Goal: Task Accomplishment & Management: Manage account settings

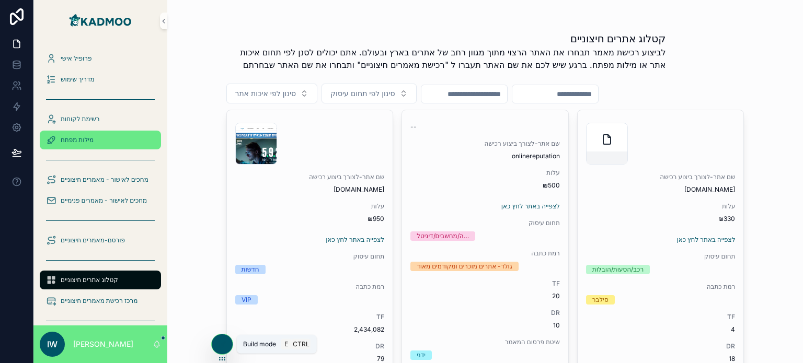
click at [91, 141] on span "מילות מפתח" at bounding box center [77, 140] width 33 height 8
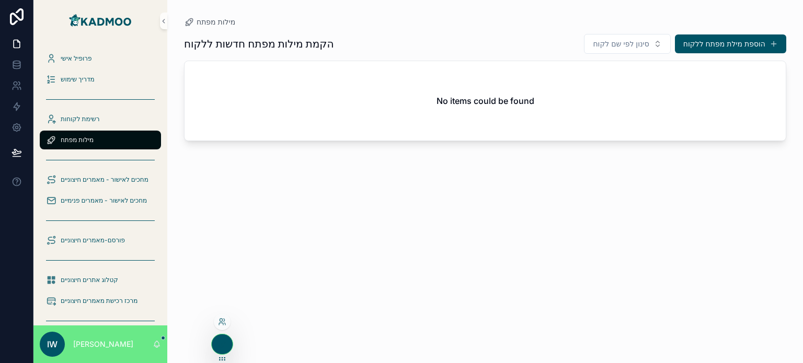
click at [218, 347] on icon at bounding box center [222, 344] width 8 height 8
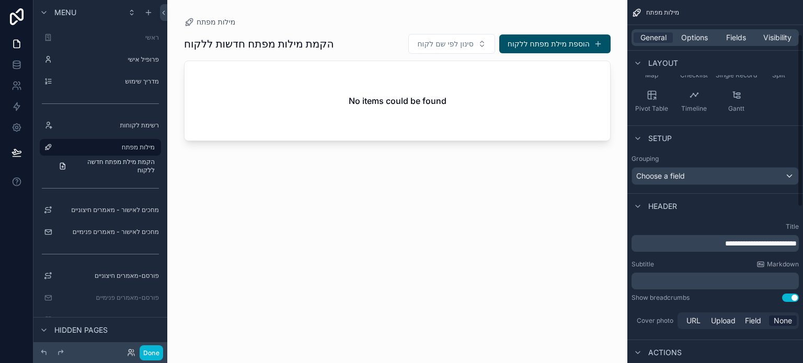
scroll to position [157, 0]
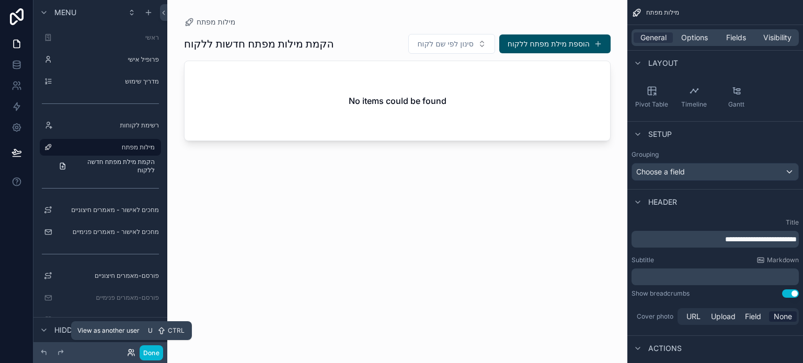
click at [131, 351] on icon at bounding box center [130, 351] width 3 height 3
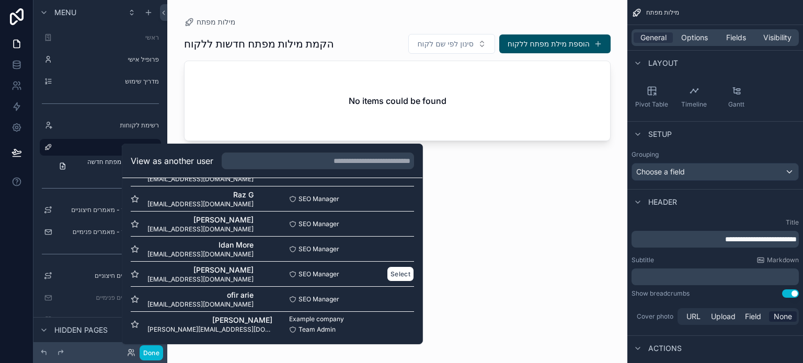
scroll to position [277, 0]
click at [389, 248] on button "Select" at bounding box center [400, 248] width 27 height 15
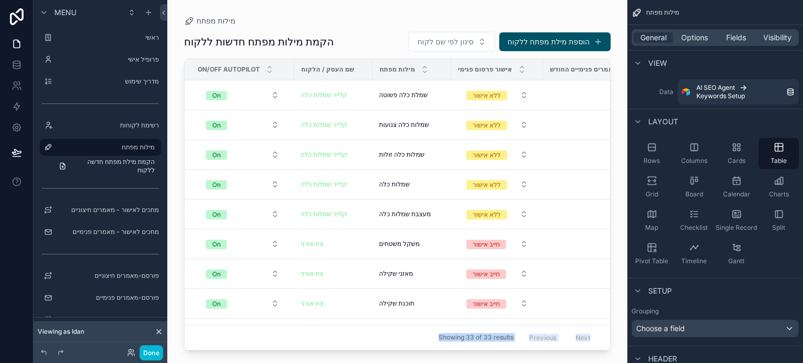
scroll to position [14, 0]
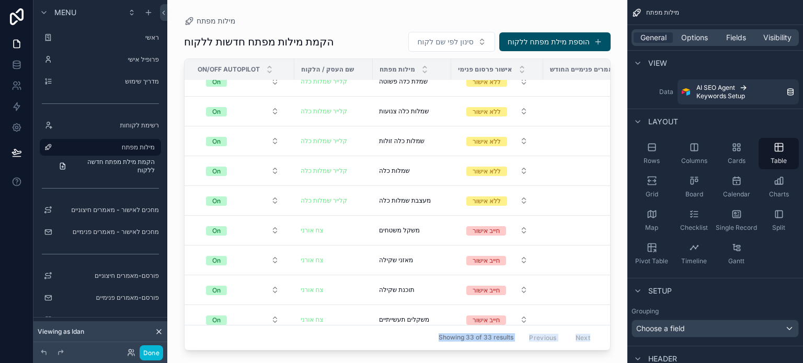
drag, startPoint x: 312, startPoint y: 344, endPoint x: 363, endPoint y: 332, distance: 51.7
click at [391, 330] on div "מילות מפתח הקמת מילות מפתח חדשות ללקוח סינון לפי שם לקוח הוספת מילת מפתח ללקוח …" at bounding box center [397, 175] width 460 height 351
click at [298, 326] on div "Showing 33 of 33 results Previous Next" at bounding box center [396, 337] width 425 height 25
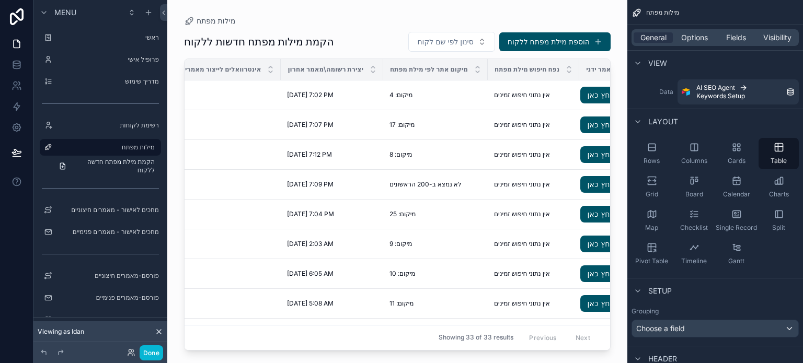
scroll to position [0, 715]
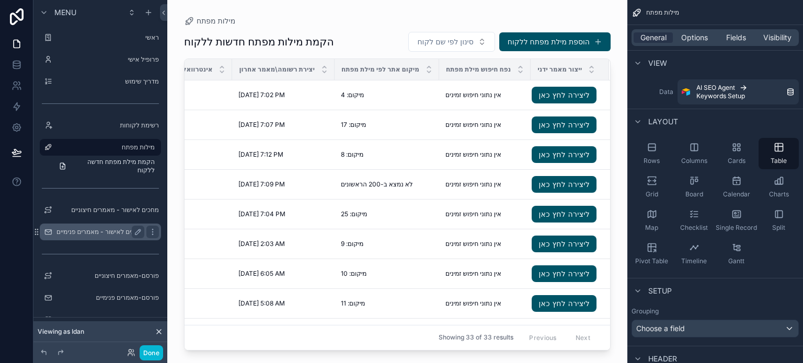
click at [102, 231] on label "מחכים לאישור - מאמרים פנימיים" at bounding box center [99, 232] width 86 height 8
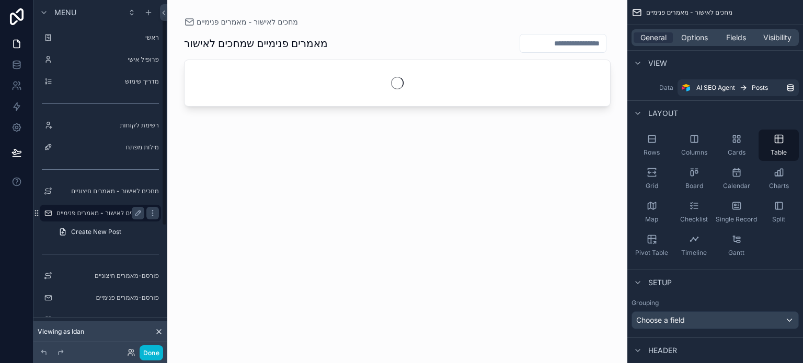
scroll to position [26, 0]
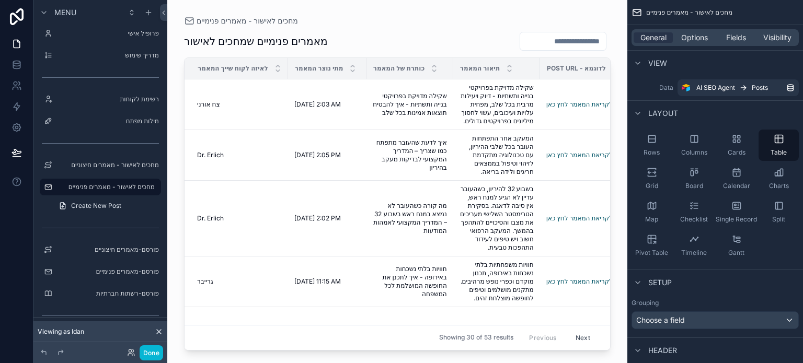
click at [226, 345] on div at bounding box center [397, 175] width 460 height 351
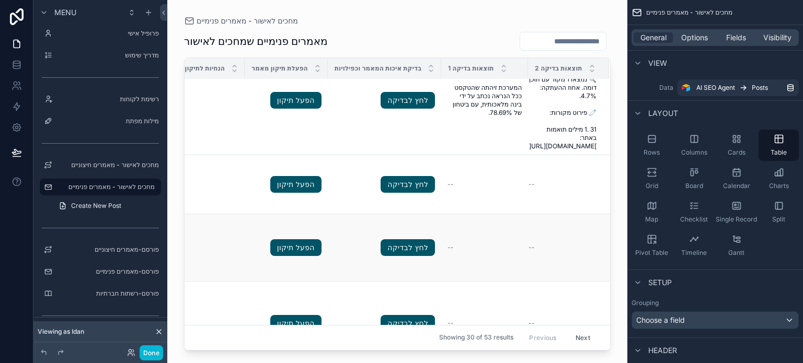
scroll to position [261, 585]
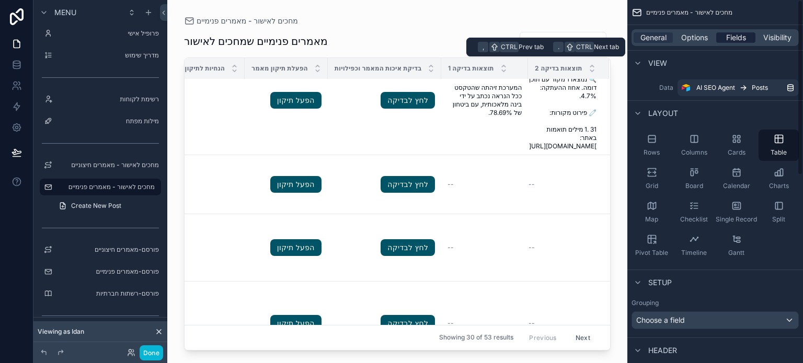
click at [742, 39] on span "Fields" at bounding box center [736, 37] width 20 height 10
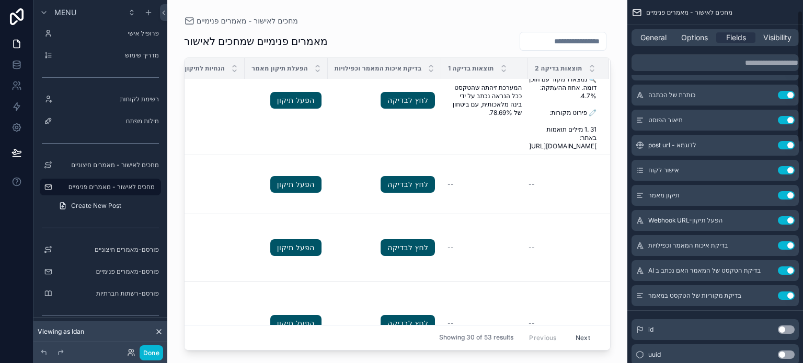
scroll to position [52, 0]
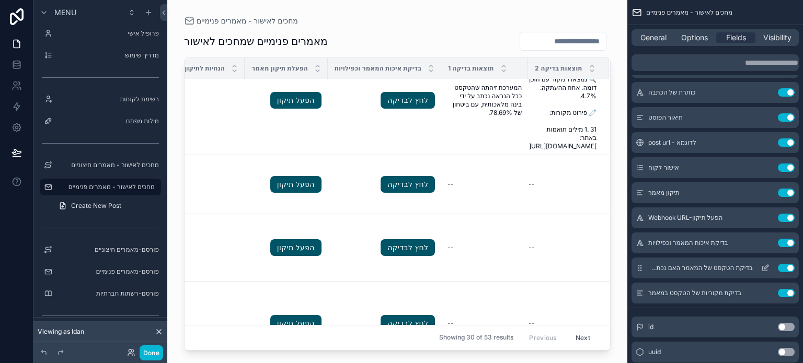
click at [783, 266] on button "Use setting" at bounding box center [785, 268] width 17 height 8
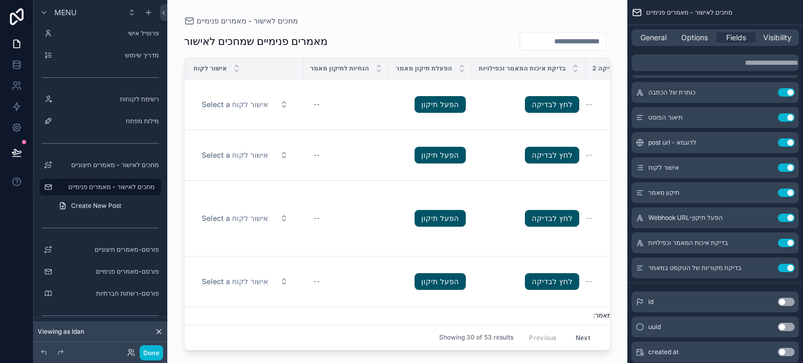
scroll to position [0, 504]
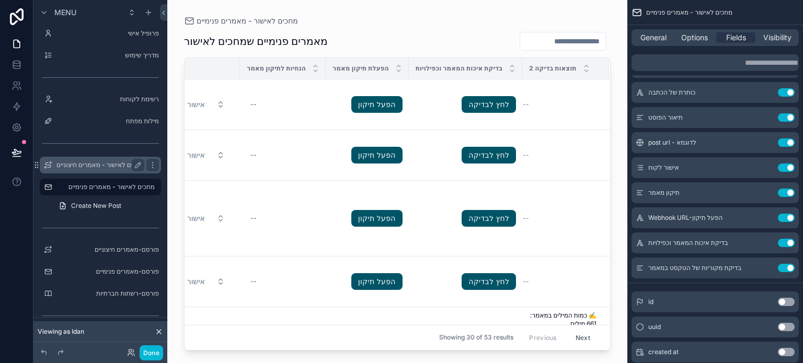
click at [113, 164] on label "מחכים לאישור - מאמרים חיצוניים" at bounding box center [100, 165] width 88 height 8
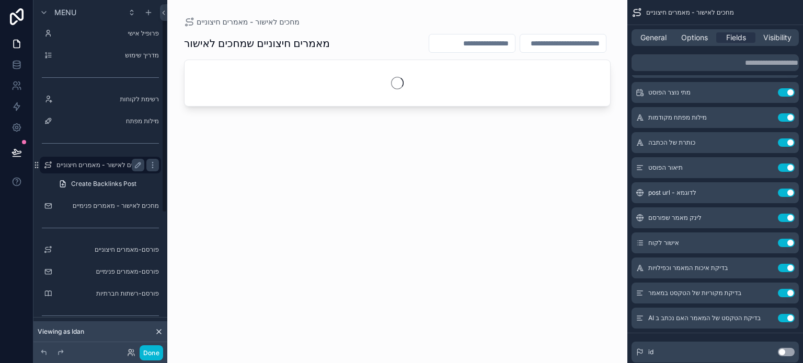
scroll to position [4, 0]
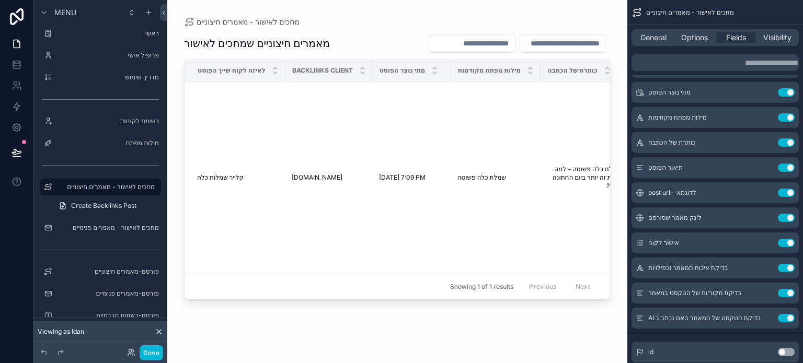
click at [268, 300] on div at bounding box center [397, 175] width 460 height 351
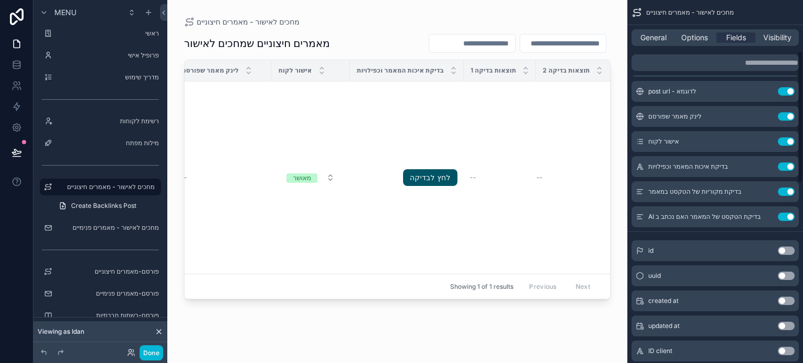
scroll to position [104, 0]
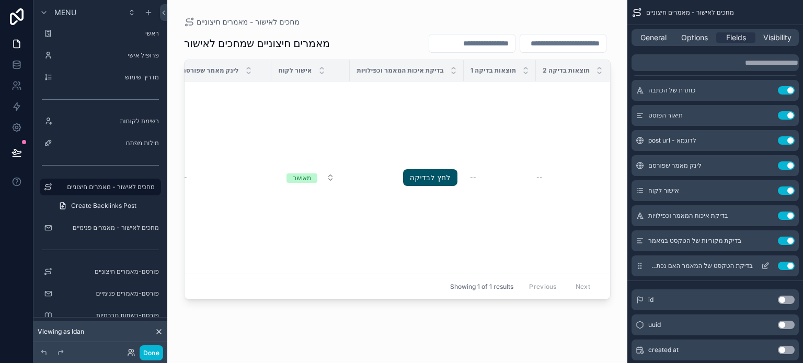
click at [788, 266] on button "Use setting" at bounding box center [785, 266] width 17 height 8
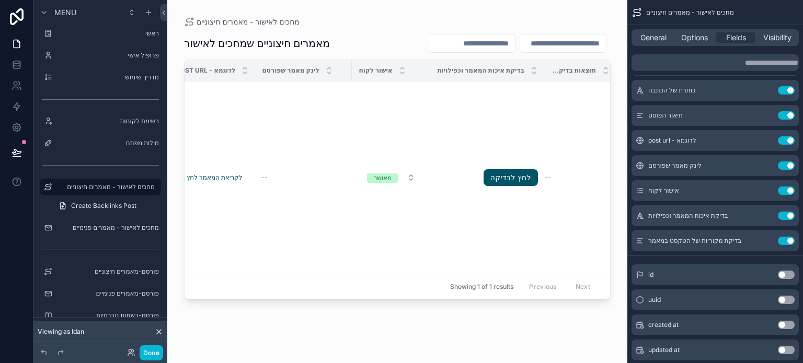
scroll to position [0, 547]
drag, startPoint x: 536, startPoint y: 72, endPoint x: 526, endPoint y: 74, distance: 10.3
click at [526, 74] on th "בדיקת איכות המאמר וכפילויות" at bounding box center [484, 70] width 113 height 21
drag, startPoint x: 536, startPoint y: 69, endPoint x: 522, endPoint y: 68, distance: 13.1
click at [522, 68] on th "בדיקת איכות המאמר וכפילויות" at bounding box center [484, 70] width 113 height 21
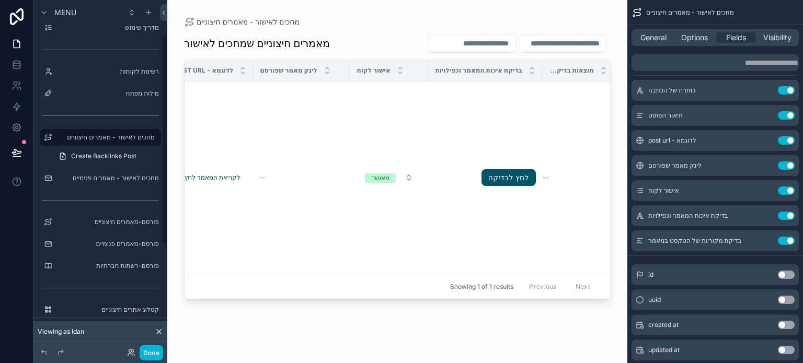
scroll to position [56, 0]
click at [117, 220] on label "פורסם-מאמרים חיצוניים" at bounding box center [98, 219] width 84 height 8
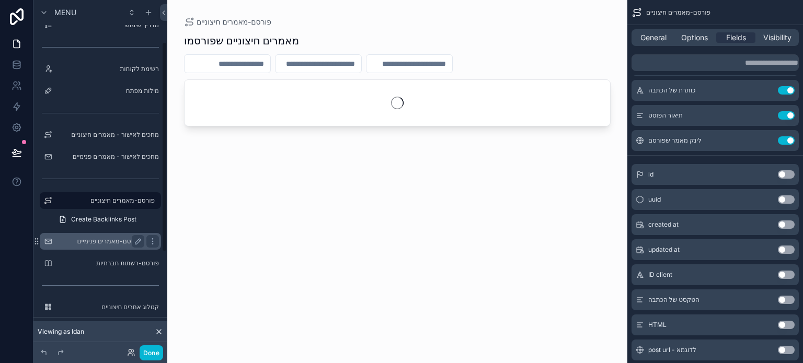
scroll to position [70, 0]
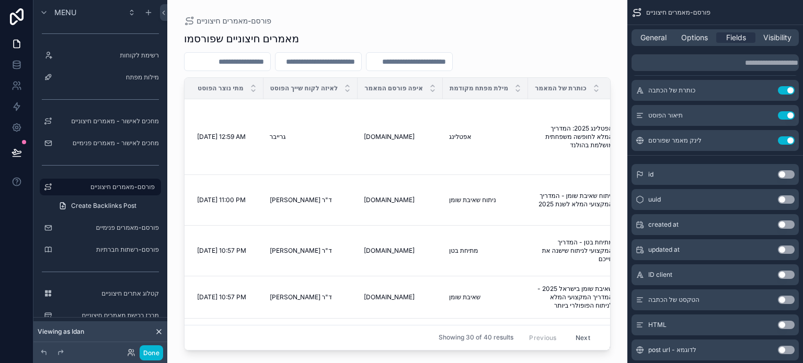
click at [291, 344] on div at bounding box center [397, 175] width 460 height 351
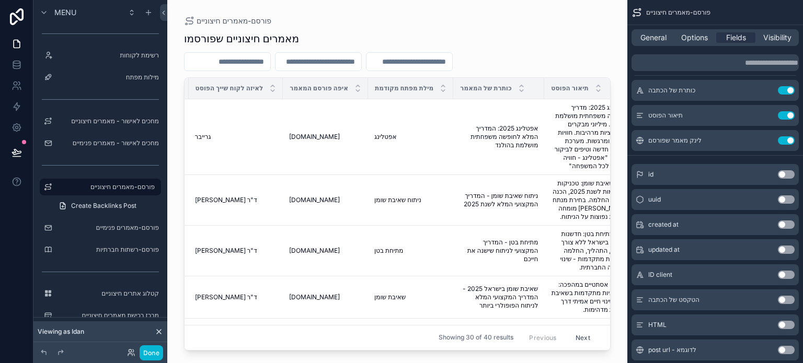
scroll to position [0, 189]
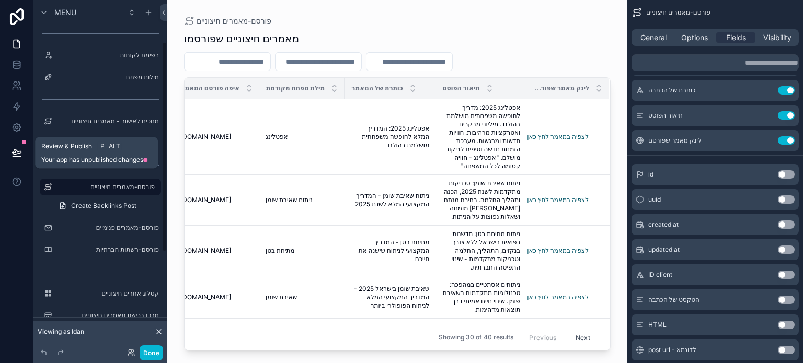
click at [15, 155] on icon at bounding box center [16, 152] width 10 height 10
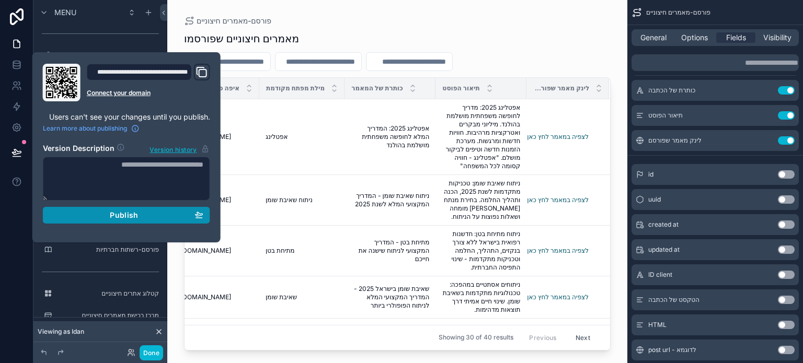
click at [126, 215] on span "Publish" at bounding box center [124, 215] width 28 height 9
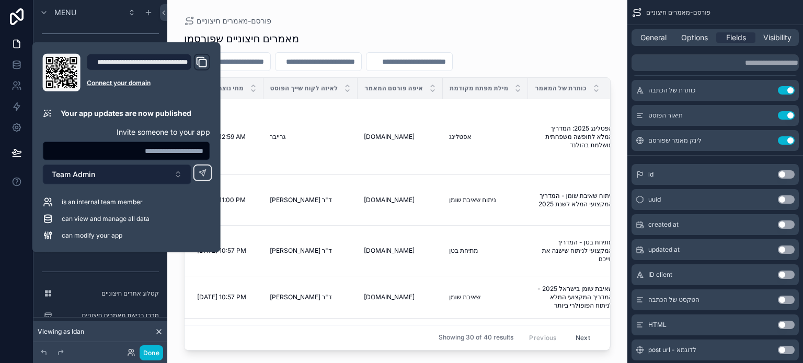
click at [115, 169] on button "Team Admin" at bounding box center [117, 175] width 148 height 20
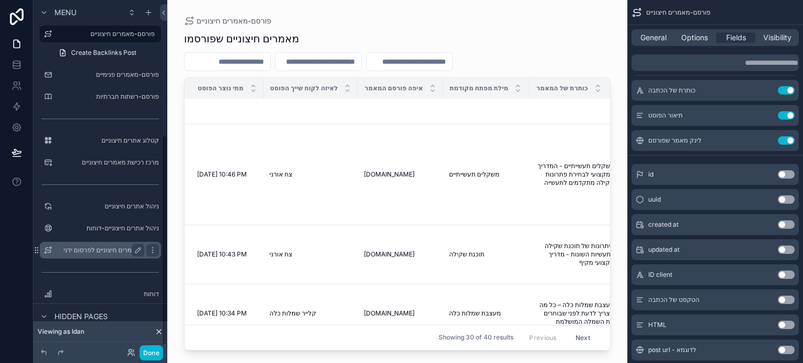
scroll to position [227, 0]
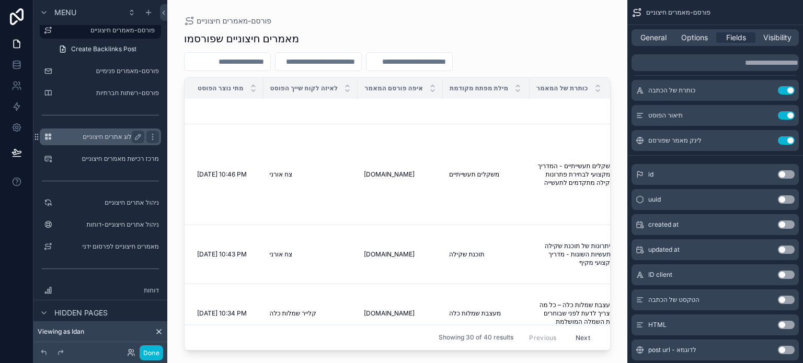
click at [104, 133] on label "קטלוג אתרים חיצוניים" at bounding box center [98, 137] width 84 height 8
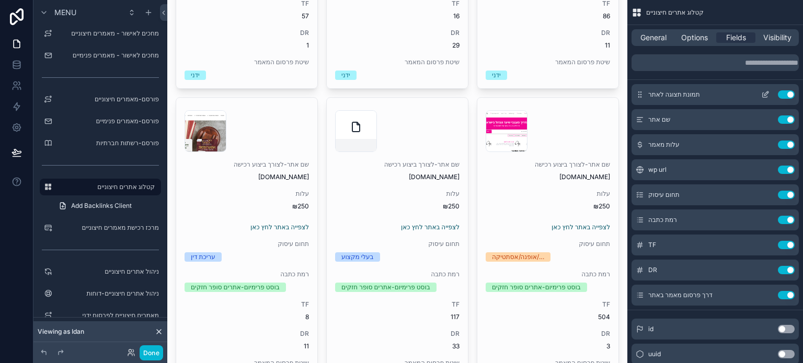
click at [763, 96] on icon "scrollable content" at bounding box center [765, 94] width 8 height 8
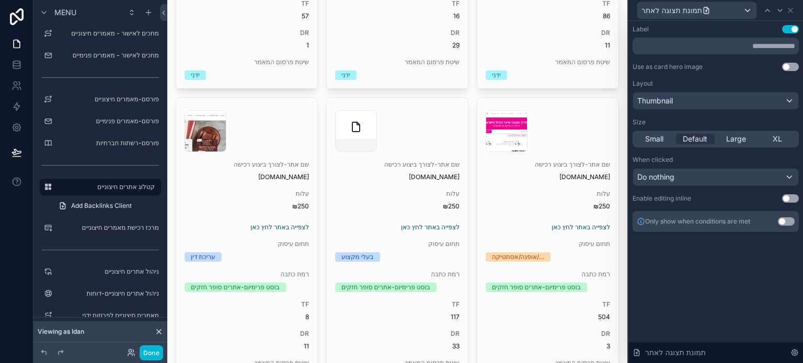
click at [785, 66] on button "Use setting" at bounding box center [790, 67] width 17 height 8
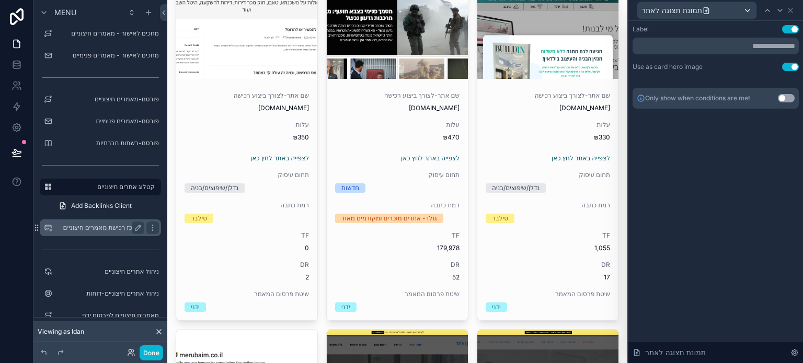
scroll to position [2299, 0]
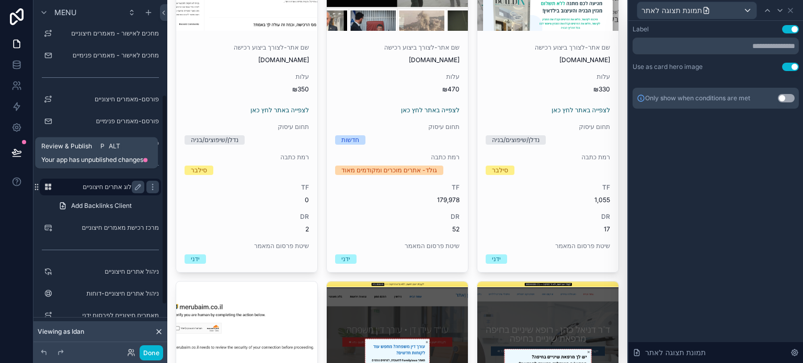
drag, startPoint x: 14, startPoint y: 155, endPoint x: 71, endPoint y: 187, distance: 65.7
click at [14, 154] on icon at bounding box center [16, 151] width 9 height 5
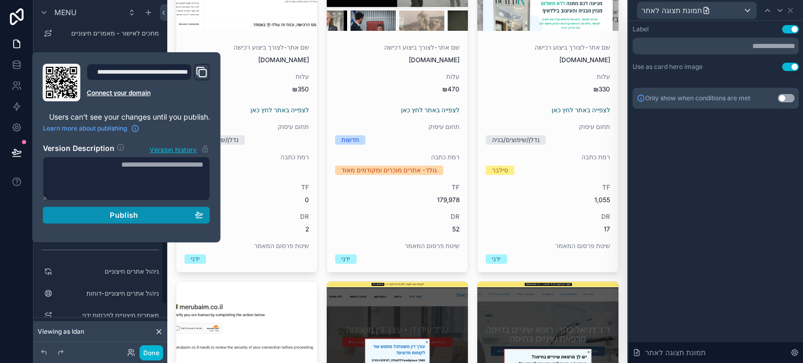
click at [119, 212] on span "Publish" at bounding box center [124, 215] width 28 height 9
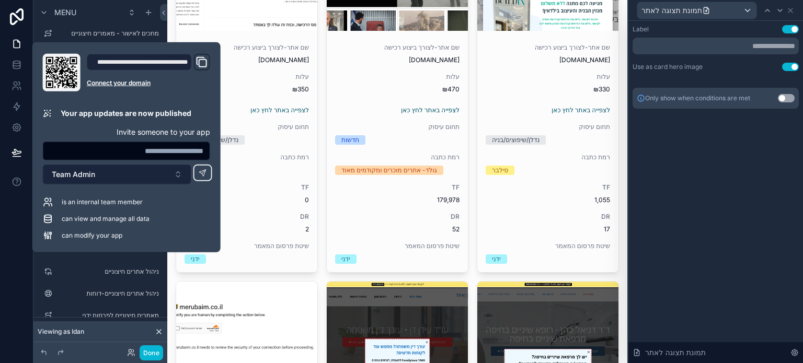
click at [104, 176] on button "Team Admin" at bounding box center [117, 175] width 148 height 20
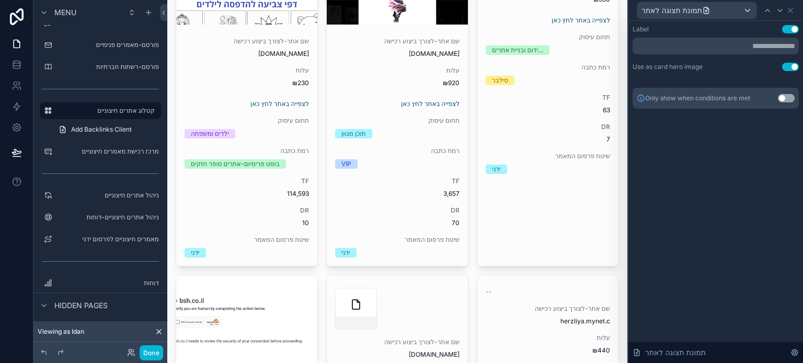
scroll to position [1254, 0]
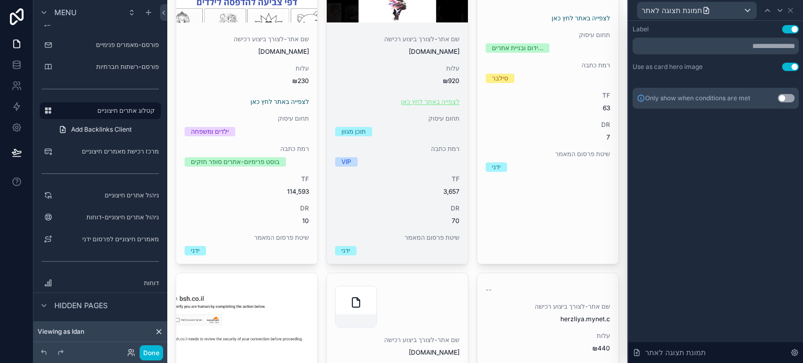
click at [420, 101] on link "לצפייה באתר לחץ כאן" at bounding box center [430, 102] width 59 height 8
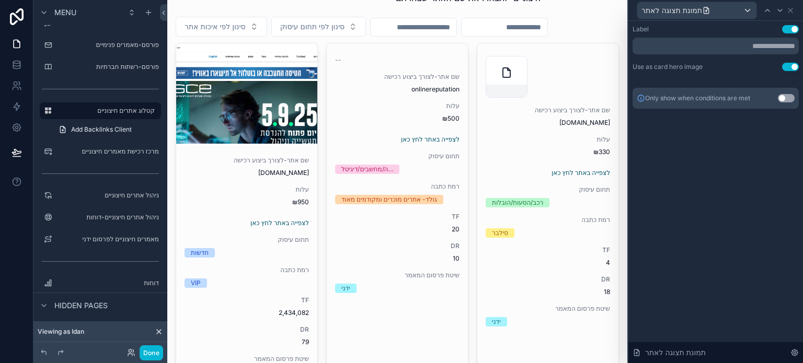
scroll to position [0, 0]
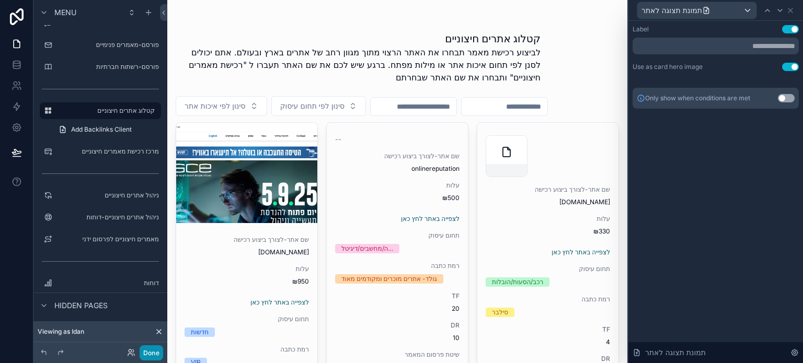
drag, startPoint x: 153, startPoint y: 352, endPoint x: 171, endPoint y: 348, distance: 19.2
click at [153, 353] on button "Done" at bounding box center [152, 352] width 24 height 15
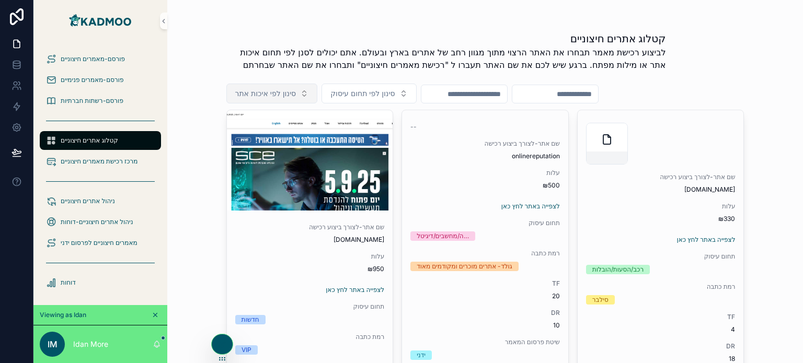
click at [292, 92] on span "סינון לפי איכות אתר" at bounding box center [265, 93] width 61 height 10
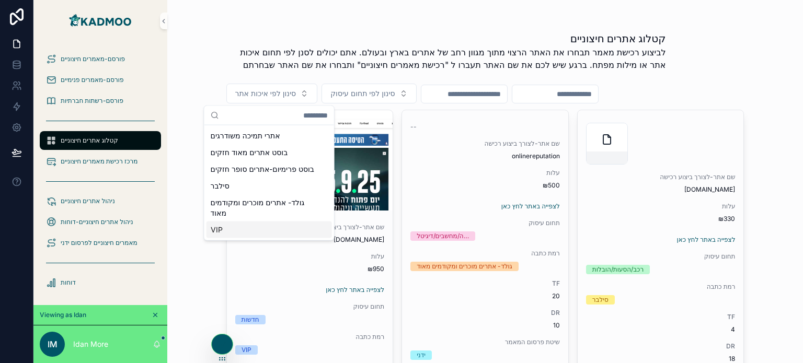
click at [239, 237] on div "VIP" at bounding box center [268, 230] width 125 height 17
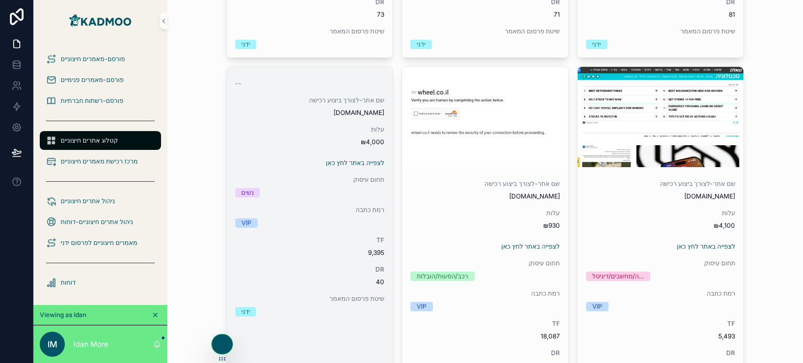
scroll to position [1097, 0]
click at [341, 161] on link "לצפייה באתר לחץ כאן" at bounding box center [355, 162] width 59 height 8
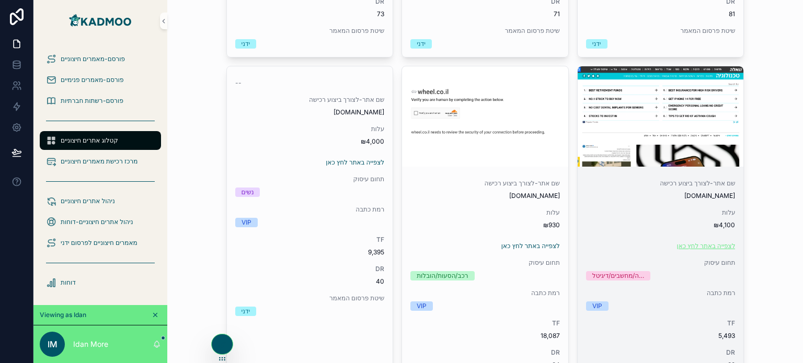
click at [708, 246] on link "לצפייה באתר לחץ כאן" at bounding box center [705, 246] width 59 height 8
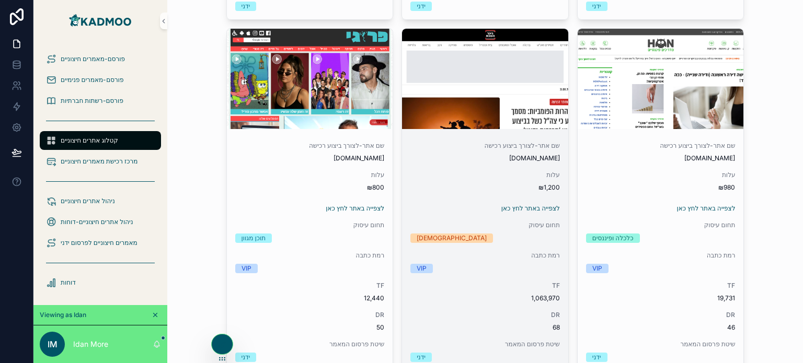
scroll to position [3208, 0]
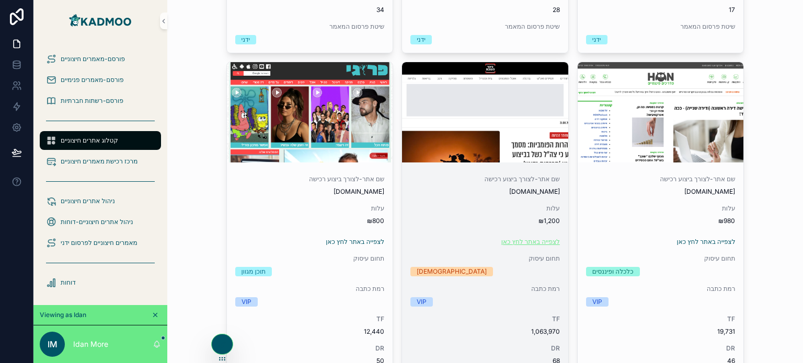
click at [535, 238] on link "לצפייה באתר לחץ כאן" at bounding box center [530, 242] width 59 height 8
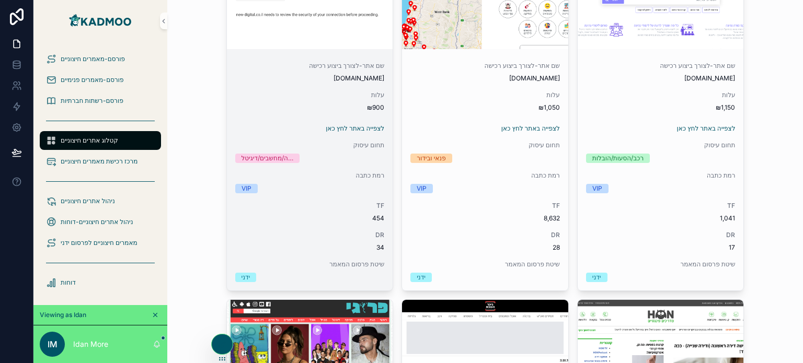
scroll to position [2895, 0]
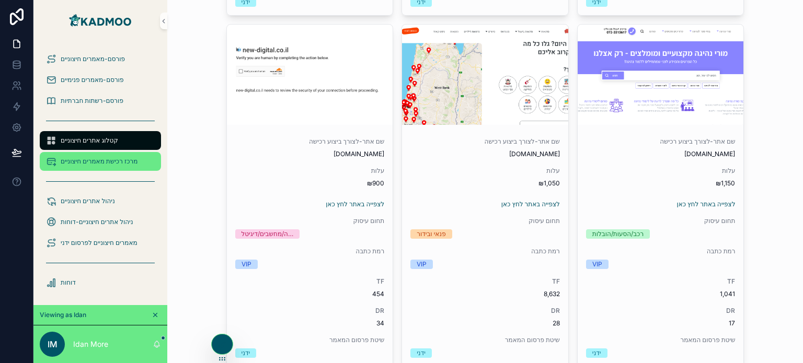
click at [113, 162] on span "מרכז רכישת מאמרים חיצוניים" at bounding box center [99, 161] width 77 height 8
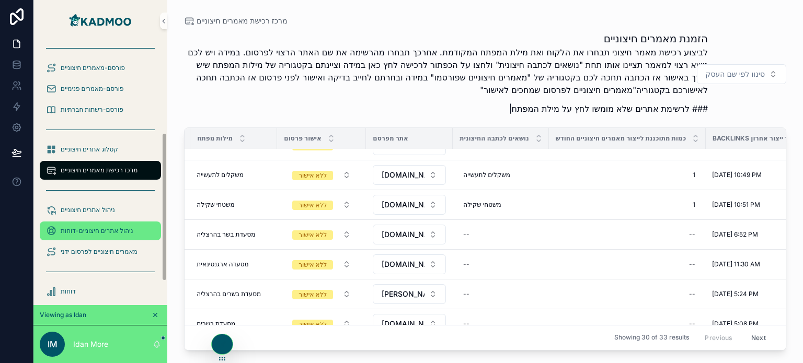
scroll to position [202, 0]
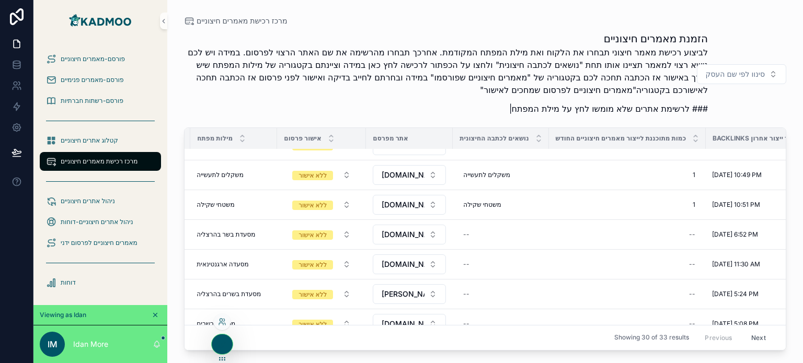
click at [215, 341] on div at bounding box center [222, 344] width 21 height 20
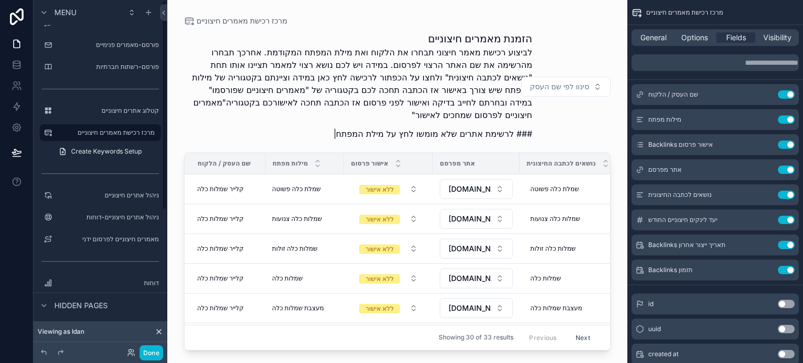
scroll to position [0, 0]
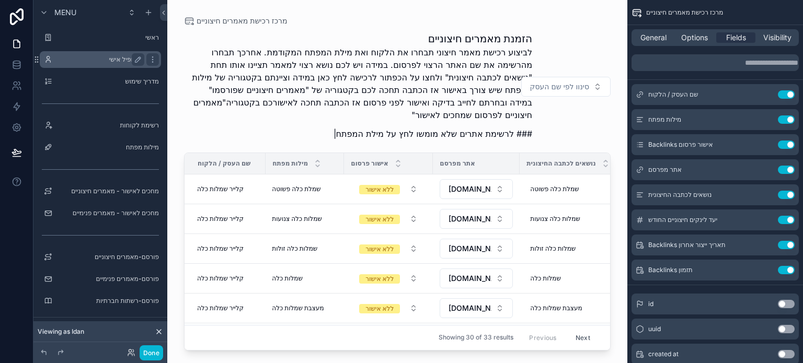
click at [106, 61] on label "פרופיל אישי" at bounding box center [98, 59] width 84 height 8
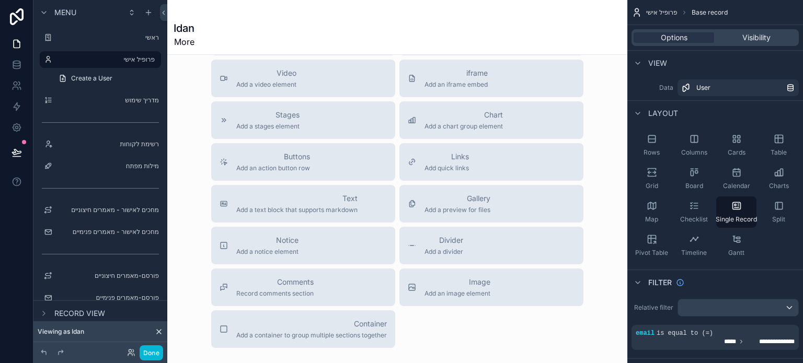
scroll to position [575, 0]
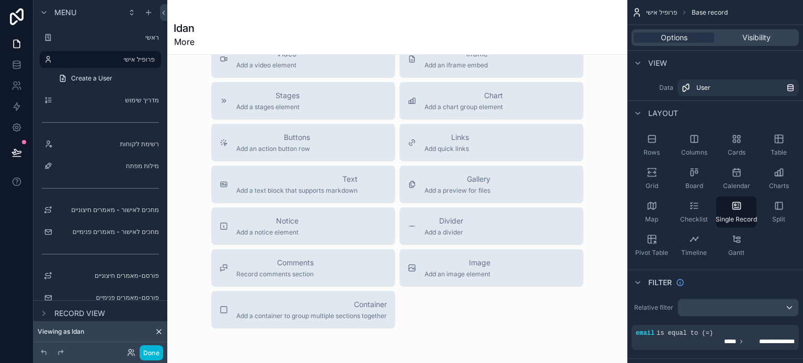
click at [255, 28] on div "Idan More" at bounding box center [396, 34] width 447 height 27
click at [17, 123] on icon at bounding box center [16, 127] width 10 height 10
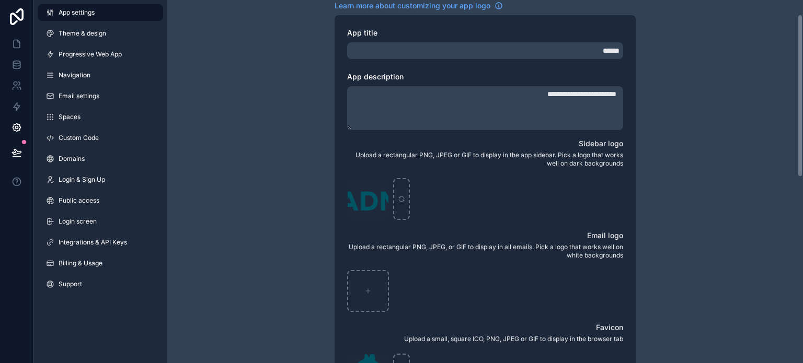
scroll to position [261, 0]
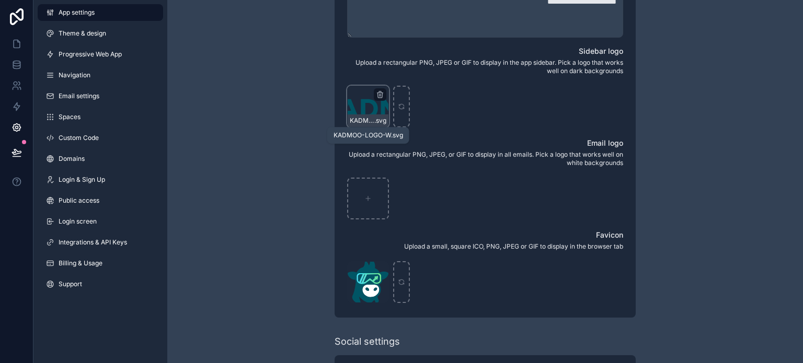
click at [369, 121] on span "KADMOO-LOGO-W" at bounding box center [362, 121] width 25 height 8
click at [359, 108] on div "KADMOO-LOGO-W .svg" at bounding box center [368, 107] width 42 height 42
click at [358, 107] on div "KADMOO-LOGO-W .svg" at bounding box center [368, 107] width 42 height 42
click at [369, 111] on div "KADMOO-LOGO-W .svg" at bounding box center [368, 107] width 42 height 42
click at [362, 105] on div "KADMOO-LOGO-W .svg" at bounding box center [368, 107] width 42 height 42
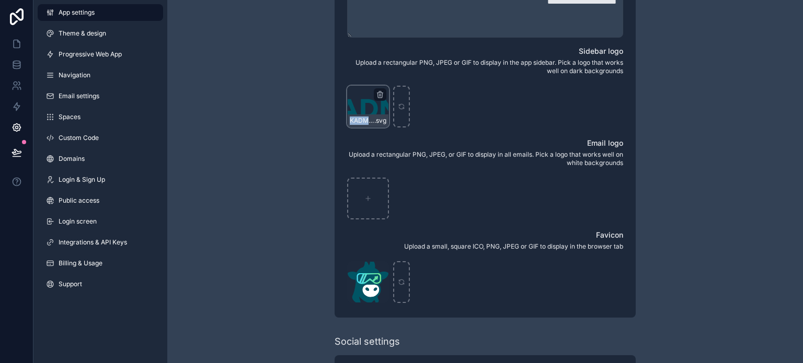
click at [362, 105] on div "KADMOO-LOGO-W .svg" at bounding box center [368, 107] width 42 height 42
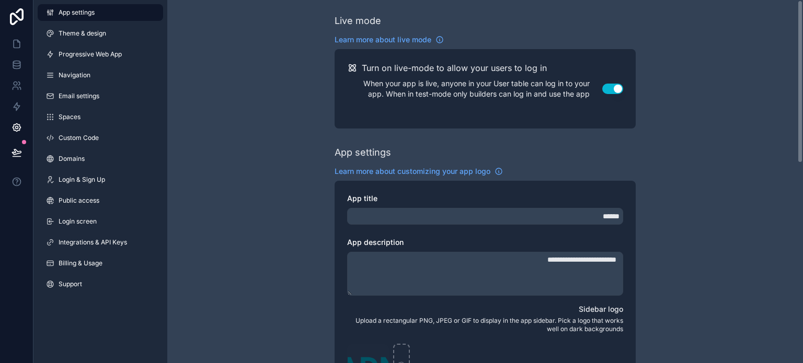
scroll to position [0, 0]
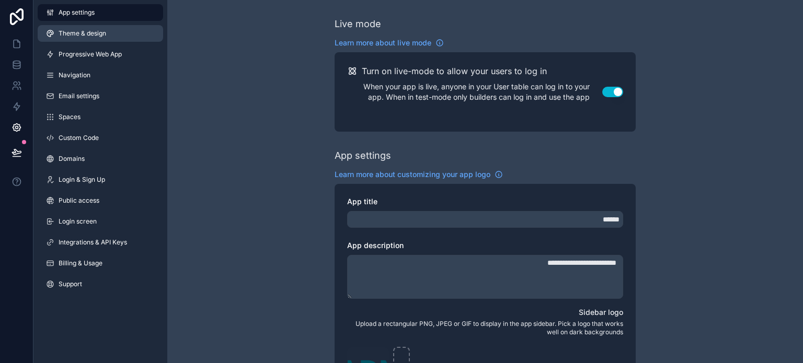
click at [99, 36] on span "Theme & design" at bounding box center [83, 33] width 48 height 8
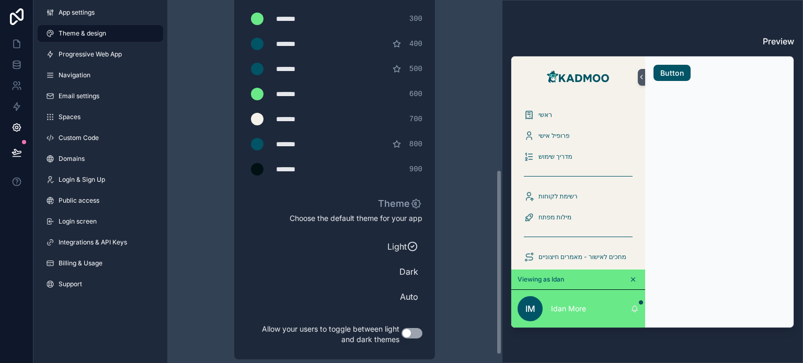
scroll to position [349, 0]
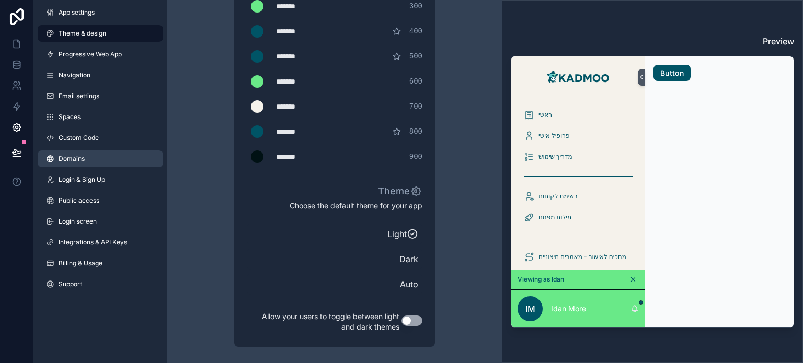
click at [77, 160] on span "Domains" at bounding box center [72, 159] width 26 height 8
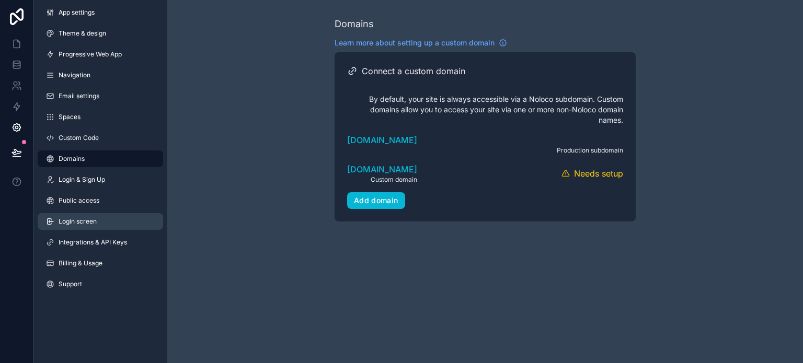
click at [84, 223] on span "Login screen" at bounding box center [78, 221] width 38 height 8
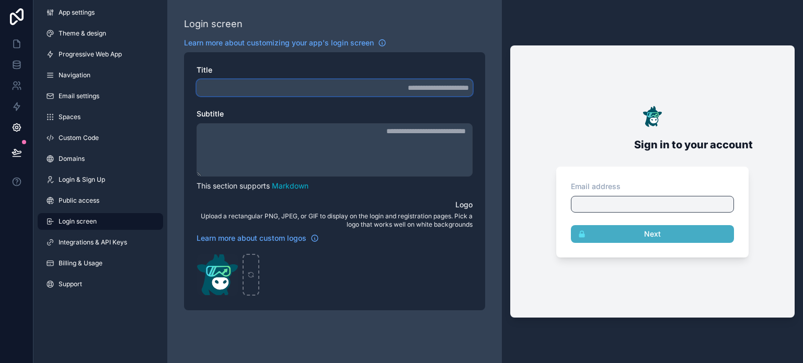
click at [341, 94] on input "Title" at bounding box center [334, 87] width 276 height 17
type input "**********"
click at [357, 144] on textarea "Subtitle" at bounding box center [334, 149] width 276 height 53
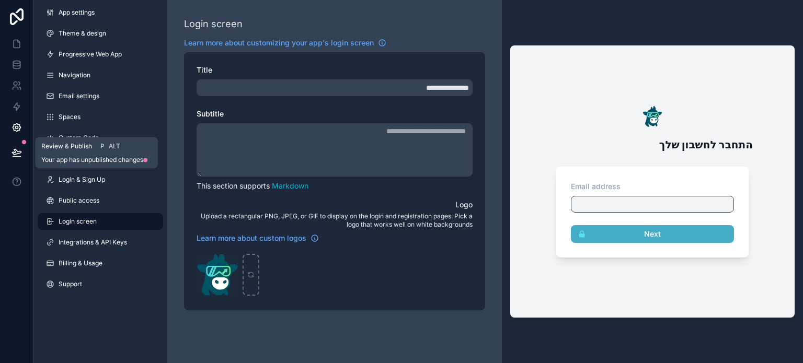
click at [15, 150] on icon at bounding box center [16, 151] width 9 height 5
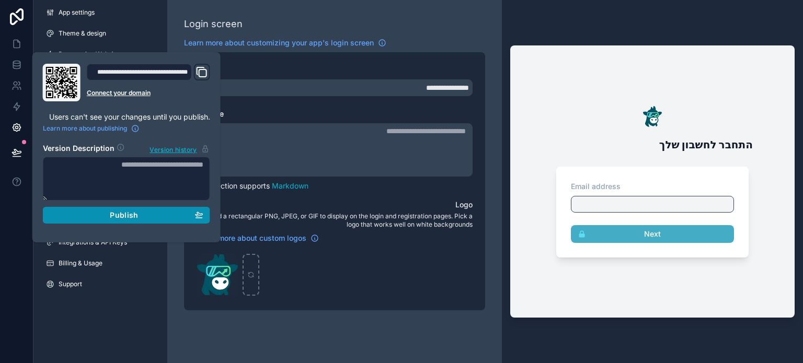
click at [113, 207] on button "Publish" at bounding box center [126, 215] width 167 height 17
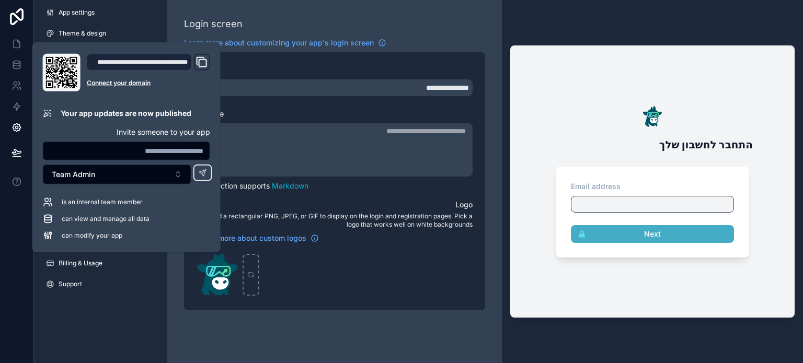
click at [229, 344] on div "**********" at bounding box center [334, 181] width 334 height 363
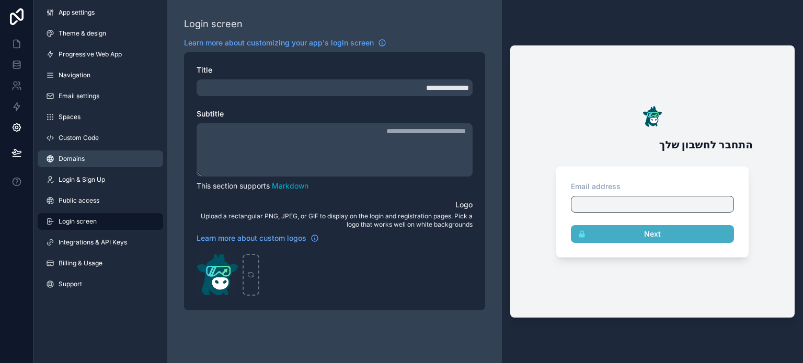
click at [78, 165] on link "Domains" at bounding box center [100, 158] width 125 height 17
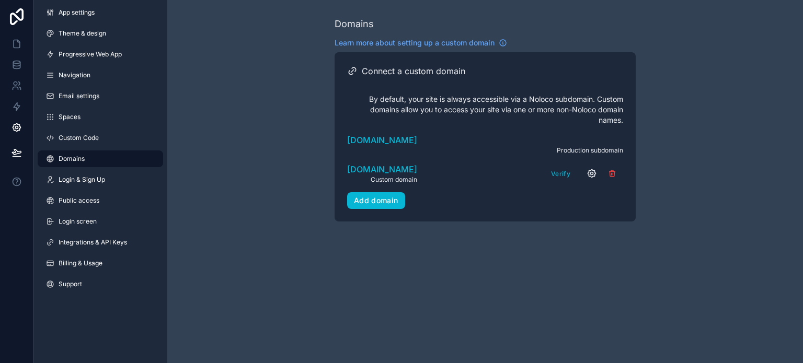
click at [592, 174] on icon "scrollable content" at bounding box center [591, 173] width 3 height 3
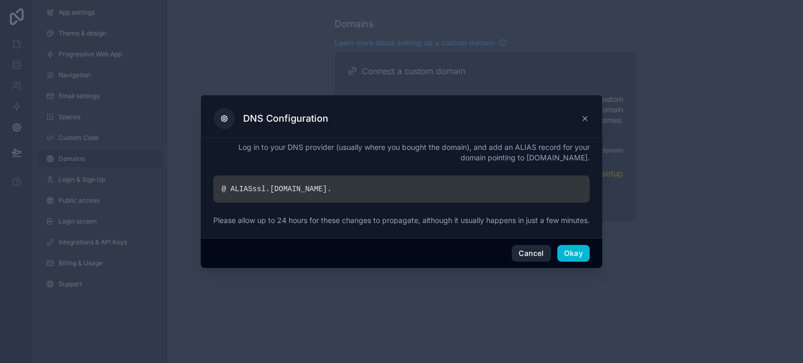
click at [529, 261] on button "Cancel" at bounding box center [531, 253] width 39 height 17
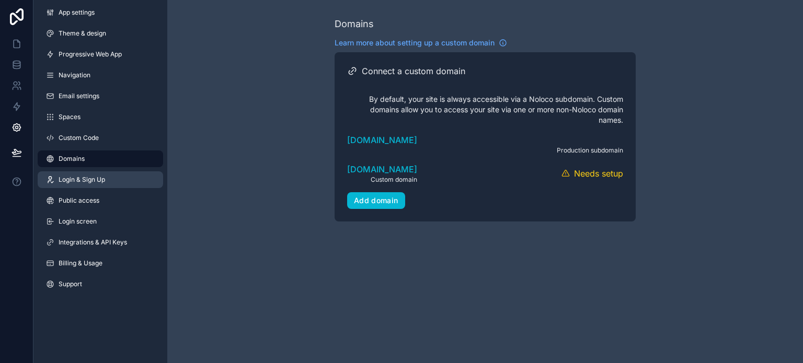
click at [96, 180] on span "Login & Sign Up" at bounding box center [82, 180] width 47 height 8
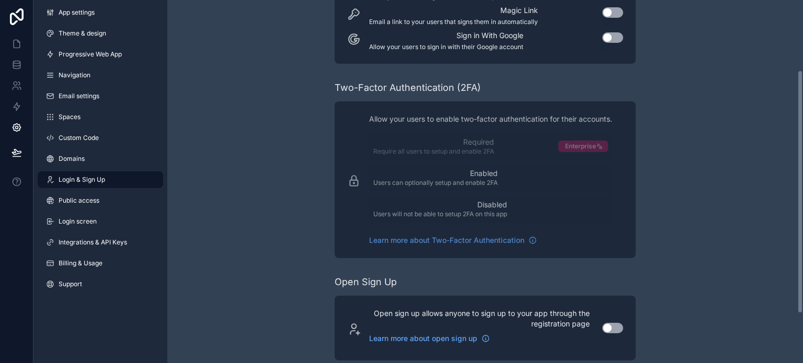
scroll to position [178, 0]
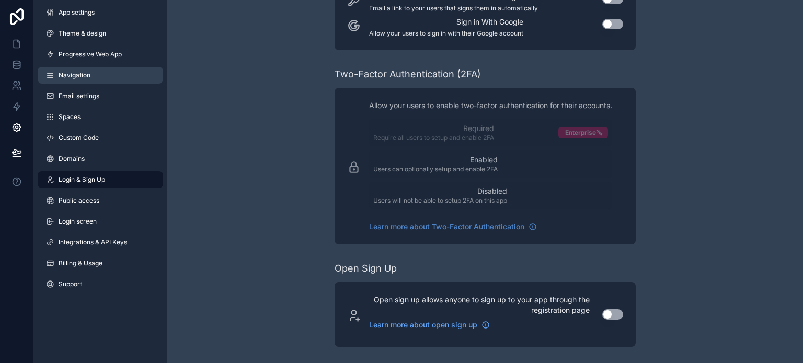
click at [67, 81] on link "Navigation" at bounding box center [100, 75] width 125 height 17
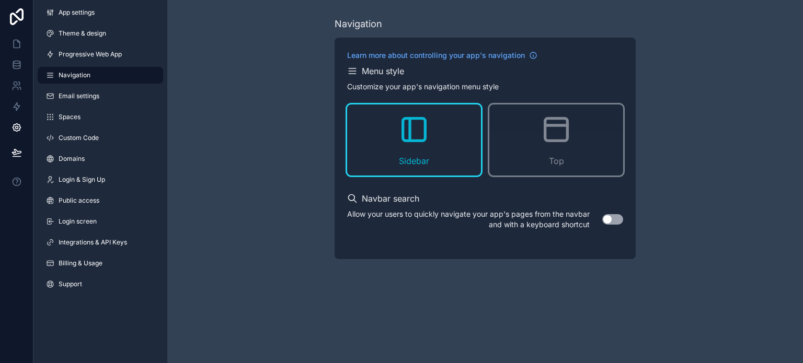
click at [353, 69] on icon "scrollable content" at bounding box center [352, 71] width 10 height 10
click at [94, 53] on span "Progressive Web App" at bounding box center [90, 54] width 63 height 8
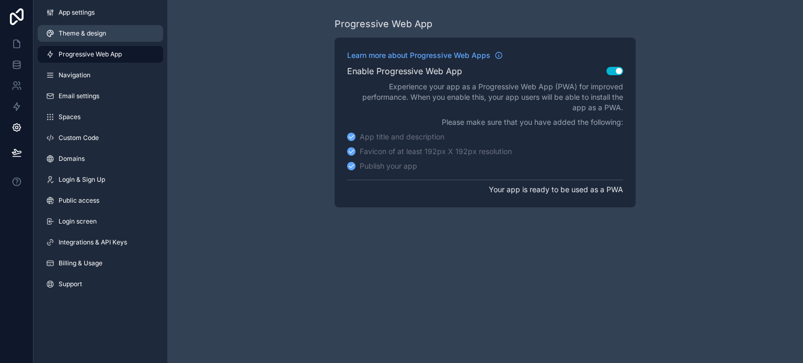
click at [71, 36] on span "Theme & design" at bounding box center [83, 33] width 48 height 8
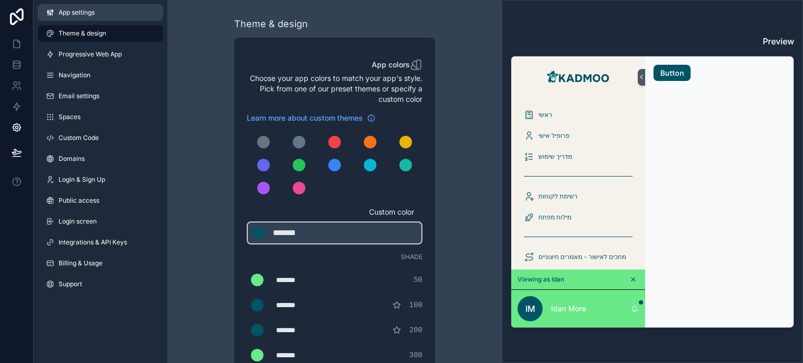
click at [77, 19] on link "App settings" at bounding box center [100, 12] width 125 height 17
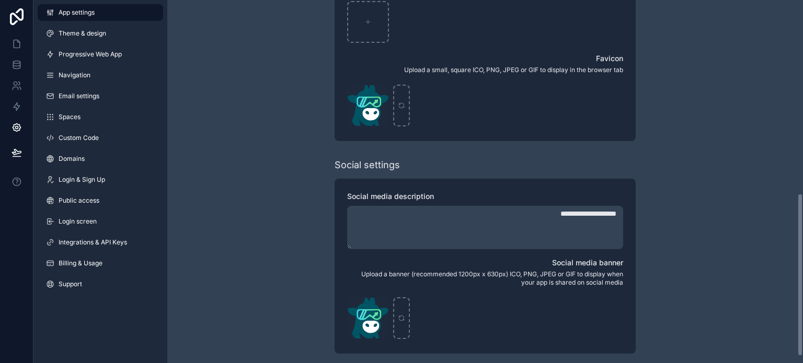
scroll to position [445, 0]
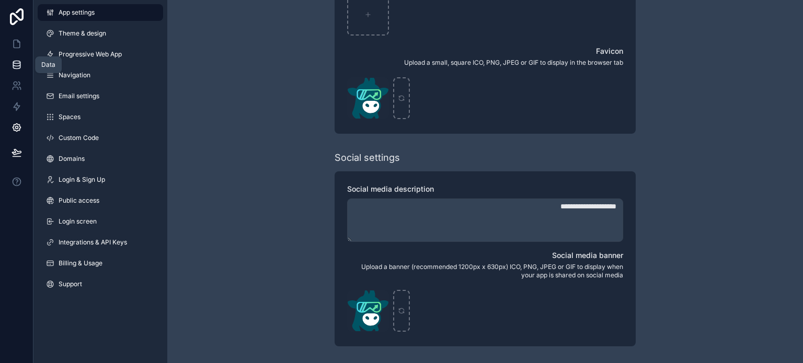
click at [16, 66] on icon at bounding box center [16, 65] width 10 height 10
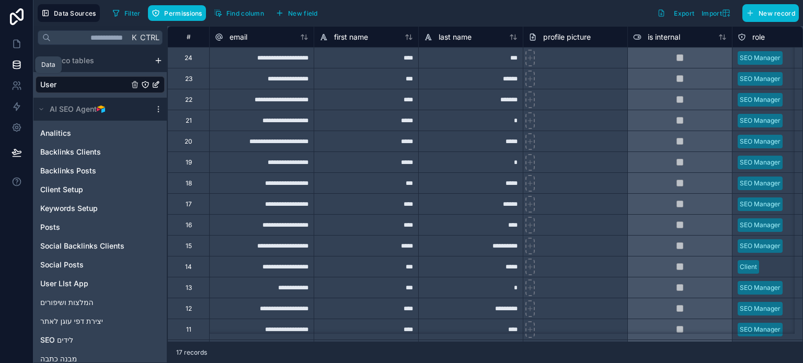
drag, startPoint x: 9, startPoint y: 59, endPoint x: 17, endPoint y: 49, distance: 13.1
click at [9, 59] on link at bounding box center [16, 64] width 33 height 21
click at [17, 49] on icon at bounding box center [16, 44] width 10 height 10
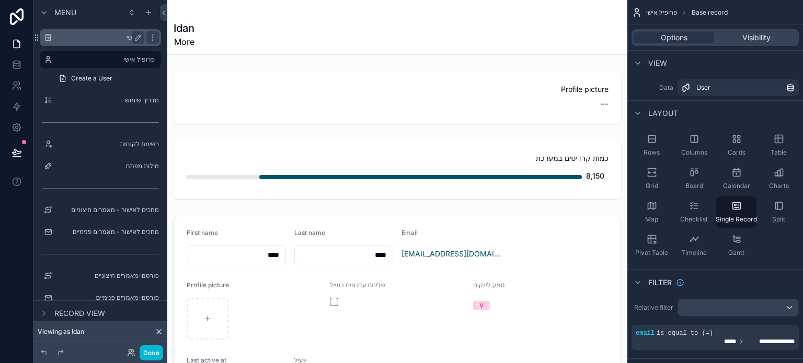
click at [105, 40] on label "ראשי" at bounding box center [98, 37] width 84 height 8
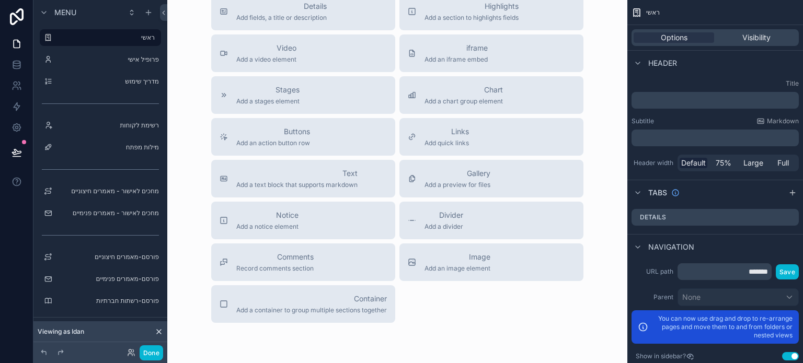
scroll to position [104, 0]
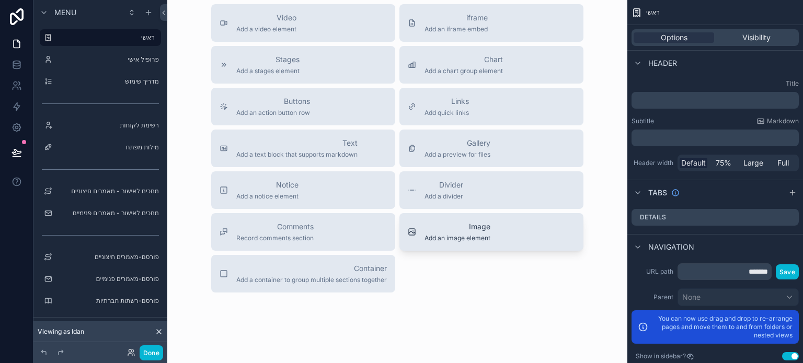
click at [455, 233] on div "Image Add an image element" at bounding box center [457, 232] width 66 height 21
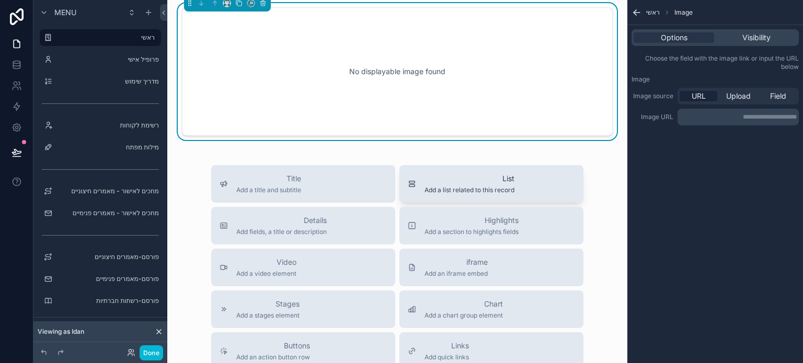
scroll to position [0, 0]
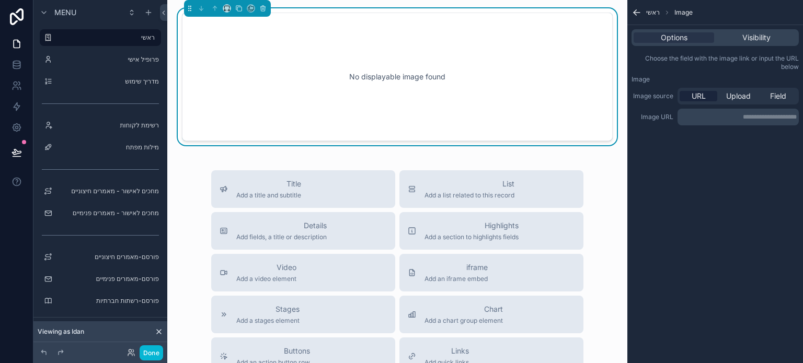
drag, startPoint x: 721, startPoint y: 121, endPoint x: 760, endPoint y: 165, distance: 58.8
click at [760, 165] on div "**********" at bounding box center [715, 181] width 176 height 363
click at [743, 94] on span "Upload" at bounding box center [738, 96] width 25 height 10
click at [646, 132] on div "scrollable content" at bounding box center [652, 134] width 42 height 42
type input "**********"
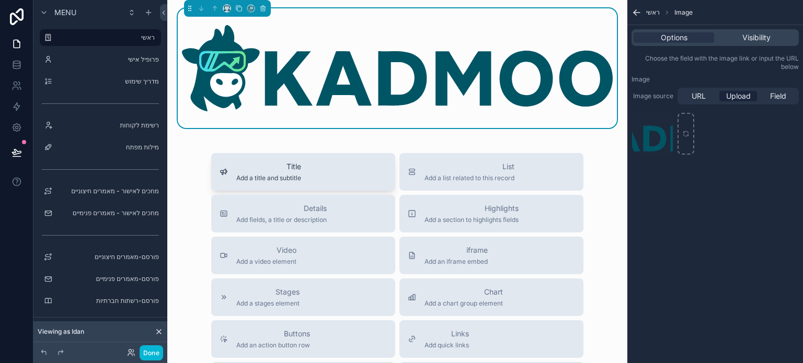
click at [308, 169] on div "Title Add a title and subtitle" at bounding box center [302, 171] width 167 height 21
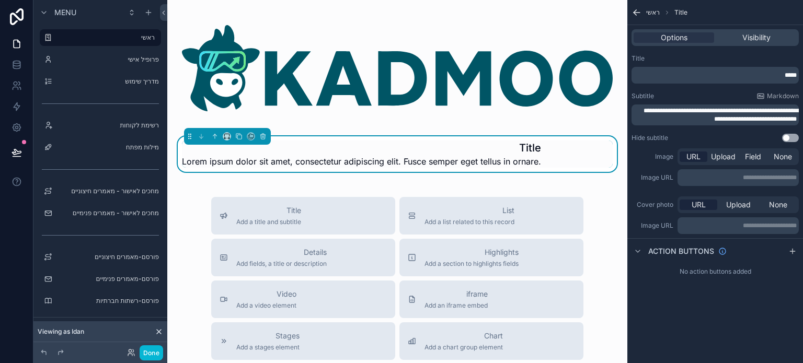
click at [745, 75] on p "*****" at bounding box center [715, 75] width 161 height 8
click at [746, 309] on div "**********" at bounding box center [715, 181] width 176 height 363
click at [737, 117] on span "**********" at bounding box center [721, 115] width 156 height 15
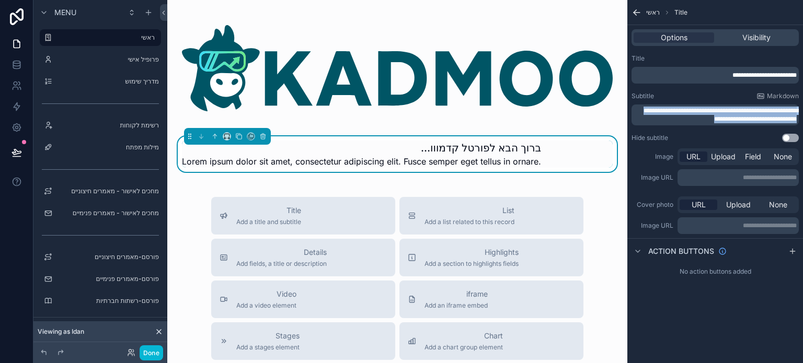
click at [737, 117] on span "**********" at bounding box center [721, 115] width 156 height 15
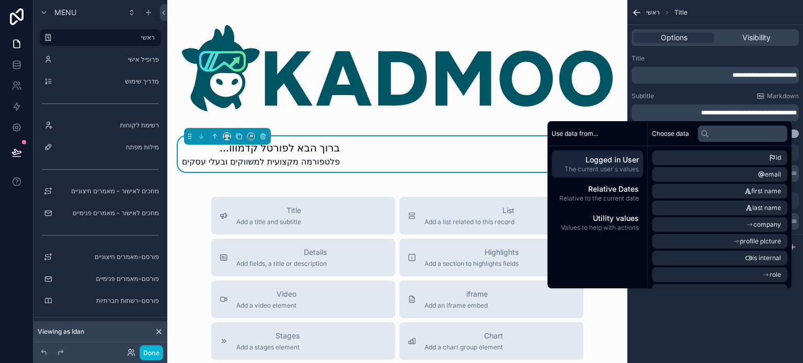
click at [734, 335] on div "**********" at bounding box center [715, 181] width 176 height 363
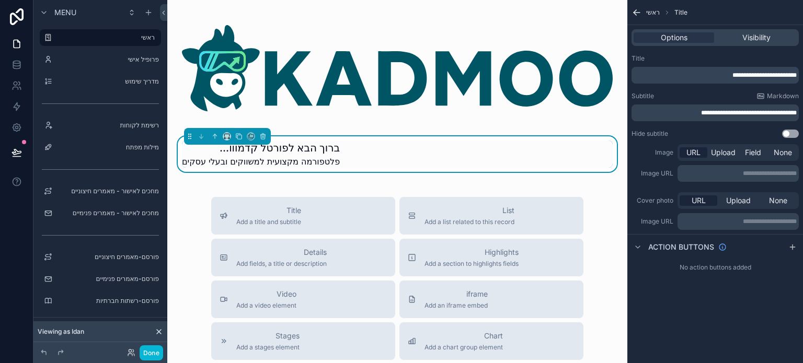
click at [737, 73] on span "**********" at bounding box center [764, 75] width 64 height 6
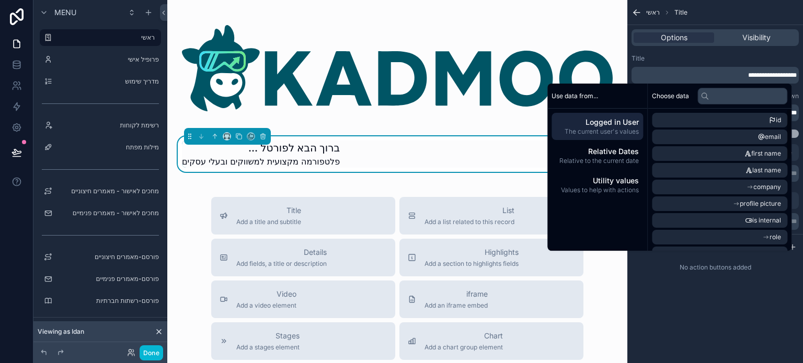
click at [715, 71] on p "**********" at bounding box center [715, 75] width 161 height 8
click at [748, 74] on span "**********" at bounding box center [772, 75] width 49 height 6
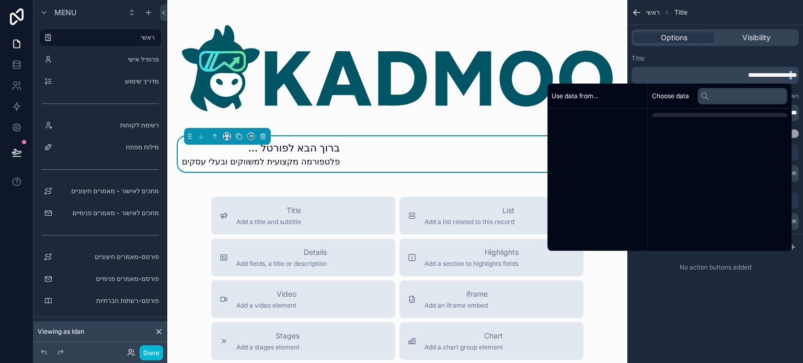
click at [748, 74] on span "**********" at bounding box center [772, 75] width 49 height 6
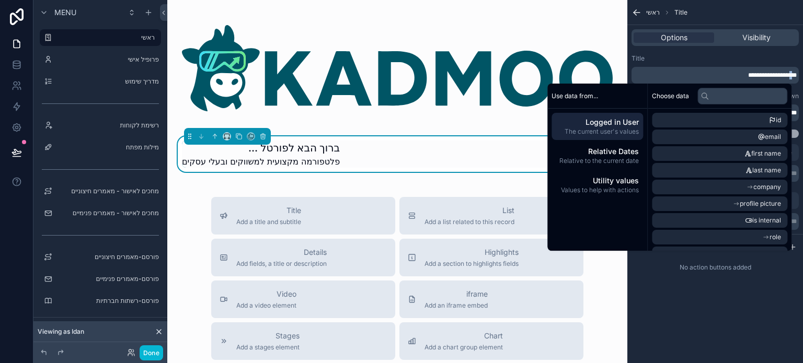
click at [748, 75] on span "**********" at bounding box center [772, 75] width 49 height 6
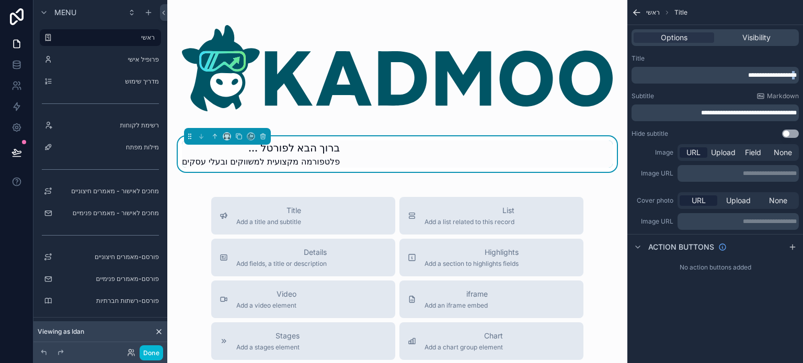
click at [748, 75] on span "**********" at bounding box center [772, 75] width 49 height 6
click at [743, 76] on p "**********" at bounding box center [715, 75] width 161 height 8
click at [717, 328] on div "**********" at bounding box center [715, 181] width 176 height 363
click at [120, 79] on label "מדריך שימוש" at bounding box center [98, 81] width 84 height 8
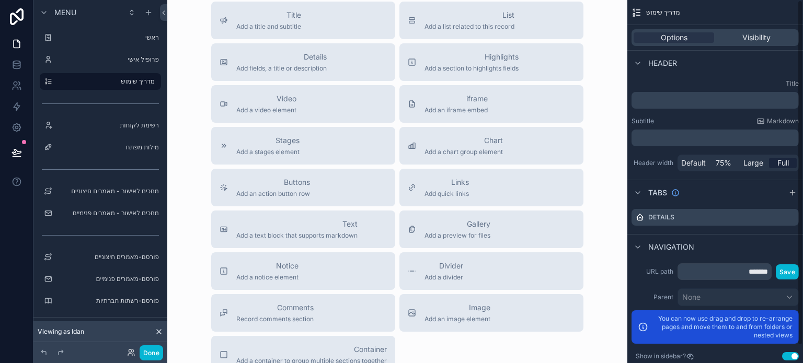
scroll to position [895, 0]
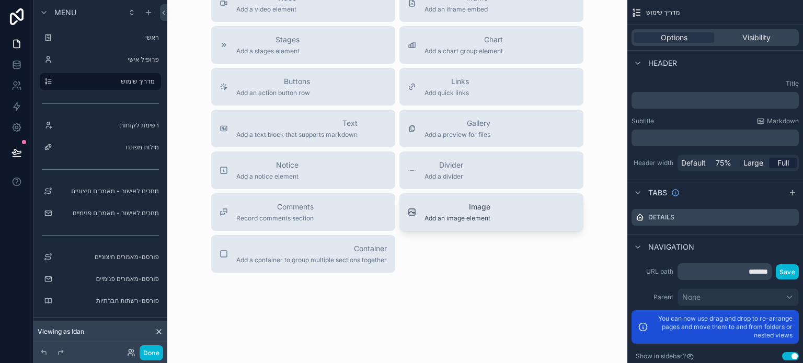
click at [449, 214] on span "Add an image element" at bounding box center [457, 218] width 66 height 8
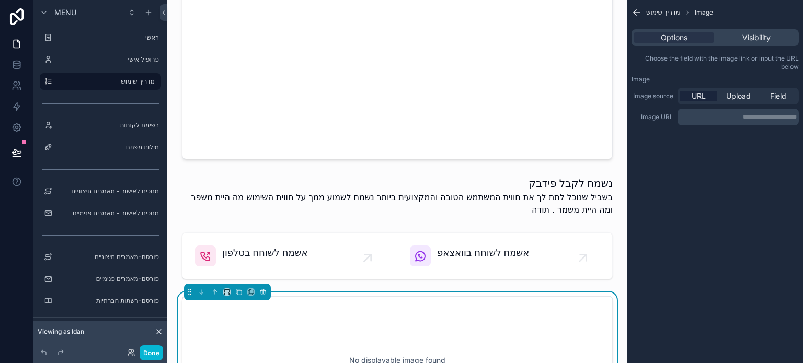
scroll to position [499, 0]
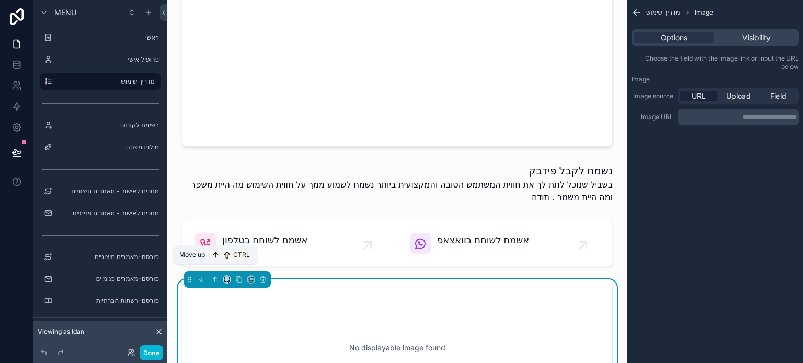
click at [213, 276] on icon at bounding box center [214, 279] width 7 height 7
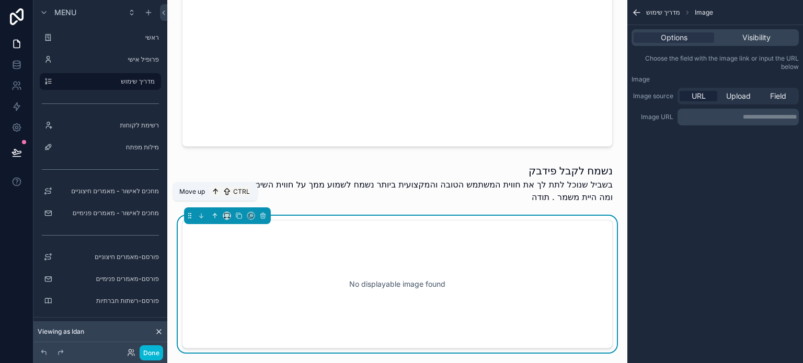
click at [215, 214] on icon at bounding box center [214, 215] width 2 height 2
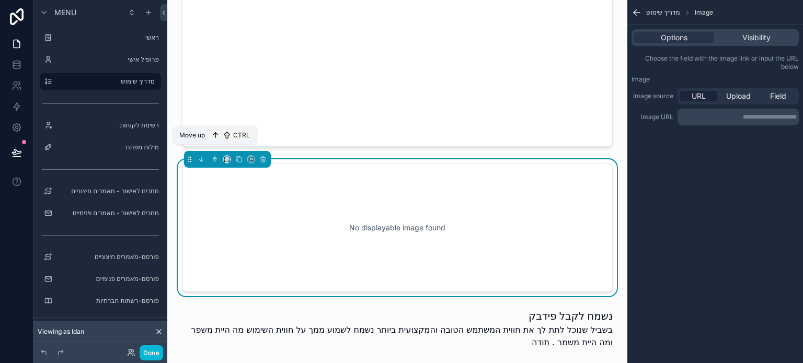
click at [214, 156] on icon at bounding box center [214, 159] width 7 height 7
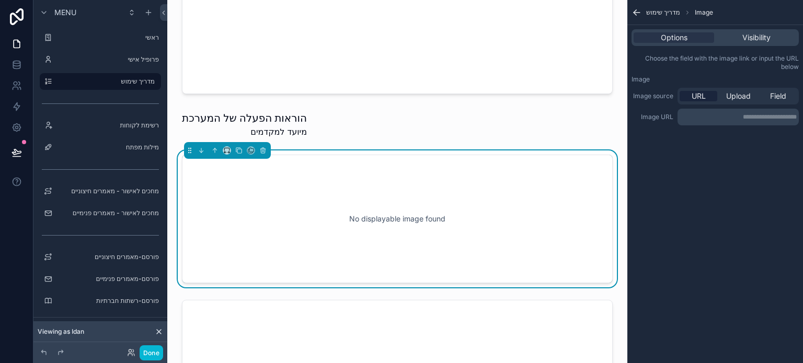
scroll to position [238, 0]
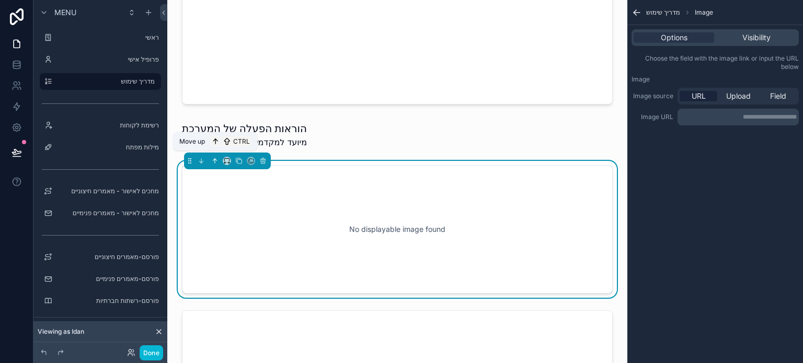
click at [215, 157] on icon at bounding box center [214, 160] width 7 height 7
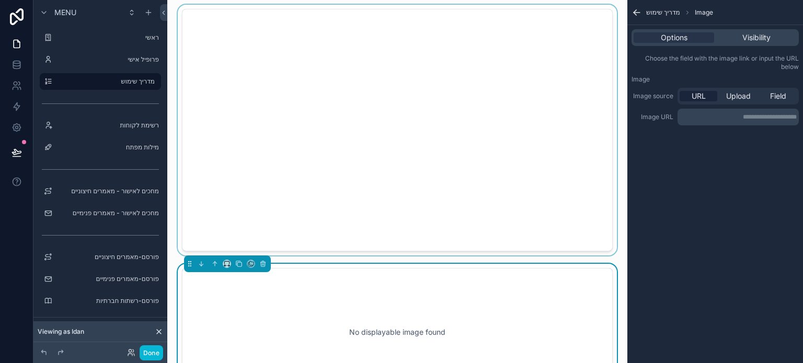
scroll to position [82, 0]
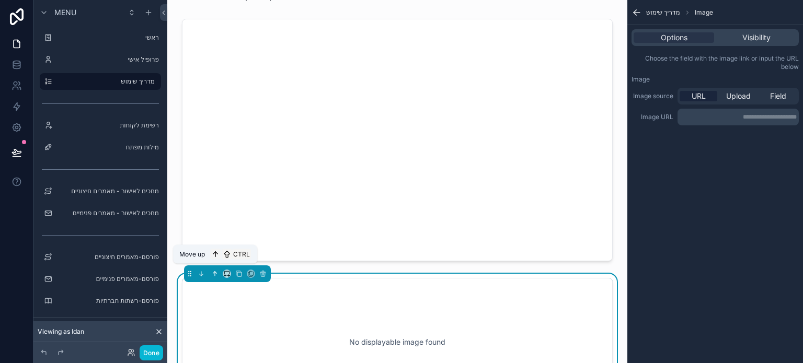
click at [214, 273] on button at bounding box center [214, 273] width 11 height 11
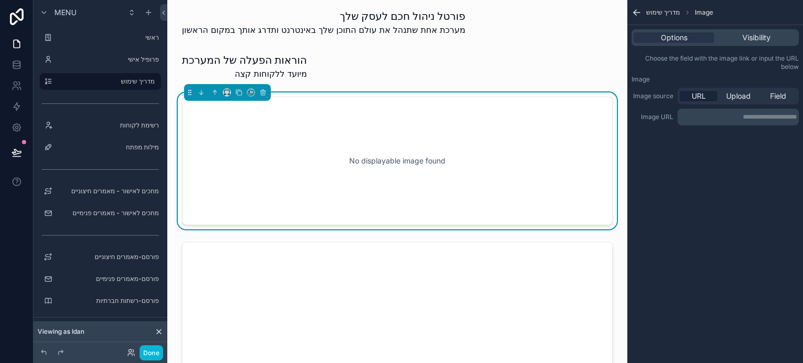
scroll to position [0, 0]
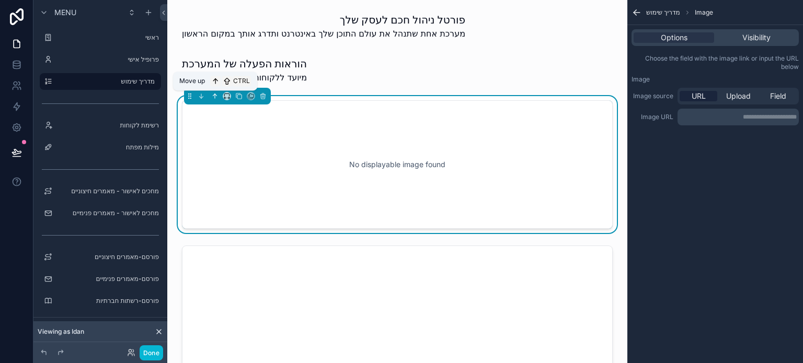
click at [215, 98] on icon at bounding box center [214, 95] width 7 height 7
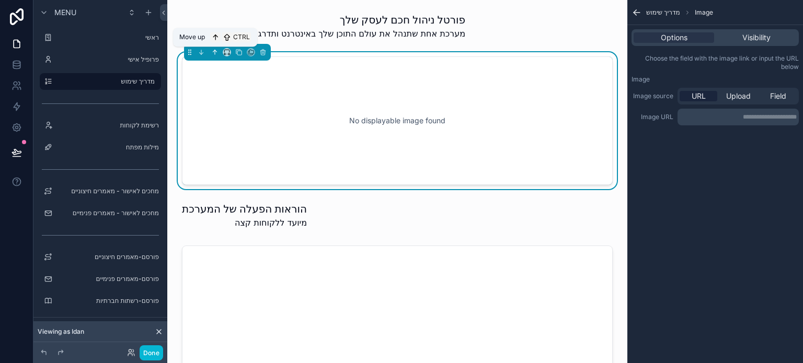
click at [216, 52] on icon at bounding box center [214, 52] width 7 height 7
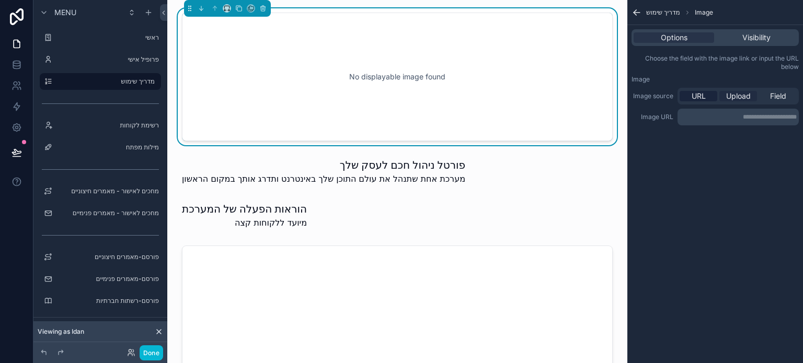
click at [734, 99] on span "Upload" at bounding box center [738, 96] width 25 height 10
click at [655, 134] on icon "scrollable content" at bounding box center [651, 133] width 7 height 7
type input "**********"
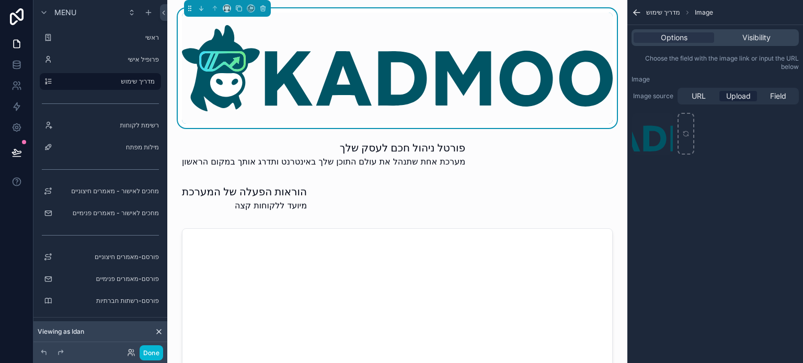
click at [746, 235] on div "מדריך שימוש Image Options Visibility Choose the field with the image link or in…" at bounding box center [715, 181] width 176 height 363
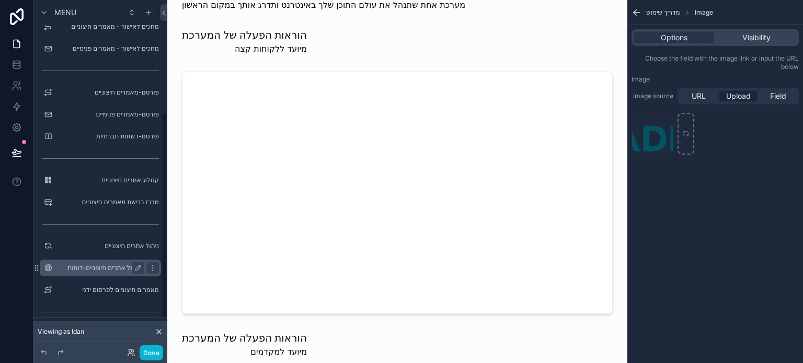
scroll to position [209, 0]
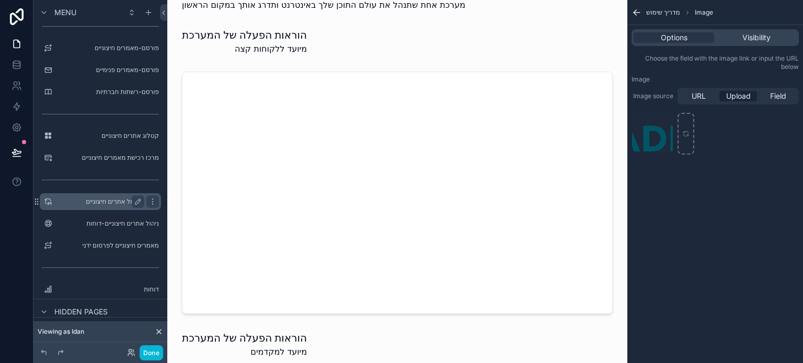
click at [98, 204] on label "ניהול אתרים חיצוניים" at bounding box center [98, 201] width 84 height 8
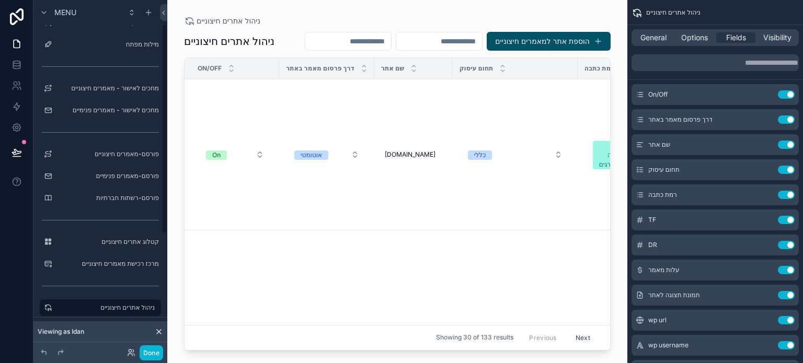
scroll to position [130, 0]
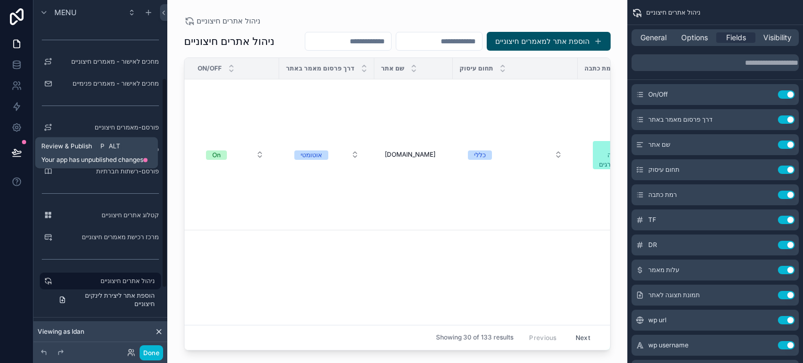
click at [14, 155] on icon at bounding box center [16, 151] width 9 height 5
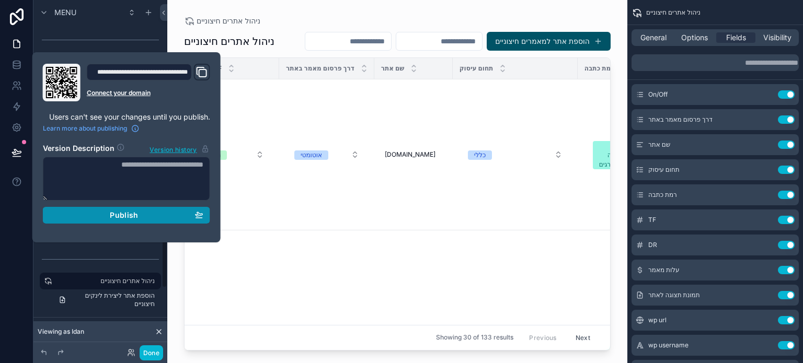
click at [129, 213] on span "Publish" at bounding box center [124, 215] width 28 height 9
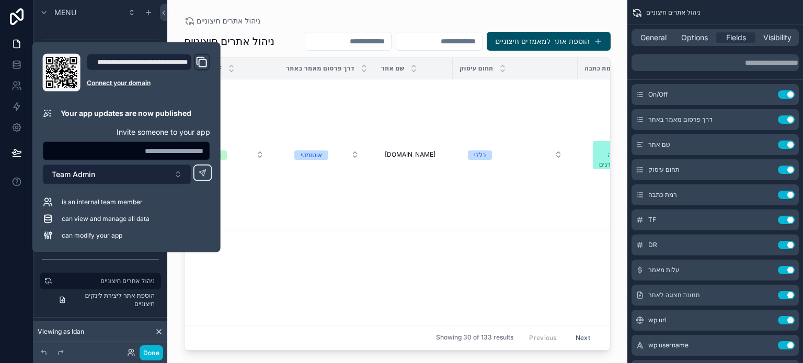
click at [104, 175] on button "Team Admin" at bounding box center [117, 175] width 148 height 20
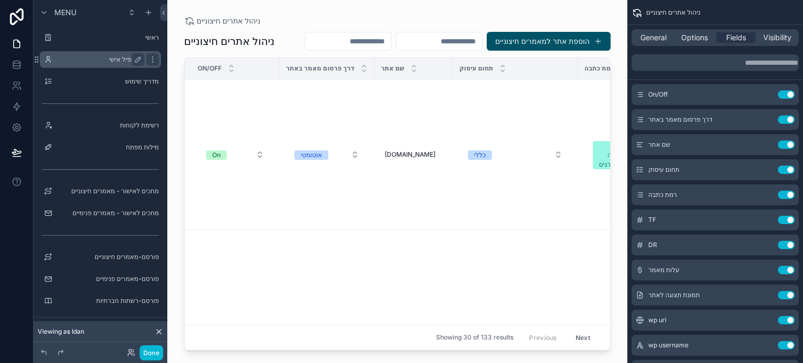
click at [112, 62] on label "פרופיל אישי" at bounding box center [98, 59] width 84 height 8
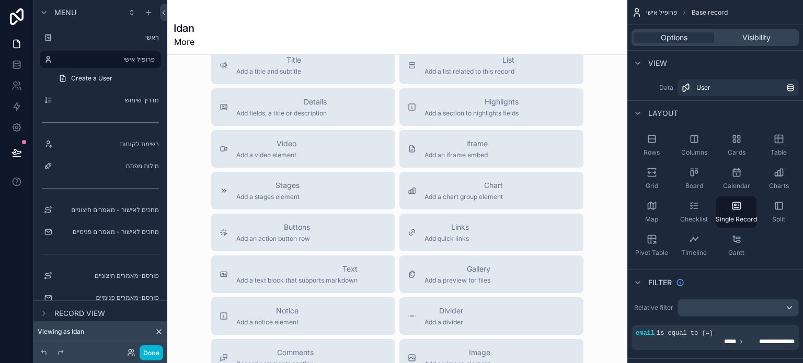
scroll to position [522, 0]
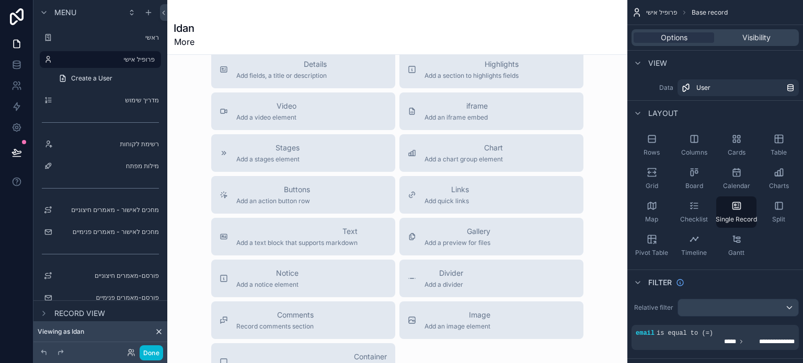
click at [469, 317] on span "Image" at bounding box center [457, 315] width 66 height 10
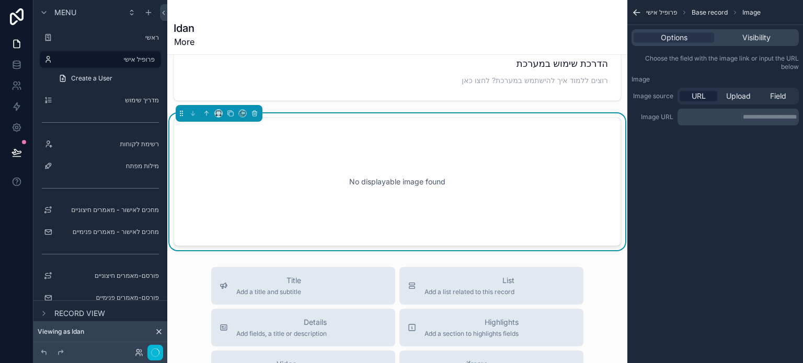
scroll to position [409, 0]
click at [741, 99] on span "Upload" at bounding box center [738, 96] width 25 height 10
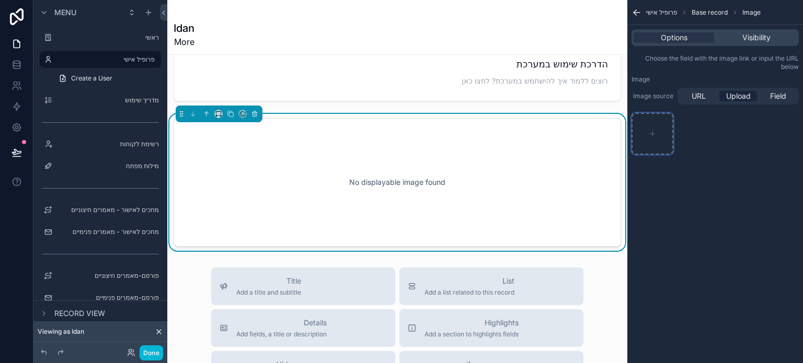
click at [664, 134] on div "scrollable content" at bounding box center [652, 134] width 42 height 42
type input "**********"
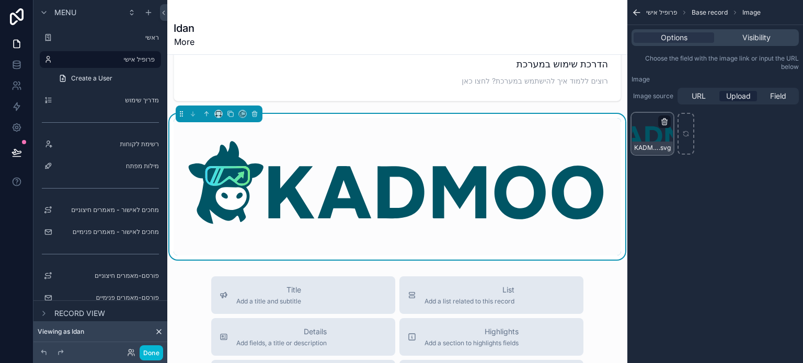
click at [665, 120] on icon "scrollable content" at bounding box center [664, 122] width 8 height 8
click at [688, 100] on icon "button" at bounding box center [686, 103] width 8 height 8
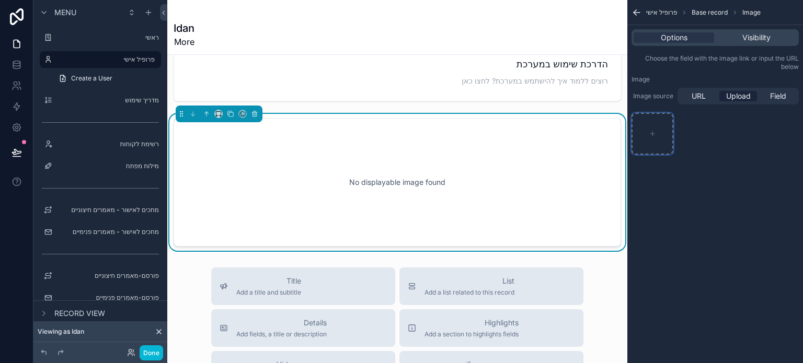
click at [654, 130] on icon "scrollable content" at bounding box center [651, 133] width 7 height 7
type input "**********"
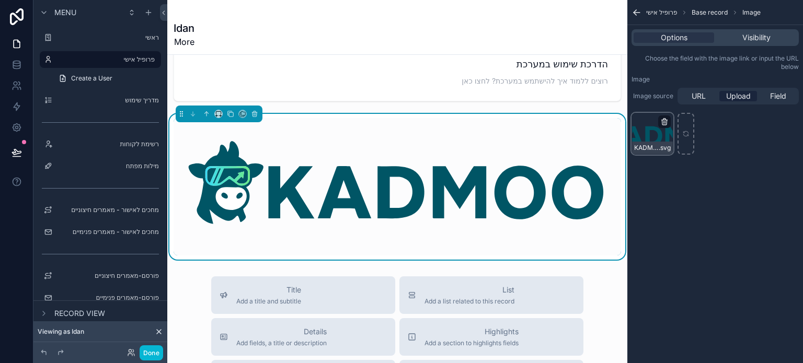
click at [661, 123] on icon "scrollable content" at bounding box center [664, 122] width 8 height 8
drag, startPoint x: 685, startPoint y: 102, endPoint x: 677, endPoint y: 114, distance: 14.3
click at [685, 102] on icon "button" at bounding box center [686, 103] width 8 height 8
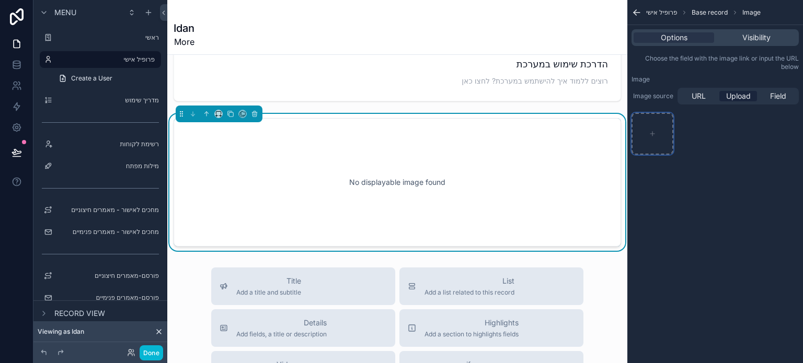
click at [655, 132] on icon "scrollable content" at bounding box center [651, 133] width 7 height 7
type input "**********"
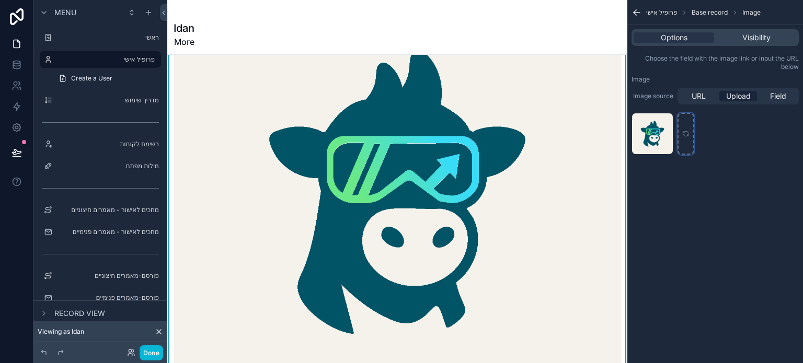
scroll to position [566, 0]
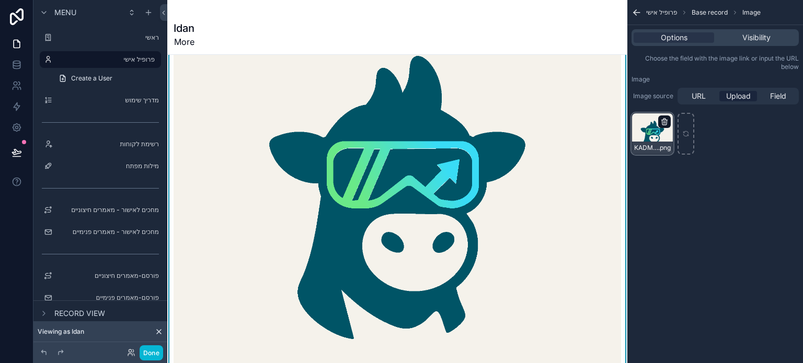
click at [662, 123] on icon "scrollable content" at bounding box center [663, 122] width 5 height 5
click at [684, 105] on icon "button" at bounding box center [685, 103] width 5 height 5
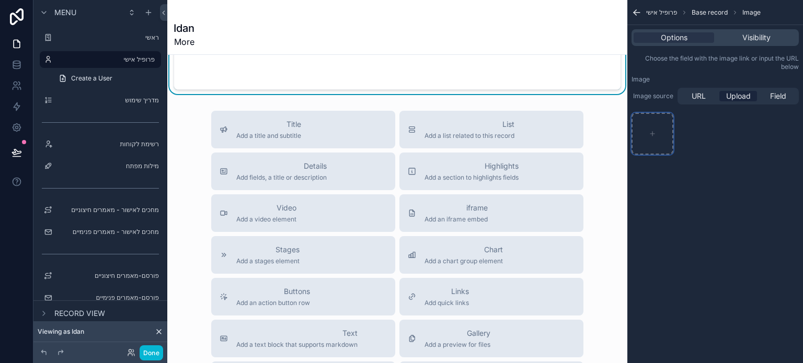
click at [654, 130] on icon "scrollable content" at bounding box center [651, 133] width 7 height 7
type input "**********"
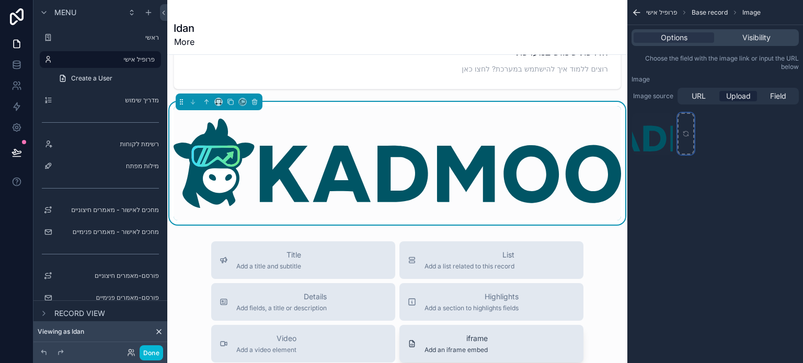
scroll to position [357, 0]
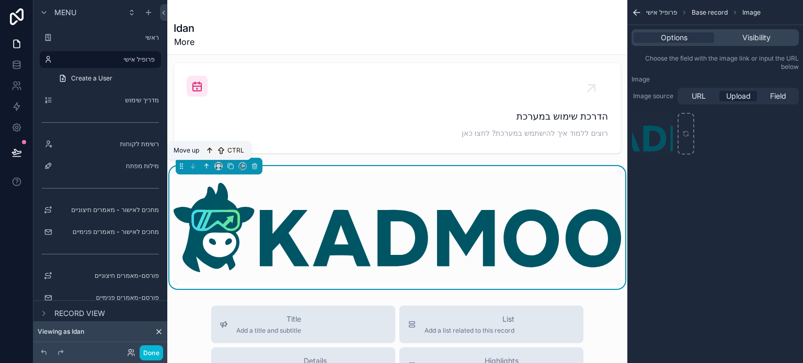
click at [207, 162] on icon at bounding box center [206, 165] width 7 height 7
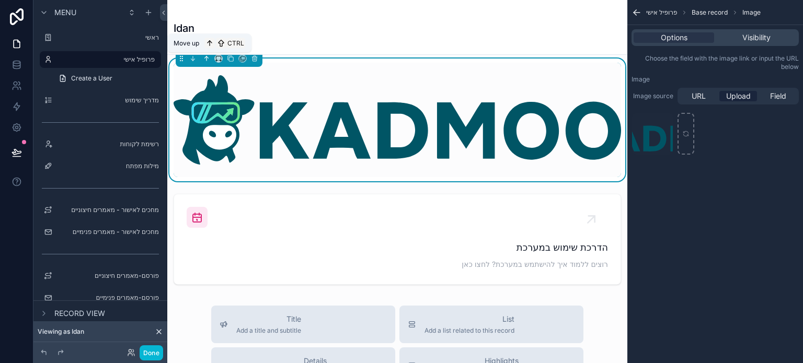
click at [206, 61] on icon at bounding box center [206, 58] width 7 height 7
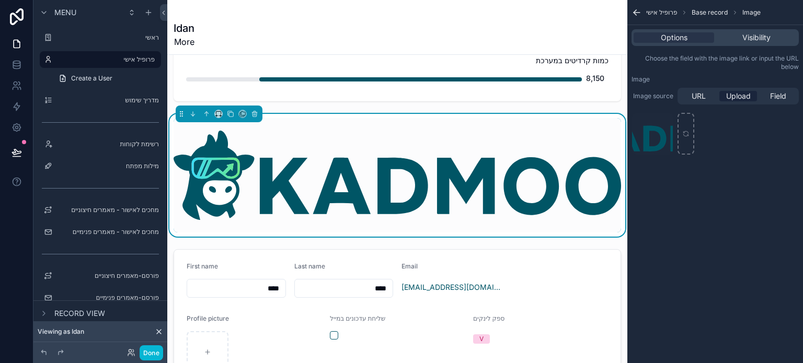
scroll to position [96, 0]
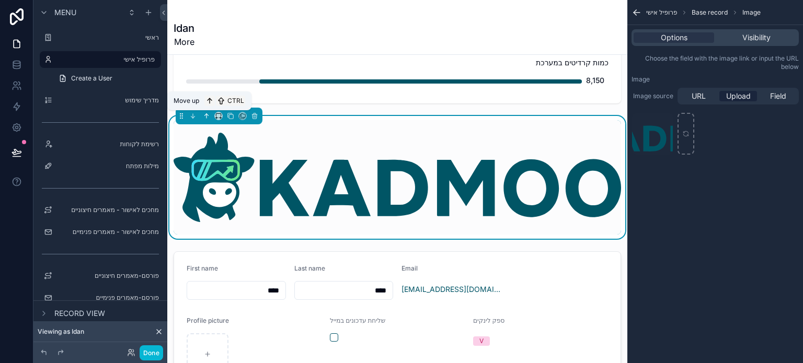
click at [206, 115] on icon at bounding box center [206, 116] width 0 height 4
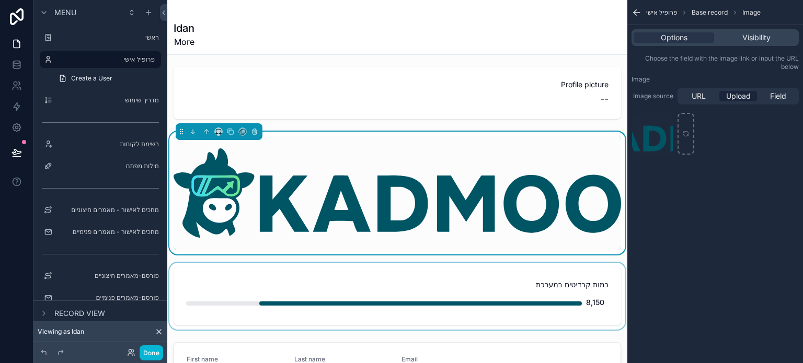
scroll to position [0, 0]
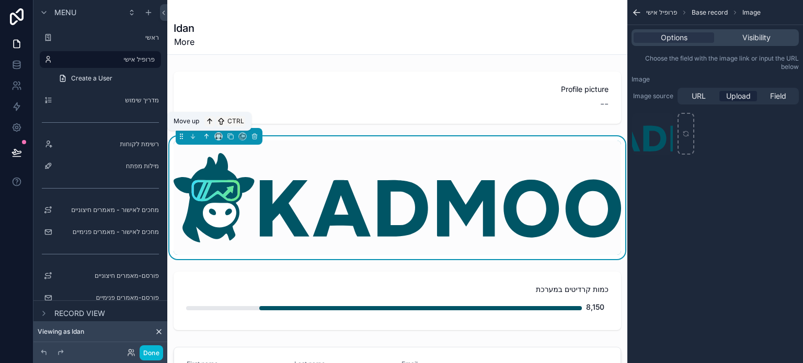
click at [207, 137] on icon at bounding box center [206, 136] width 7 height 7
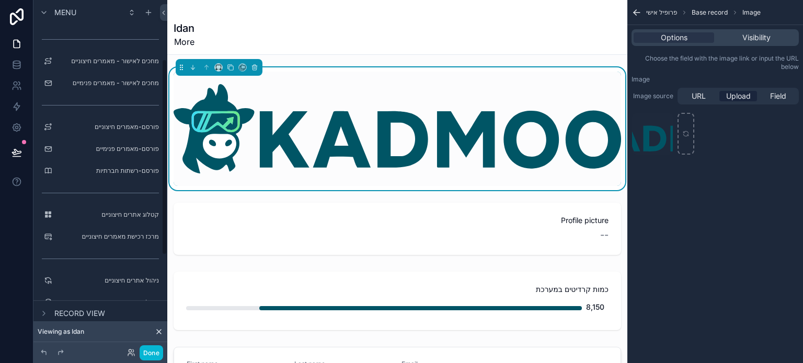
scroll to position [157, 0]
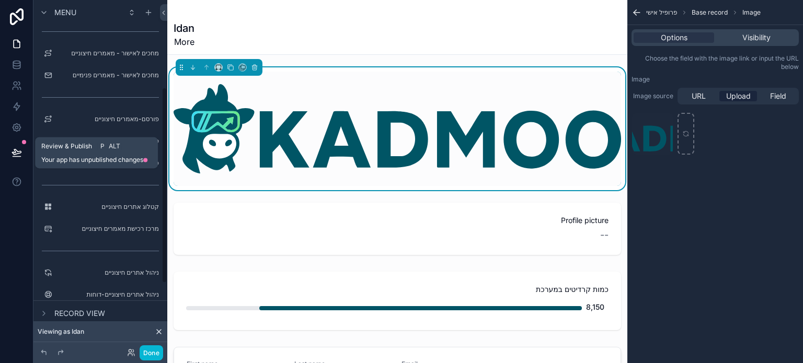
click at [14, 148] on icon at bounding box center [16, 152] width 10 height 10
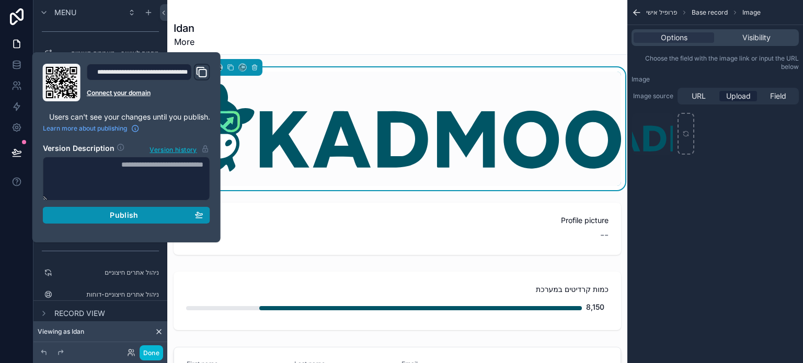
click at [126, 217] on span "Publish" at bounding box center [124, 215] width 28 height 9
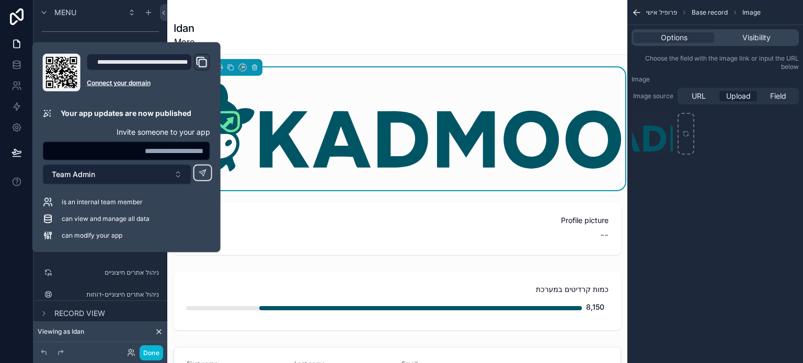
click at [108, 174] on button "Team Admin" at bounding box center [117, 175] width 148 height 20
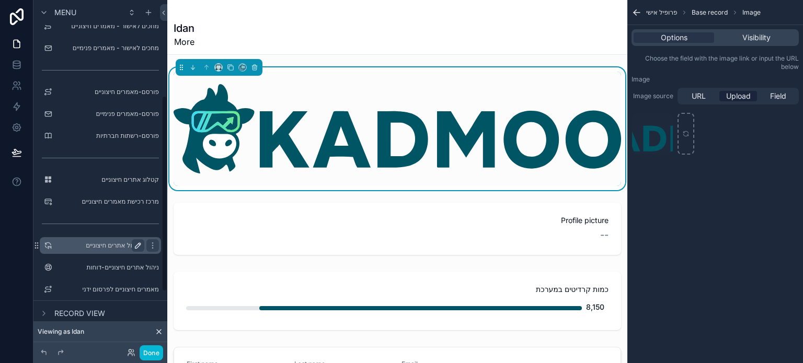
scroll to position [276, 0]
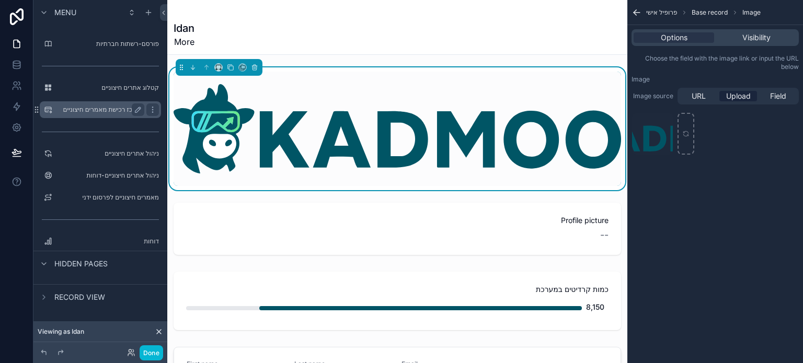
click at [107, 111] on label "מרכז רכישת מאמרים חיצוניים" at bounding box center [98, 110] width 84 height 8
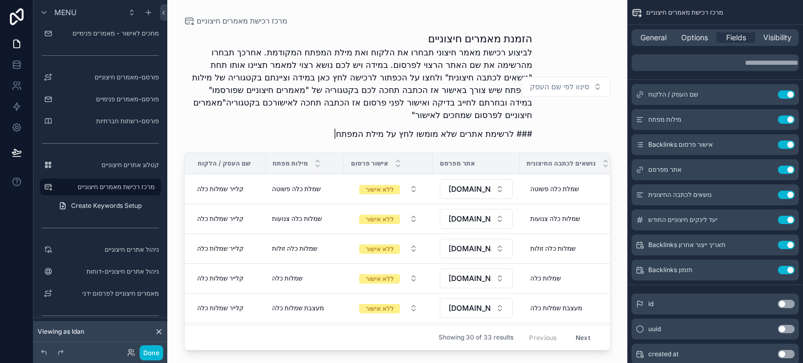
scroll to position [209, 0]
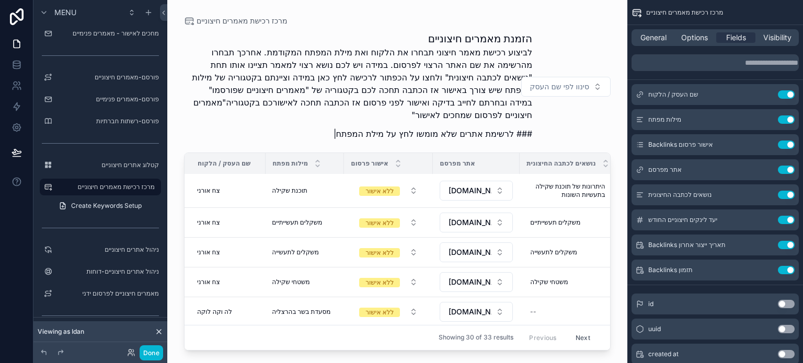
drag, startPoint x: 605, startPoint y: 215, endPoint x: 606, endPoint y: 227, distance: 12.6
click at [606, 227] on div at bounding box center [397, 175] width 460 height 351
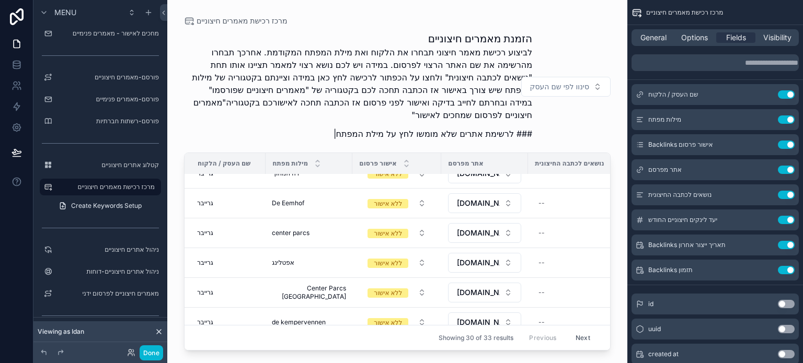
scroll to position [746, 0]
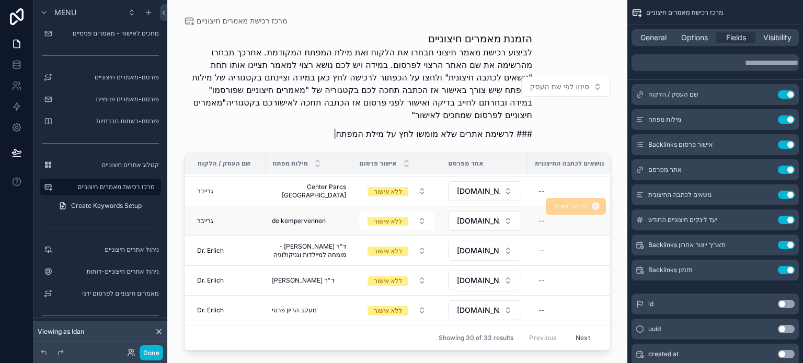
click at [187, 220] on td "גרייבר" at bounding box center [224, 221] width 81 height 30
click at [335, 160] on div "מילות מפתח" at bounding box center [309, 164] width 86 height 20
click at [645, 40] on span "General" at bounding box center [653, 37] width 26 height 10
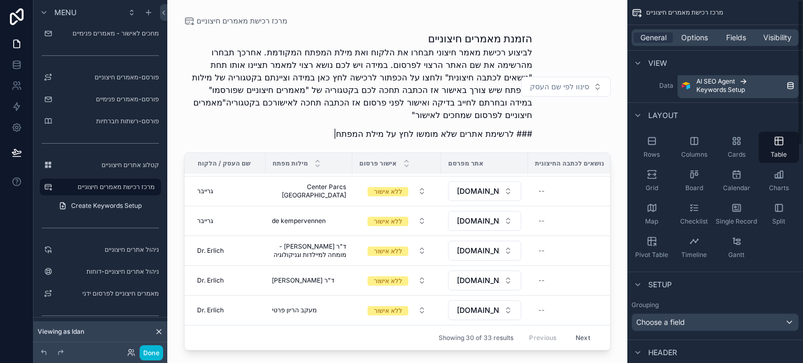
scroll to position [0, 0]
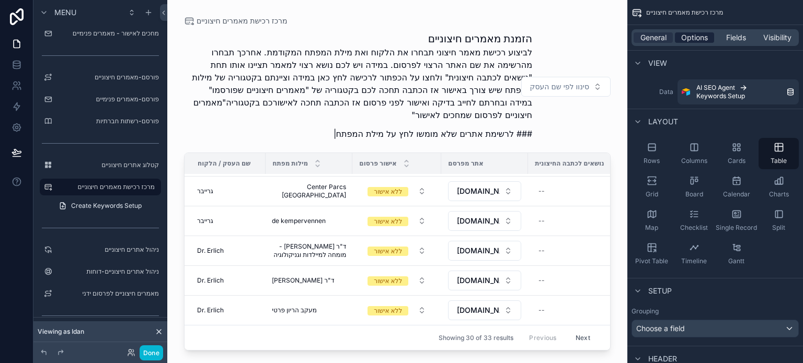
click at [690, 38] on span "Options" at bounding box center [694, 37] width 27 height 10
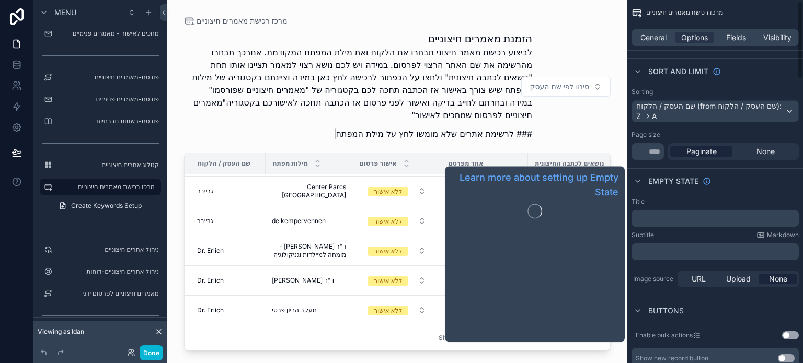
scroll to position [104, 0]
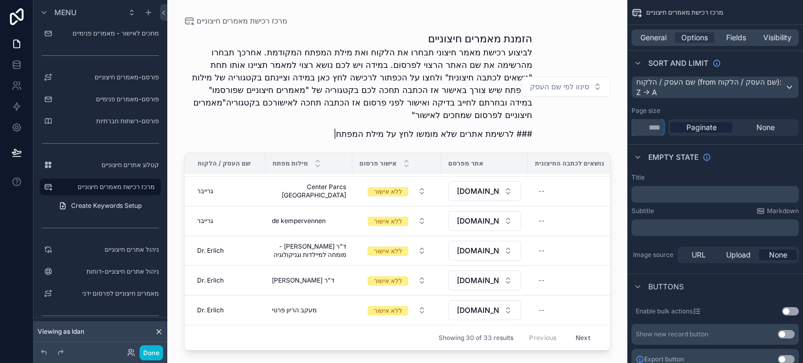
click at [646, 131] on input "**" at bounding box center [647, 127] width 32 height 17
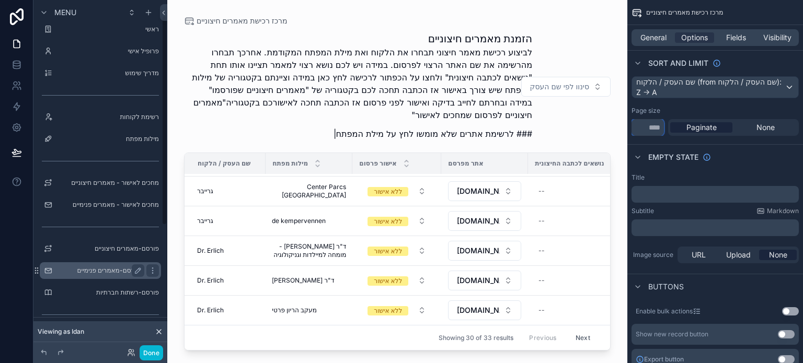
scroll to position [0, 0]
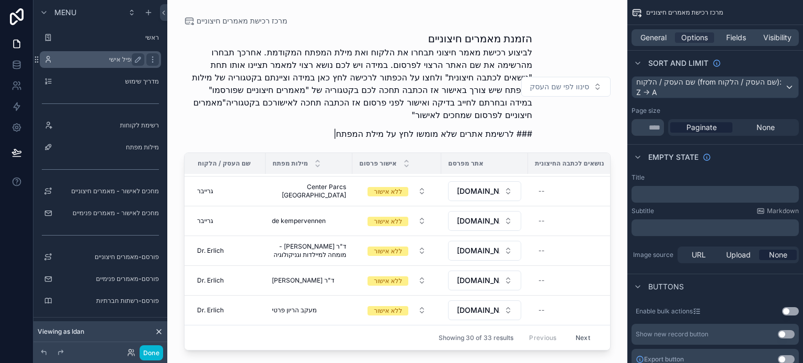
click at [117, 59] on label "פרופיל אישי" at bounding box center [98, 59] width 84 height 8
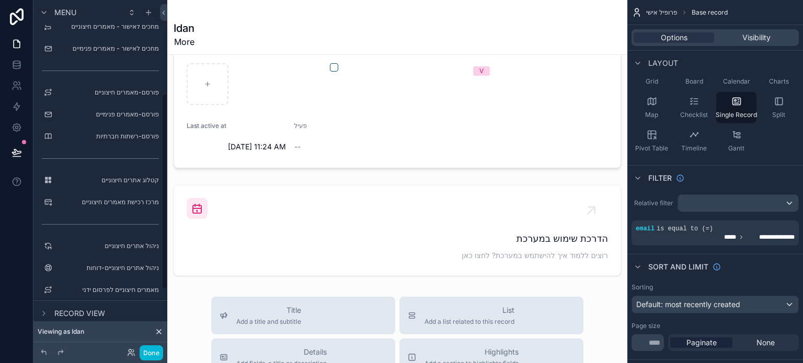
scroll to position [276, 0]
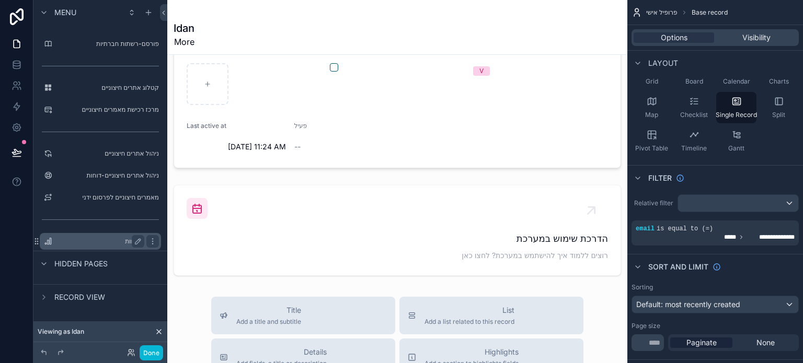
click at [117, 240] on label "דוחות" at bounding box center [98, 241] width 84 height 8
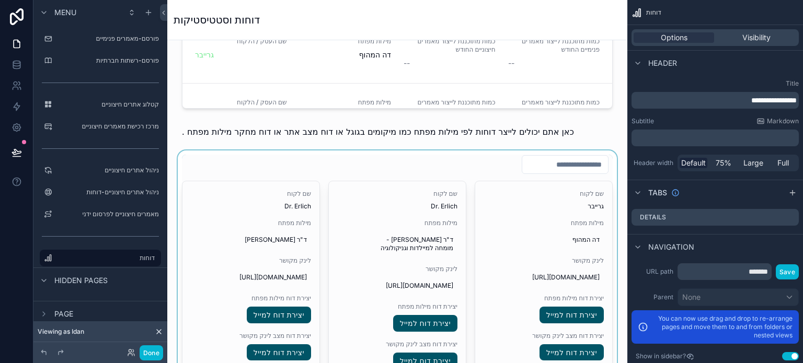
scroll to position [575, 0]
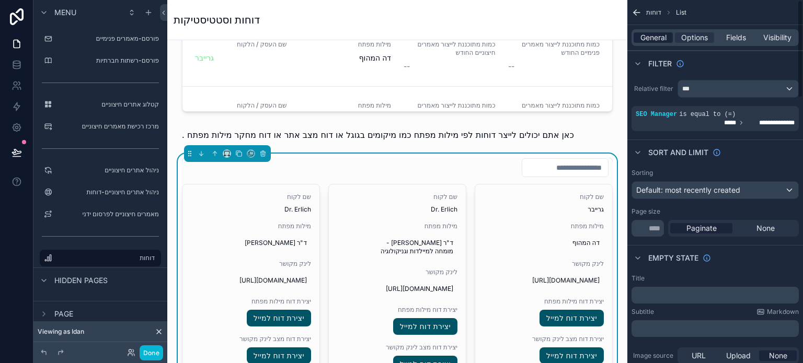
click at [660, 38] on span "General" at bounding box center [653, 37] width 26 height 10
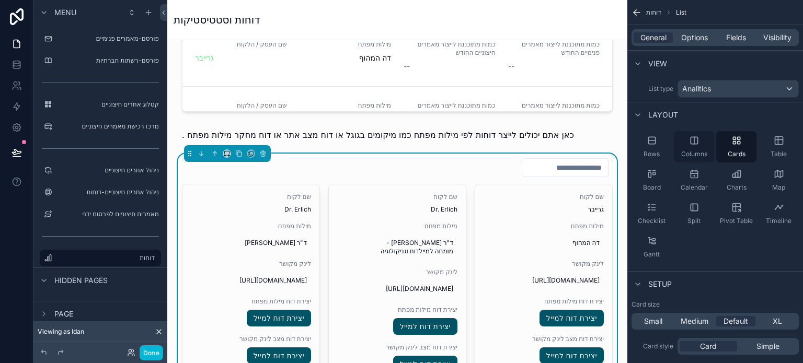
click at [690, 144] on icon "scrollable content" at bounding box center [694, 140] width 10 height 10
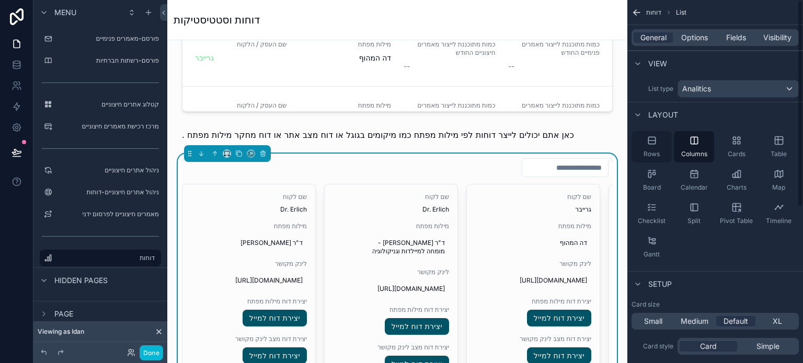
click at [648, 145] on icon "scrollable content" at bounding box center [651, 140] width 10 height 10
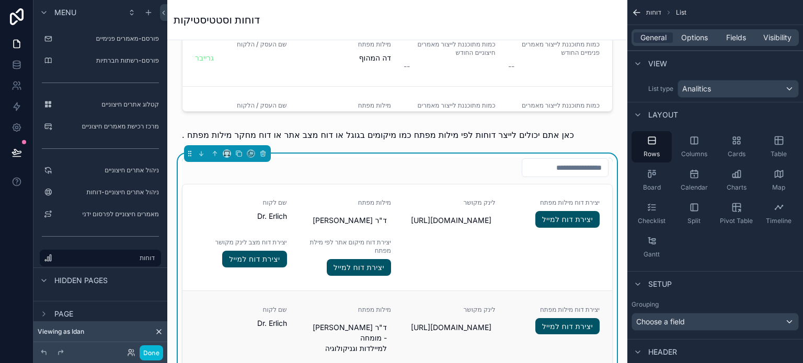
scroll to position [0, 0]
click at [696, 141] on icon "scrollable content" at bounding box center [694, 140] width 10 height 10
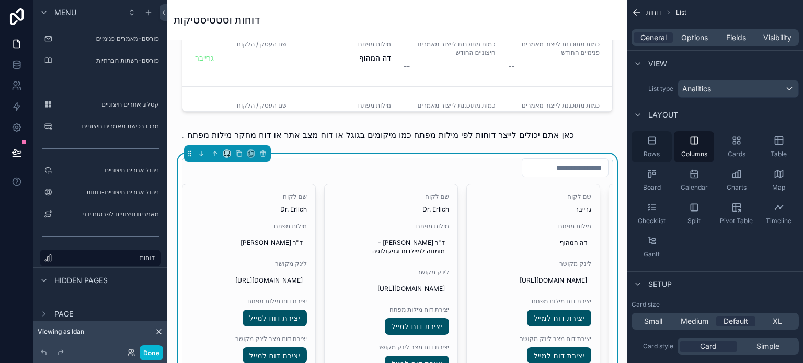
click at [652, 145] on icon "scrollable content" at bounding box center [651, 140] width 10 height 10
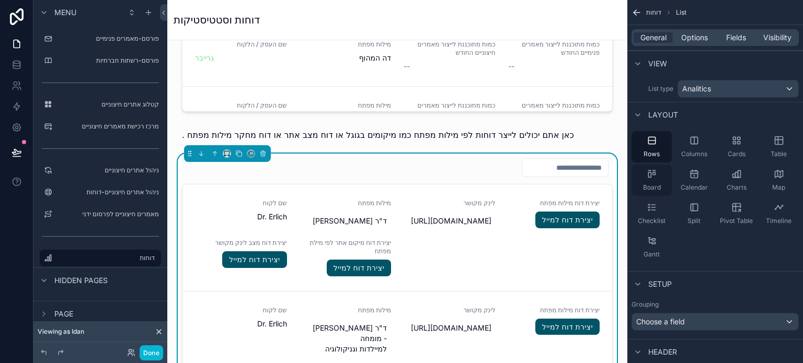
click at [651, 184] on span "Board" at bounding box center [652, 187] width 18 height 8
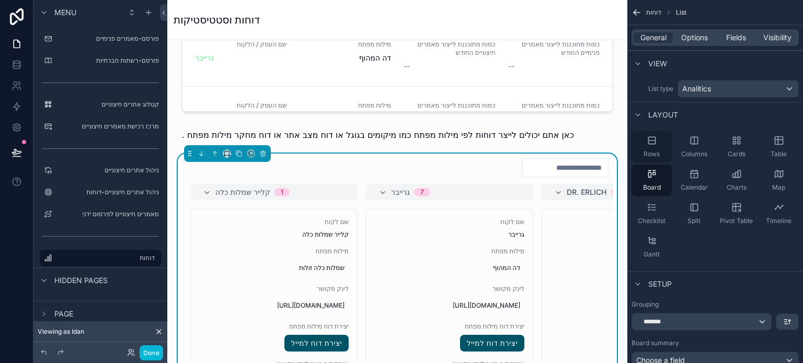
click at [652, 148] on div "Rows" at bounding box center [651, 146] width 40 height 31
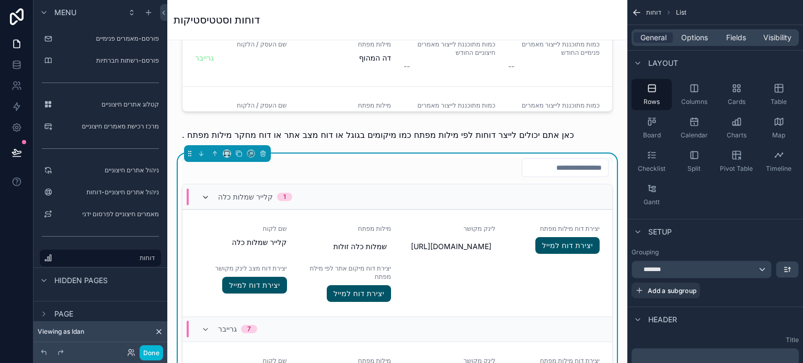
click at [203, 195] on icon at bounding box center [205, 197] width 8 height 8
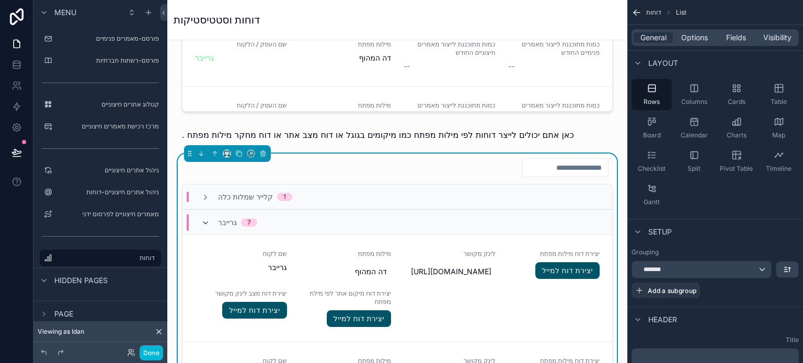
click at [204, 223] on icon at bounding box center [205, 223] width 8 height 8
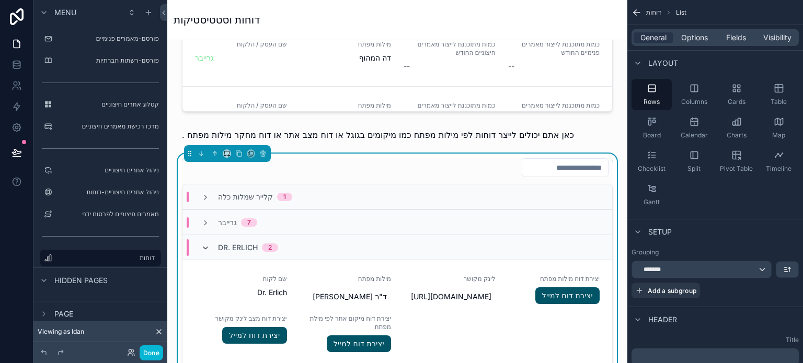
click at [205, 246] on icon at bounding box center [205, 248] width 8 height 8
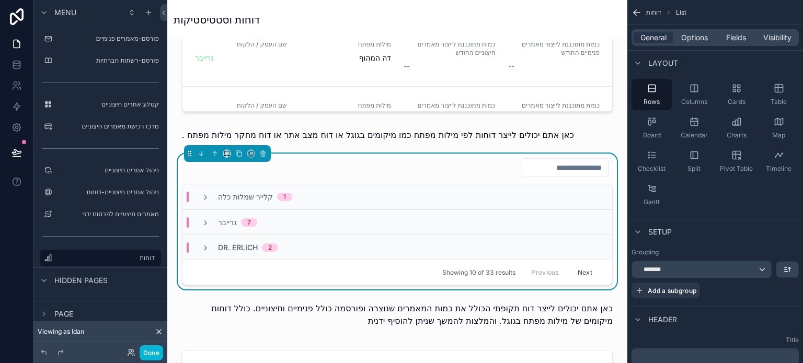
click at [252, 196] on span "קלייר שמלות כלה" at bounding box center [245, 197] width 55 height 10
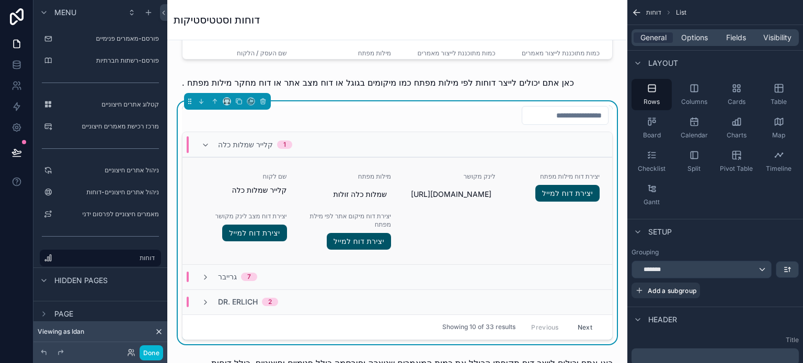
click at [515, 204] on div "יצירת דוח מילות מפתח יצירת דוח למייל" at bounding box center [554, 187] width 92 height 31
click at [727, 40] on span "Fields" at bounding box center [736, 37] width 20 height 10
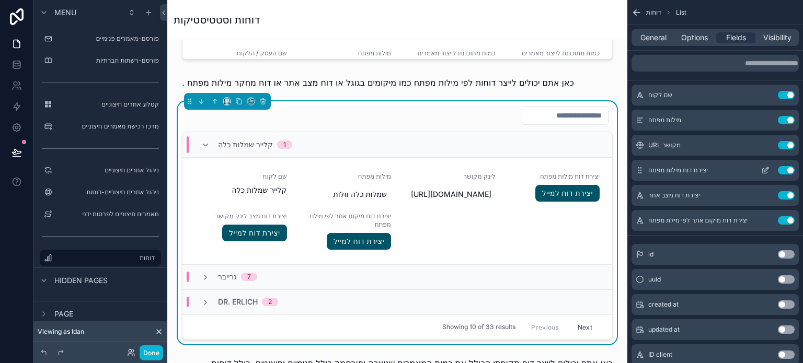
click at [766, 170] on icon "scrollable content" at bounding box center [765, 170] width 8 height 8
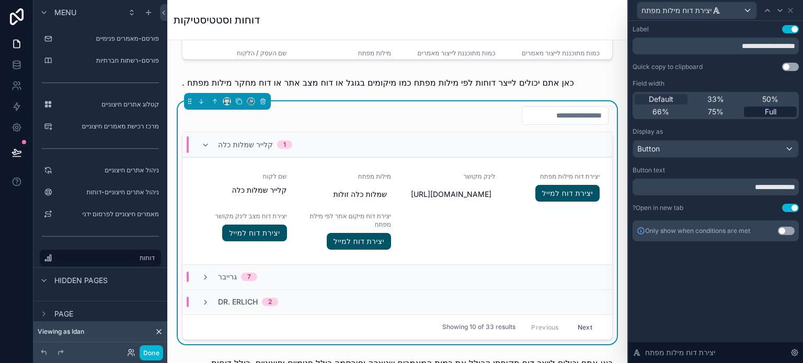
click at [762, 111] on div "Full" at bounding box center [769, 112] width 53 height 10
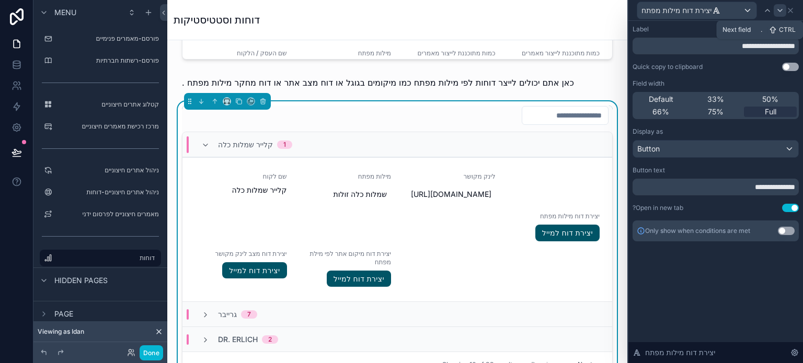
click at [774, 11] on div at bounding box center [779, 10] width 13 height 13
click at [769, 113] on span "Full" at bounding box center [769, 112] width 11 height 10
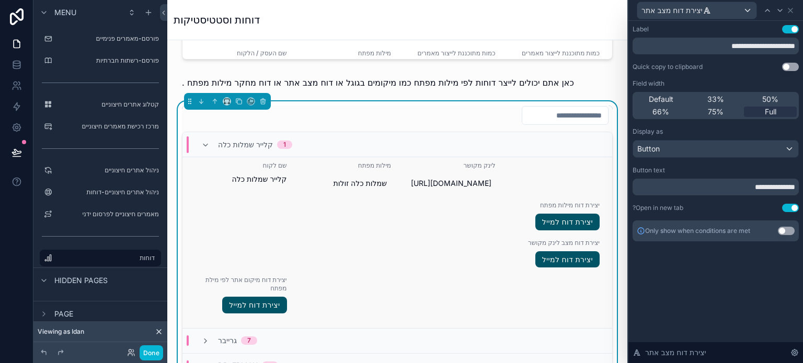
scroll to position [92, 0]
click at [777, 10] on icon at bounding box center [779, 10] width 8 height 8
click at [771, 112] on span "Full" at bounding box center [769, 112] width 11 height 10
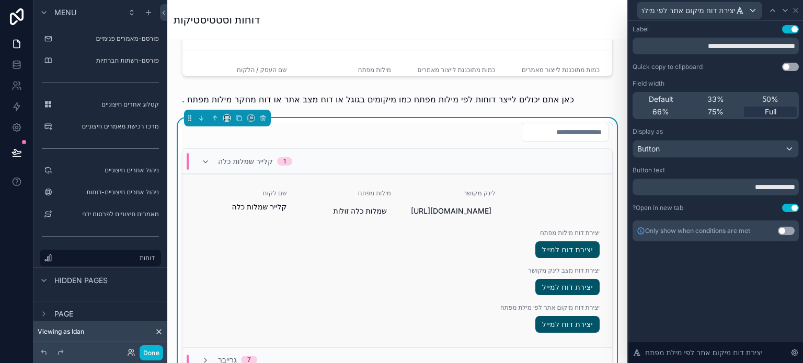
scroll to position [575, 0]
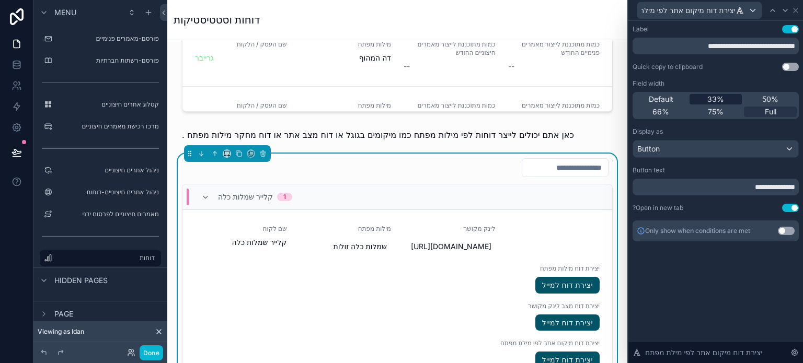
click at [710, 96] on span "33%" at bounding box center [715, 99] width 17 height 10
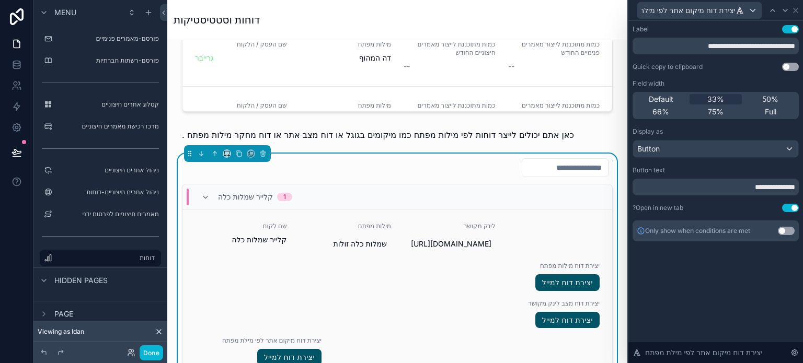
scroll to position [84, 0]
click at [773, 12] on icon at bounding box center [772, 10] width 8 height 8
click at [710, 97] on span "33%" at bounding box center [715, 99] width 17 height 10
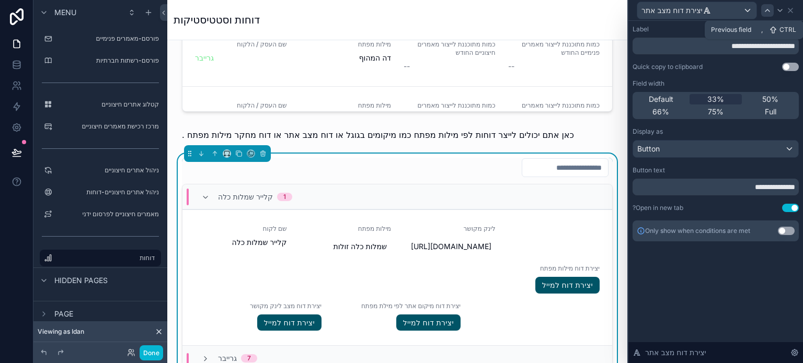
click at [769, 10] on icon at bounding box center [767, 10] width 8 height 8
click at [708, 94] on span "33%" at bounding box center [715, 99] width 17 height 10
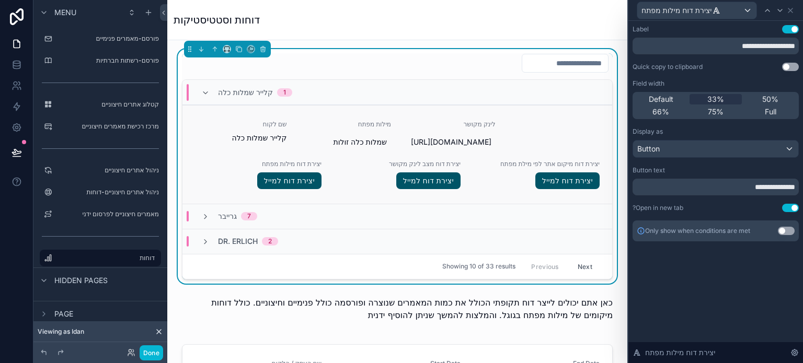
scroll to position [0, 0]
click at [764, 11] on icon at bounding box center [767, 10] width 8 height 8
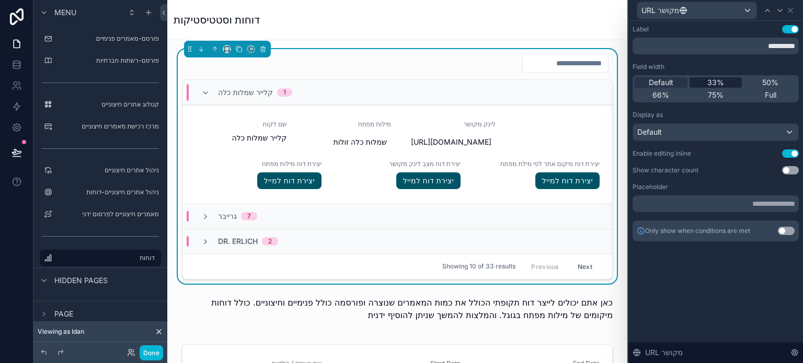
click at [727, 80] on div "33%" at bounding box center [715, 82] width 53 height 10
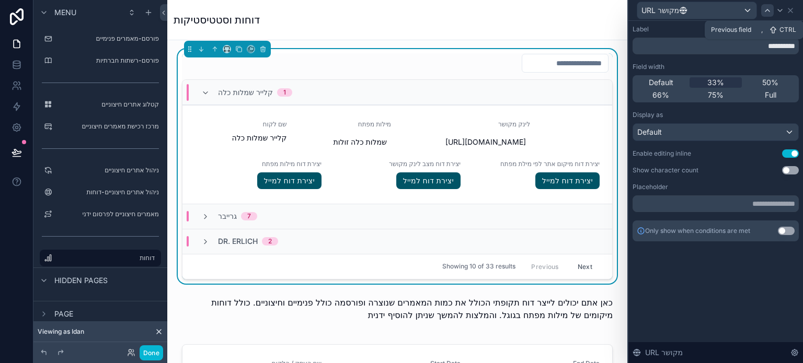
click at [767, 8] on icon at bounding box center [767, 10] width 8 height 8
click at [720, 84] on span "33%" at bounding box center [715, 82] width 17 height 10
click at [767, 10] on icon at bounding box center [767, 10] width 8 height 8
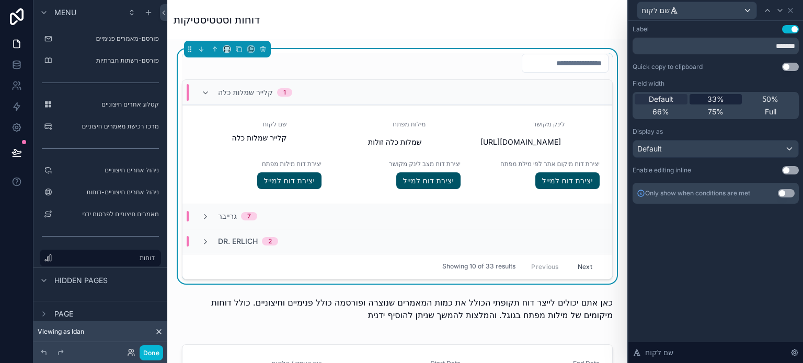
click at [720, 95] on span "33%" at bounding box center [715, 99] width 17 height 10
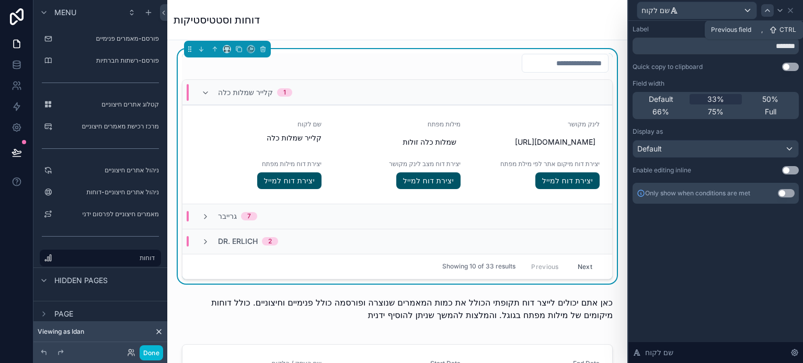
click at [765, 11] on icon at bounding box center [767, 10] width 4 height 2
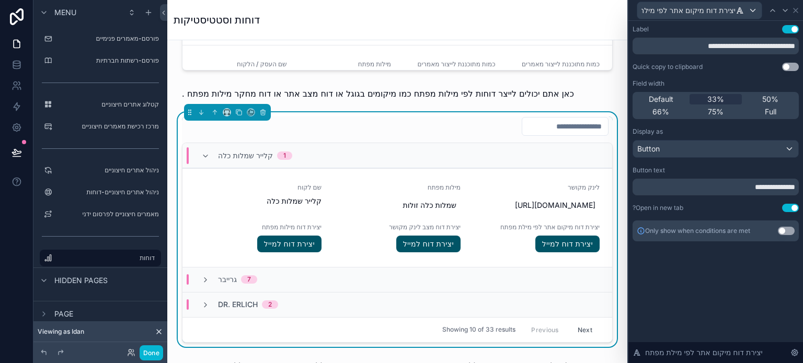
scroll to position [679, 0]
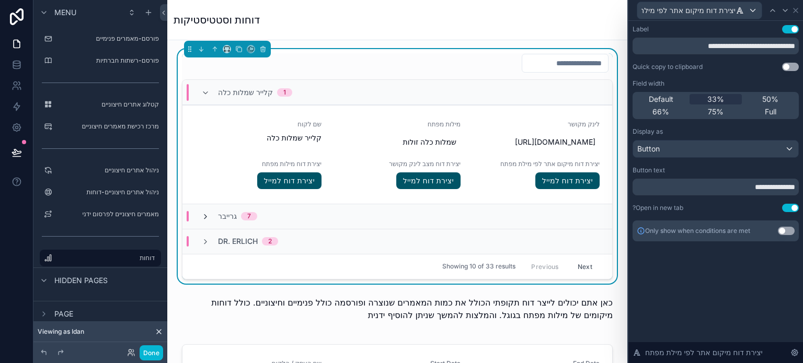
click at [203, 221] on icon at bounding box center [205, 217] width 8 height 8
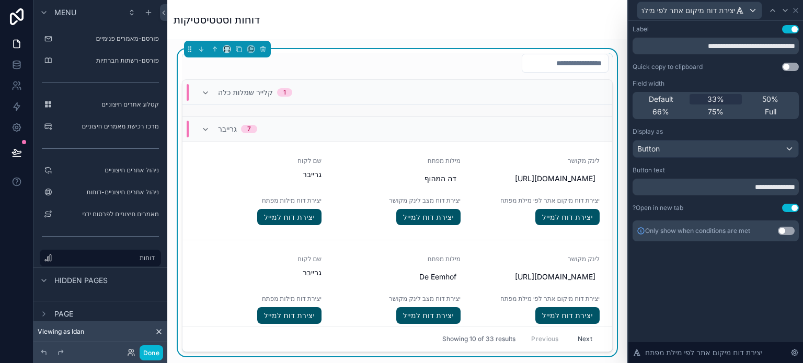
scroll to position [104, 0]
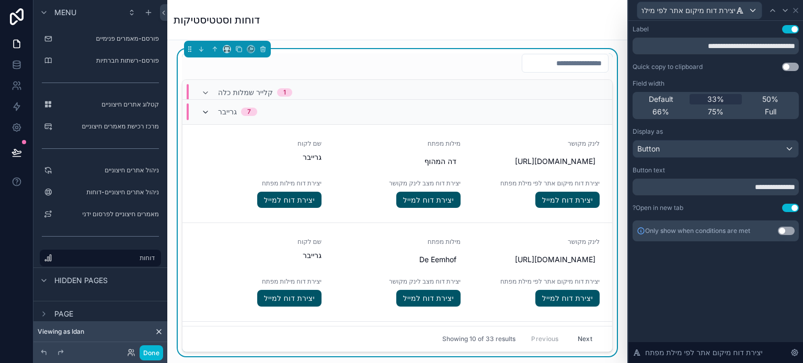
click at [205, 117] on icon at bounding box center [205, 112] width 8 height 8
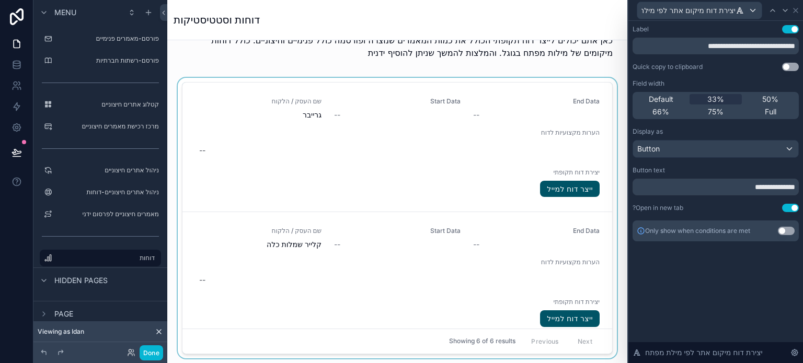
scroll to position [940, 0]
click at [408, 188] on div at bounding box center [397, 221] width 443 height 285
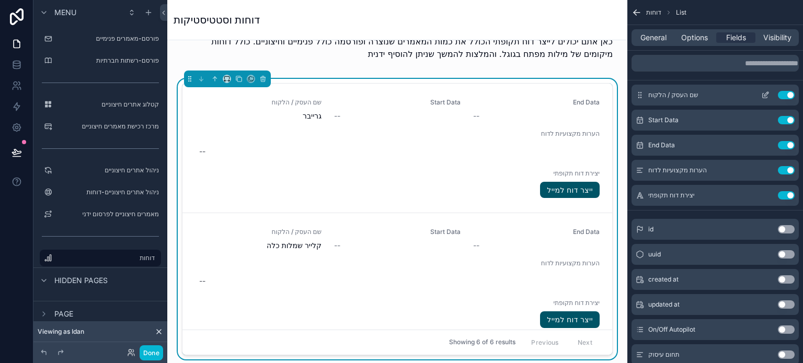
click at [763, 96] on icon "scrollable content" at bounding box center [765, 95] width 8 height 8
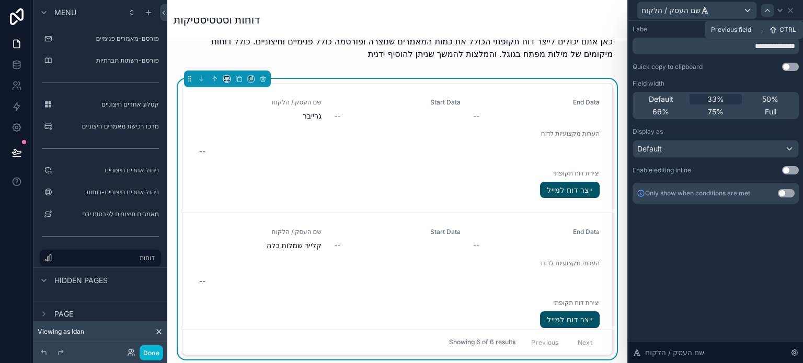
click at [769, 8] on icon at bounding box center [767, 10] width 8 height 8
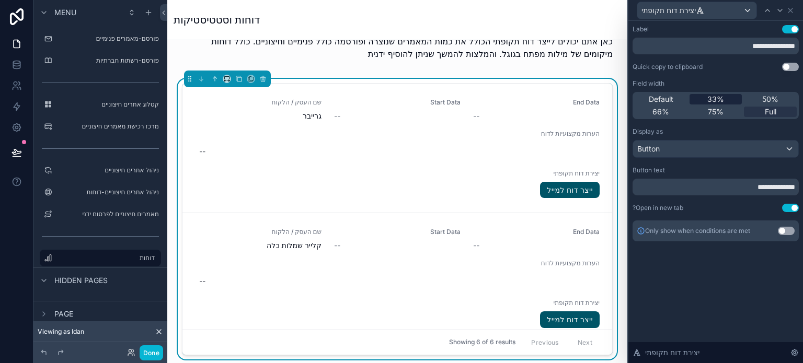
click at [718, 100] on span "33%" at bounding box center [715, 99] width 17 height 10
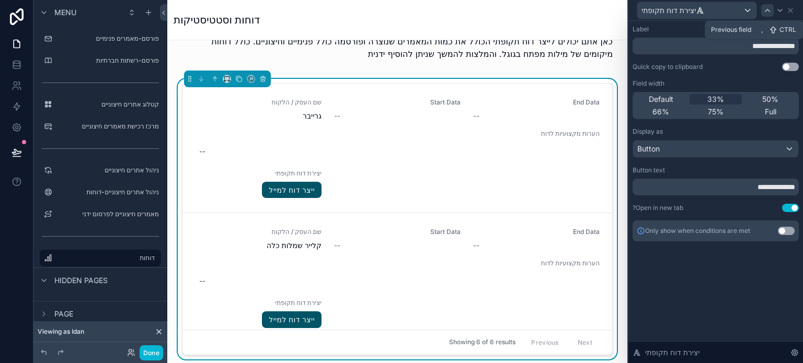
click at [764, 10] on icon at bounding box center [767, 10] width 8 height 8
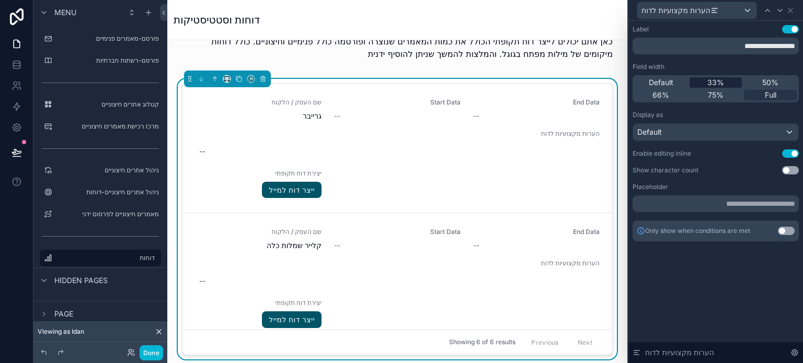
click at [725, 83] on div "33%" at bounding box center [715, 82] width 53 height 10
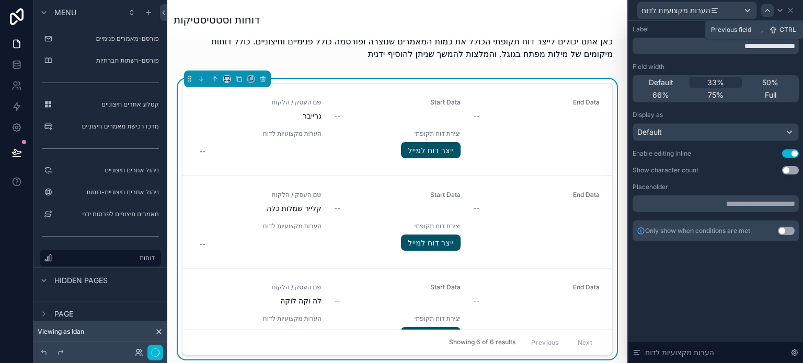
click at [763, 12] on icon at bounding box center [767, 10] width 8 height 8
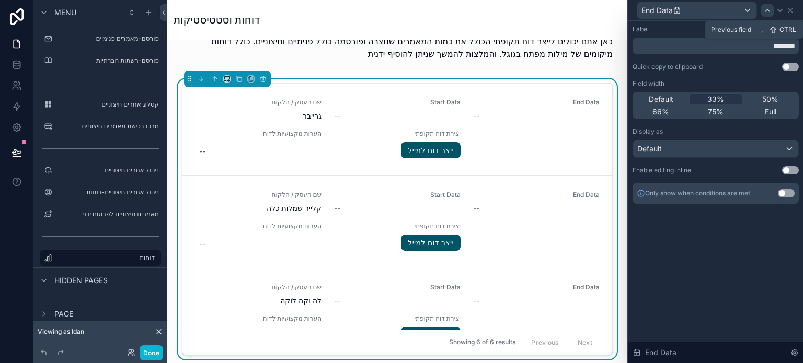
click at [768, 15] on div at bounding box center [767, 10] width 13 height 13
click at [766, 13] on icon at bounding box center [767, 10] width 8 height 8
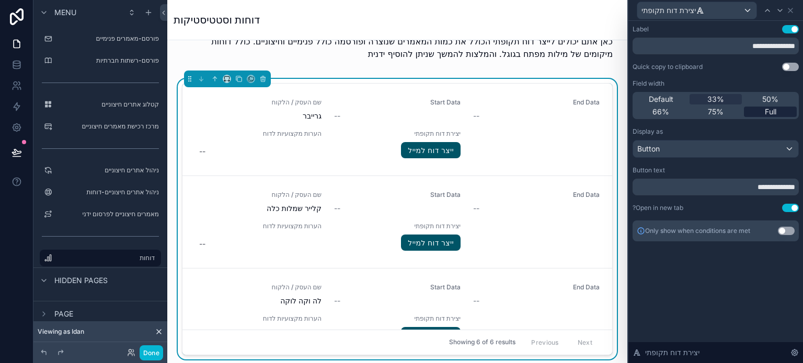
click at [765, 108] on span "Full" at bounding box center [769, 112] width 11 height 10
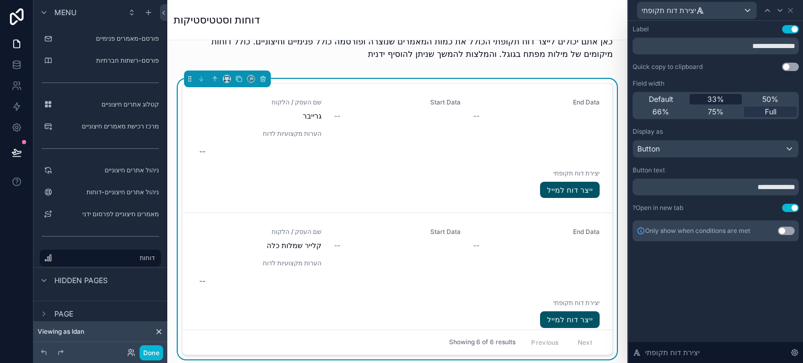
click at [715, 100] on span "33%" at bounding box center [715, 99] width 17 height 10
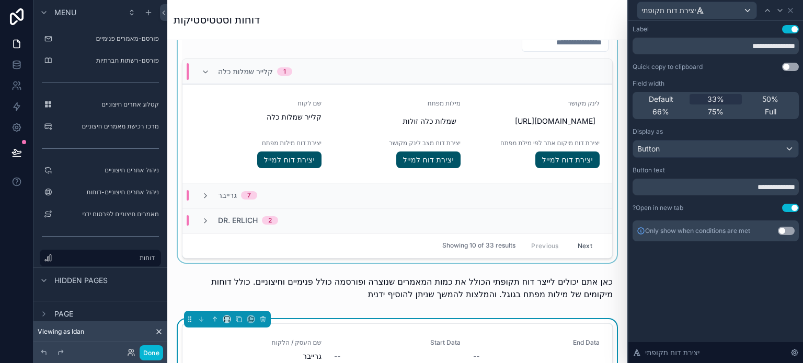
scroll to position [653, 0]
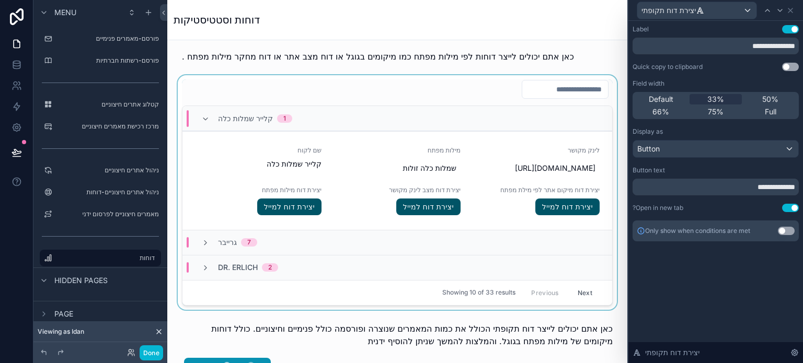
click at [526, 150] on div at bounding box center [397, 192] width 443 height 235
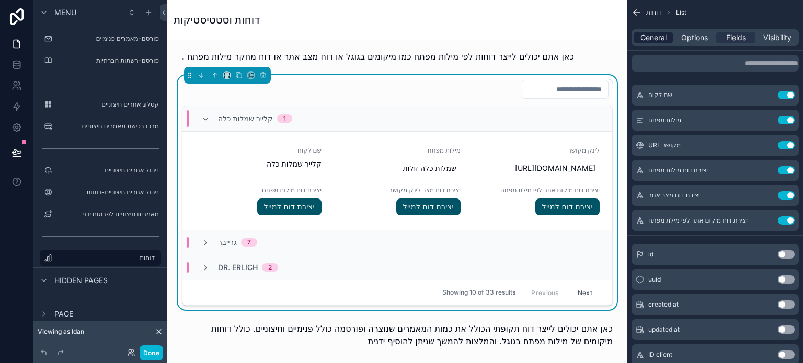
click at [664, 35] on span "General" at bounding box center [653, 37] width 26 height 10
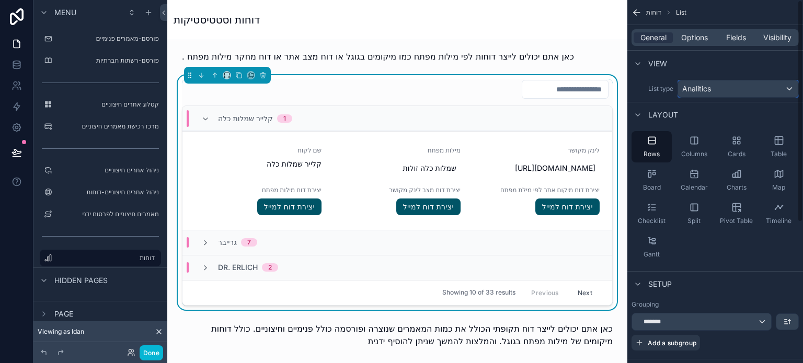
click at [707, 87] on span "Analitics" at bounding box center [696, 89] width 29 height 10
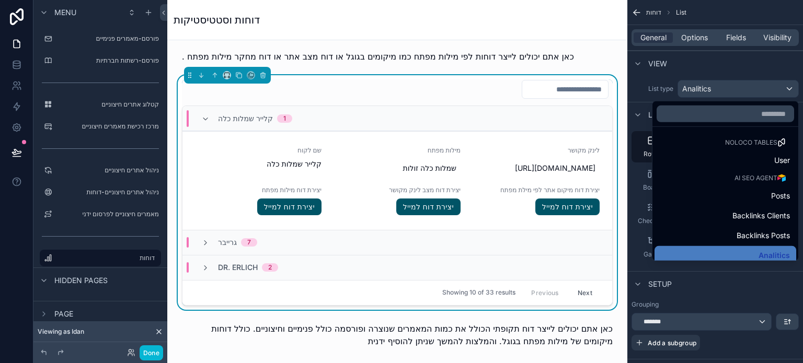
click at [636, 77] on div "scrollable content" at bounding box center [401, 181] width 803 height 363
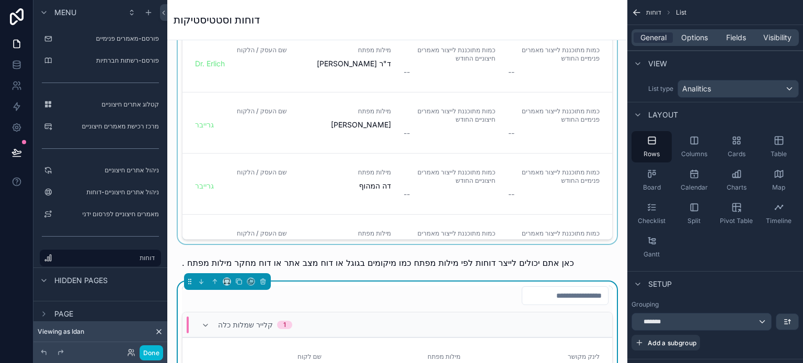
scroll to position [444, 0]
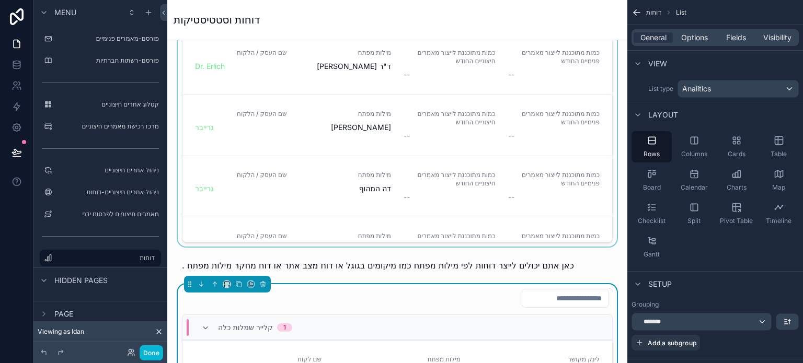
click at [454, 132] on div at bounding box center [397, 93] width 443 height 308
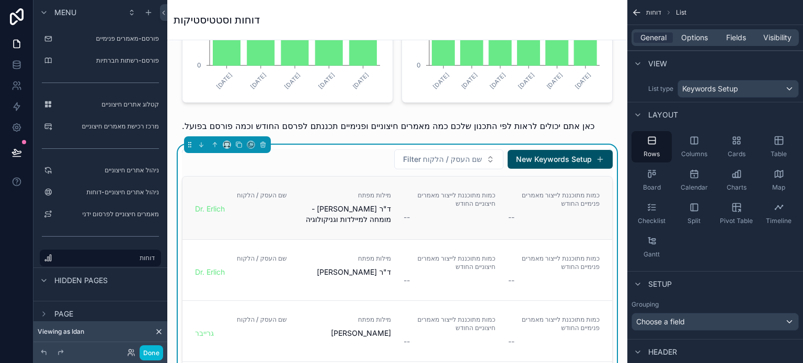
scroll to position [235, 0]
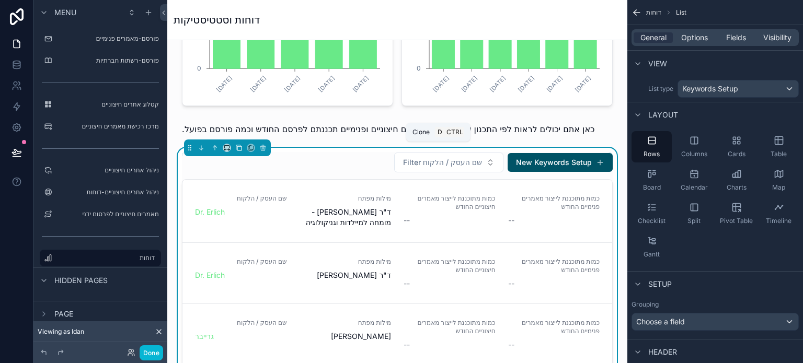
click at [239, 146] on icon at bounding box center [238, 147] width 7 height 7
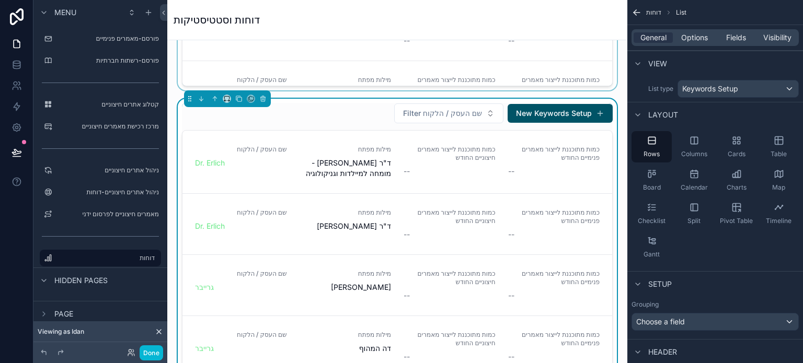
scroll to position [601, 0]
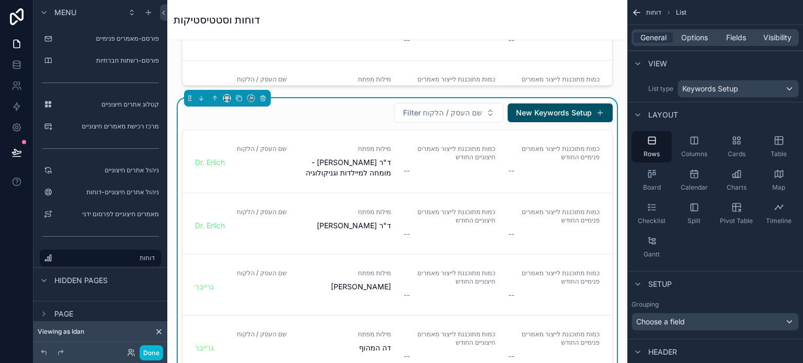
click at [301, 111] on div "Filter שם העסק / הלקוח New Keywords Setup" at bounding box center [397, 112] width 431 height 21
click at [696, 184] on span "Calendar" at bounding box center [693, 187] width 27 height 8
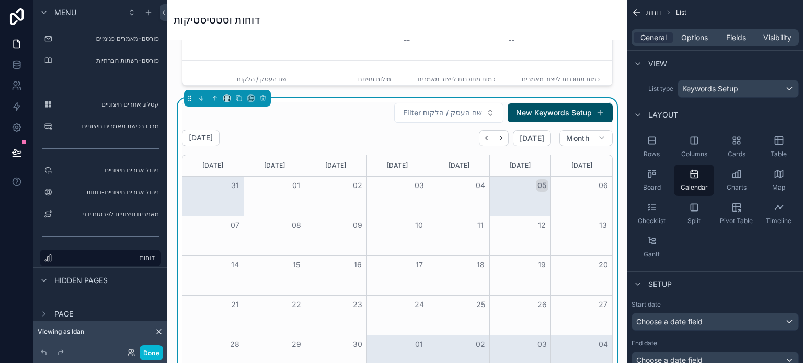
click at [536, 186] on button "05" at bounding box center [542, 185] width 13 height 13
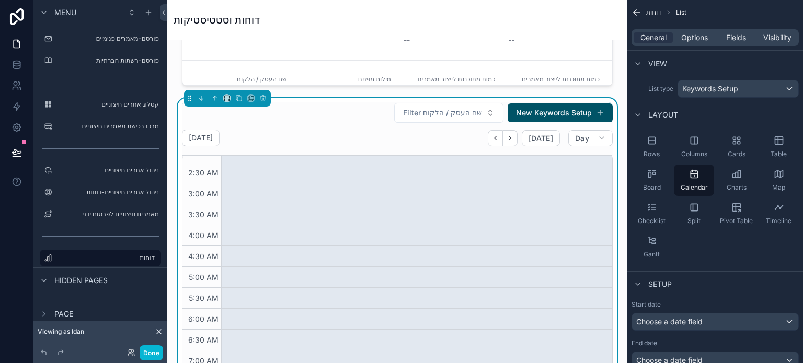
scroll to position [52, 0]
click at [692, 38] on span "Options" at bounding box center [694, 37] width 27 height 10
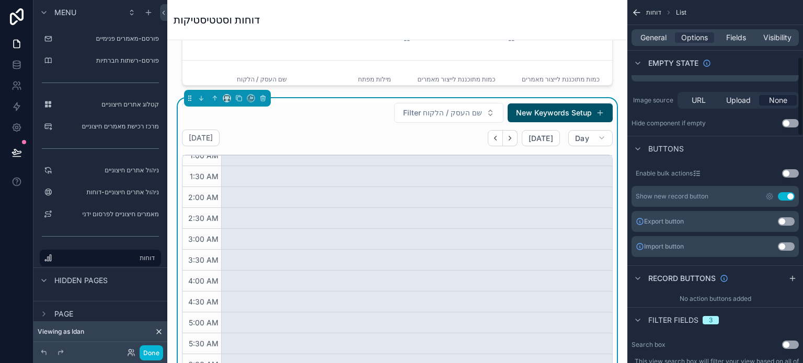
scroll to position [313, 0]
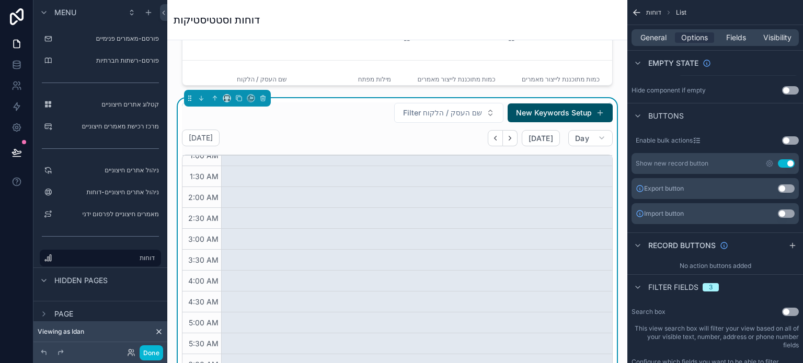
drag, startPoint x: 784, startPoint y: 161, endPoint x: 771, endPoint y: 164, distance: 12.7
click at [784, 162] on button "Use setting" at bounding box center [785, 163] width 17 height 8
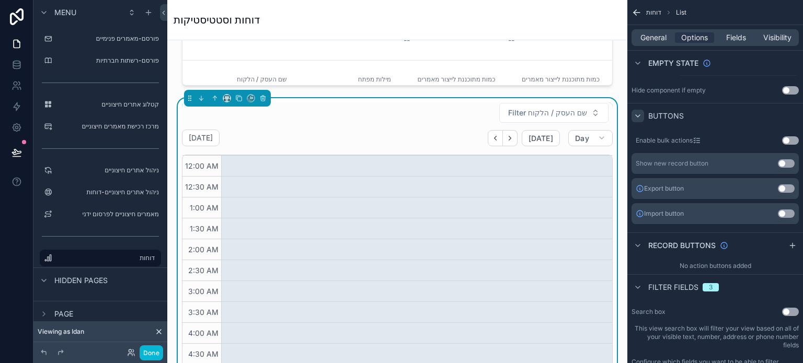
scroll to position [0, 0]
click at [736, 39] on span "Fields" at bounding box center [736, 37] width 20 height 10
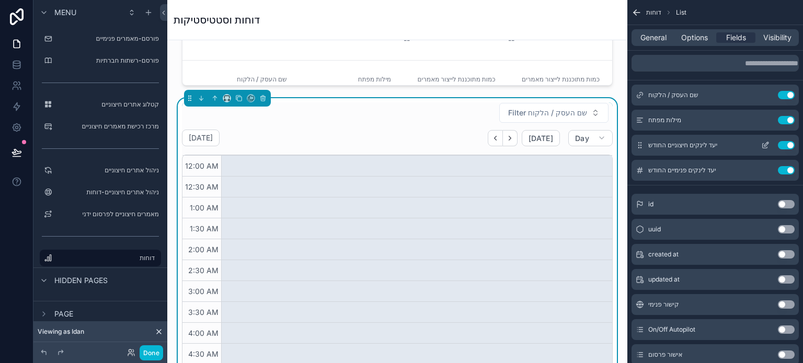
click at [783, 144] on button "Use setting" at bounding box center [785, 145] width 17 height 8
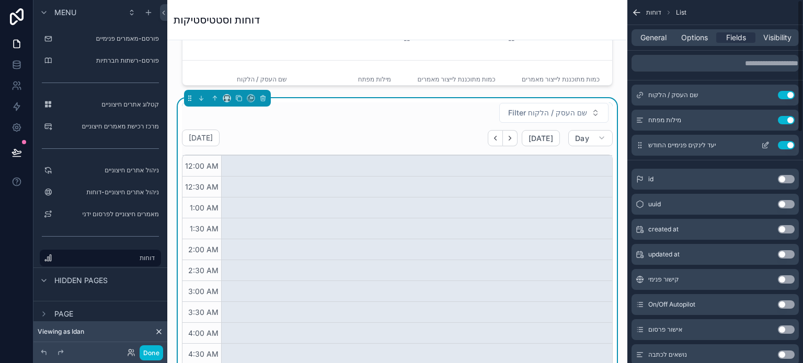
click at [785, 148] on button "Use setting" at bounding box center [785, 145] width 17 height 8
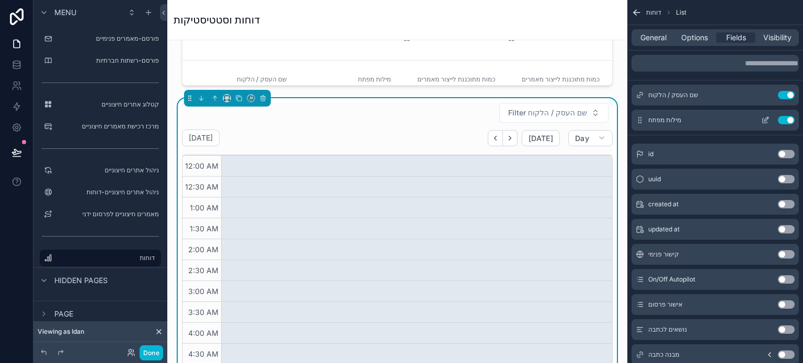
click at [784, 122] on button "Use setting" at bounding box center [785, 120] width 17 height 8
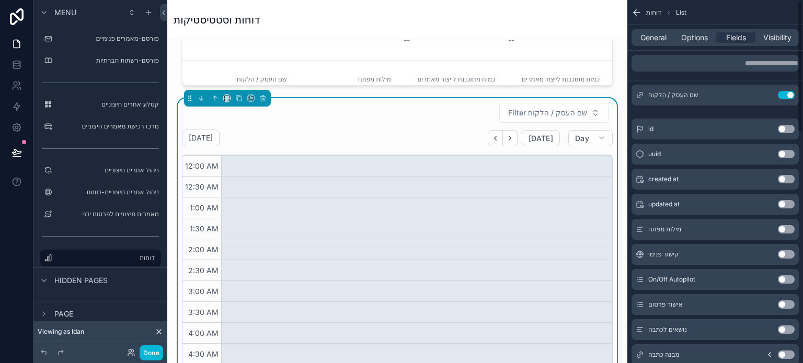
click at [650, 45] on div "General Options Fields Visibility" at bounding box center [714, 37] width 167 height 17
click at [650, 39] on span "General" at bounding box center [653, 37] width 26 height 10
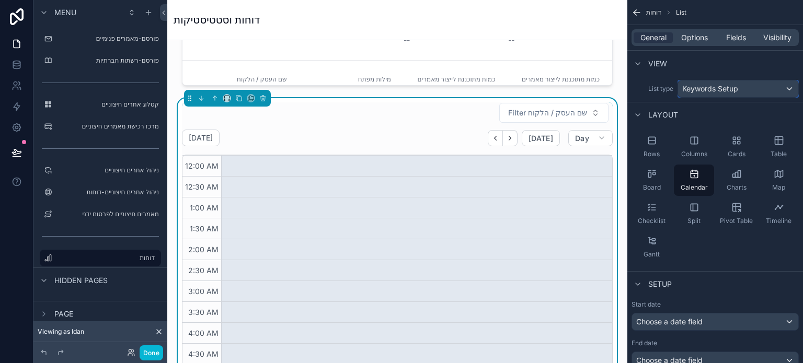
click at [717, 85] on span "Keywords Setup" at bounding box center [710, 89] width 56 height 10
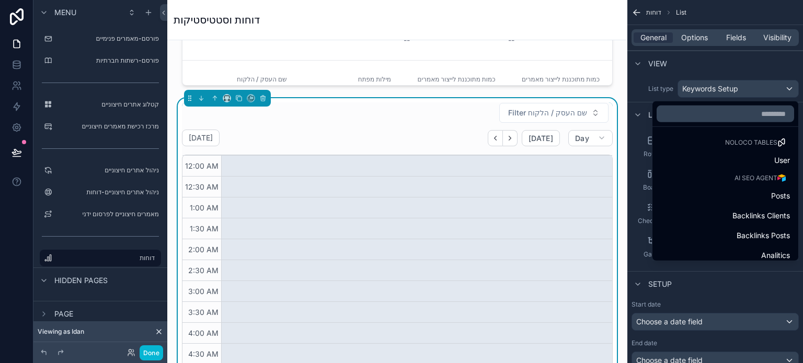
click at [695, 198] on div "Posts" at bounding box center [724, 196] width 129 height 13
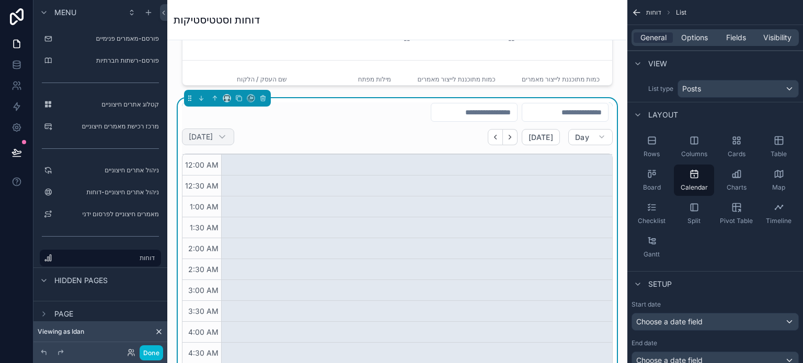
click at [213, 132] on h2 "[DATE]" at bounding box center [201, 137] width 24 height 10
select select "****"
select select "*"
click at [213, 132] on h2 "[DATE]" at bounding box center [201, 137] width 24 height 10
select select "****"
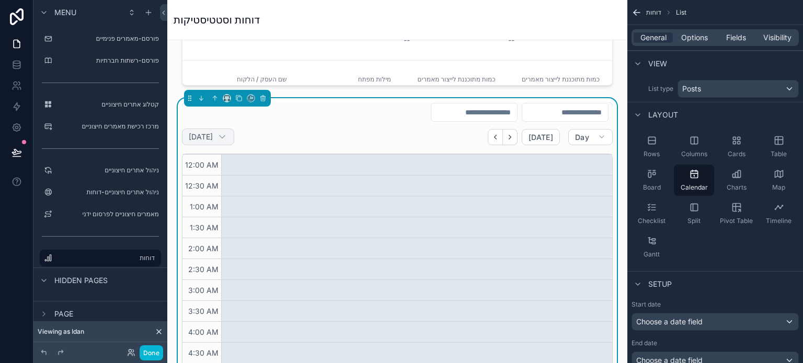
select select "*"
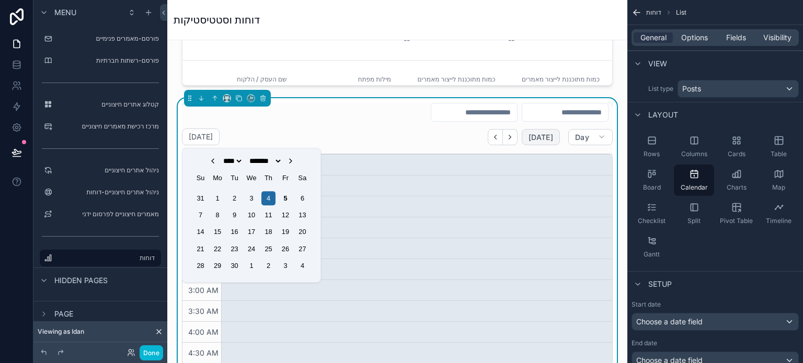
click at [536, 136] on span "[DATE]" at bounding box center [540, 137] width 25 height 9
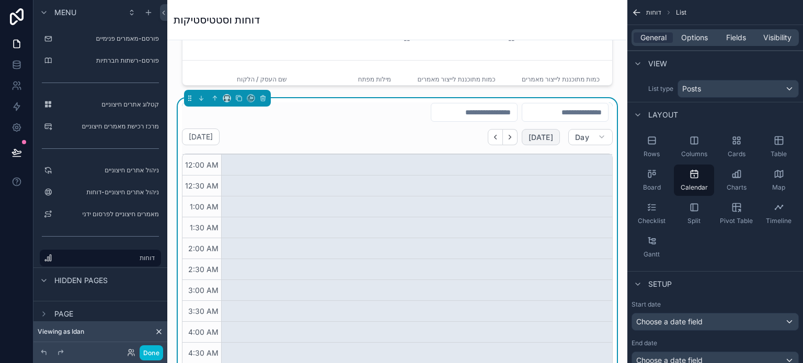
click at [537, 137] on span "[DATE]" at bounding box center [540, 137] width 25 height 9
click at [575, 138] on span "Day" at bounding box center [582, 137] width 14 height 9
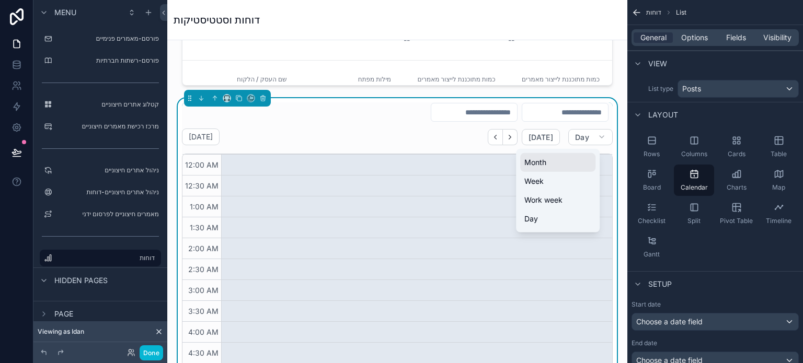
click at [548, 165] on button "Month" at bounding box center [557, 162] width 75 height 19
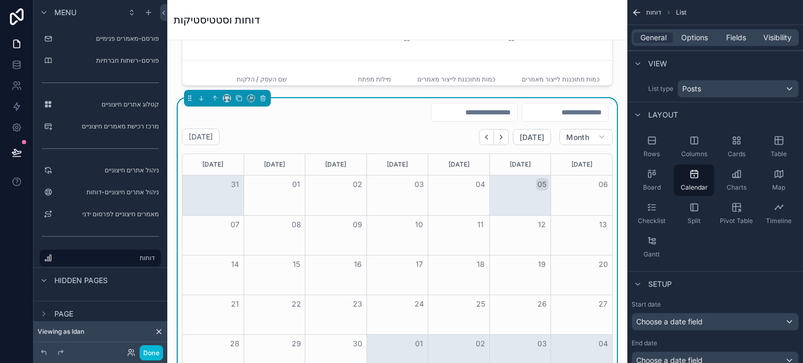
click at [536, 188] on button "05" at bounding box center [542, 184] width 13 height 13
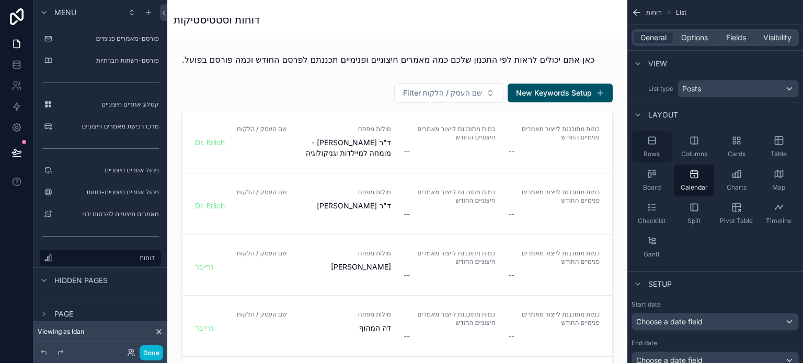
scroll to position [287, 0]
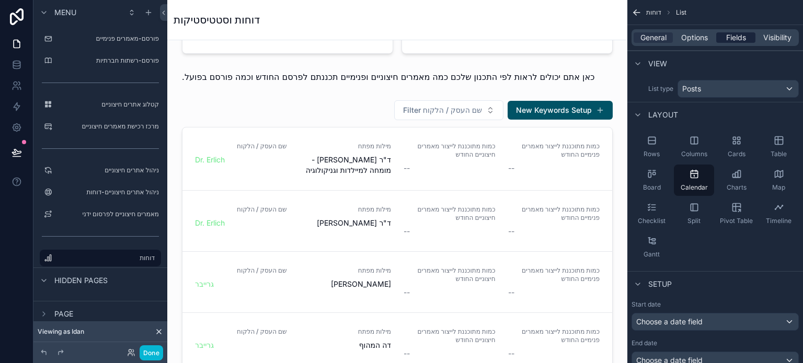
click at [731, 39] on span "Fields" at bounding box center [736, 37] width 20 height 10
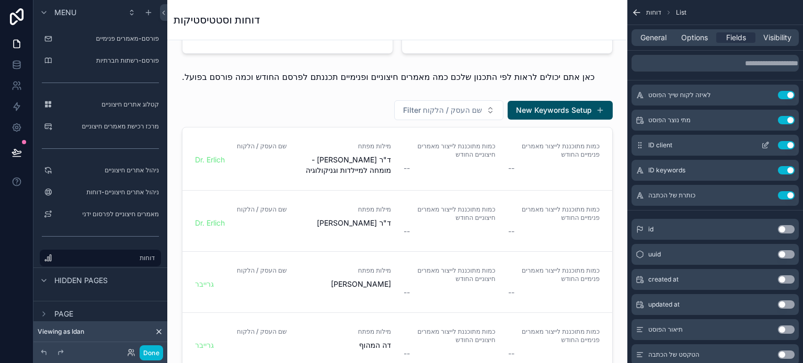
click at [785, 142] on button "Use setting" at bounding box center [785, 145] width 17 height 8
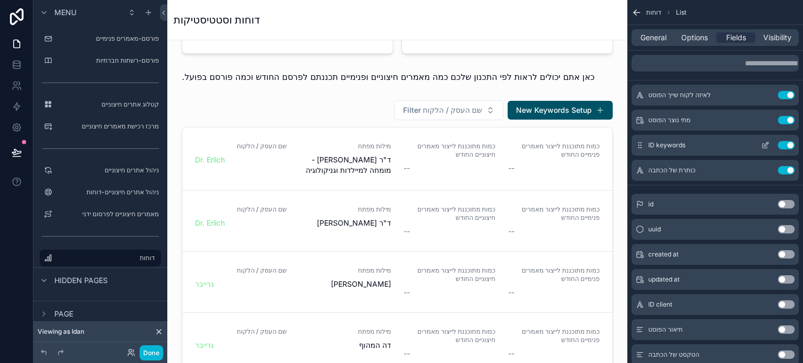
click at [784, 144] on button "Use setting" at bounding box center [785, 145] width 17 height 8
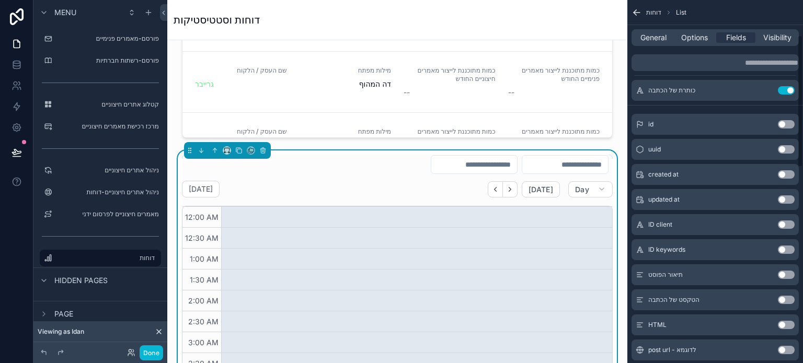
scroll to position [0, 0]
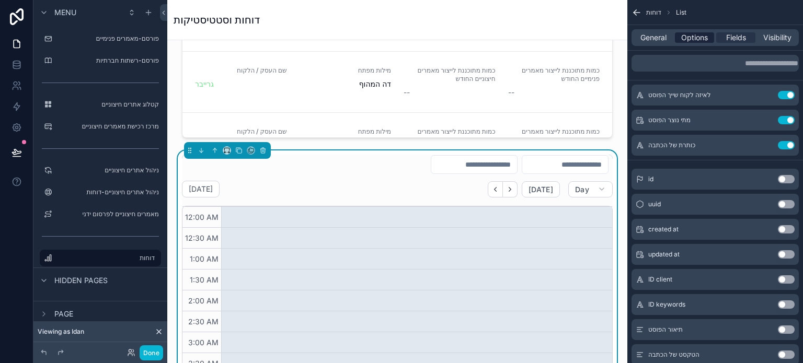
click at [694, 37] on span "Options" at bounding box center [694, 37] width 27 height 10
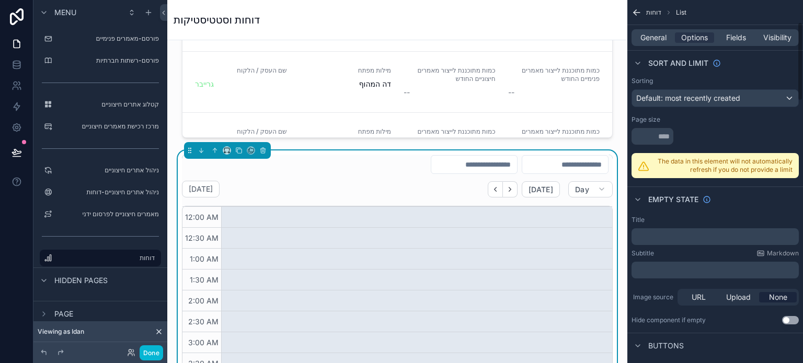
scroll to position [52, 0]
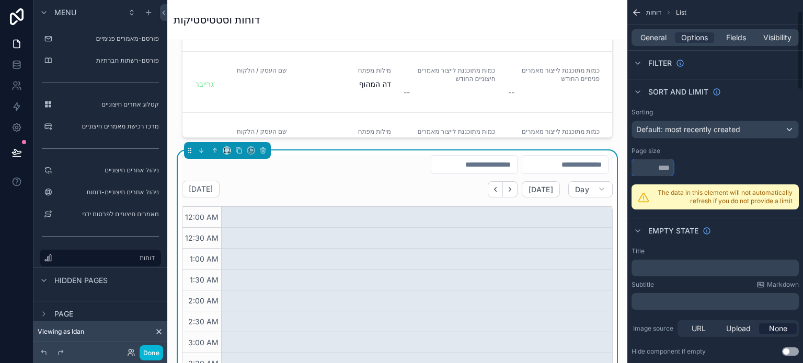
click at [652, 168] on input "scrollable content" at bounding box center [652, 167] width 42 height 17
click at [694, 165] on div "scrollable content" at bounding box center [714, 167] width 167 height 17
click at [656, 165] on input "scrollable content" at bounding box center [652, 167] width 42 height 17
type input "**"
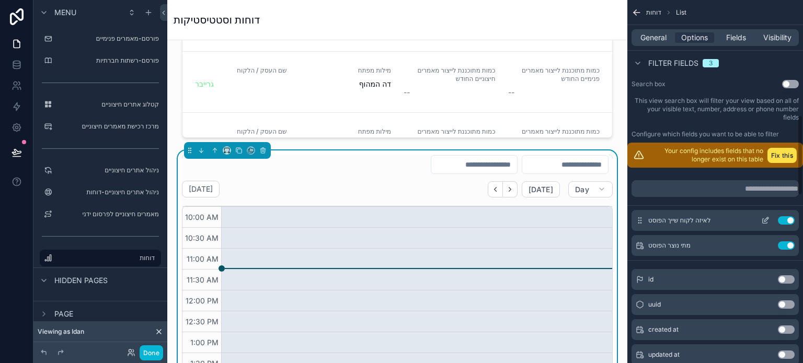
scroll to position [522, 0]
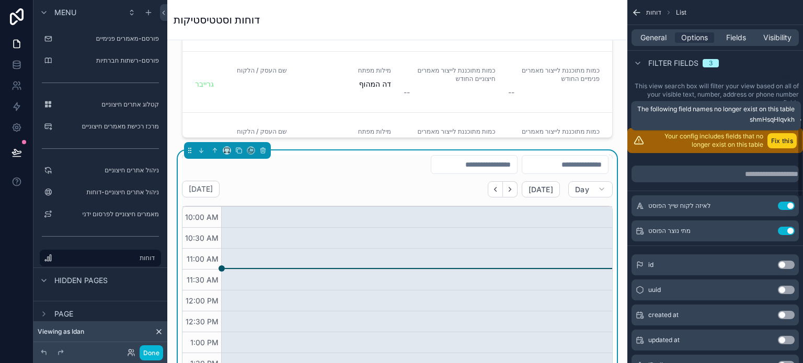
click at [780, 139] on button "Fix this" at bounding box center [781, 140] width 29 height 15
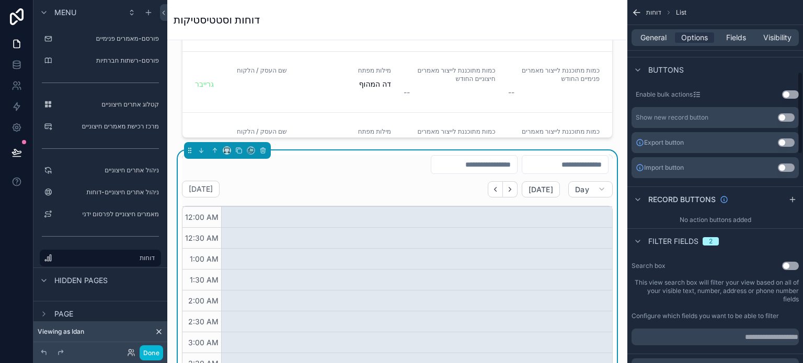
scroll to position [313, 0]
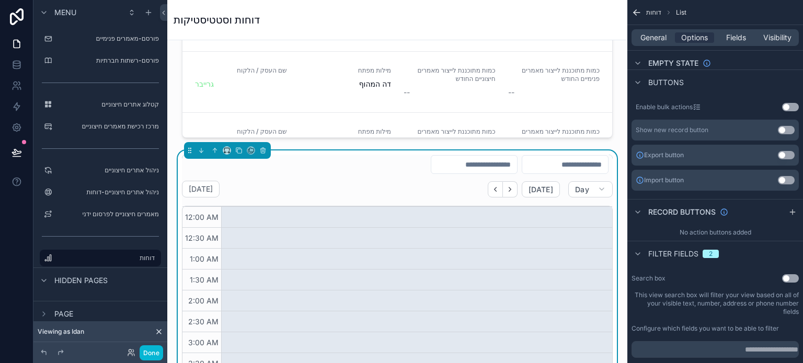
click at [694, 255] on span "Filter fields" at bounding box center [673, 254] width 50 height 10
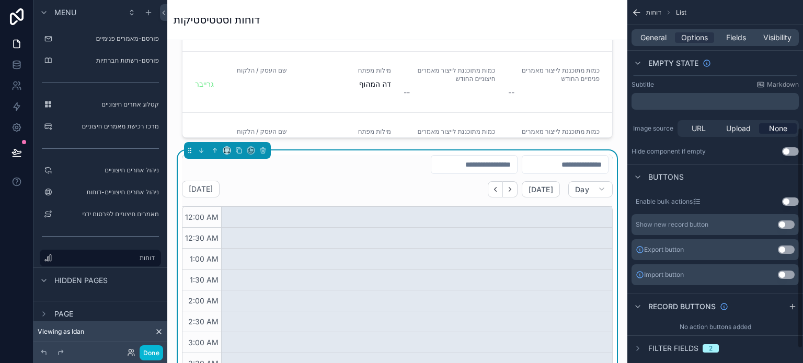
scroll to position [232, 0]
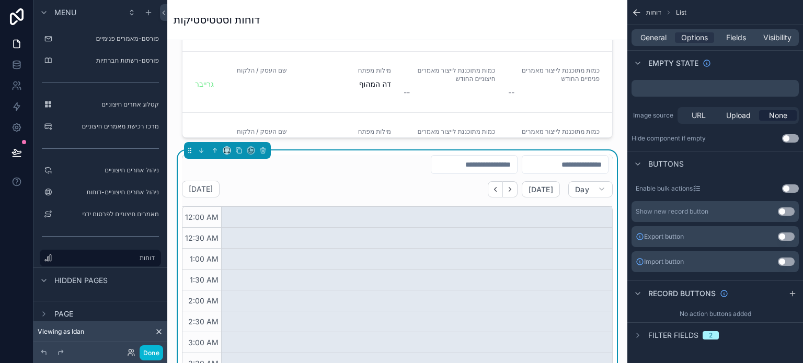
click at [671, 331] on span "Filter fields" at bounding box center [673, 335] width 50 height 10
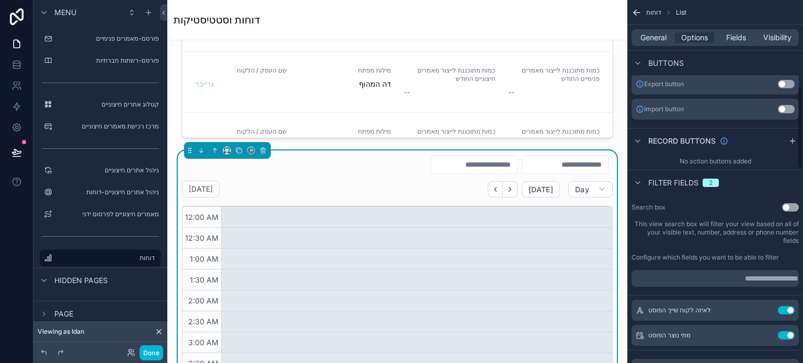
scroll to position [432, 0]
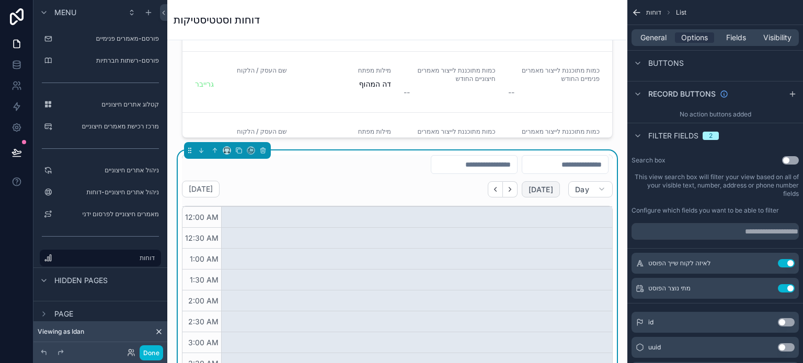
click at [545, 190] on span "[DATE]" at bounding box center [540, 189] width 25 height 9
click at [575, 190] on span "Day" at bounding box center [582, 189] width 14 height 9
click at [555, 229] on button "Week" at bounding box center [557, 233] width 75 height 19
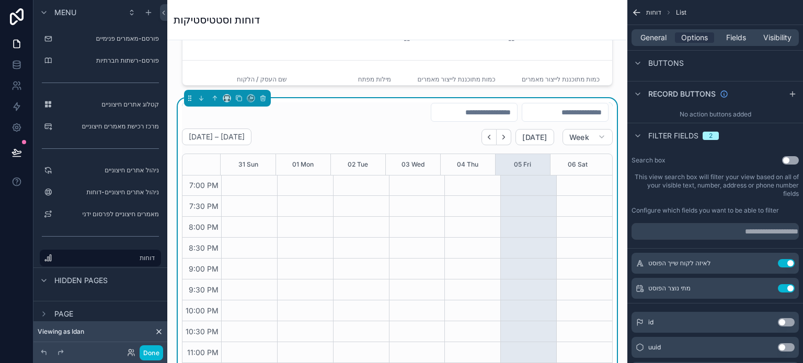
scroll to position [804, 0]
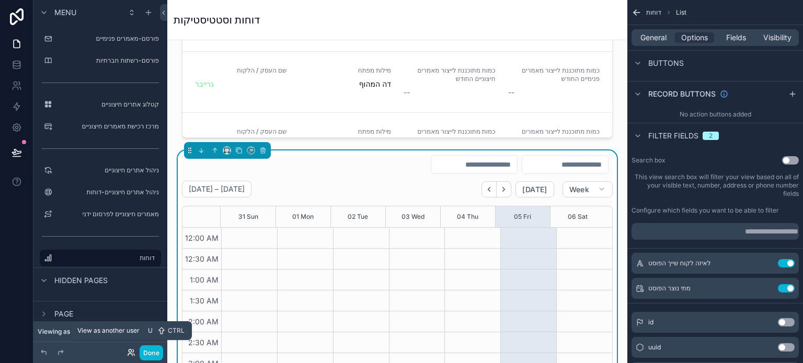
click at [131, 351] on icon at bounding box center [130, 351] width 3 height 3
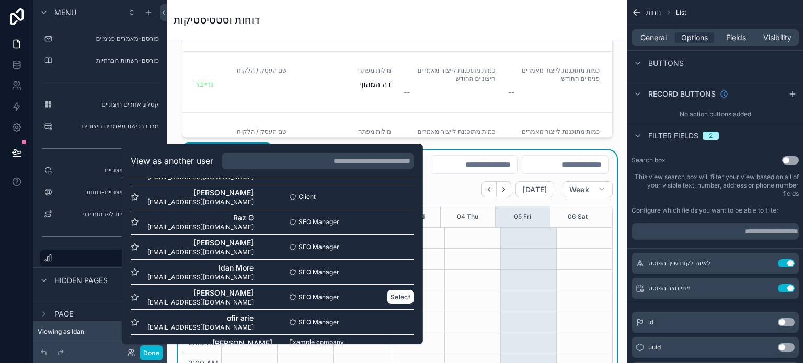
scroll to position [277, 0]
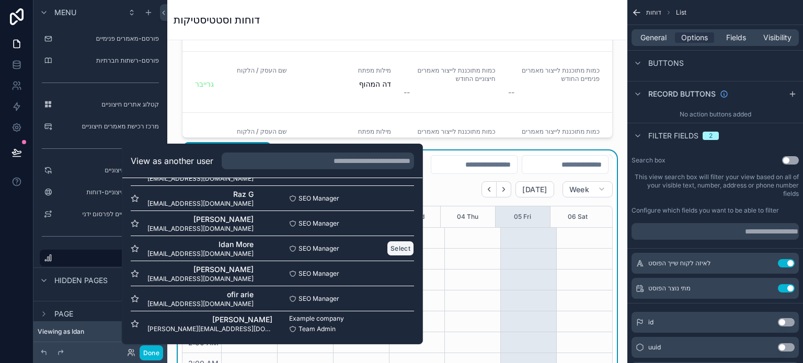
click at [388, 249] on button "Select" at bounding box center [400, 248] width 27 height 15
click at [391, 247] on button "Select" at bounding box center [400, 248] width 27 height 15
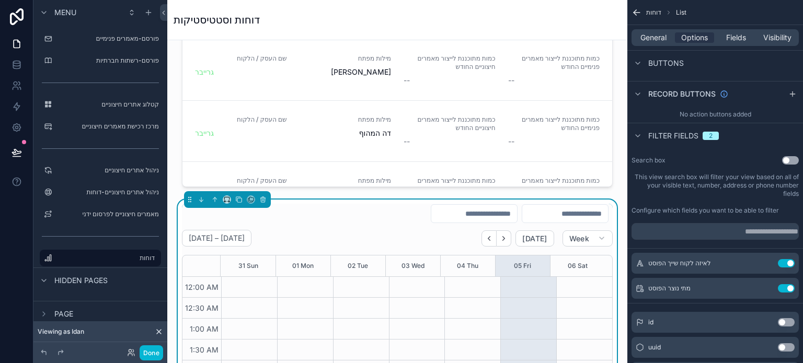
scroll to position [549, 0]
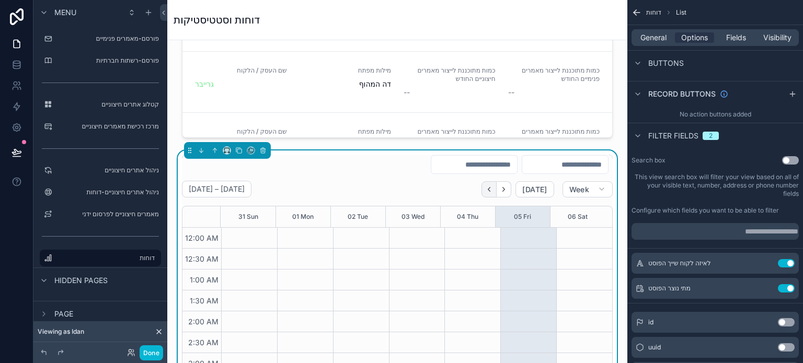
click at [486, 191] on icon "Back" at bounding box center [489, 189] width 8 height 8
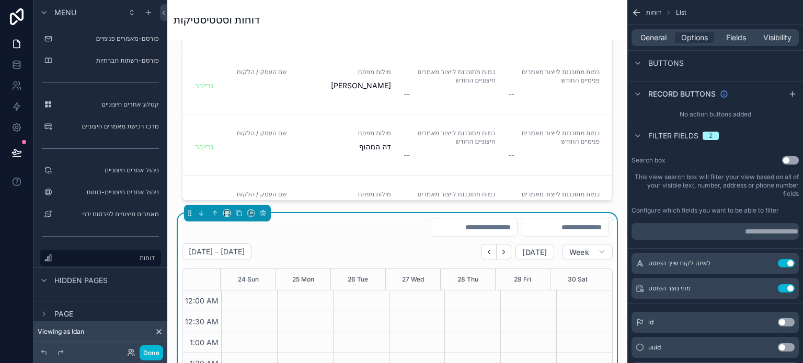
scroll to position [496, 0]
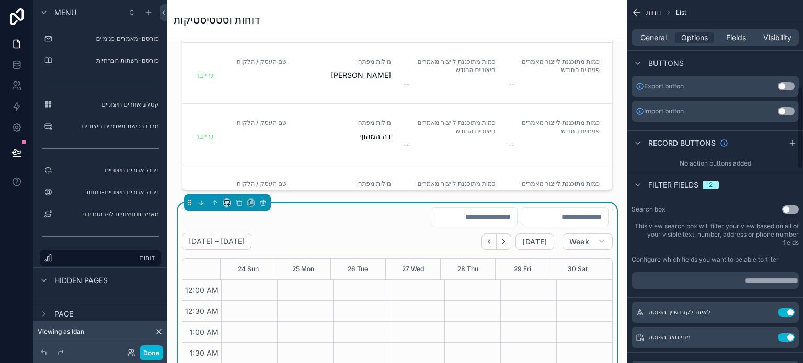
scroll to position [379, 0]
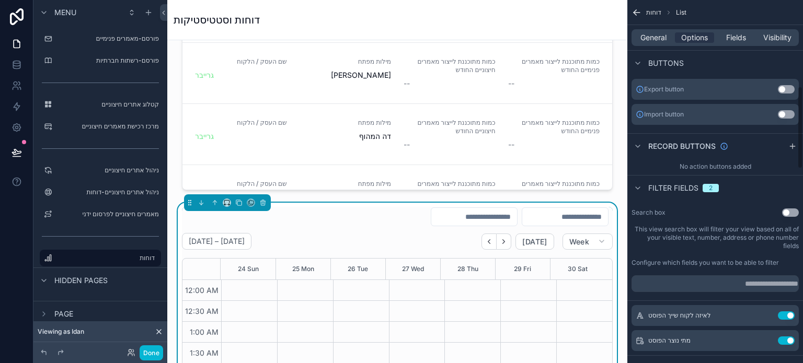
click at [794, 208] on button "Use setting" at bounding box center [790, 212] width 17 height 8
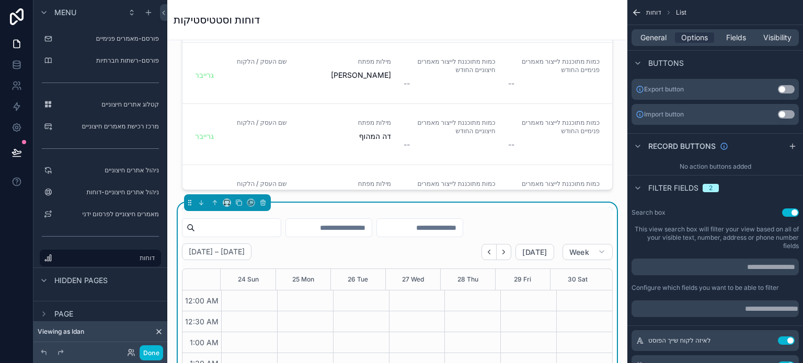
click at [791, 210] on button "Use setting" at bounding box center [790, 212] width 17 height 8
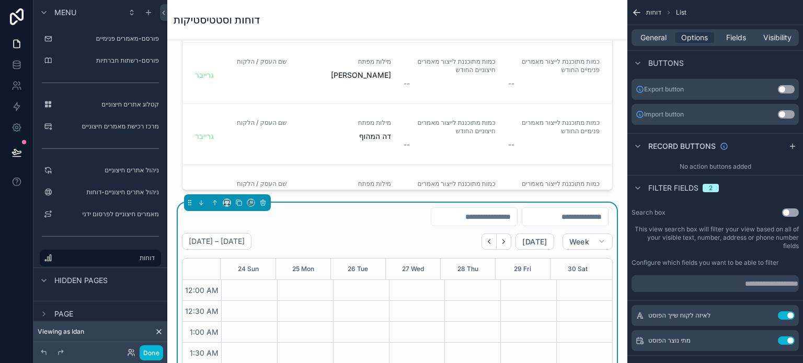
click at [791, 210] on button "Use setting" at bounding box center [790, 212] width 17 height 8
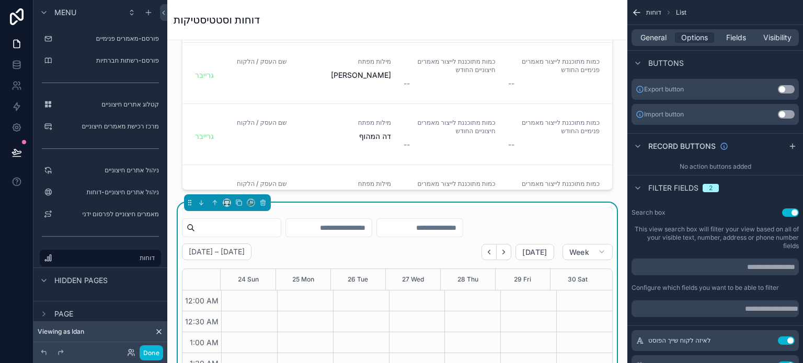
click at [791, 211] on button "Use setting" at bounding box center [790, 212] width 17 height 8
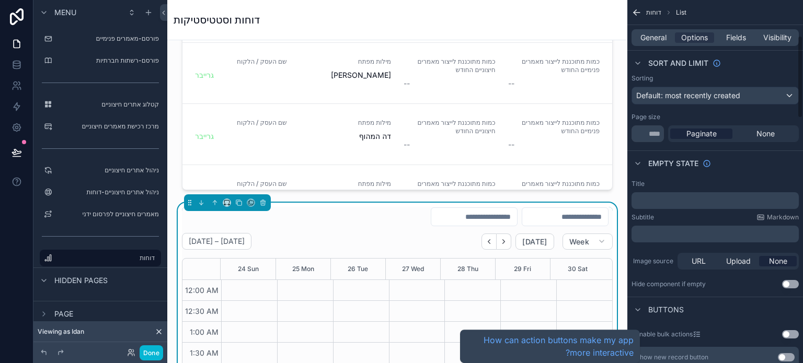
scroll to position [0, 0]
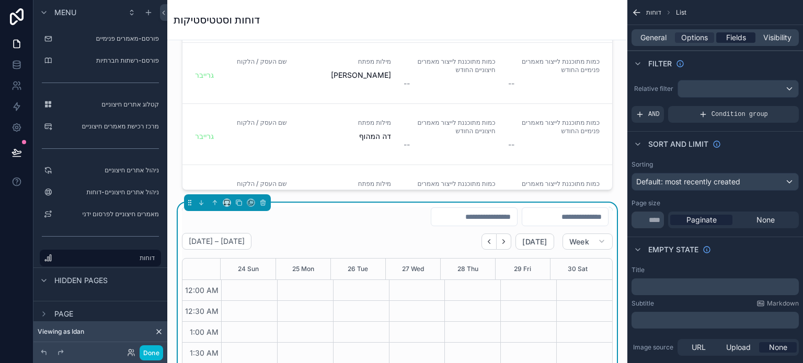
click at [734, 40] on span "Fields" at bounding box center [736, 37] width 20 height 10
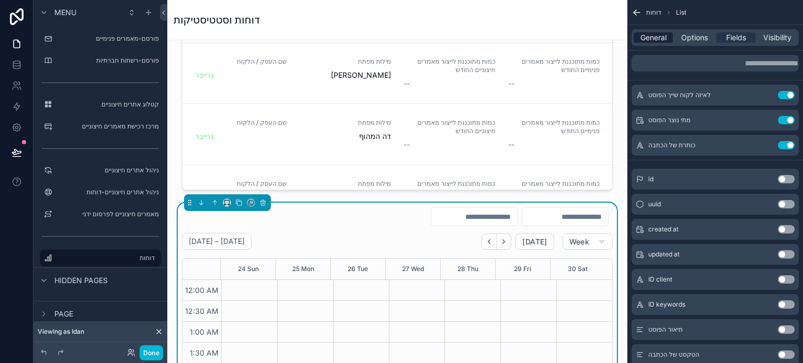
click at [660, 35] on span "General" at bounding box center [653, 37] width 26 height 10
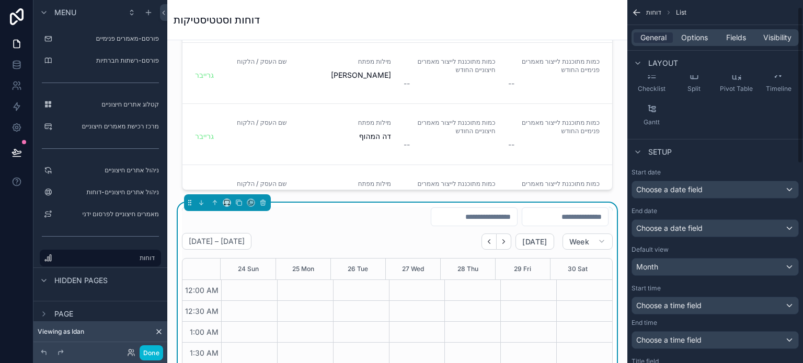
scroll to position [157, 0]
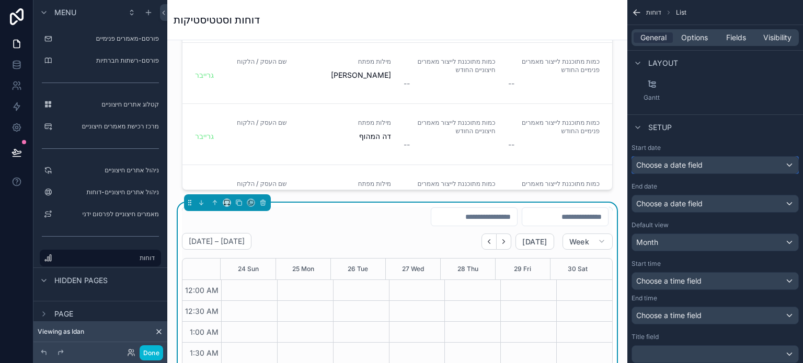
click at [678, 167] on span "Choose a date field" at bounding box center [669, 164] width 66 height 9
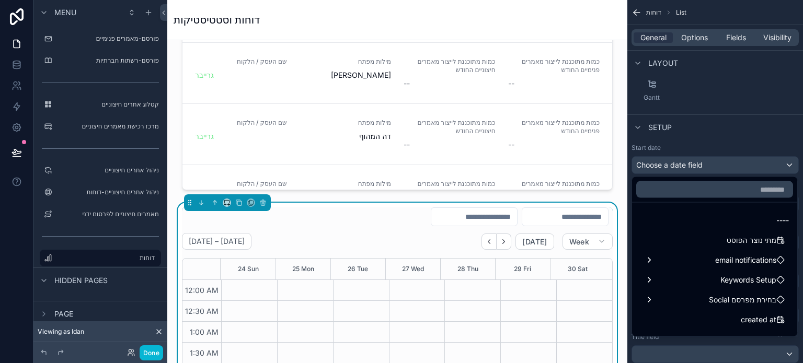
click at [729, 146] on div "scrollable content" at bounding box center [401, 181] width 803 height 363
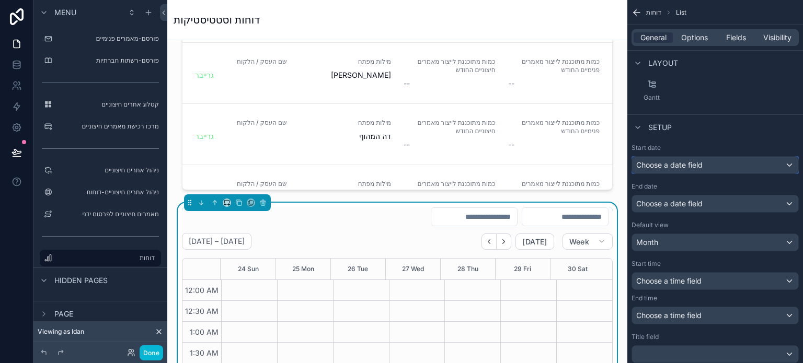
click at [704, 165] on div "Choose a date field" at bounding box center [715, 165] width 166 height 17
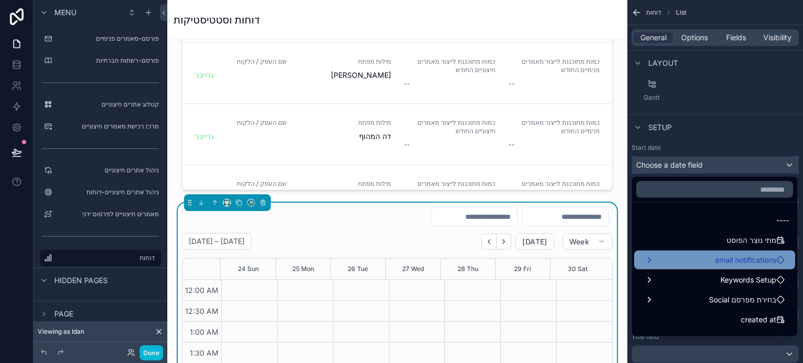
scroll to position [0, 0]
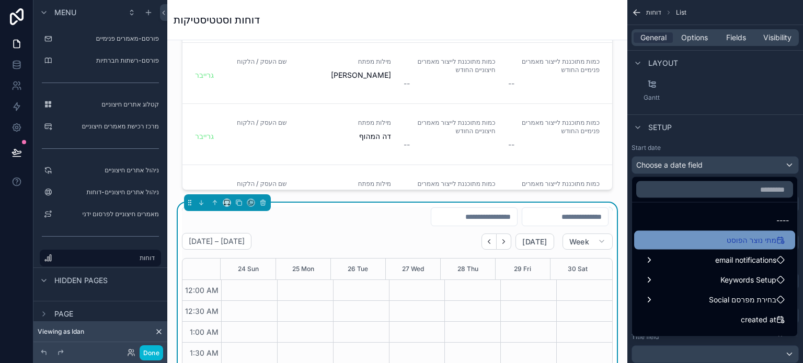
click at [728, 235] on span "מתי נוצר הפוסט" at bounding box center [751, 240] width 50 height 13
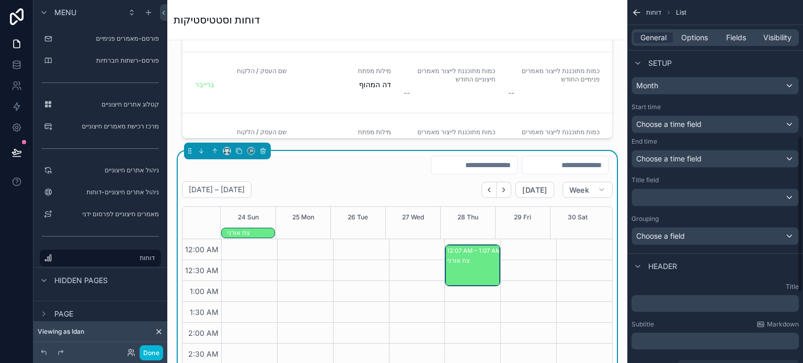
scroll to position [549, 0]
click at [454, 261] on div "צח אורני" at bounding box center [473, 260] width 52 height 8
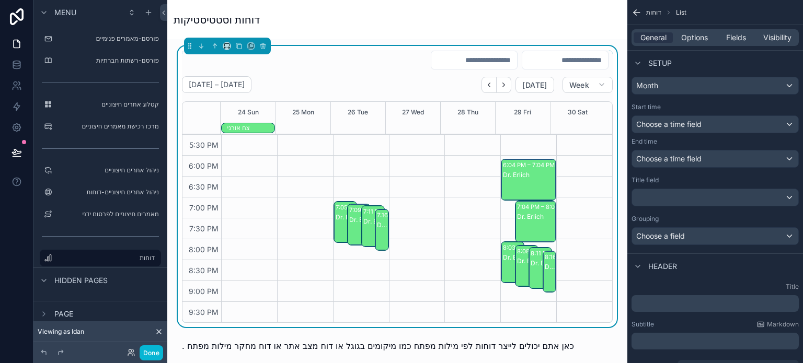
scroll to position [762, 0]
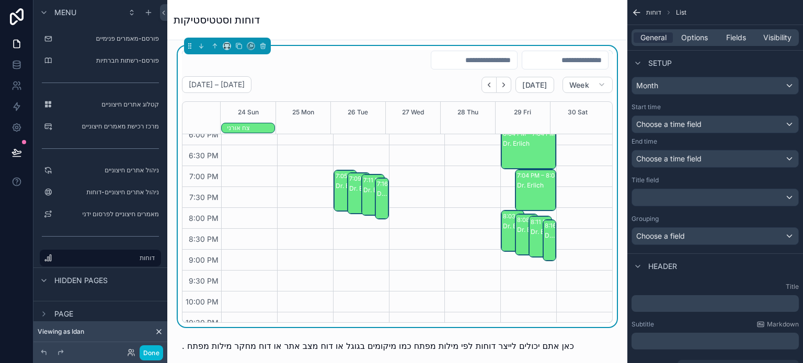
click at [377, 194] on div "Dr. Erlich" at bounding box center [382, 194] width 10 height 8
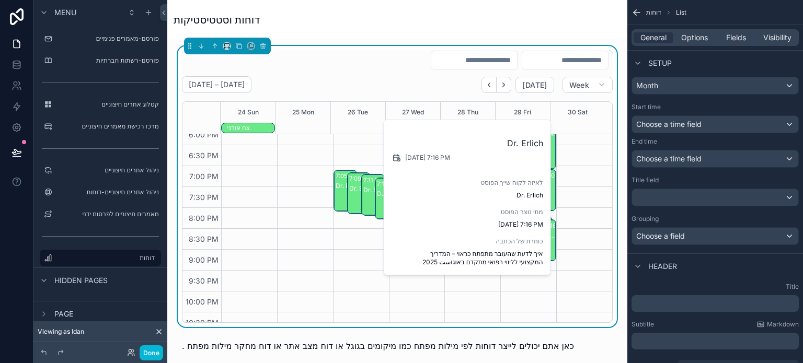
click at [363, 190] on div "Dr. Erlich" at bounding box center [373, 190] width 20 height 8
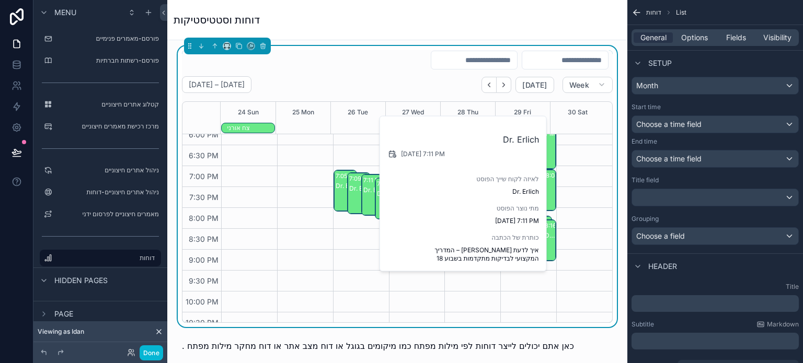
click at [349, 192] on div "Dr. Erlich" at bounding box center [359, 204] width 20 height 40
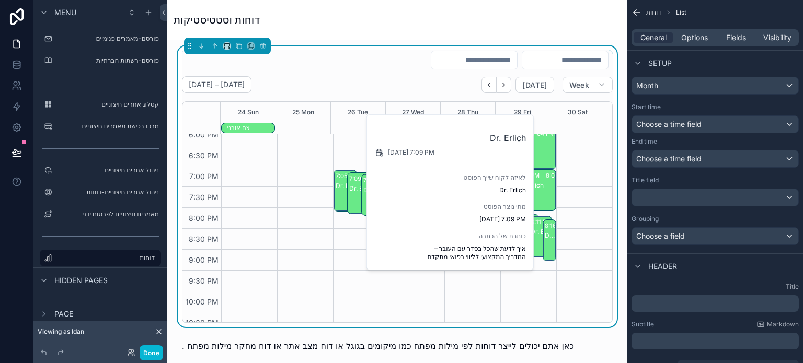
click at [335, 190] on div "Dr. Erlich" at bounding box center [345, 201] width 20 height 40
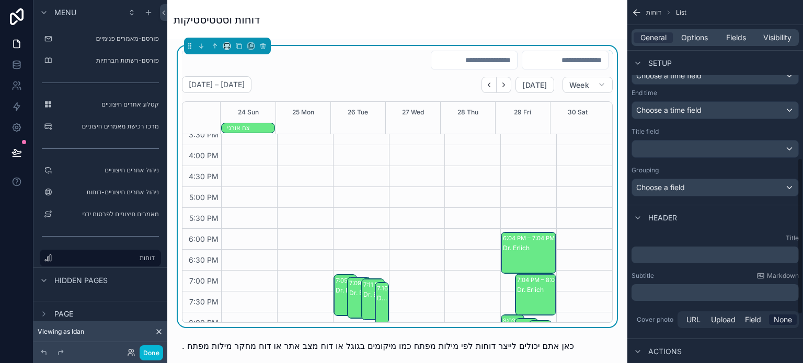
scroll to position [366, 0]
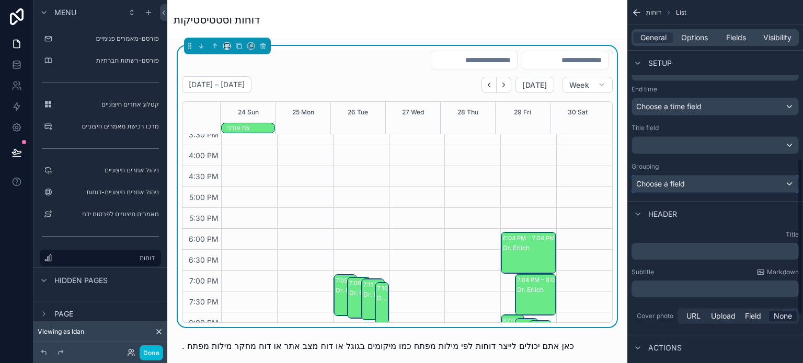
click at [678, 189] on div "Choose a field" at bounding box center [715, 184] width 166 height 17
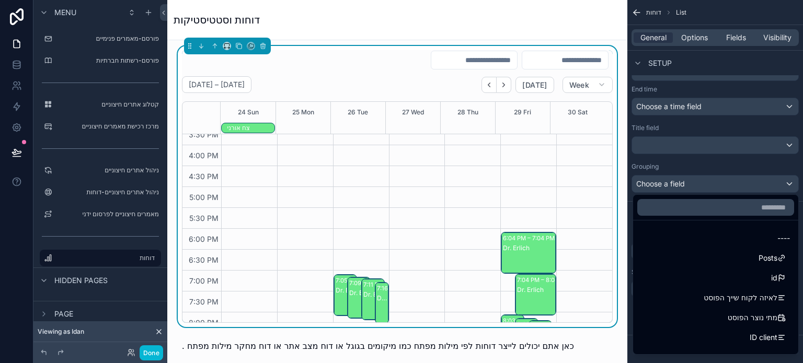
click at [677, 183] on div "scrollable content" at bounding box center [401, 181] width 803 height 363
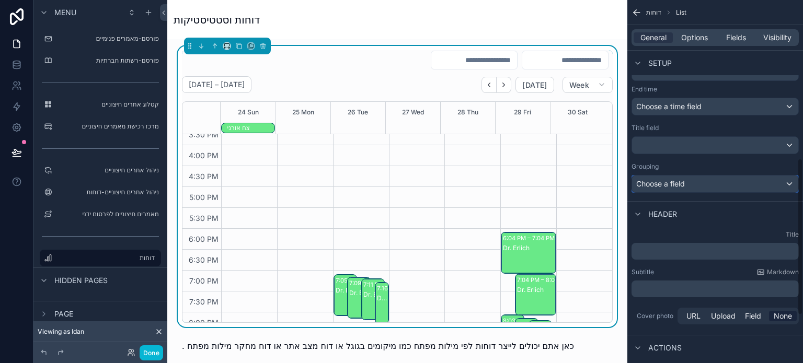
click at [677, 183] on span "Choose a field" at bounding box center [660, 183] width 49 height 9
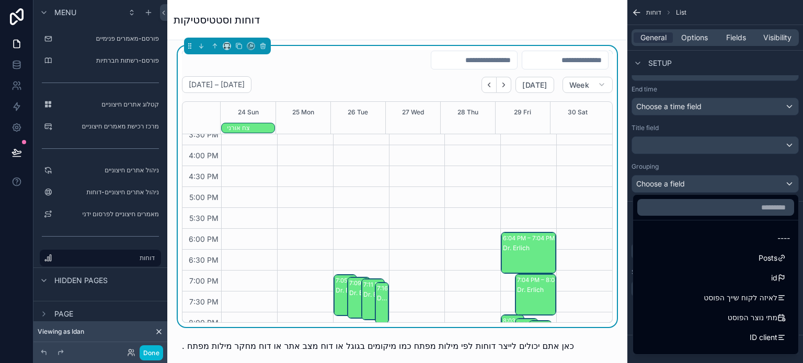
click at [727, 297] on span "לאיזה לקוח שייך הפוסט" at bounding box center [740, 298] width 74 height 13
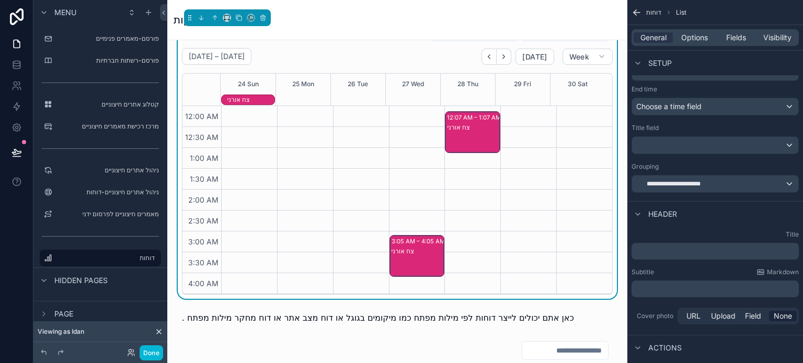
scroll to position [705, 0]
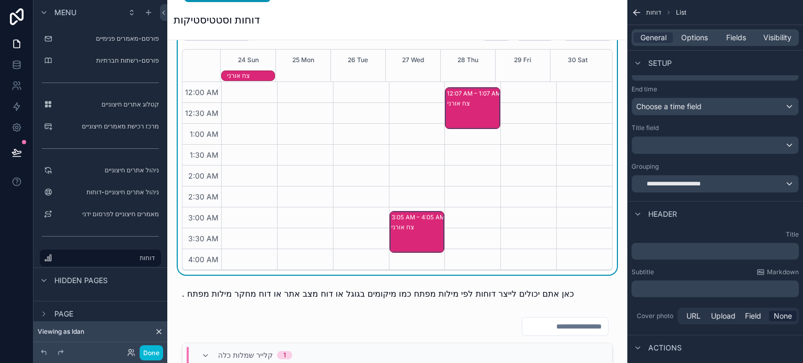
click at [405, 226] on div "צח אורני" at bounding box center [417, 227] width 52 height 8
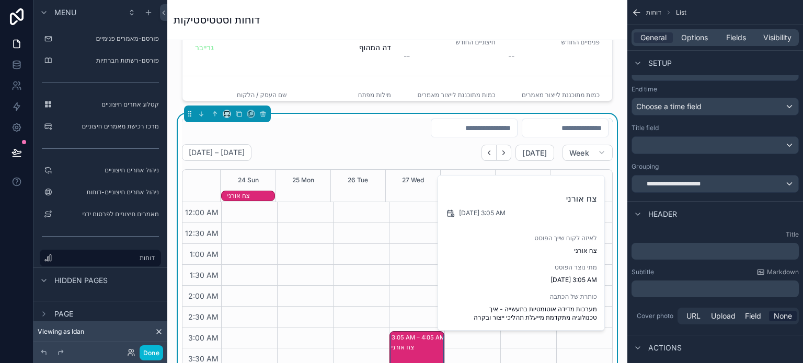
scroll to position [549, 0]
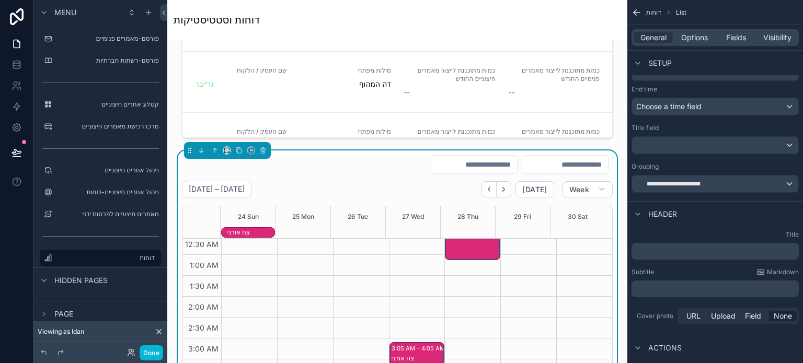
scroll to position [0, 0]
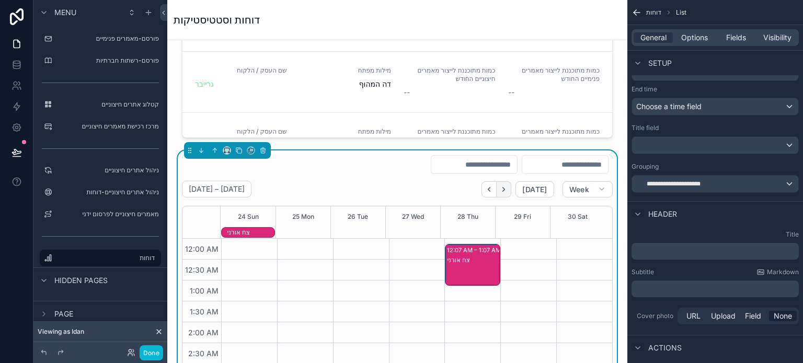
click at [499, 188] on icon "Next" at bounding box center [503, 189] width 8 height 8
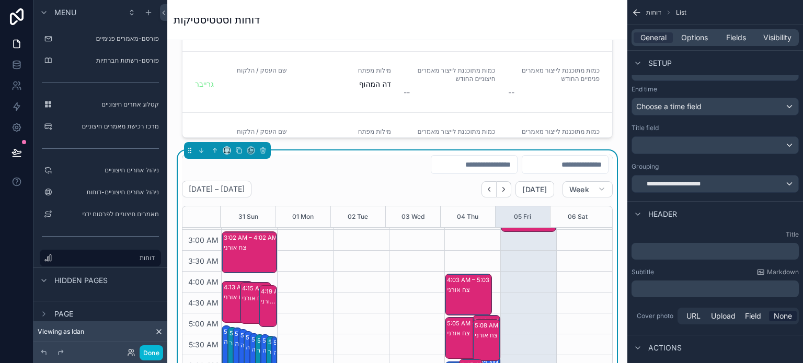
scroll to position [157, 0]
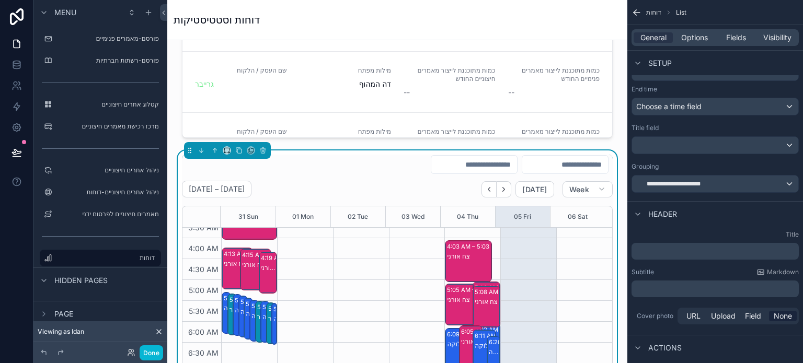
click at [246, 310] on div "לה וקה לוקה" at bounding box center [249, 314] width 6 height 8
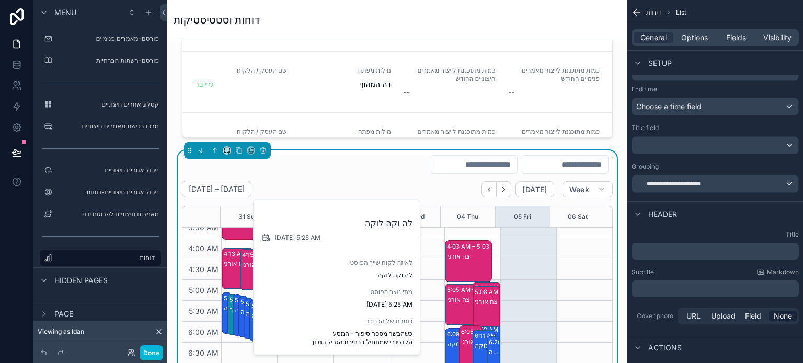
click at [235, 309] on div "לה וקה לוקה" at bounding box center [238, 310] width 6 height 8
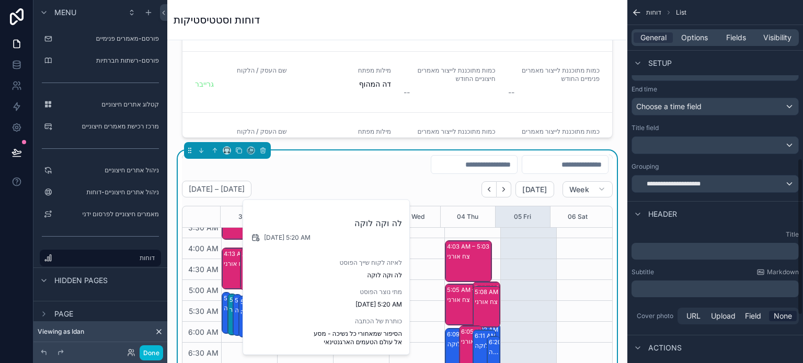
click at [693, 221] on div "Header" at bounding box center [715, 213] width 176 height 25
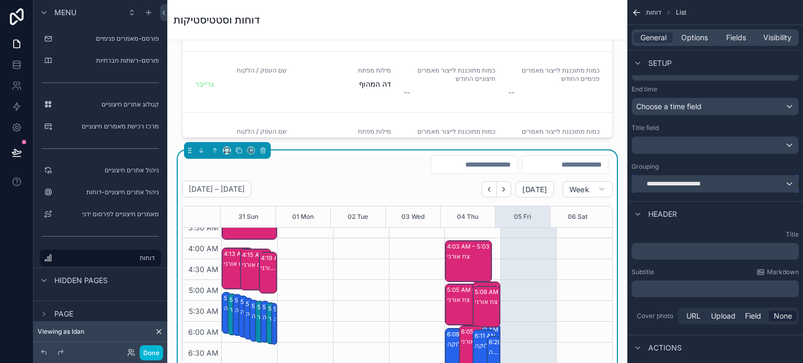
click at [679, 183] on span "**********" at bounding box center [668, 184] width 64 height 8
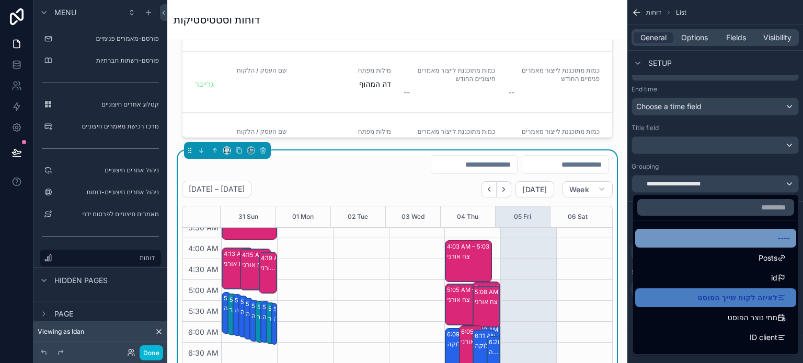
click at [704, 232] on div "----" at bounding box center [715, 238] width 148 height 13
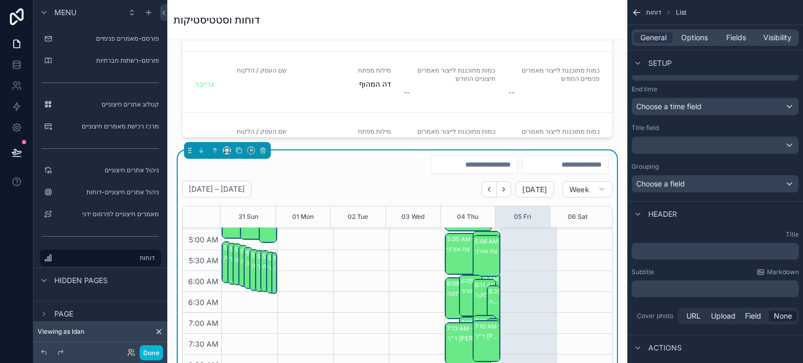
scroll to position [209, 0]
click at [681, 181] on div "Choose a field" at bounding box center [715, 184] width 166 height 17
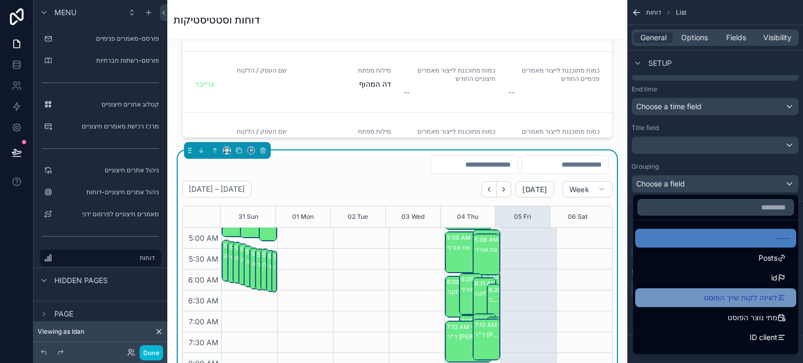
click at [679, 296] on div "לאיזה לקוח שייך הפוסט" at bounding box center [715, 298] width 148 height 13
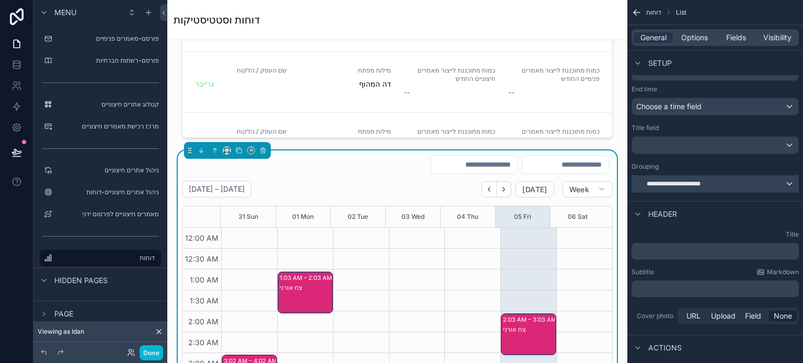
click at [682, 185] on span "**********" at bounding box center [668, 184] width 64 height 8
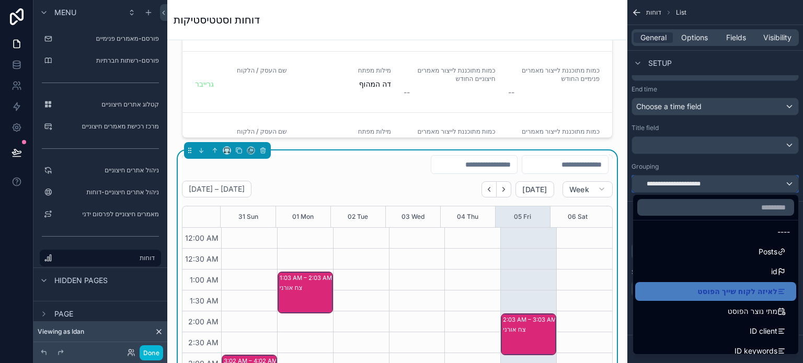
scroll to position [0, 0]
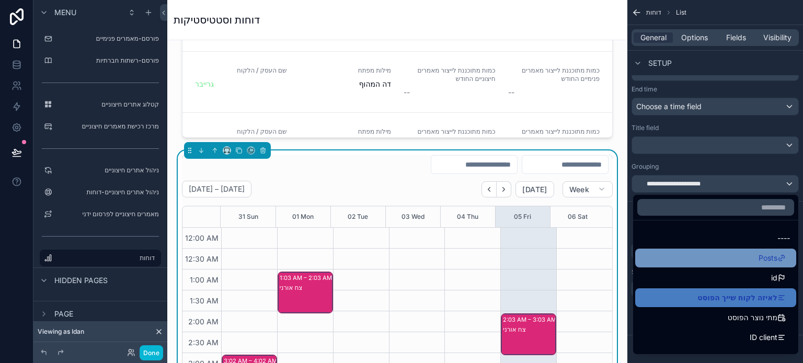
click at [698, 257] on div "Posts" at bounding box center [715, 258] width 148 height 13
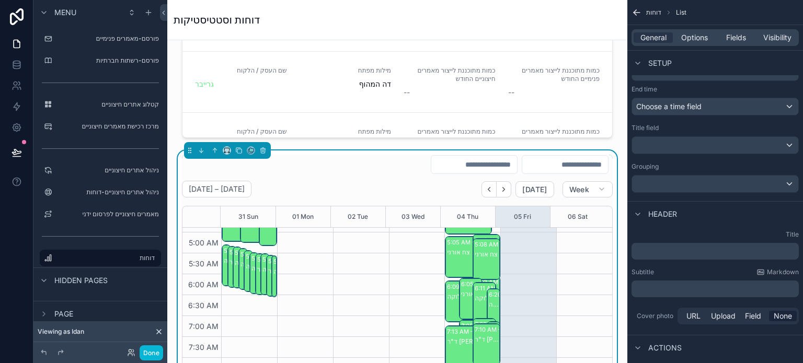
scroll to position [209, 0]
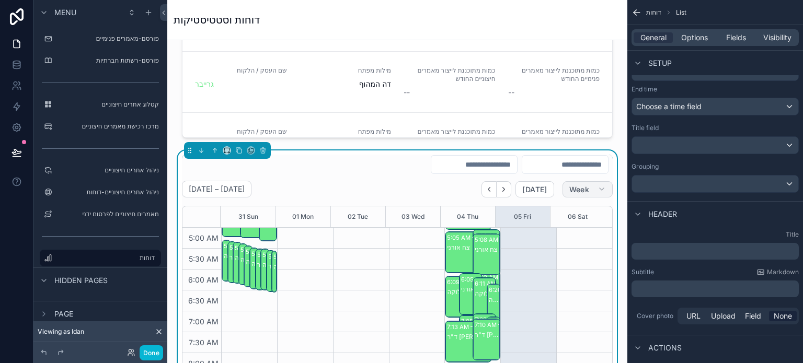
click at [578, 190] on span "Week" at bounding box center [579, 189] width 20 height 9
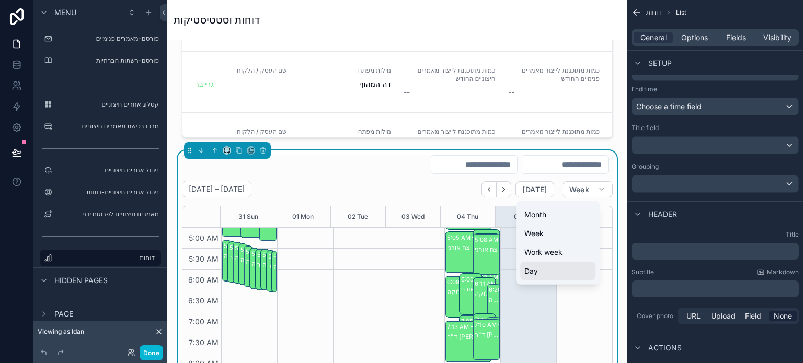
click at [543, 268] on button "Day" at bounding box center [557, 271] width 75 height 19
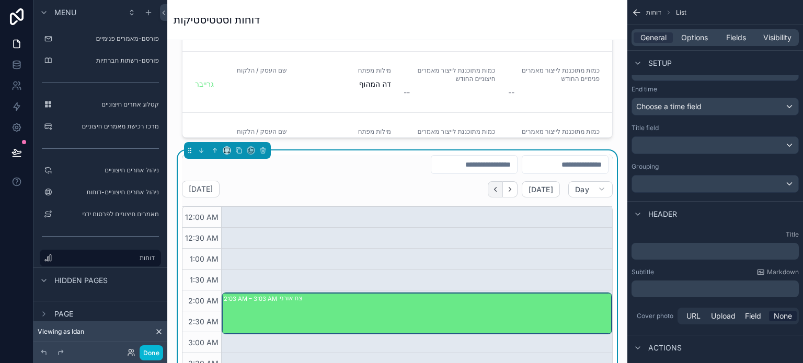
click at [491, 190] on icon "Back" at bounding box center [495, 189] width 8 height 8
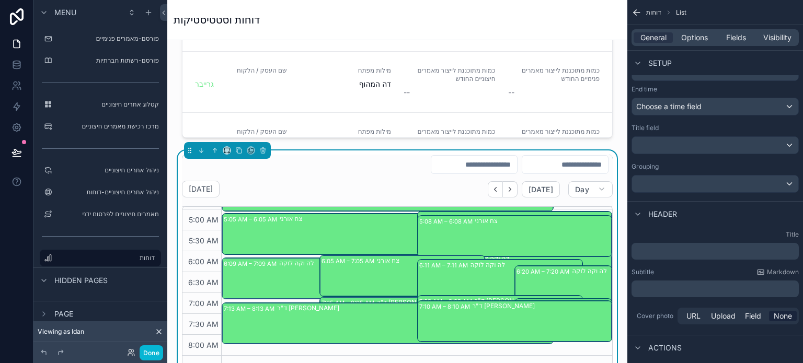
scroll to position [209, 0]
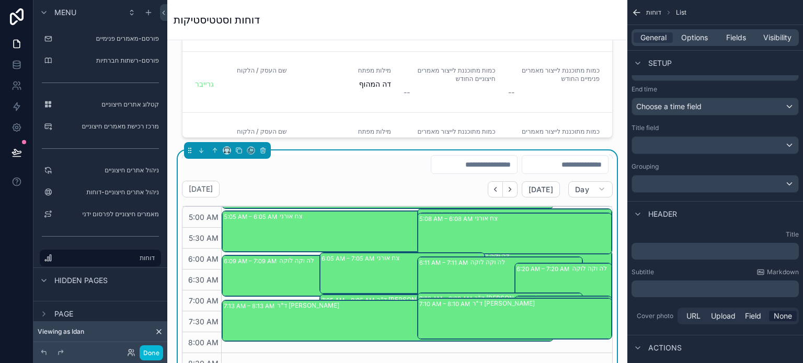
click at [339, 295] on div "7:05 AM – 8:05 AM" at bounding box center [348, 300] width 55 height 10
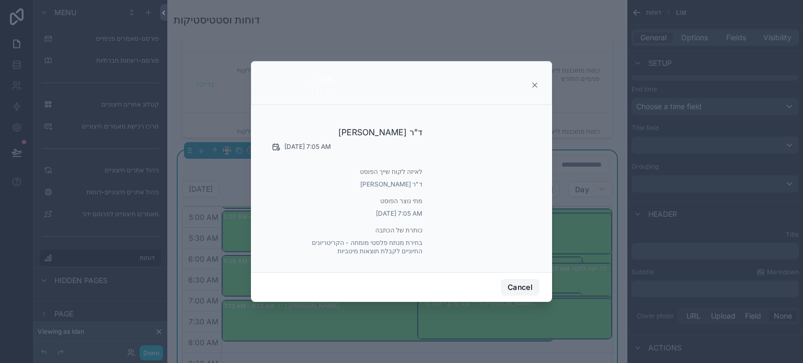
click at [521, 283] on button "Cancel" at bounding box center [520, 287] width 39 height 17
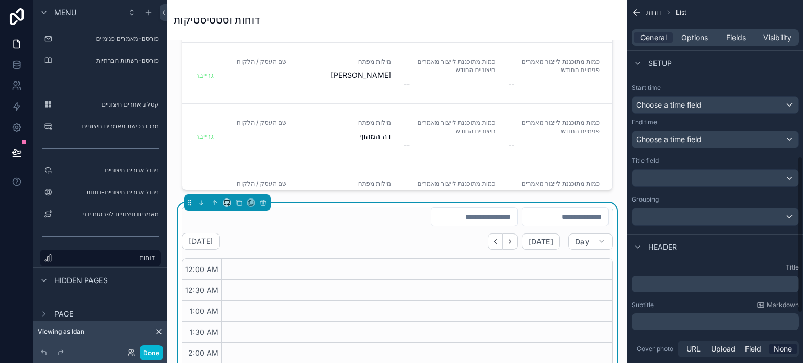
scroll to position [318, 0]
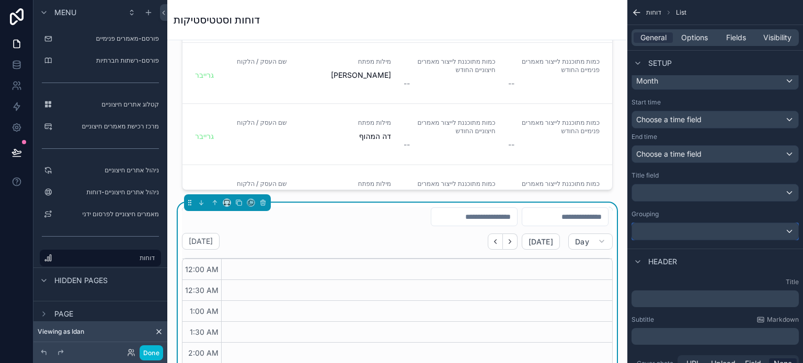
click at [705, 230] on div "scrollable content" at bounding box center [715, 231] width 166 height 17
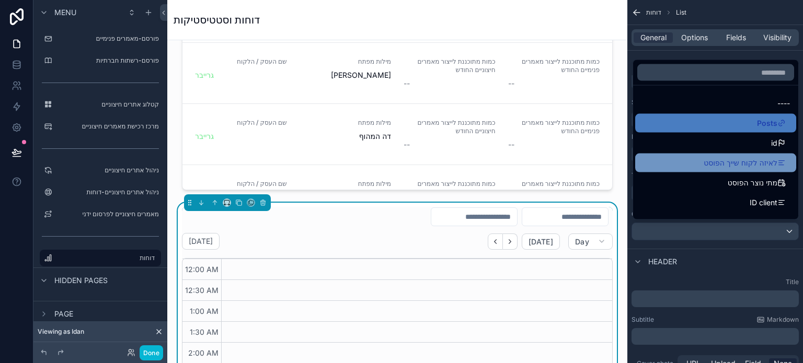
click at [660, 167] on div "לאיזה לקוח שייך הפוסט" at bounding box center [715, 163] width 148 height 13
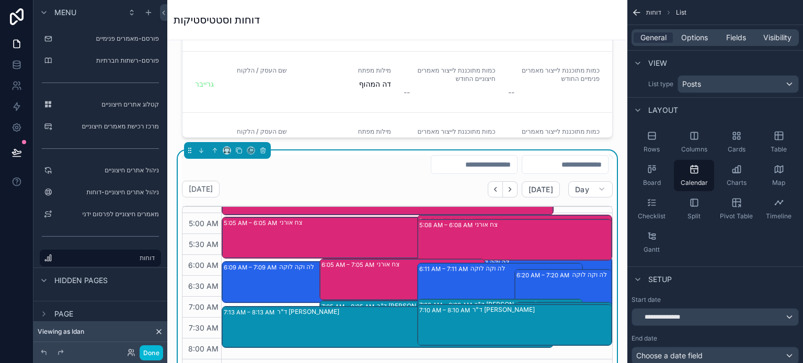
scroll to position [157, 0]
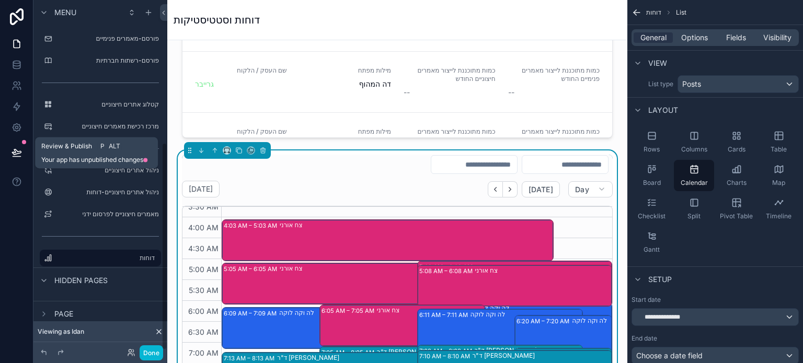
click at [14, 156] on icon at bounding box center [16, 152] width 10 height 10
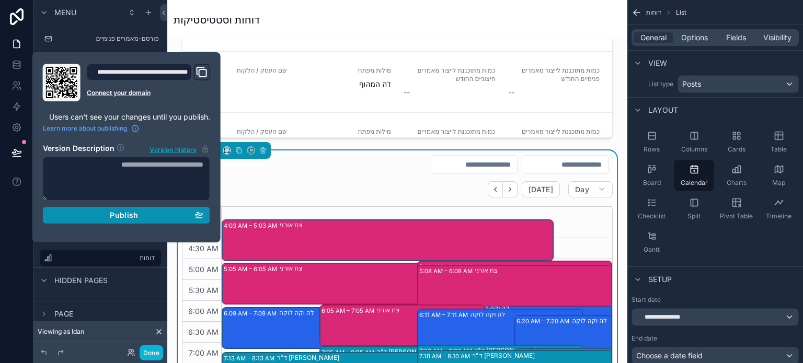
click at [123, 215] on span "Publish" at bounding box center [124, 215] width 28 height 9
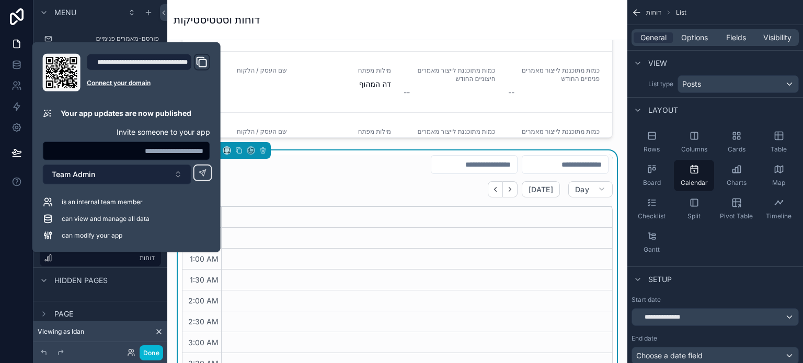
click at [153, 173] on button "Team Admin" at bounding box center [117, 175] width 148 height 20
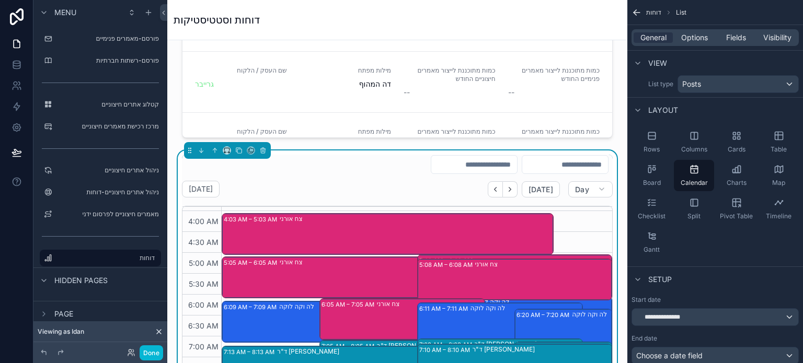
scroll to position [157, 0]
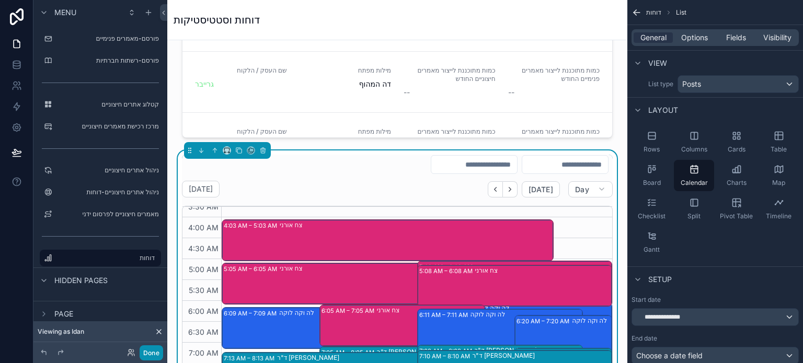
click at [154, 353] on button "Done" at bounding box center [152, 352] width 24 height 15
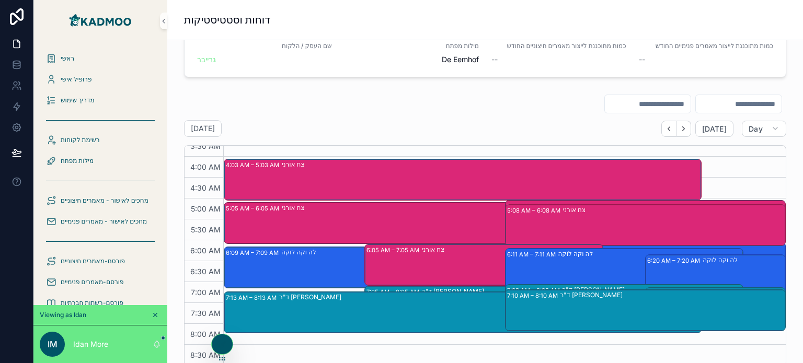
scroll to position [653, 0]
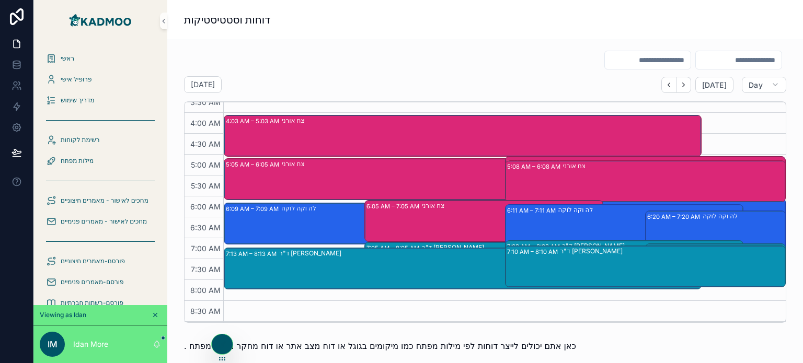
click at [444, 135] on div "צח אורני" at bounding box center [491, 136] width 419 height 40
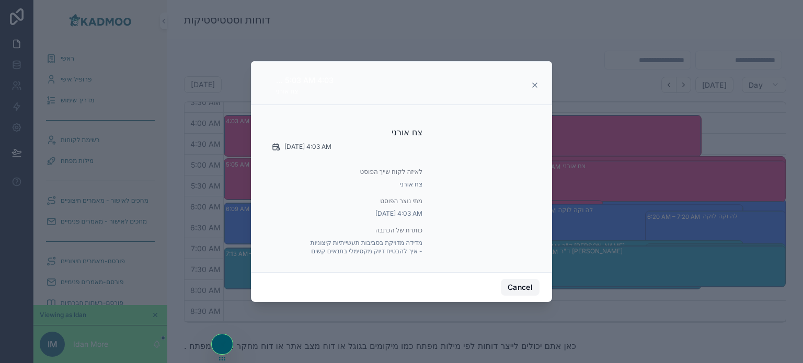
click at [512, 283] on button "Cancel" at bounding box center [520, 287] width 39 height 17
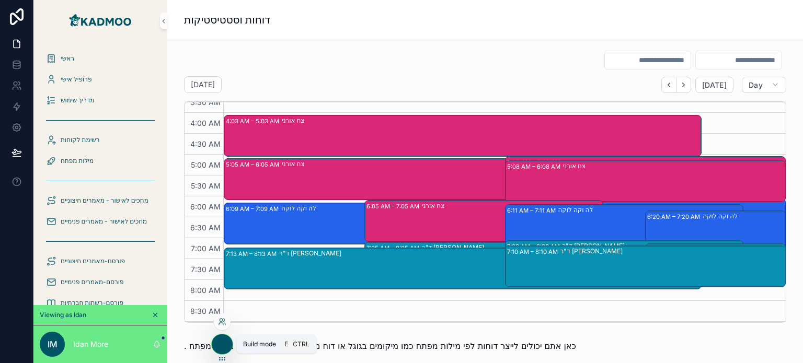
click at [225, 340] on icon at bounding box center [222, 344] width 8 height 8
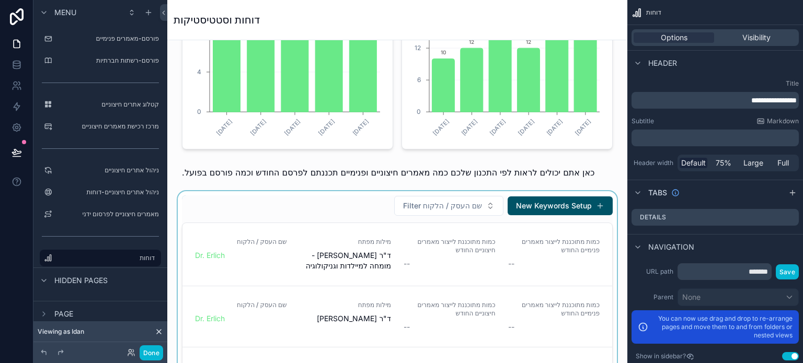
scroll to position [183, 0]
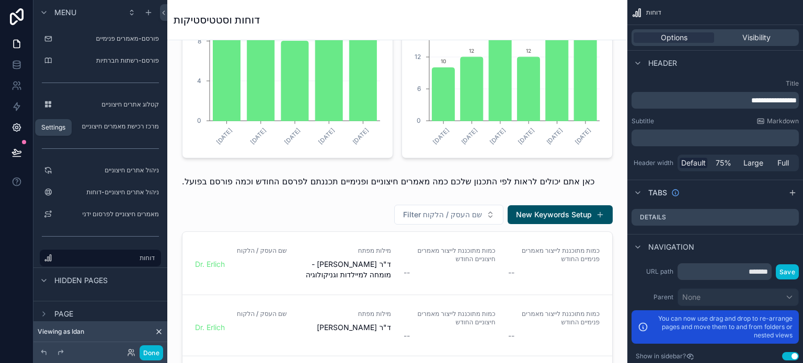
click at [13, 126] on icon at bounding box center [17, 128] width 8 height 8
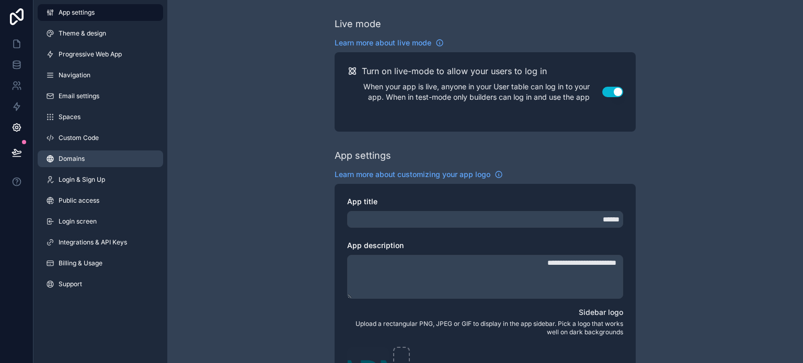
click at [76, 155] on span "Domains" at bounding box center [72, 159] width 26 height 8
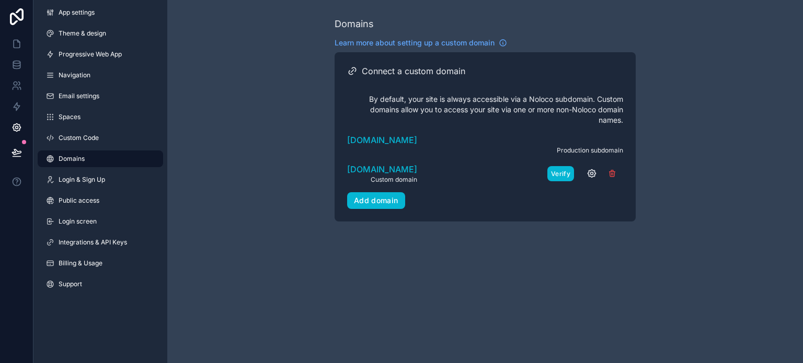
click at [560, 173] on button "Verify" at bounding box center [560, 173] width 27 height 15
click at [593, 174] on icon "scrollable content" at bounding box center [591, 173] width 3 height 3
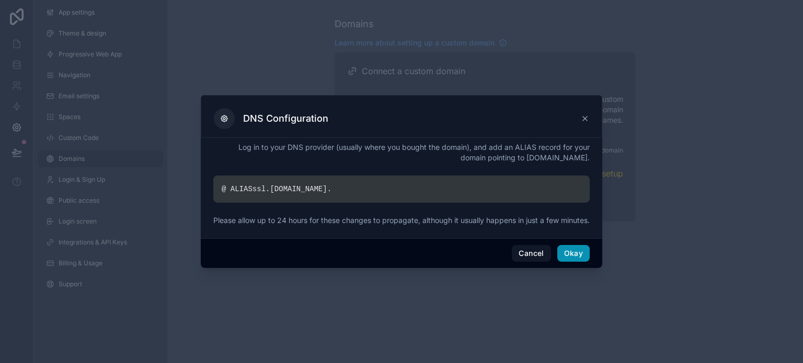
click at [566, 257] on button "Okay" at bounding box center [573, 253] width 32 height 17
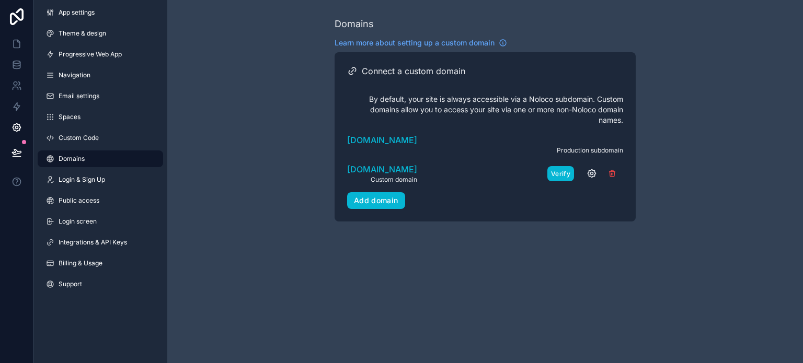
click at [564, 171] on button "Verify" at bounding box center [560, 173] width 27 height 15
click at [88, 198] on span "Public access" at bounding box center [79, 200] width 41 height 8
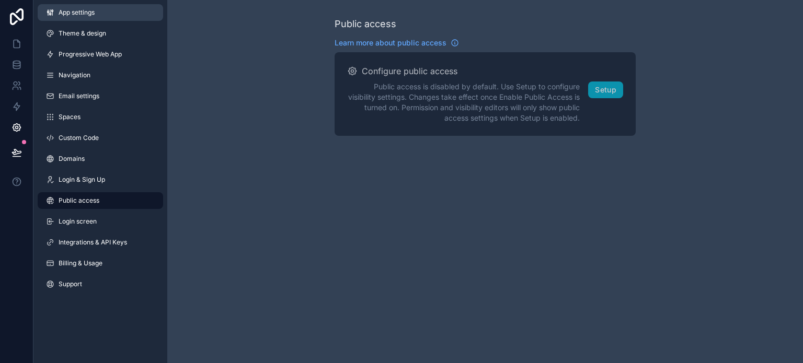
click at [84, 13] on span "App settings" at bounding box center [77, 12] width 36 height 8
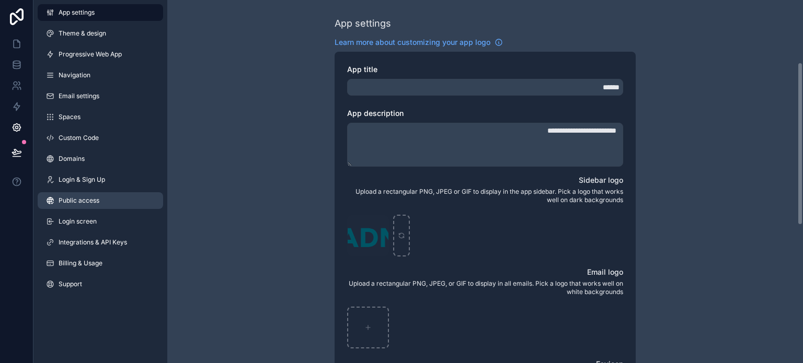
scroll to position [132, 0]
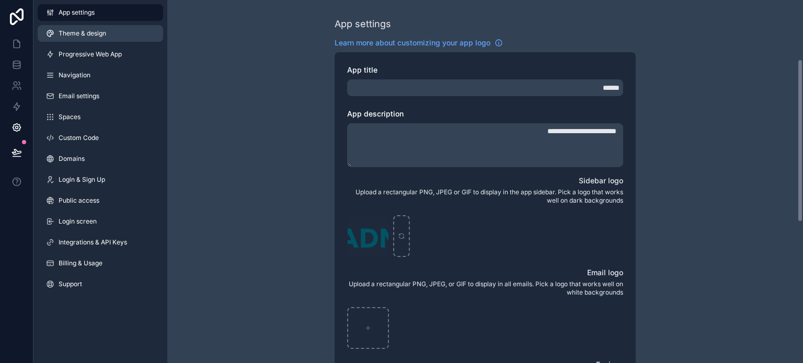
click at [75, 37] on span "Theme & design" at bounding box center [83, 33] width 48 height 8
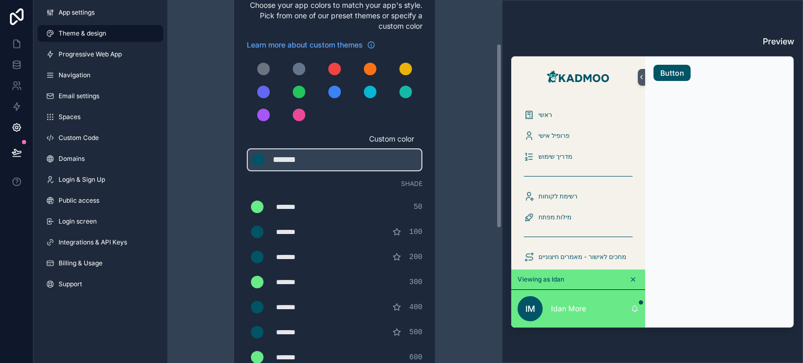
scroll to position [36, 0]
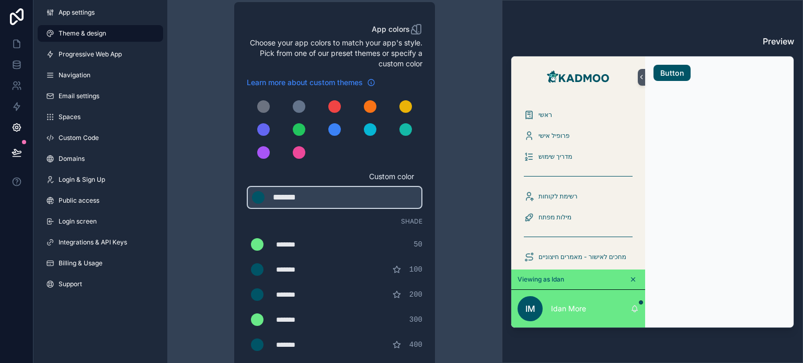
click at [347, 80] on span "Learn more about custom themes" at bounding box center [305, 82] width 116 height 10
click at [770, 43] on h3 "Preview" at bounding box center [651, 41] width 283 height 13
click at [642, 82] on button at bounding box center [640, 77] width 7 height 17
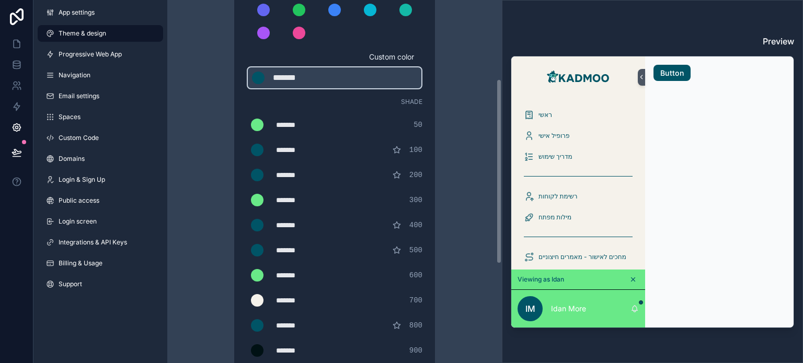
scroll to position [192, 0]
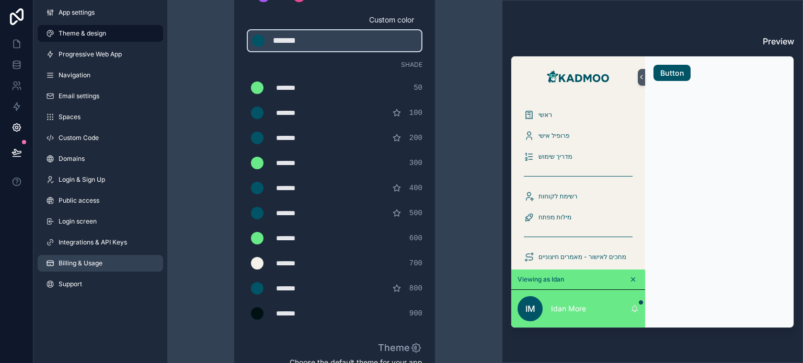
click at [80, 263] on span "Billing & Usage" at bounding box center [81, 263] width 44 height 8
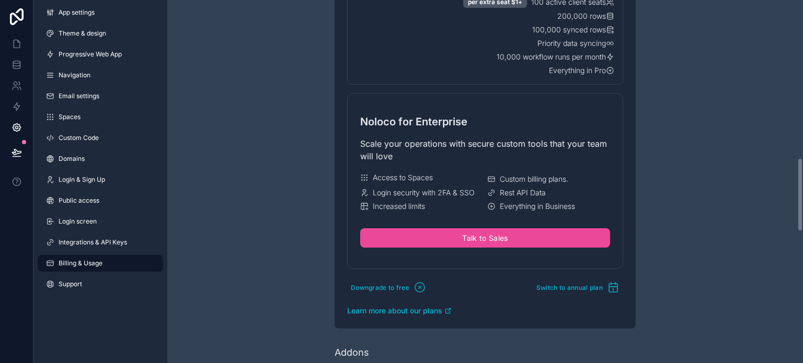
scroll to position [784, 0]
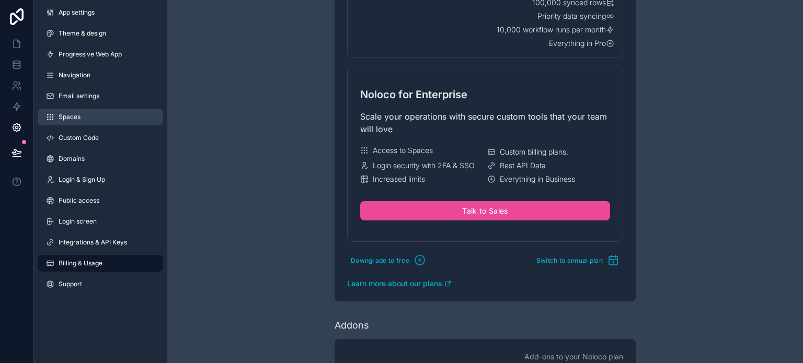
click at [73, 115] on span "Spaces" at bounding box center [70, 117] width 22 height 8
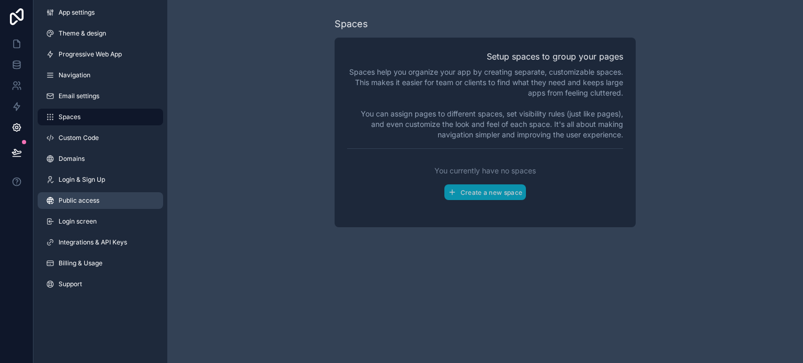
click at [85, 202] on span "Public access" at bounding box center [79, 200] width 41 height 8
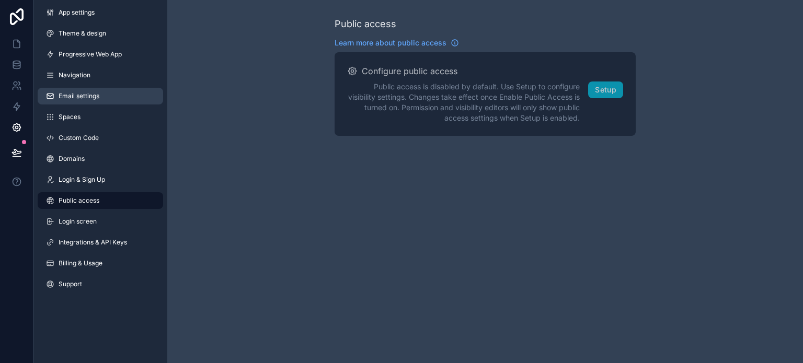
click at [79, 96] on span "Email settings" at bounding box center [79, 96] width 41 height 8
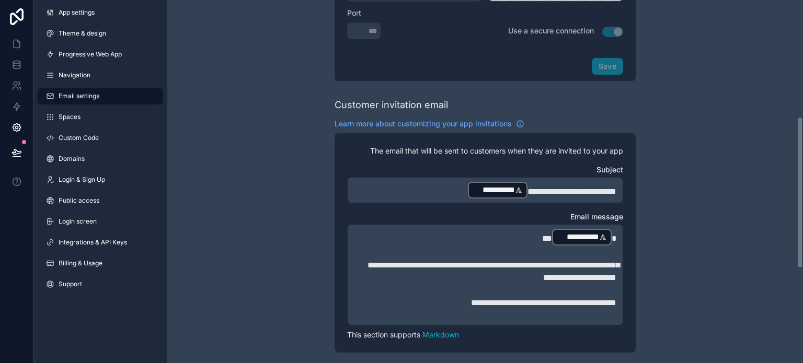
scroll to position [313, 0]
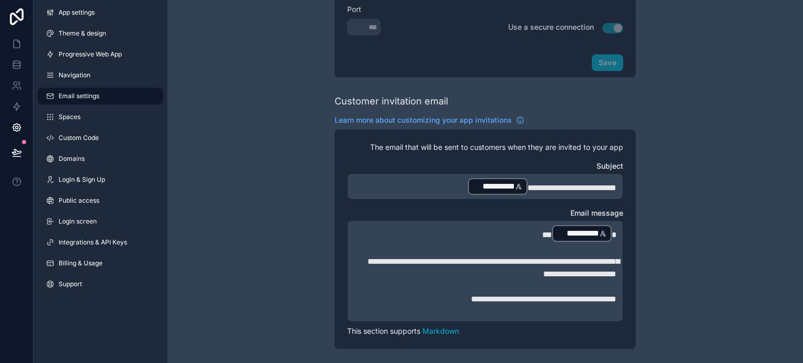
click at [528, 187] on span "**********" at bounding box center [571, 188] width 89 height 8
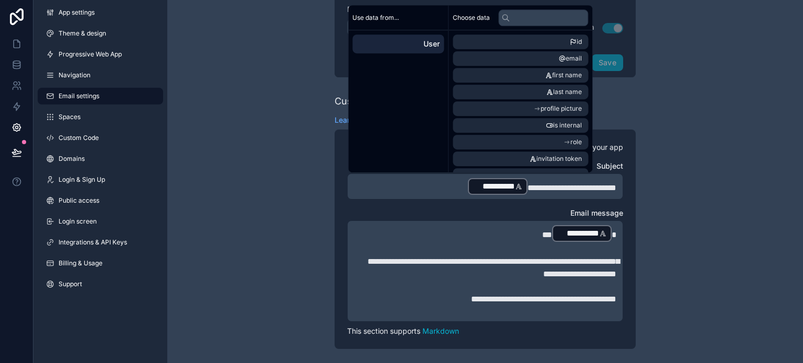
click at [667, 190] on div "**********" at bounding box center [484, 114] width 635 height 855
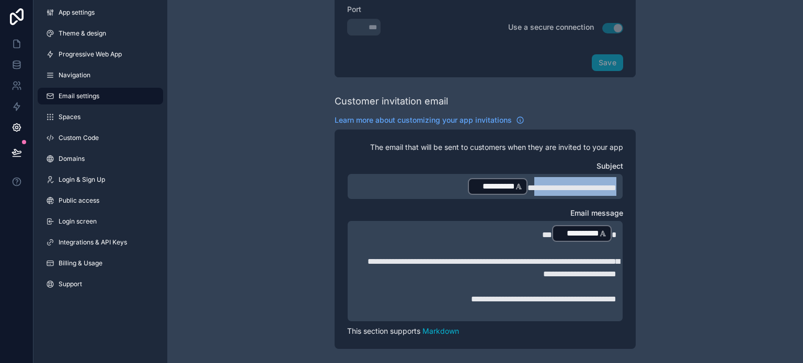
drag, startPoint x: 512, startPoint y: 187, endPoint x: 627, endPoint y: 199, distance: 115.6
click at [627, 199] on div "**********" at bounding box center [484, 239] width 301 height 219
click at [503, 191] on span "**********" at bounding box center [523, 186] width 40 height 13
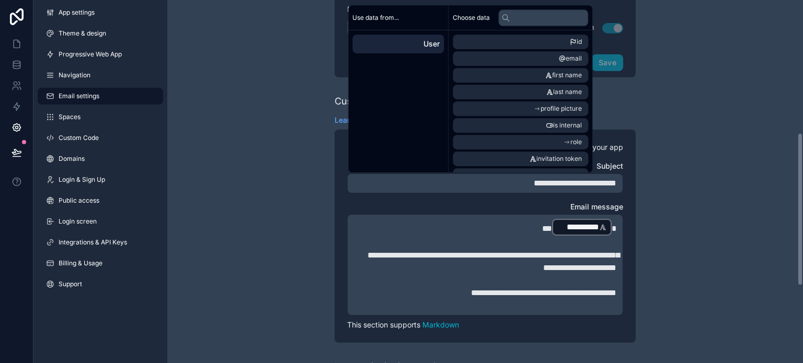
click at [697, 226] on div "**********" at bounding box center [484, 111] width 635 height 849
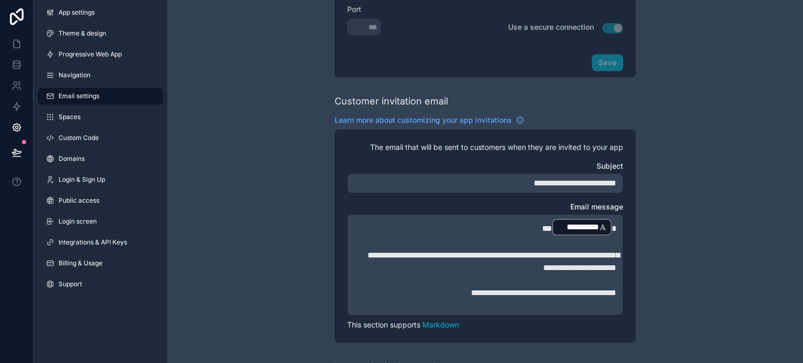
click at [539, 225] on p "**********" at bounding box center [485, 227] width 262 height 19
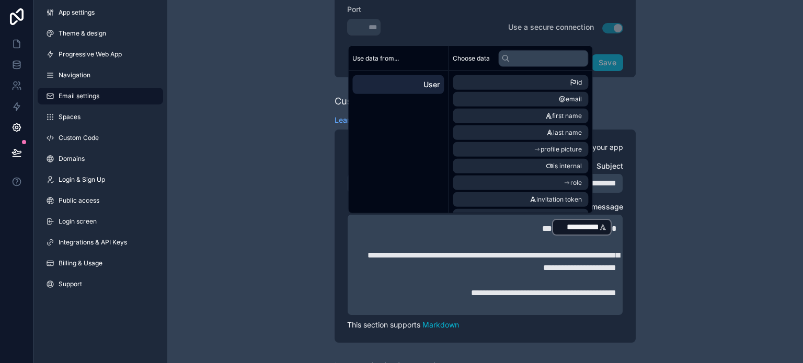
click at [521, 258] on span "**********" at bounding box center [493, 261] width 252 height 20
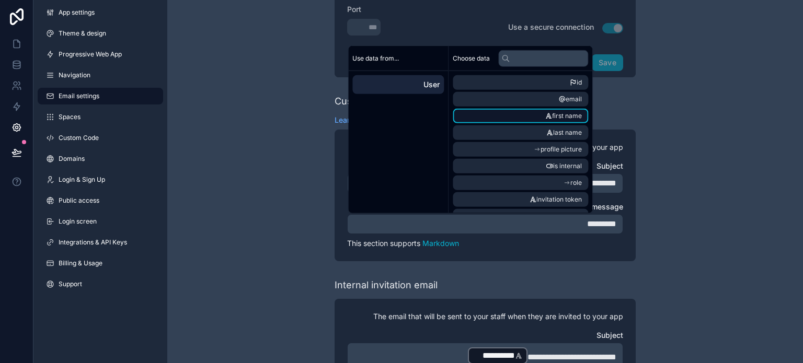
click at [563, 114] on span "first name" at bounding box center [567, 116] width 30 height 8
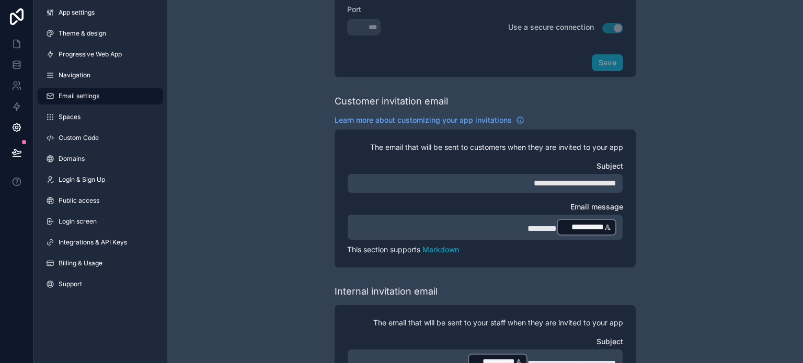
click at [499, 231] on p "**********" at bounding box center [485, 227] width 262 height 19
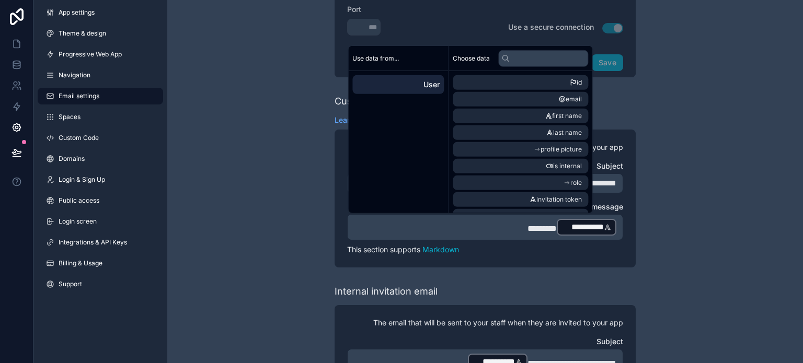
click at [617, 224] on div "**********" at bounding box center [485, 227] width 276 height 26
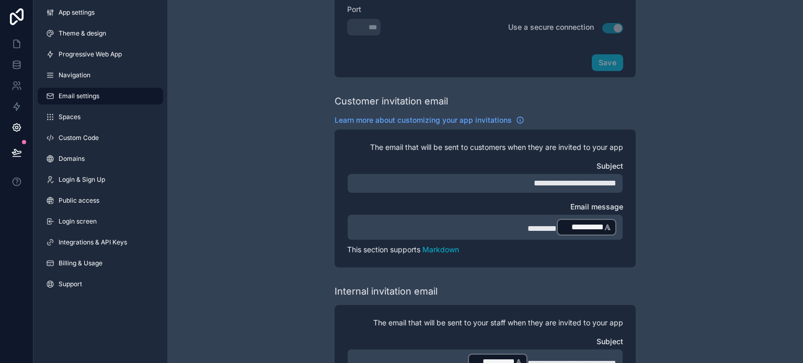
click at [504, 230] on p "**********" at bounding box center [485, 227] width 262 height 19
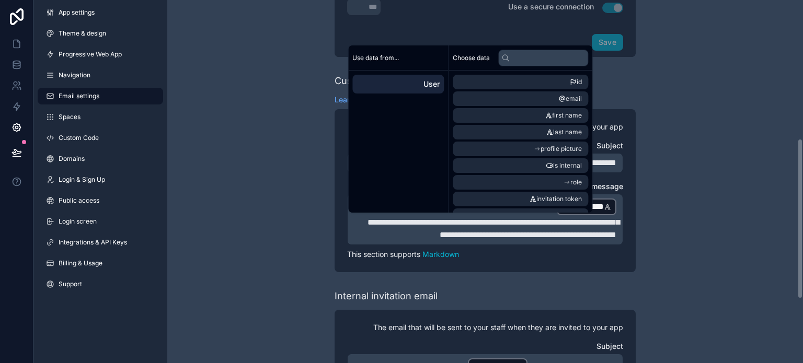
scroll to position [458, 0]
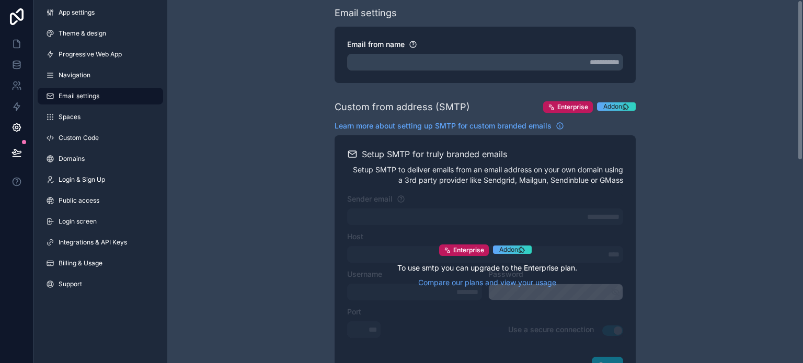
scroll to position [0, 0]
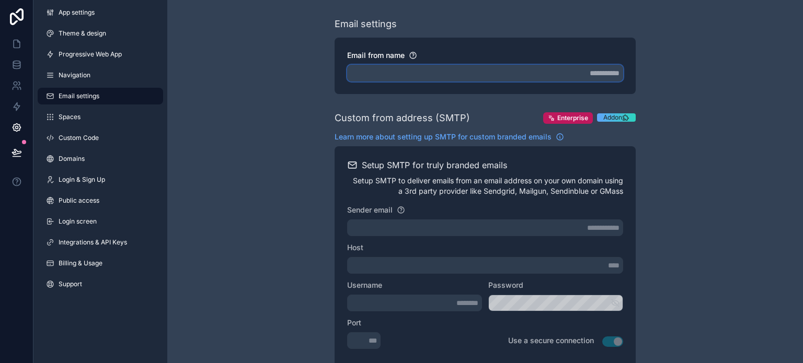
click at [483, 74] on input "Email from name" at bounding box center [485, 73] width 276 height 17
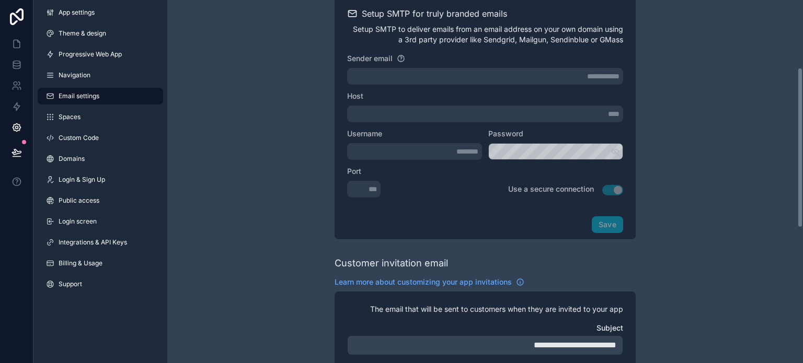
scroll to position [157, 0]
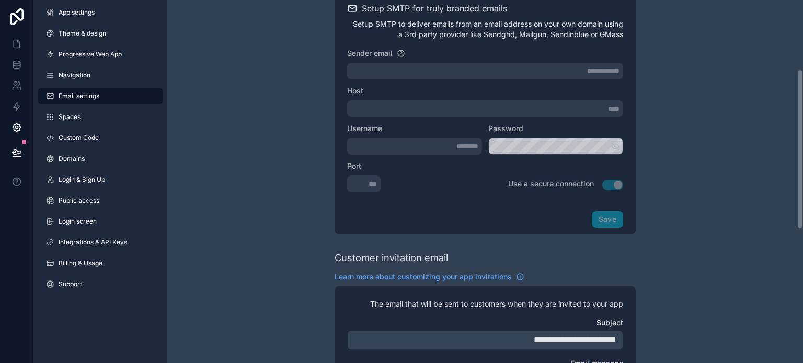
click at [533, 342] on span "**********" at bounding box center [574, 340] width 83 height 8
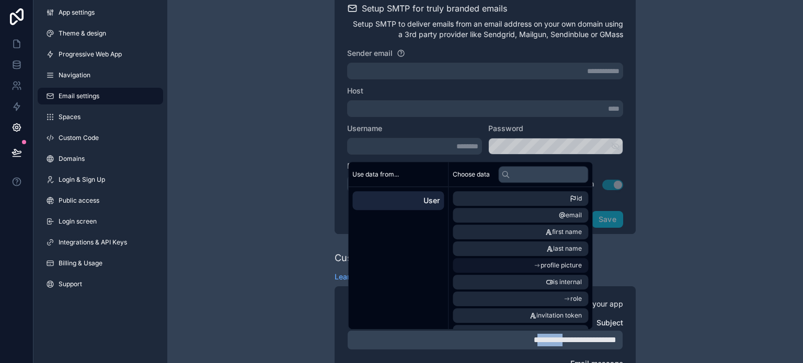
copy span "********"
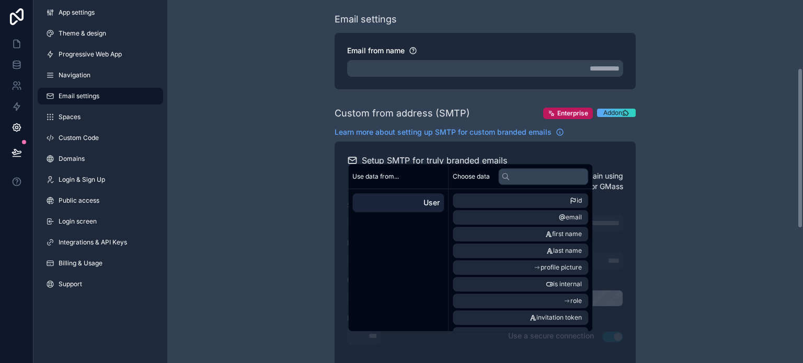
scroll to position [0, 0]
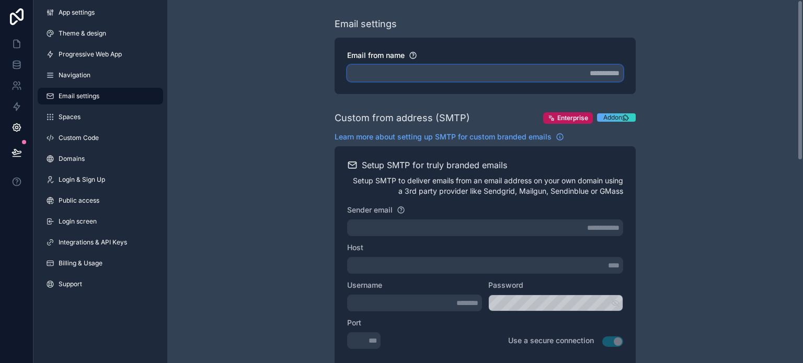
click at [499, 79] on input "Email from name" at bounding box center [485, 73] width 276 height 17
paste input "******"
type input "******"
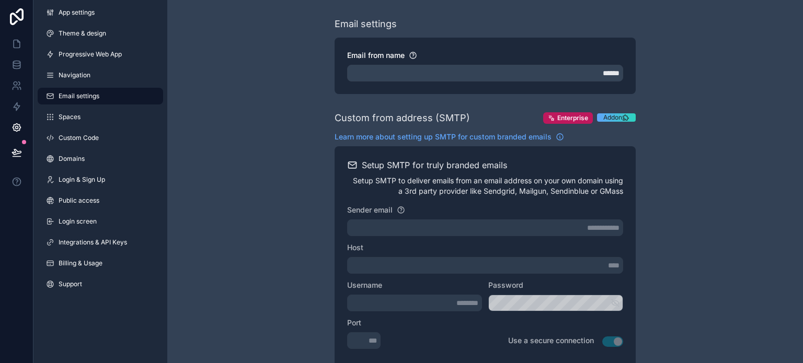
click at [17, 150] on icon at bounding box center [16, 151] width 9 height 5
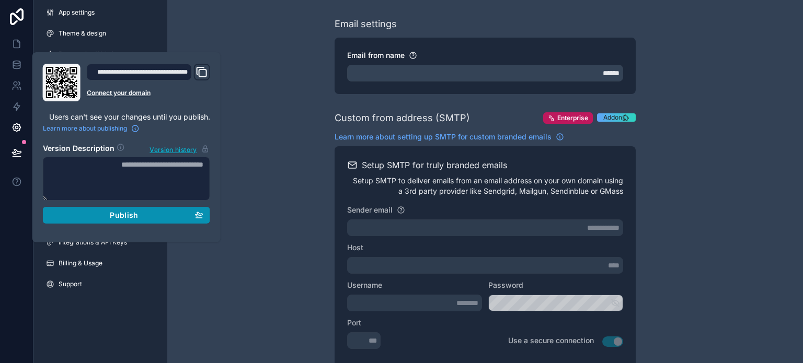
click at [126, 215] on span "Publish" at bounding box center [124, 215] width 28 height 9
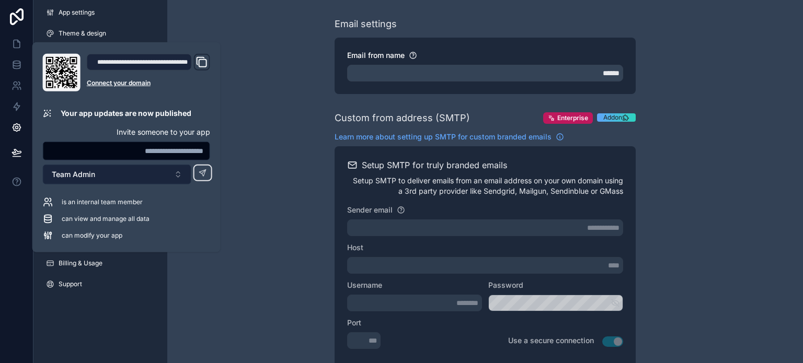
click at [121, 177] on button "Team Admin" at bounding box center [117, 175] width 148 height 20
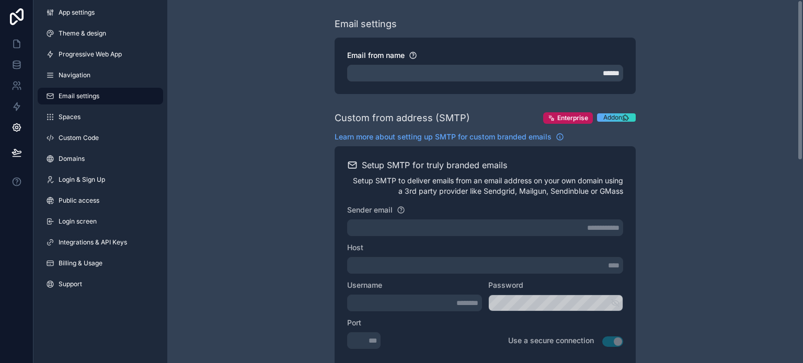
click at [55, 70] on link "Navigation" at bounding box center [100, 75] width 125 height 17
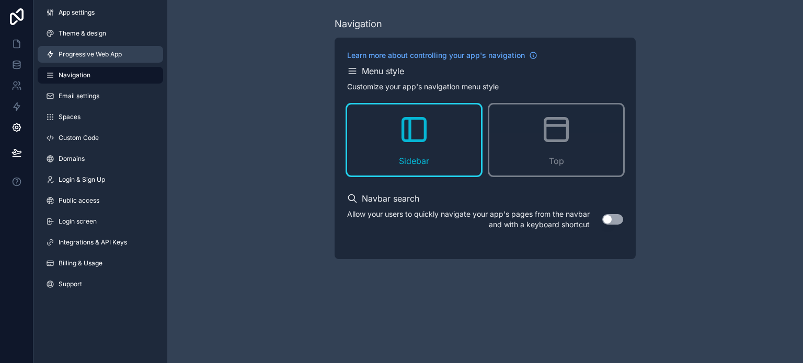
click at [76, 52] on span "Progressive Web App" at bounding box center [90, 54] width 63 height 8
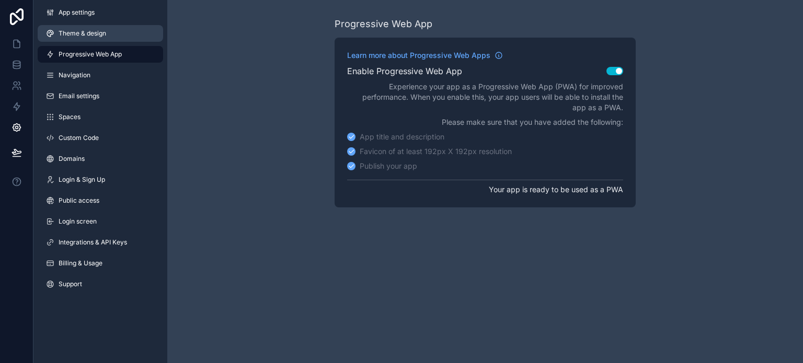
click at [75, 39] on link "Theme & design" at bounding box center [100, 33] width 125 height 17
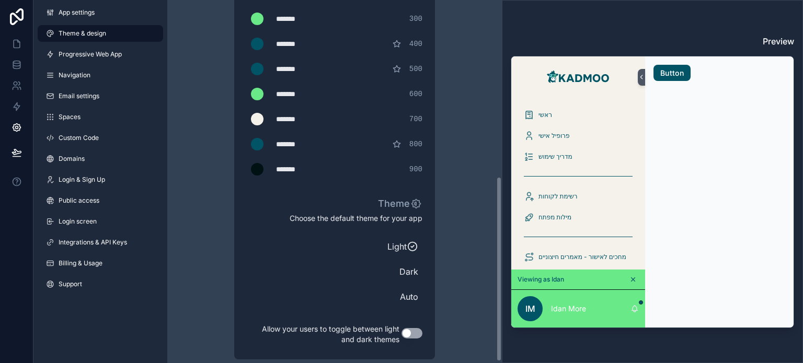
scroll to position [349, 0]
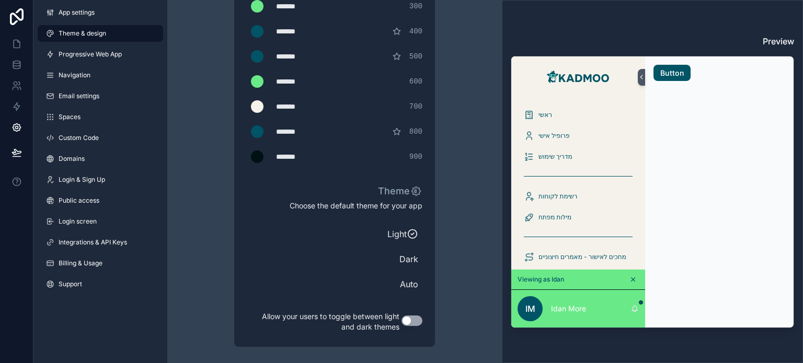
click at [403, 321] on button "Use setting" at bounding box center [411, 321] width 21 height 10
click at [410, 321] on button "Use setting" at bounding box center [411, 321] width 21 height 10
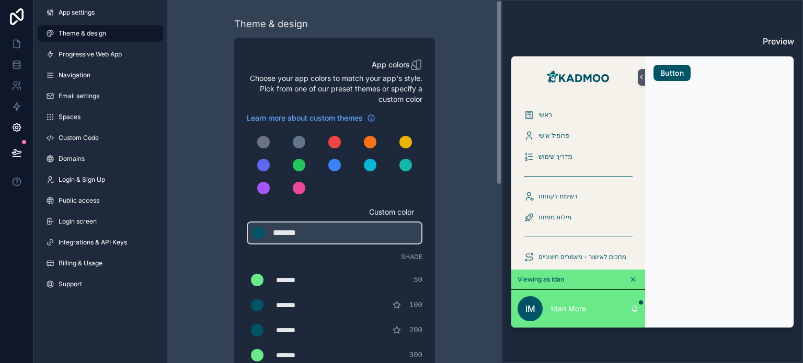
scroll to position [0, 0]
click at [15, 51] on link at bounding box center [16, 43] width 33 height 21
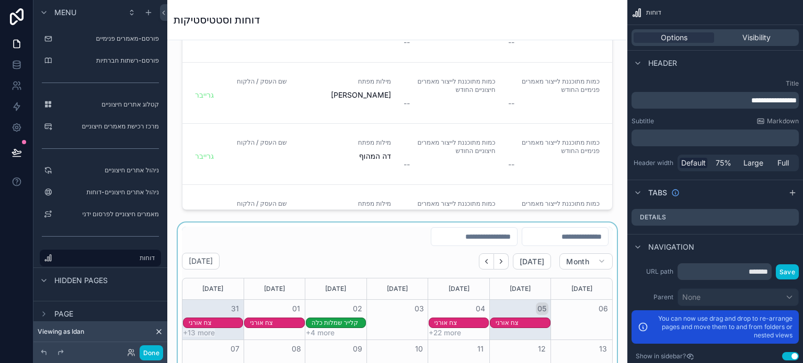
scroll to position [470, 0]
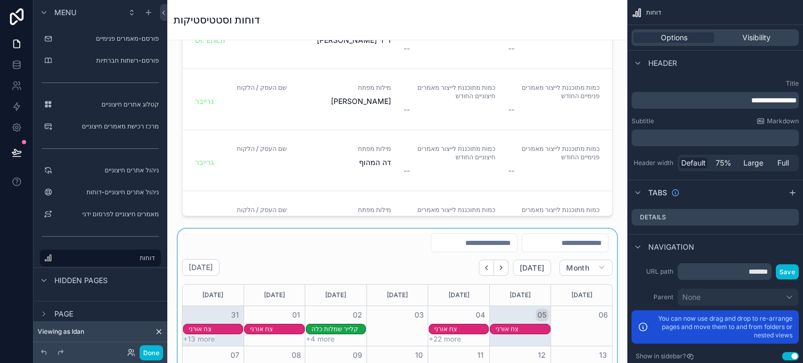
click at [269, 242] on div at bounding box center [397, 369] width 443 height 281
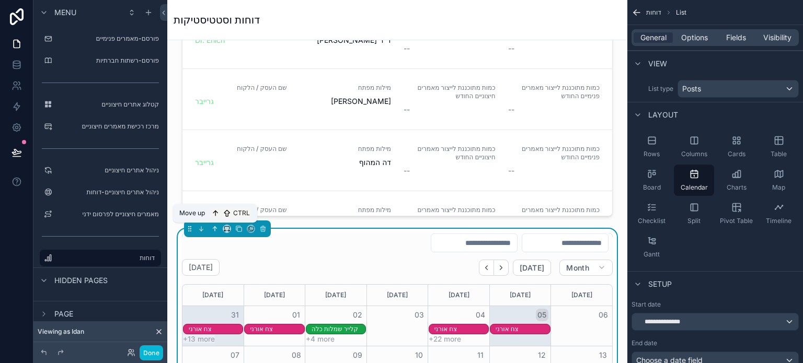
click at [215, 227] on icon at bounding box center [214, 228] width 7 height 7
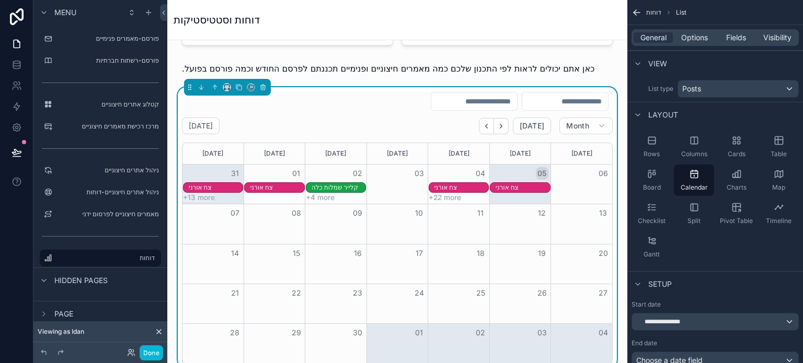
scroll to position [261, 0]
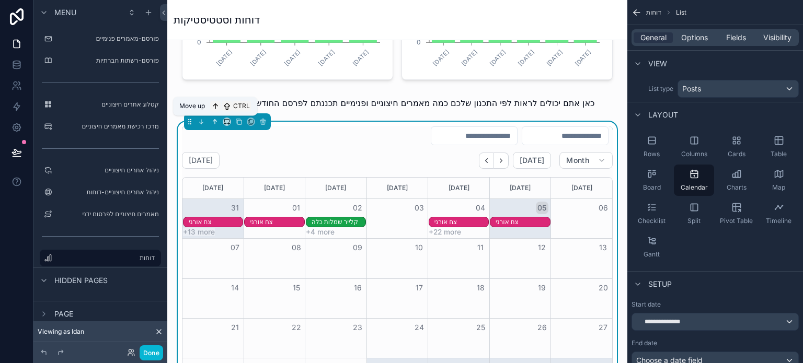
click at [213, 123] on icon at bounding box center [214, 121] width 7 height 7
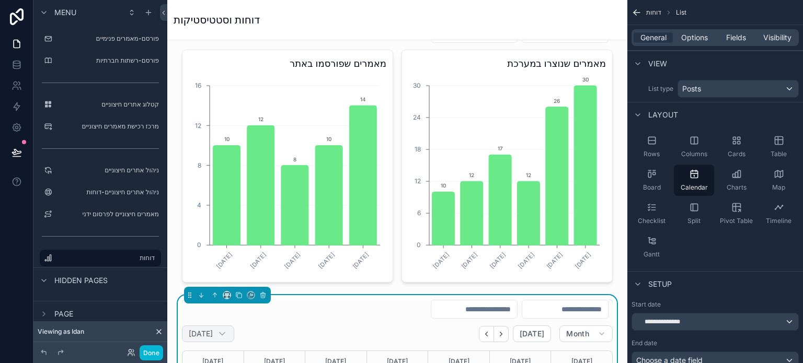
scroll to position [52, 0]
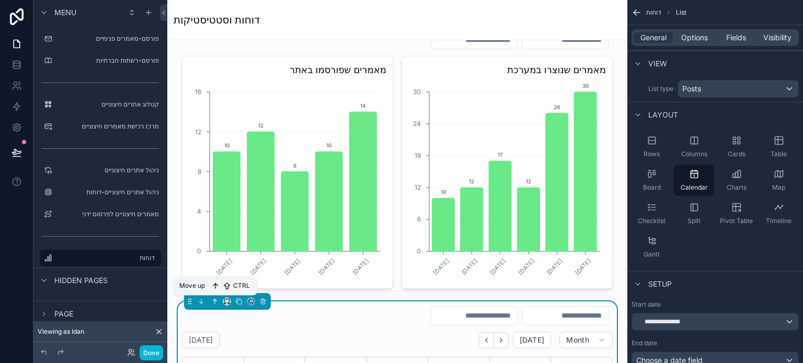
click at [214, 299] on icon at bounding box center [214, 301] width 7 height 7
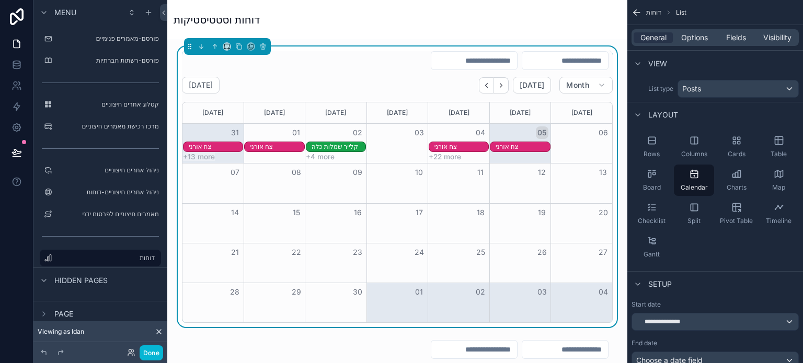
scroll to position [0, 0]
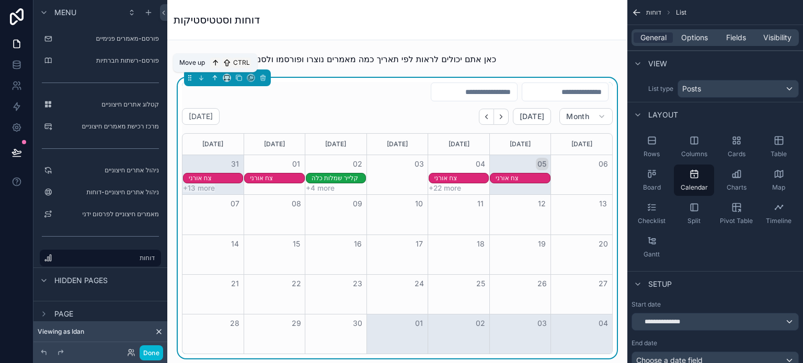
click at [215, 78] on icon at bounding box center [215, 78] width 0 height 4
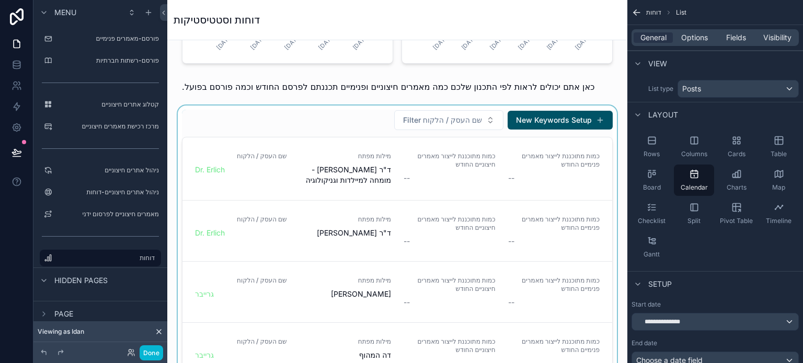
scroll to position [575, 0]
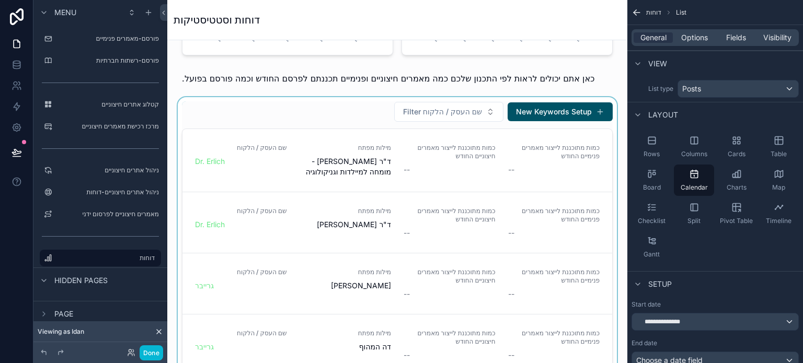
click at [347, 121] on div at bounding box center [397, 251] width 443 height 308
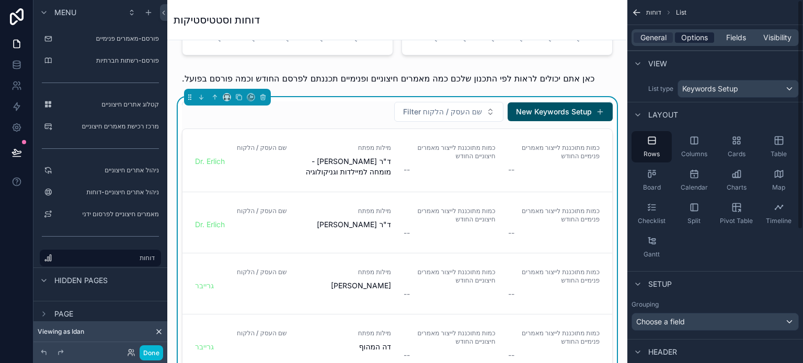
click at [698, 36] on span "Options" at bounding box center [694, 37] width 27 height 10
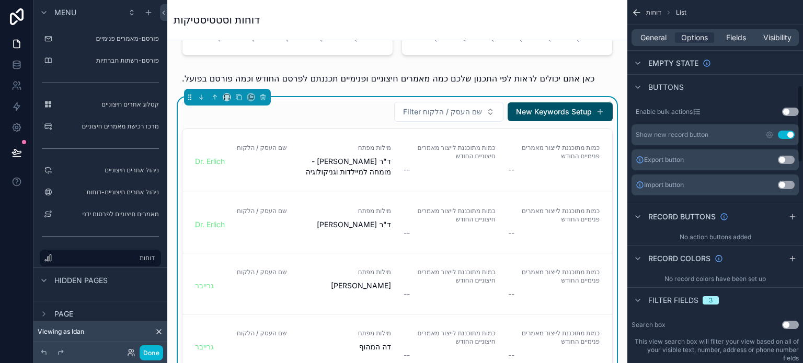
scroll to position [313, 0]
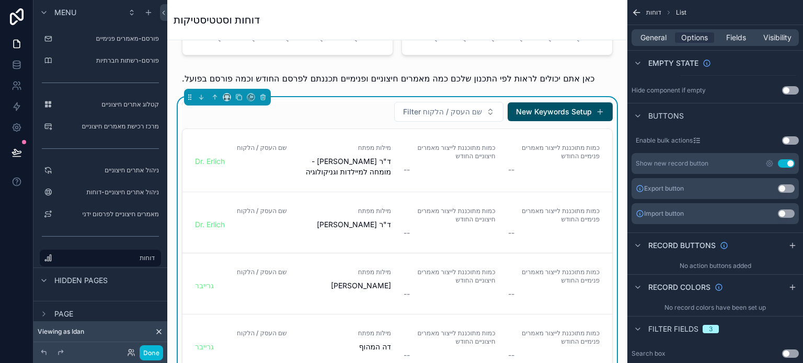
click at [783, 163] on button "Use setting" at bounding box center [785, 163] width 17 height 8
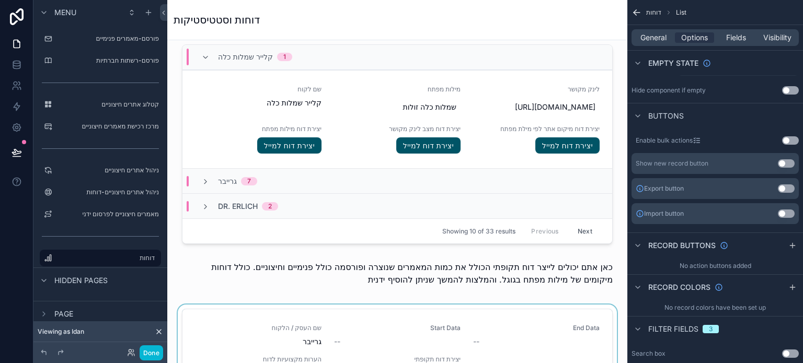
scroll to position [993, 0]
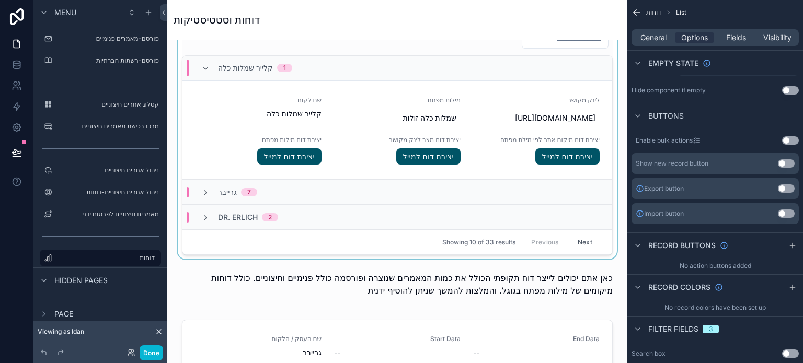
click at [366, 146] on div at bounding box center [397, 142] width 443 height 235
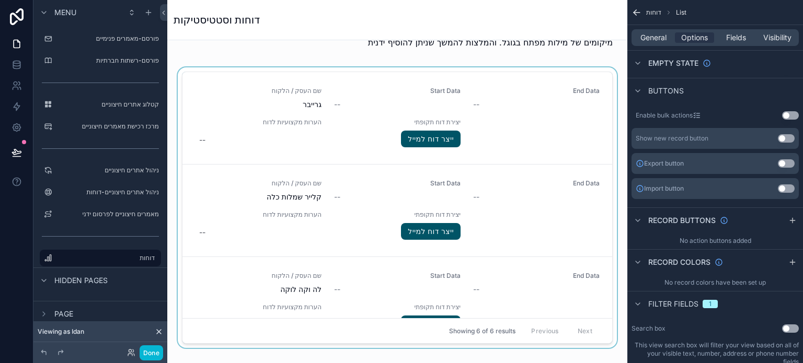
scroll to position [1202, 0]
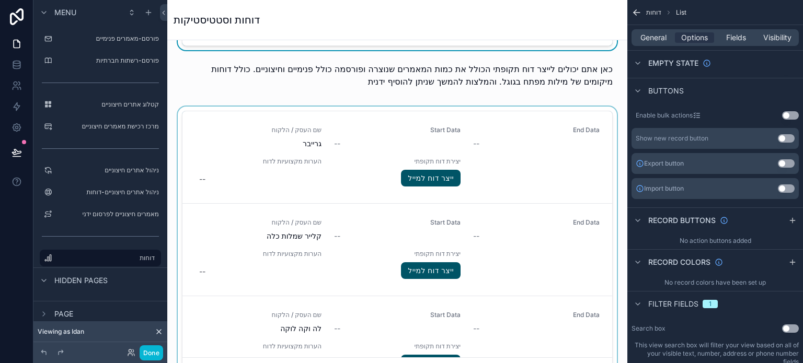
click at [435, 181] on div at bounding box center [397, 249] width 443 height 285
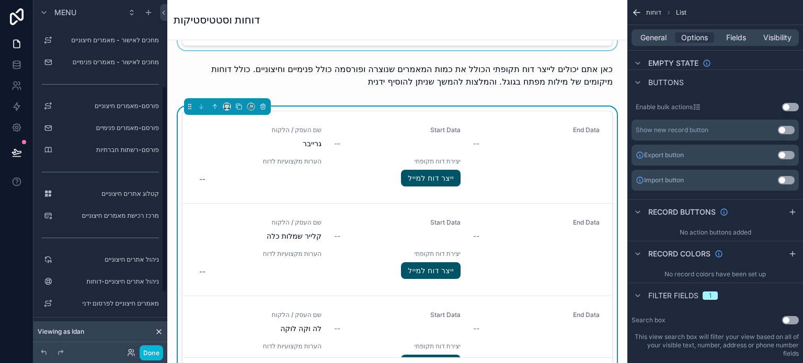
scroll to position [157, 0]
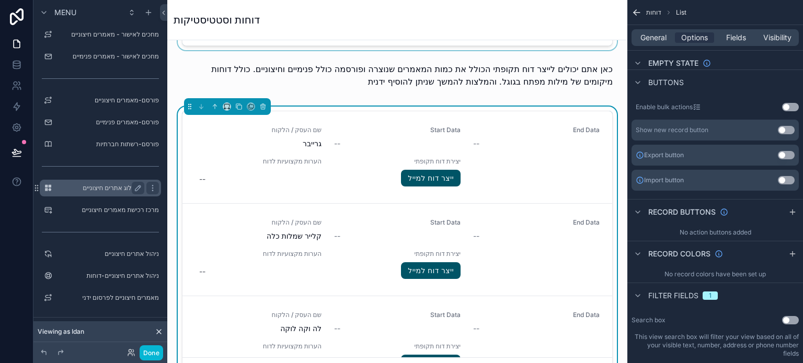
click at [115, 190] on label "קטלוג אתרים חיצוניים" at bounding box center [98, 188] width 84 height 8
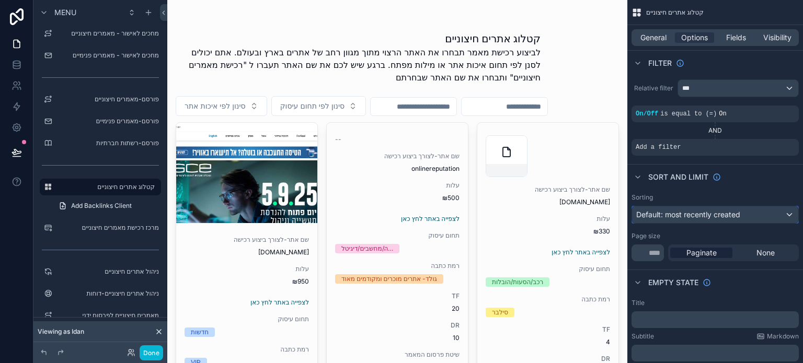
click at [689, 214] on span "Default: most recently created" at bounding box center [688, 214] width 104 height 9
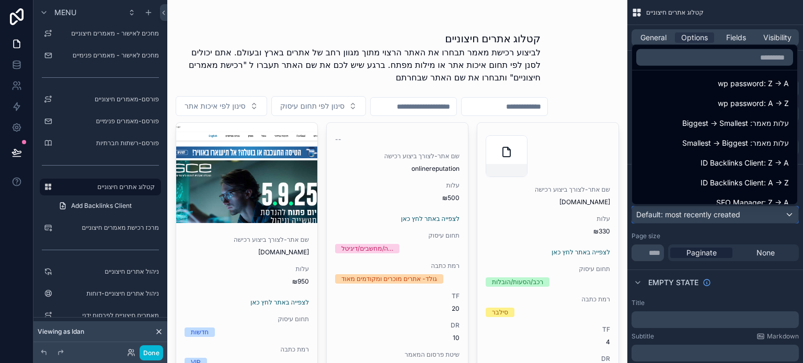
scroll to position [366, 0]
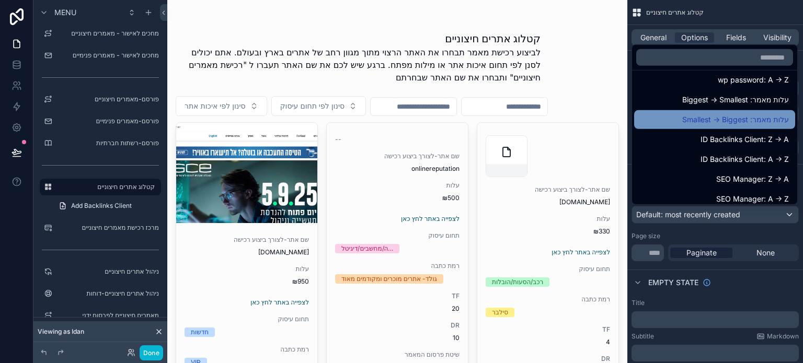
click at [732, 119] on span "עלות מאמר: Smallest -> Biggest" at bounding box center [735, 119] width 107 height 13
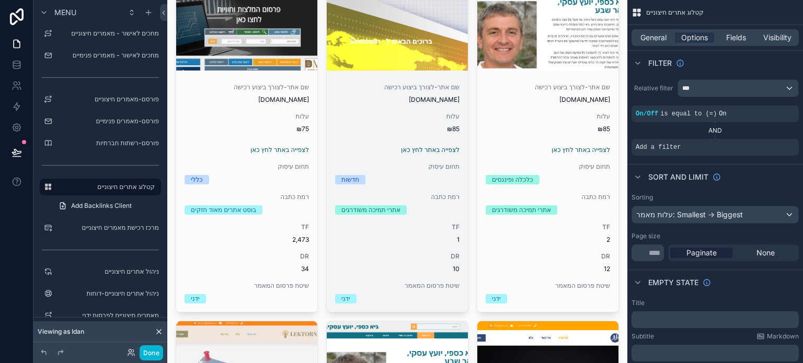
scroll to position [157, 0]
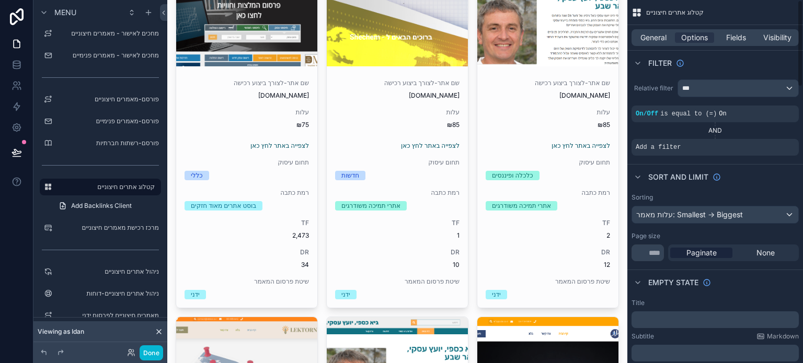
click at [735, 31] on div "General Options Fields Visibility" at bounding box center [714, 37] width 167 height 17
click at [737, 37] on span "Fields" at bounding box center [736, 37] width 20 height 10
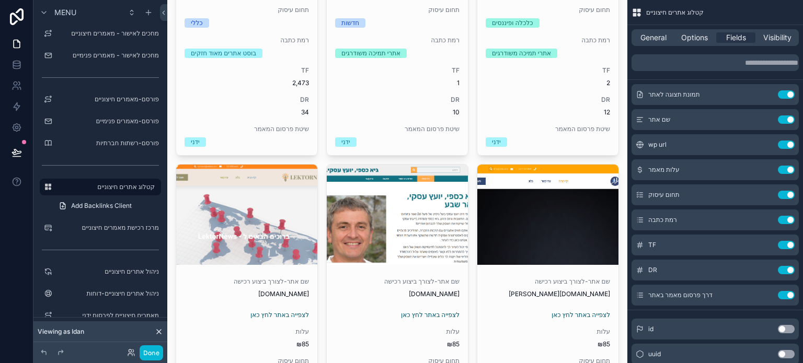
scroll to position [313, 0]
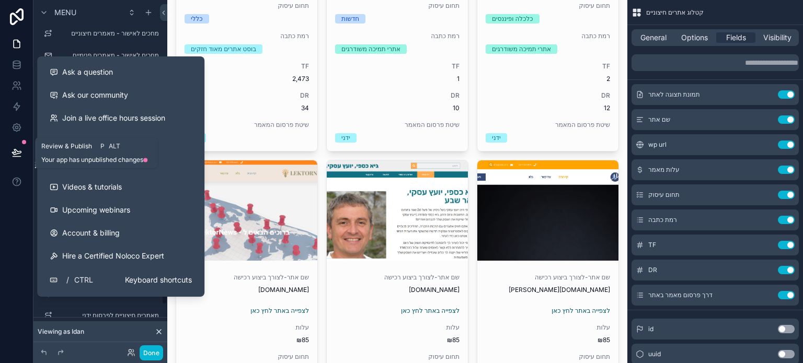
drag, startPoint x: 17, startPoint y: 153, endPoint x: 44, endPoint y: 165, distance: 29.2
click at [17, 152] on icon at bounding box center [16, 152] width 10 height 10
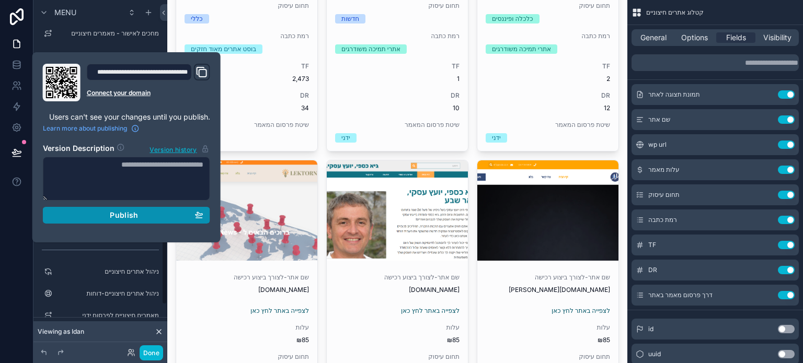
click at [107, 213] on div "Publish" at bounding box center [127, 215] width 154 height 9
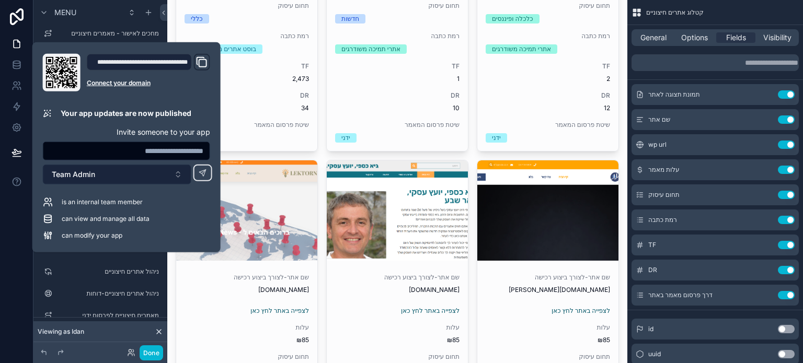
click at [82, 175] on span "Team Admin" at bounding box center [73, 174] width 43 height 10
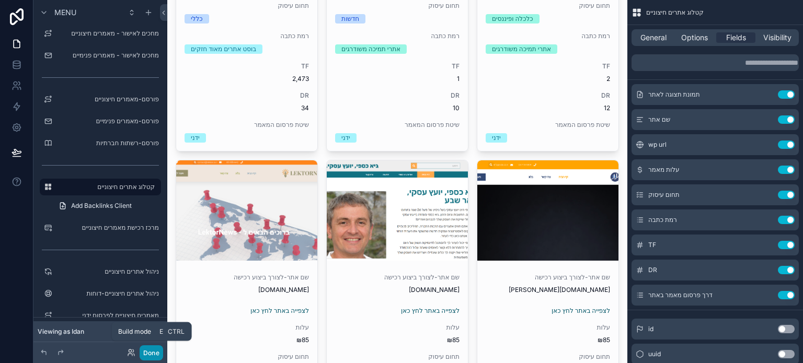
click at [149, 353] on button "Done" at bounding box center [152, 352] width 24 height 15
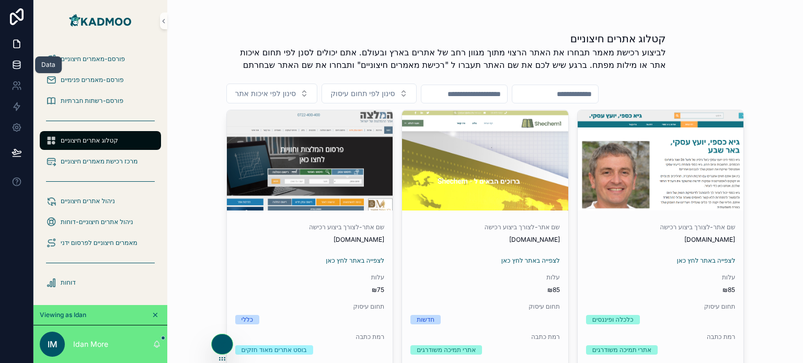
click at [13, 64] on icon at bounding box center [16, 64] width 7 height 4
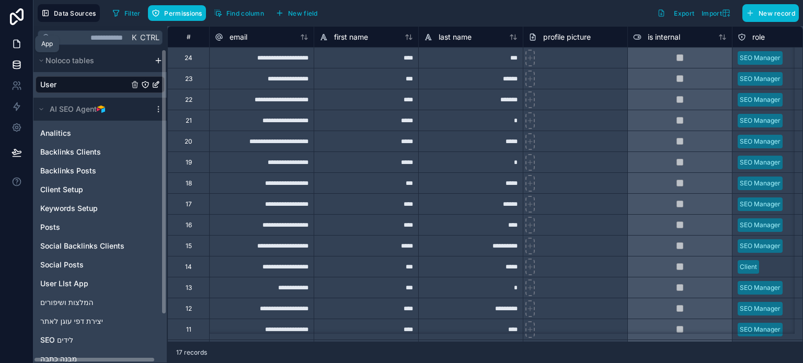
click at [17, 46] on icon at bounding box center [16, 44] width 10 height 10
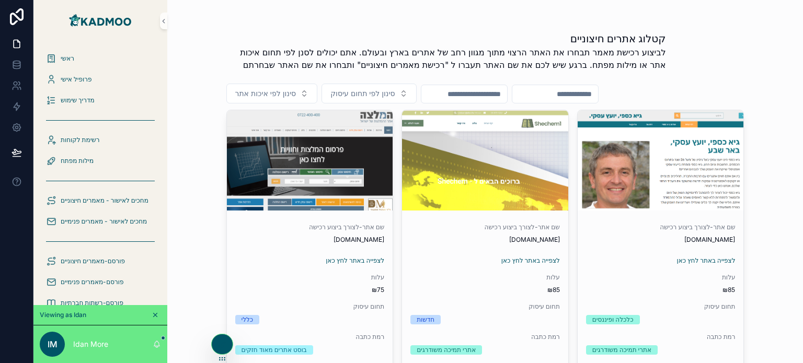
drag, startPoint x: 218, startPoint y: 343, endPoint x: 173, endPoint y: 348, distance: 45.2
click at [172, 347] on div "ראשי פרופיל אישי מדריך שימוש רשימת לקוחות מילות מפתח מחכים לאישור - מאמרים חיצו…" at bounding box center [417, 181] width 769 height 363
drag, startPoint x: 221, startPoint y: 359, endPoint x: 152, endPoint y: 354, distance: 69.7
click at [152, 354] on icon at bounding box center [152, 353] width 8 height 8
drag, startPoint x: 153, startPoint y: 361, endPoint x: 159, endPoint y: 359, distance: 6.6
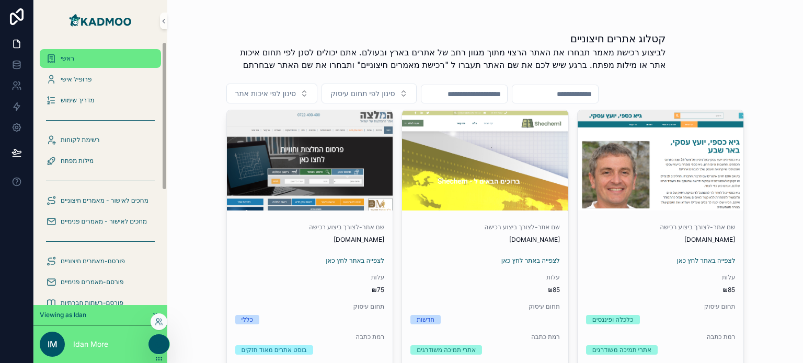
click at [75, 62] on div "ראשי" at bounding box center [100, 58] width 109 height 17
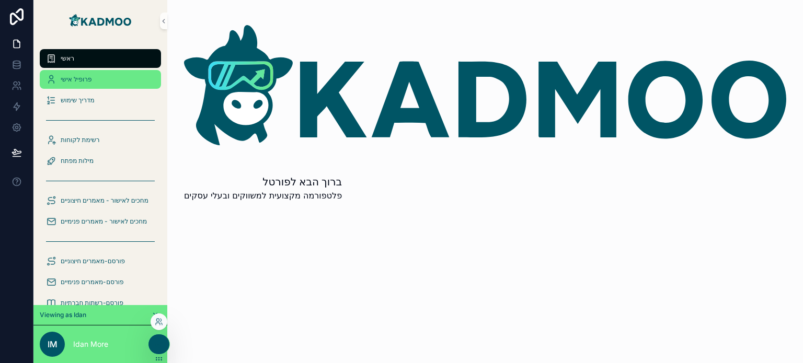
click at [79, 82] on span "פרופיל אישי" at bounding box center [76, 79] width 31 height 8
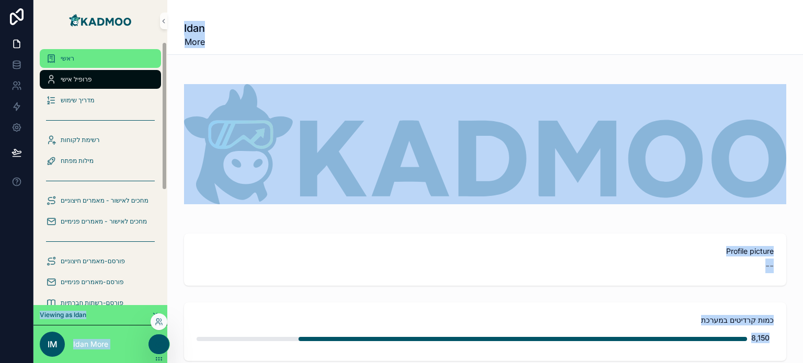
click at [63, 57] on span "ראשי" at bounding box center [68, 58] width 14 height 8
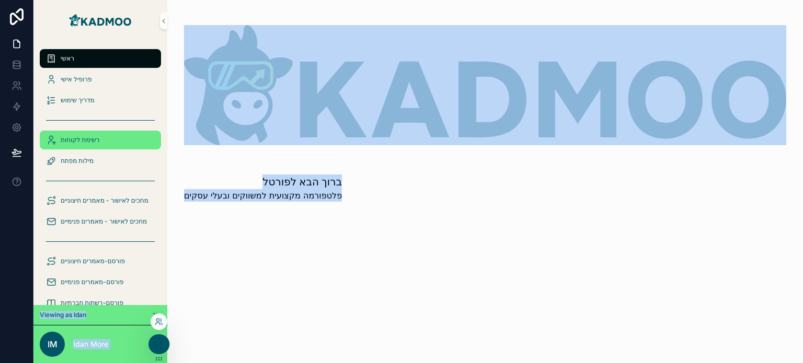
click at [90, 138] on span "רשימת לקוחות" at bounding box center [80, 140] width 39 height 8
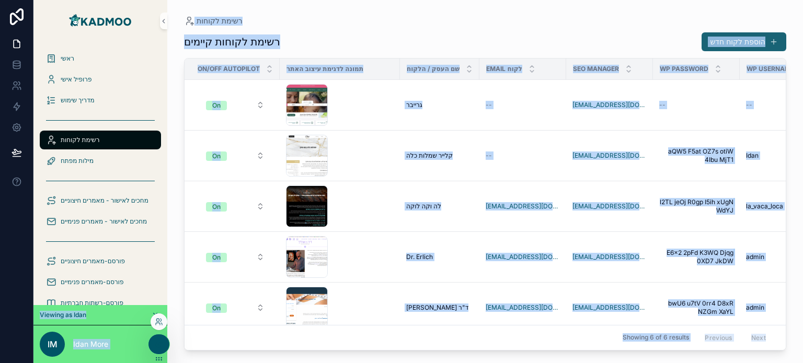
click at [741, 41] on button "הוספת לקוח חדש" at bounding box center [743, 41] width 85 height 19
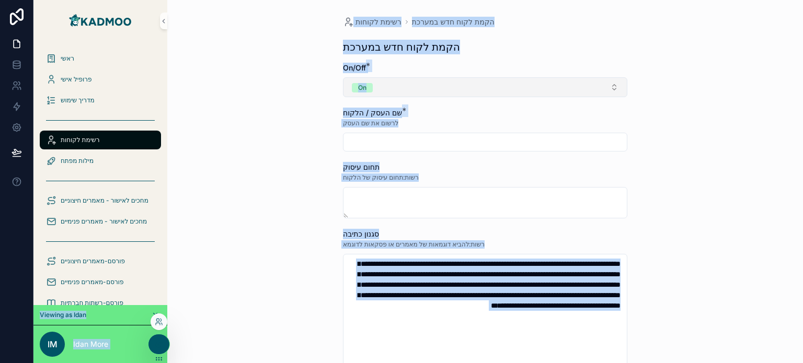
click at [399, 92] on button "On" at bounding box center [485, 87] width 284 height 20
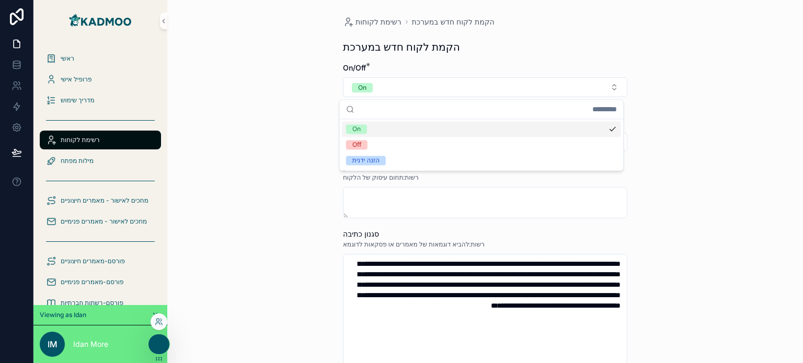
click at [303, 129] on div "**********" at bounding box center [484, 181] width 635 height 363
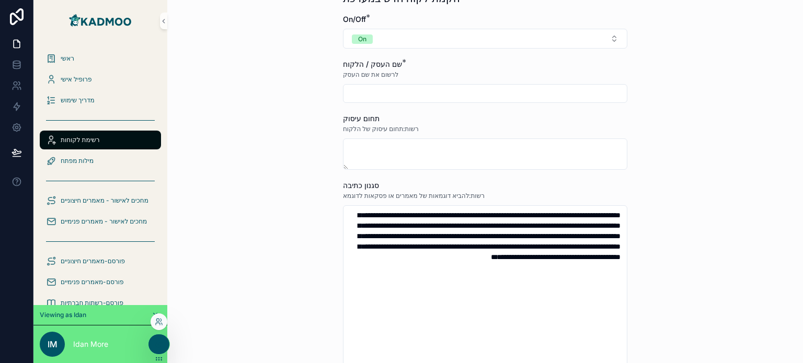
scroll to position [52, 0]
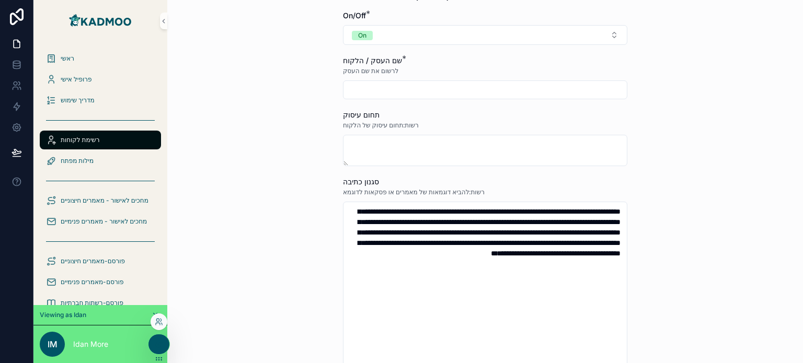
click at [383, 95] on input "text" at bounding box center [484, 90] width 283 height 15
click at [258, 150] on div "**********" at bounding box center [484, 129] width 635 height 363
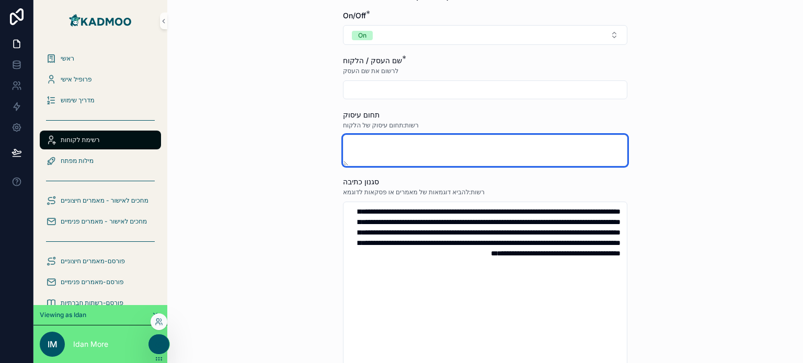
click at [362, 144] on textarea at bounding box center [485, 150] width 284 height 31
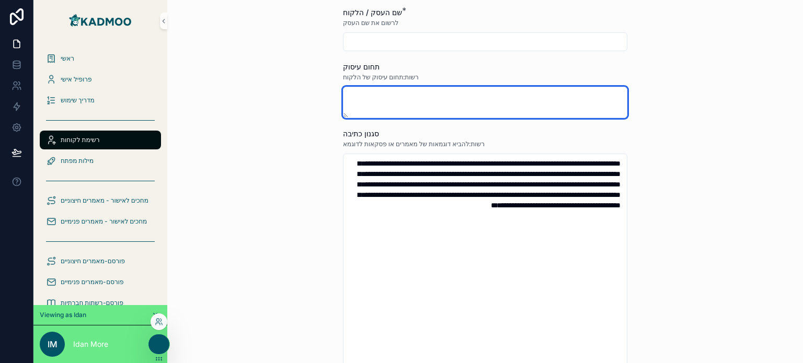
scroll to position [104, 0]
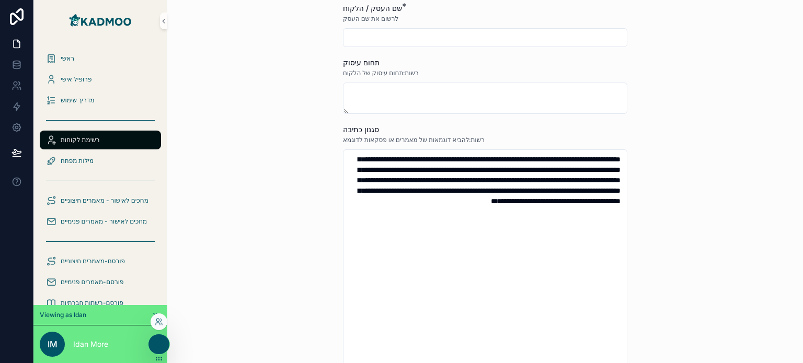
click at [405, 74] on span "רשות:תחום עיסוק של הלקוח" at bounding box center [381, 73] width 76 height 8
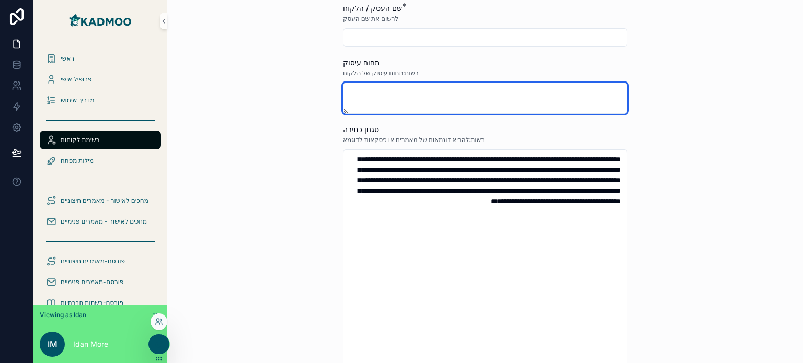
click at [376, 107] on textarea at bounding box center [485, 98] width 284 height 31
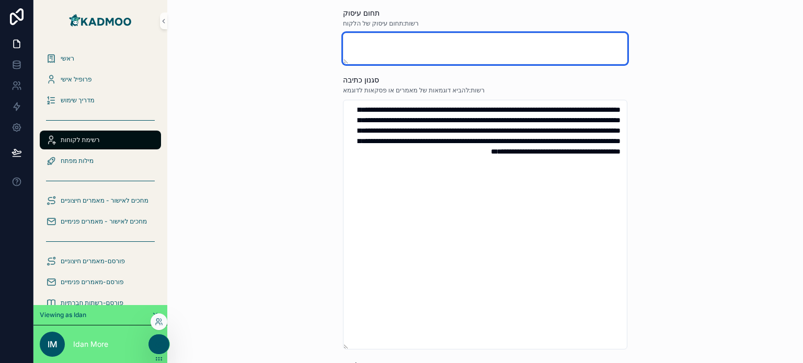
scroll to position [157, 0]
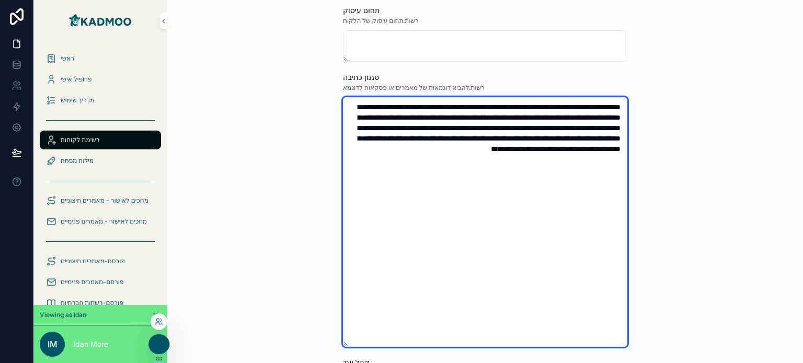
click at [479, 140] on textarea "**********" at bounding box center [485, 222] width 284 height 250
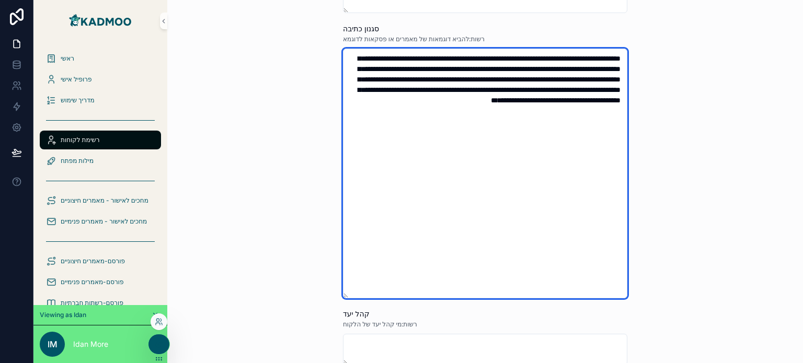
scroll to position [209, 0]
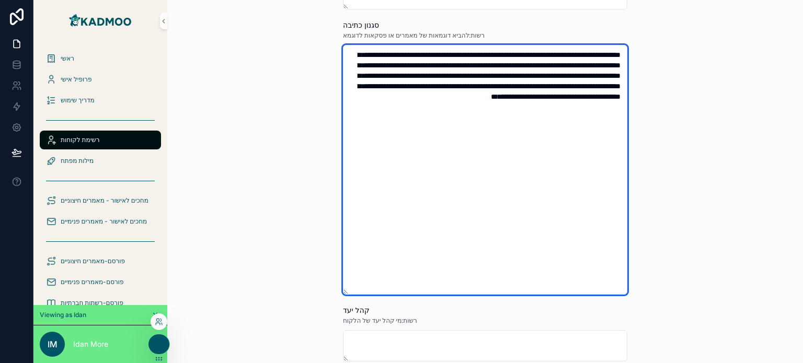
drag, startPoint x: 386, startPoint y: 127, endPoint x: 489, endPoint y: 164, distance: 109.2
click at [496, 152] on textarea "**********" at bounding box center [485, 170] width 284 height 250
click at [466, 171] on textarea "**********" at bounding box center [485, 170] width 284 height 250
click at [428, 161] on textarea "**********" at bounding box center [485, 170] width 284 height 250
drag, startPoint x: 385, startPoint y: 125, endPoint x: 631, endPoint y: 34, distance: 262.2
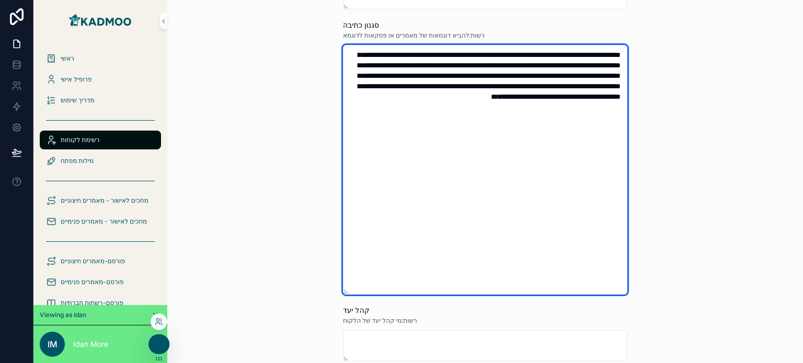
click at [631, 34] on div "**********" at bounding box center [484, 358] width 301 height 1135
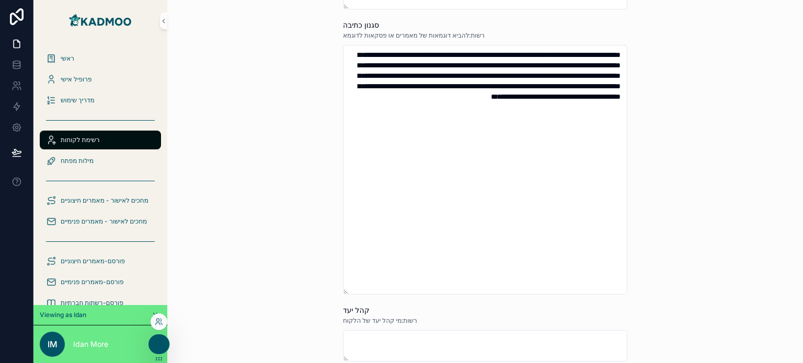
drag, startPoint x: 689, startPoint y: 167, endPoint x: 651, endPoint y: 177, distance: 39.0
click at [688, 167] on div "**********" at bounding box center [484, 181] width 635 height 363
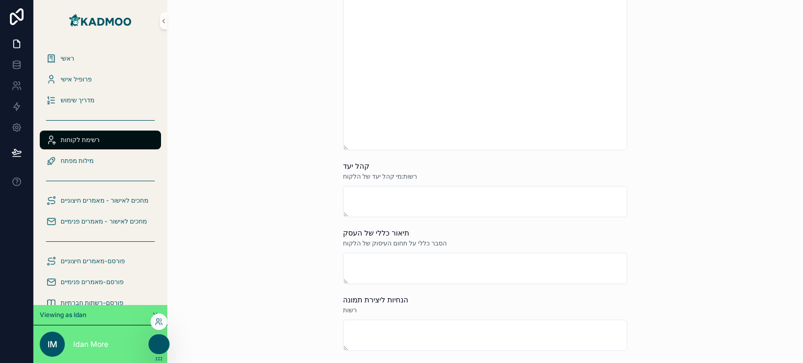
scroll to position [366, 0]
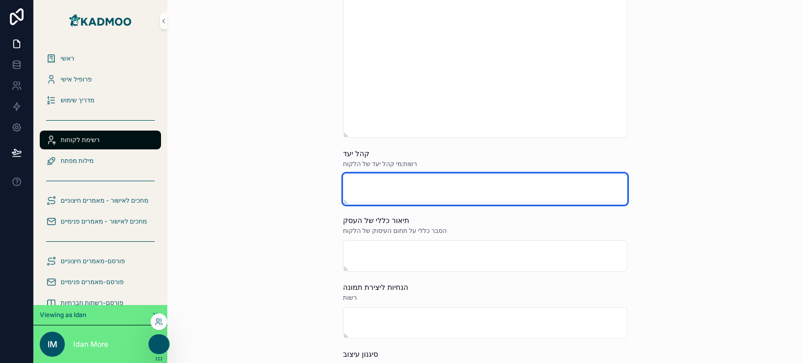
click at [389, 184] on textarea at bounding box center [485, 188] width 284 height 31
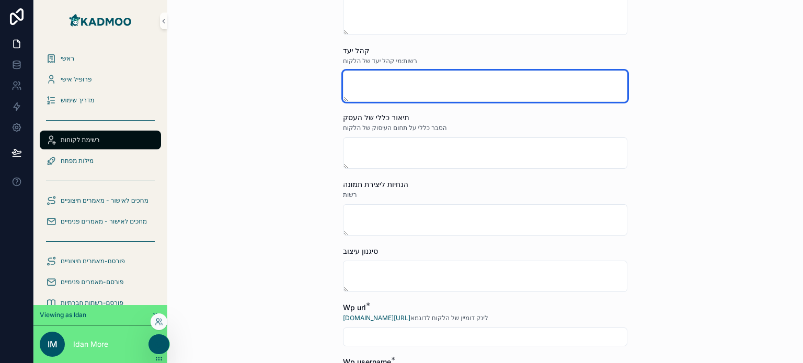
scroll to position [470, 0]
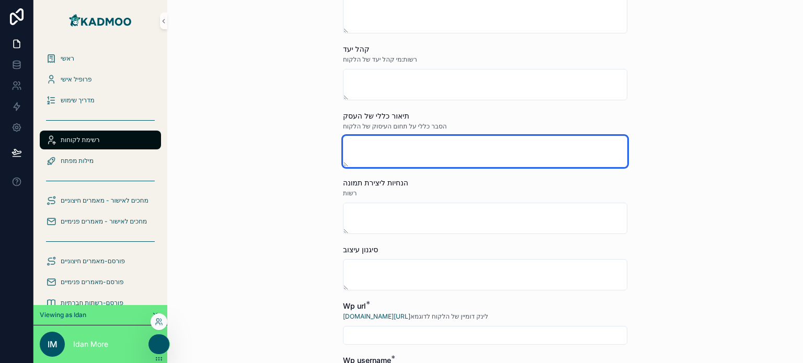
click at [387, 165] on textarea at bounding box center [485, 151] width 284 height 31
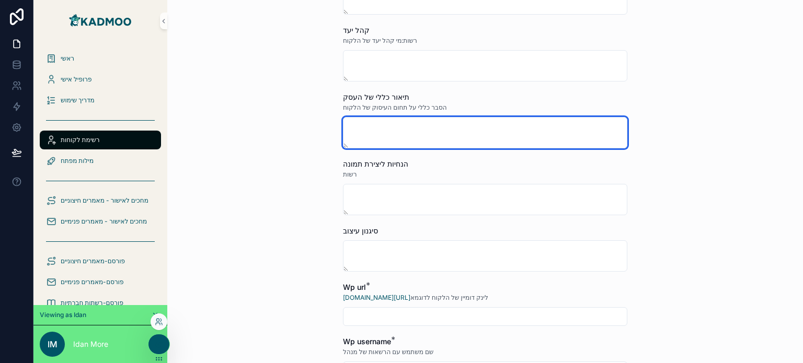
scroll to position [522, 0]
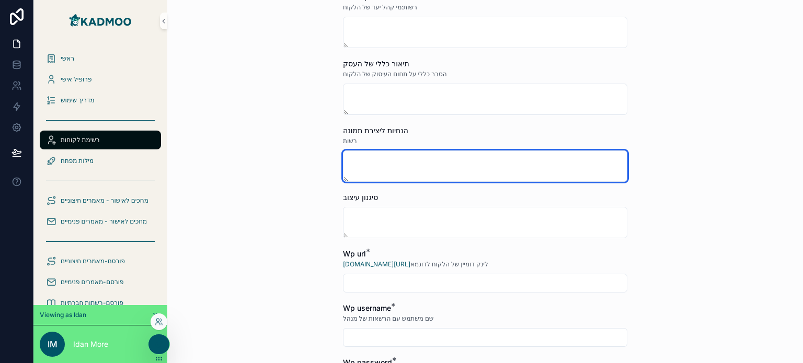
click at [359, 173] on textarea at bounding box center [485, 165] width 284 height 31
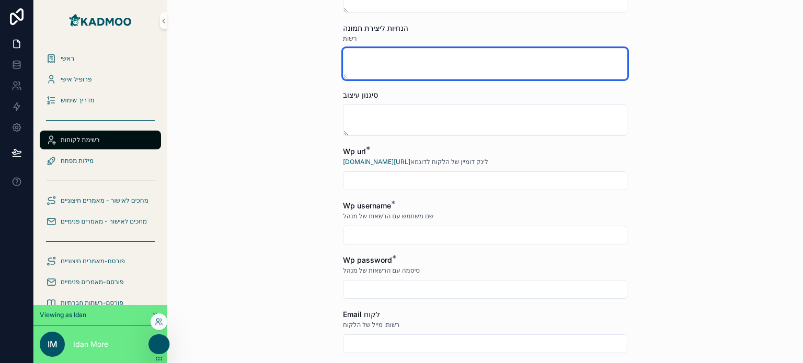
scroll to position [627, 0]
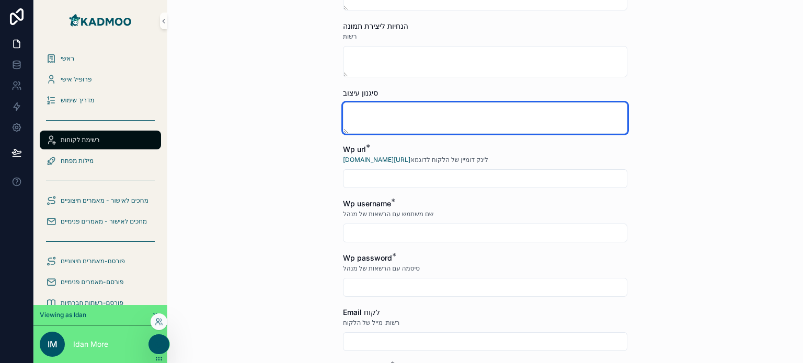
click at [372, 115] on textarea at bounding box center [485, 117] width 284 height 31
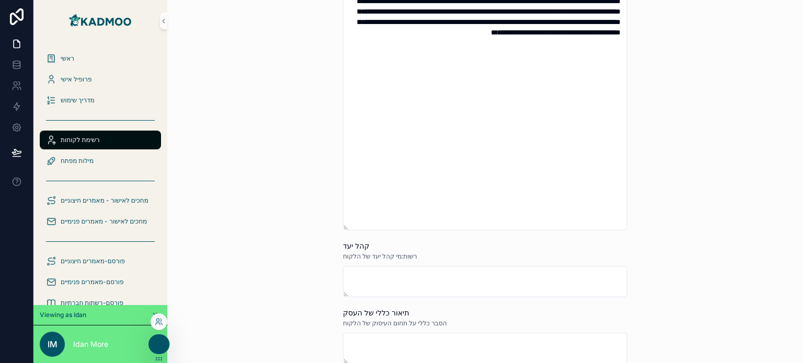
scroll to position [157, 0]
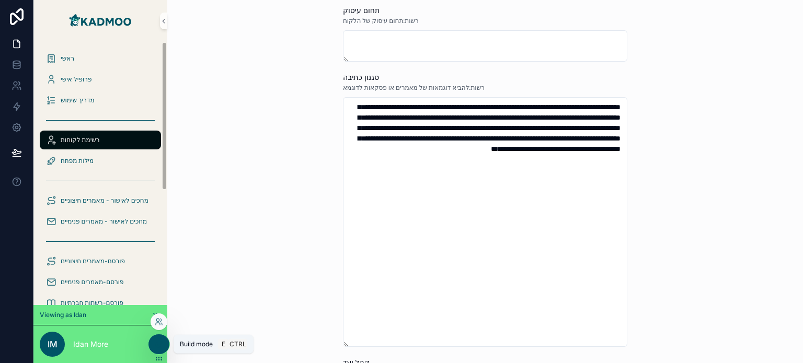
click at [161, 346] on icon at bounding box center [159, 344] width 8 height 8
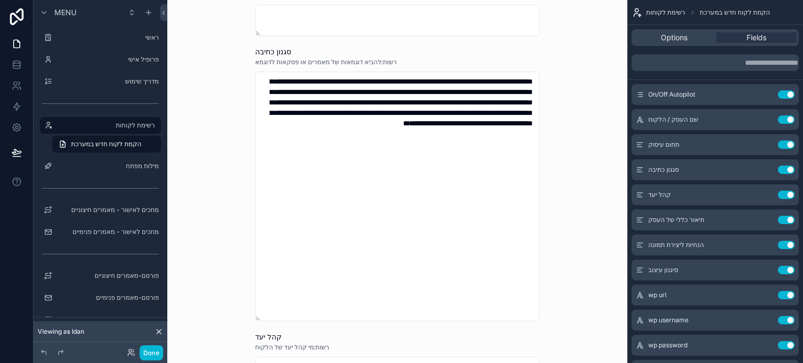
scroll to position [104, 0]
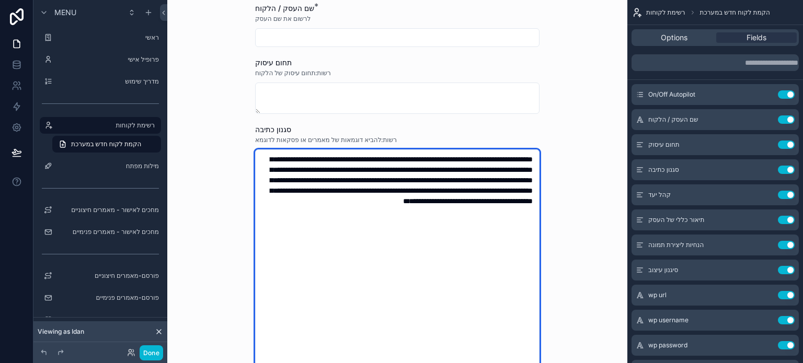
click at [397, 179] on textarea "**********" at bounding box center [397, 274] width 284 height 250
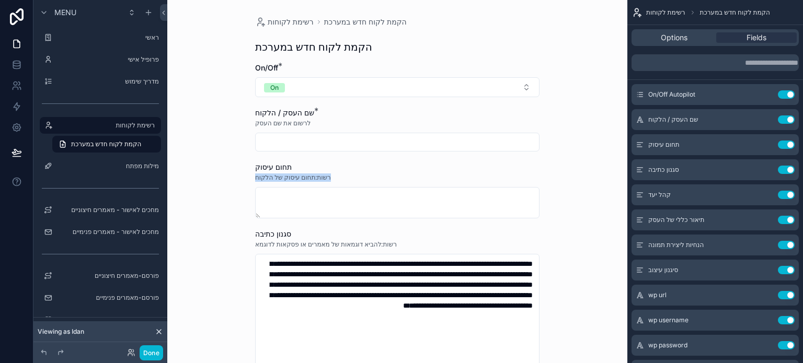
click at [397, 179] on div "רשות:תחום עיסוק של הלקוח" at bounding box center [397, 177] width 284 height 10
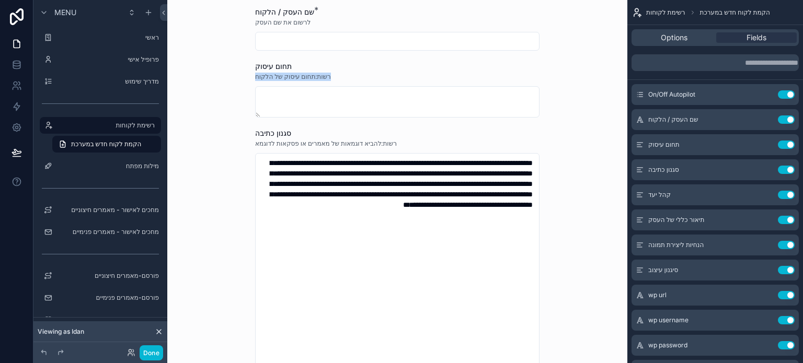
scroll to position [157, 0]
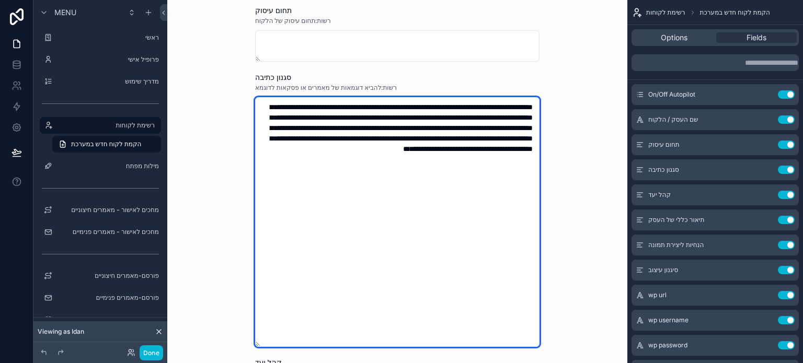
click at [413, 153] on textarea "**********" at bounding box center [397, 222] width 284 height 250
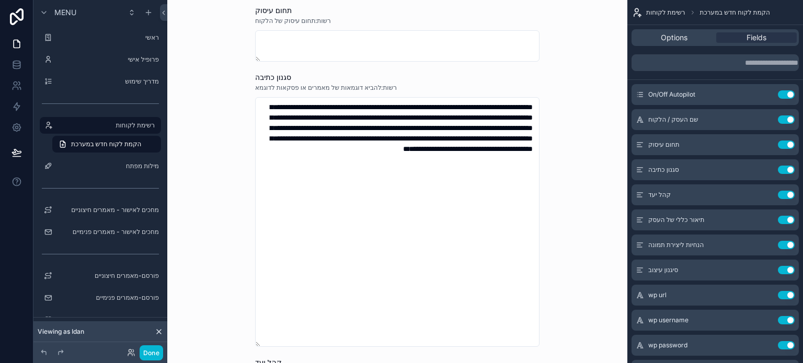
click at [566, 180] on div "**********" at bounding box center [397, 24] width 460 height 363
click at [763, 169] on icon "scrollable content" at bounding box center [765, 170] width 8 height 8
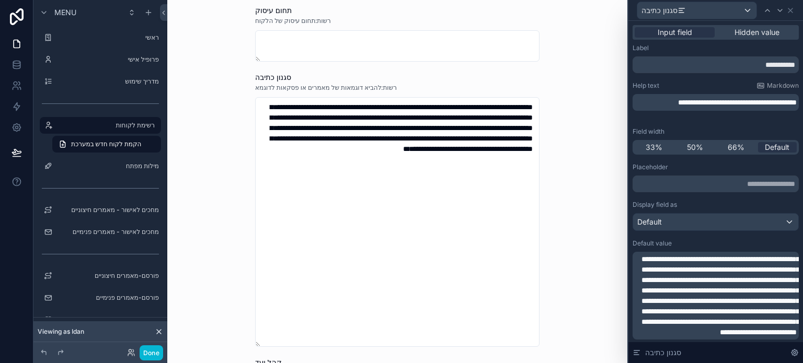
click at [716, 303] on span "**********" at bounding box center [720, 295] width 158 height 80
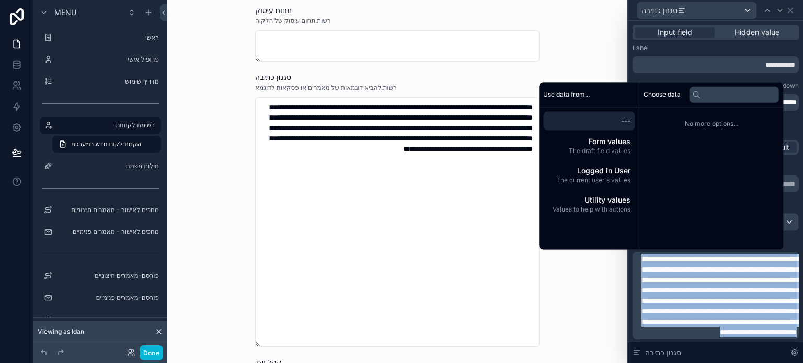
copy span "**********"
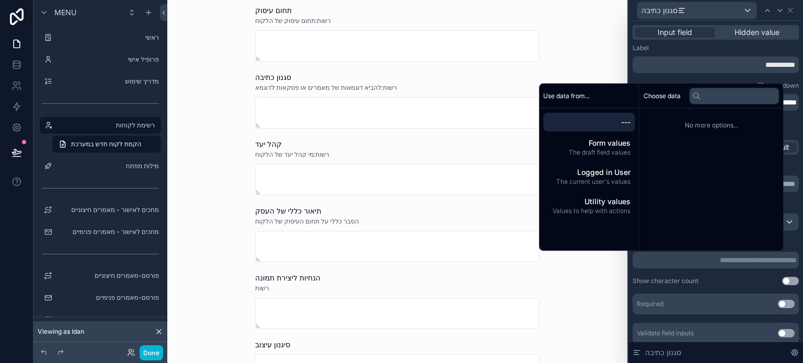
scroll to position [0, 0]
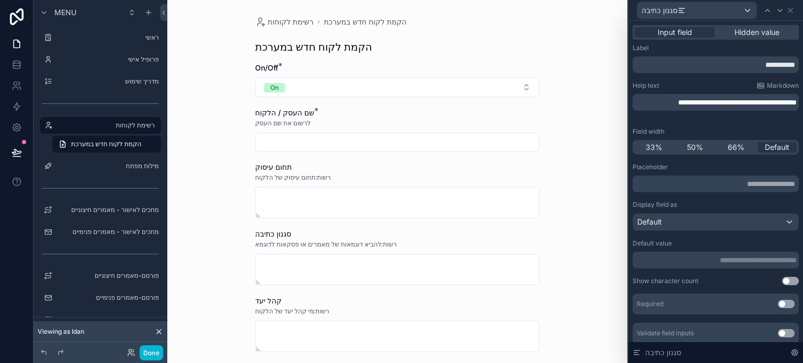
click at [631, 75] on div "**********" at bounding box center [715, 209] width 175 height 377
click at [789, 11] on icon at bounding box center [790, 10] width 4 height 4
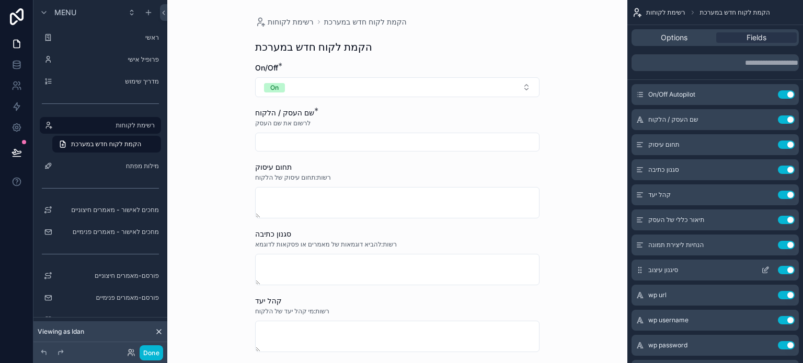
click at [764, 270] on icon "scrollable content" at bounding box center [766, 269] width 4 height 4
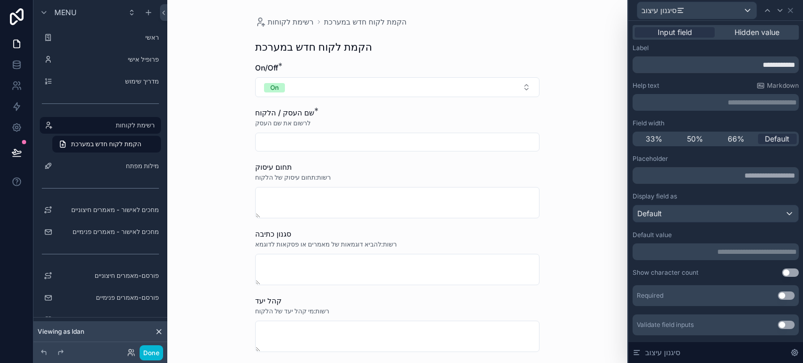
click at [710, 254] on p "**********" at bounding box center [716, 252] width 160 height 10
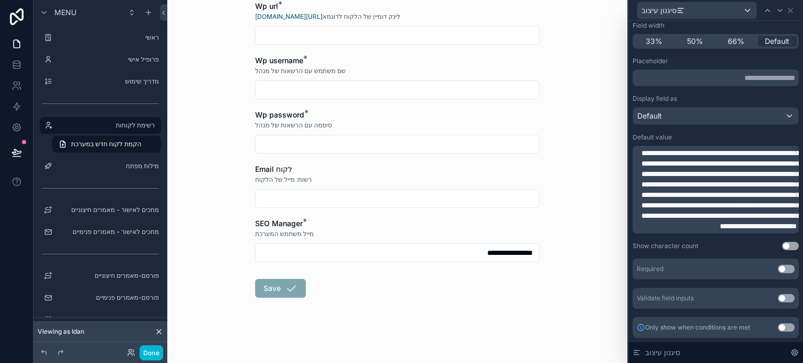
scroll to position [771, 0]
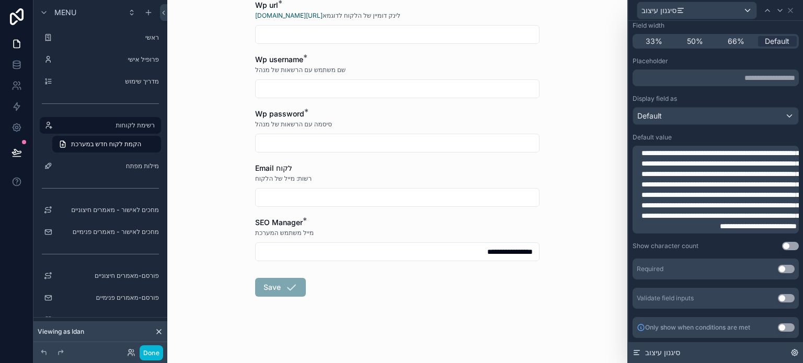
click at [673, 355] on span "סיגנון עיצוב" at bounding box center [662, 352] width 35 height 10
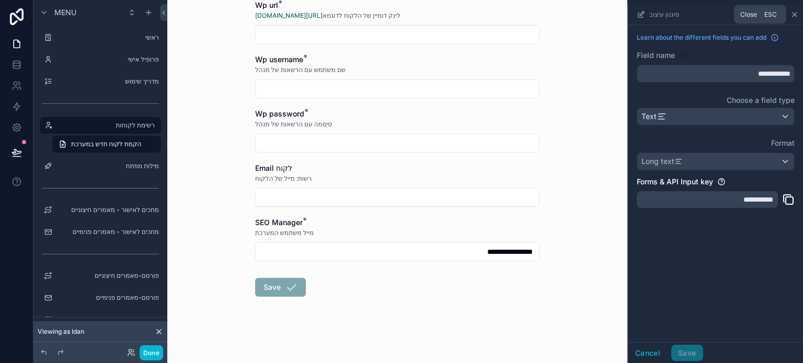
click at [796, 17] on icon "scrollable content" at bounding box center [794, 14] width 8 height 8
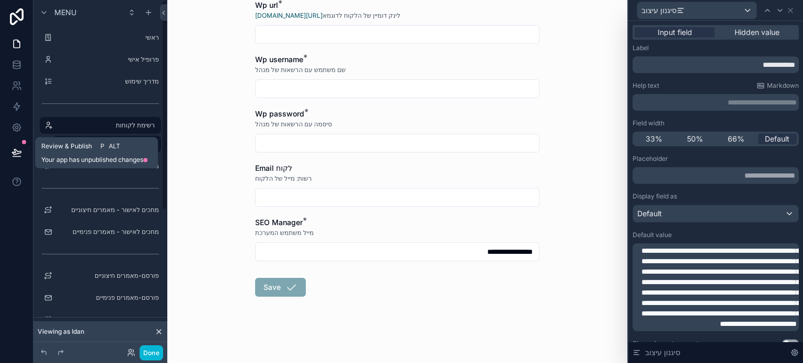
click at [14, 155] on icon at bounding box center [16, 152] width 10 height 10
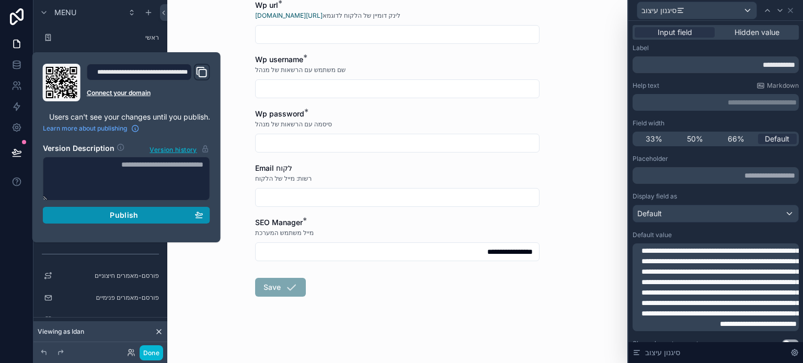
click at [132, 213] on span "Publish" at bounding box center [124, 215] width 28 height 9
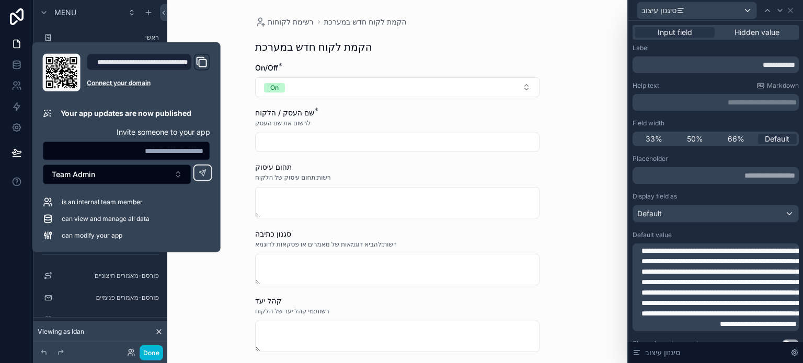
click at [557, 191] on div "**********" at bounding box center [397, 181] width 460 height 363
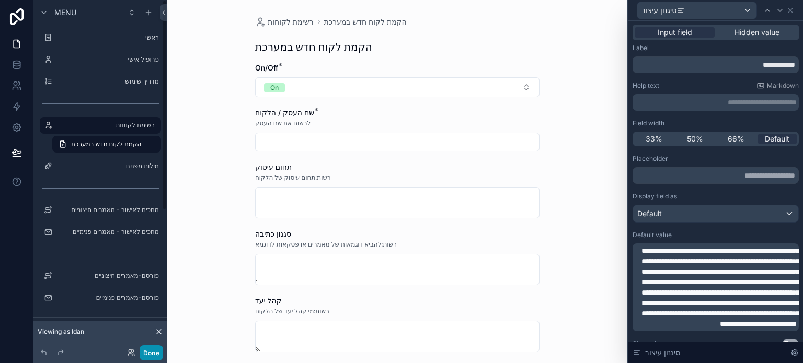
click at [142, 356] on button "Done" at bounding box center [152, 352] width 24 height 15
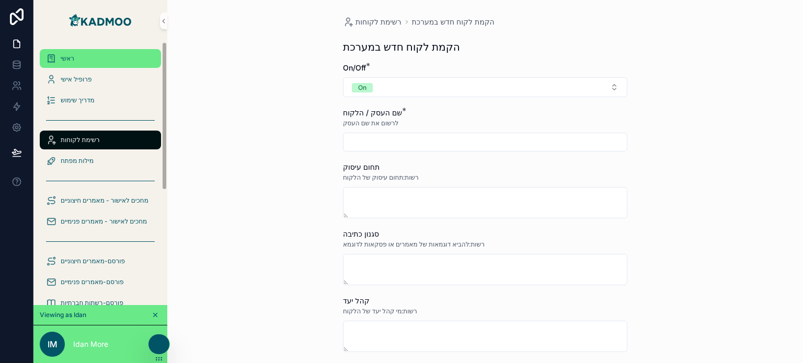
click at [83, 58] on div "ראשי" at bounding box center [100, 58] width 109 height 17
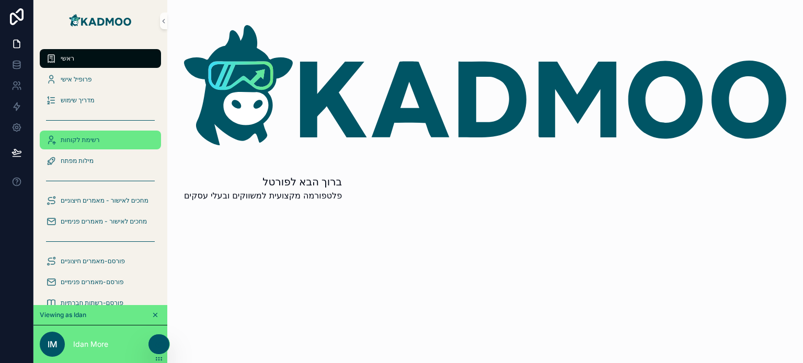
click at [84, 142] on span "רשימת לקוחות" at bounding box center [80, 140] width 39 height 8
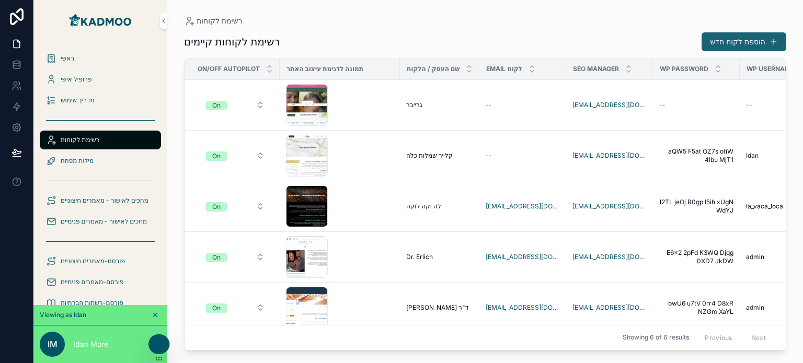
click at [738, 44] on button "הוספת לקוח חדש" at bounding box center [743, 41] width 85 height 19
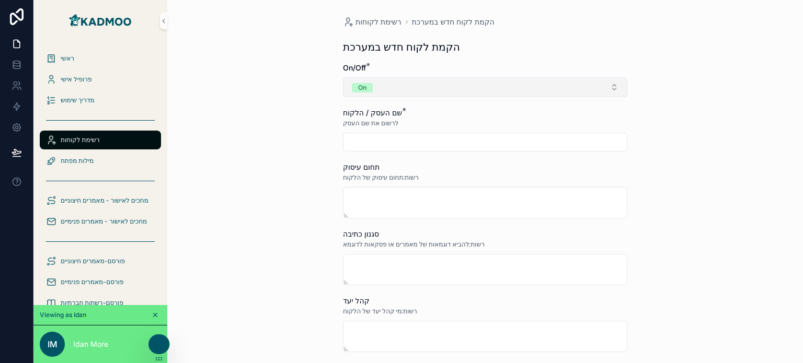
click at [396, 94] on button "On" at bounding box center [485, 87] width 284 height 20
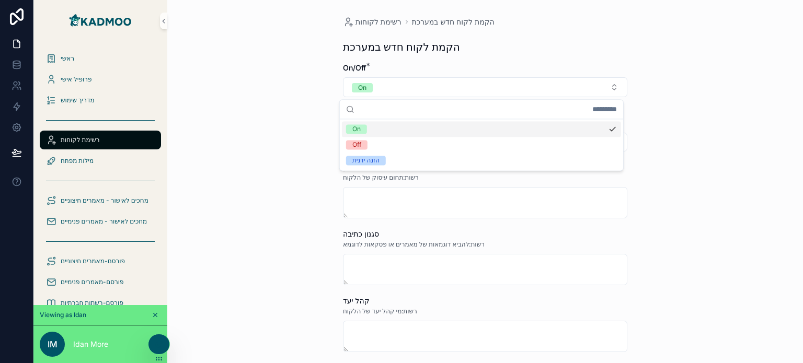
click at [243, 107] on div "**********" at bounding box center [484, 181] width 635 height 363
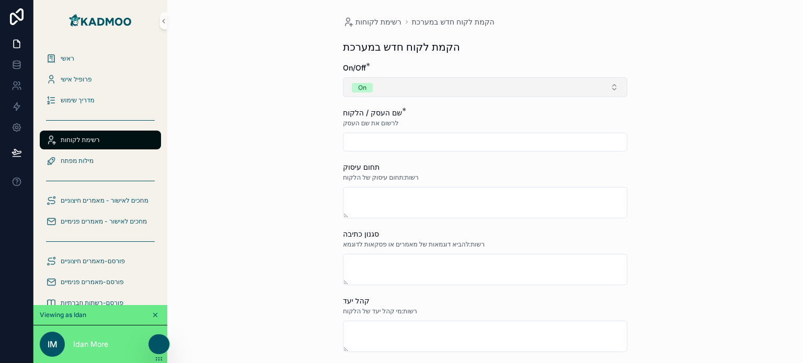
click at [395, 87] on button "On" at bounding box center [485, 87] width 284 height 20
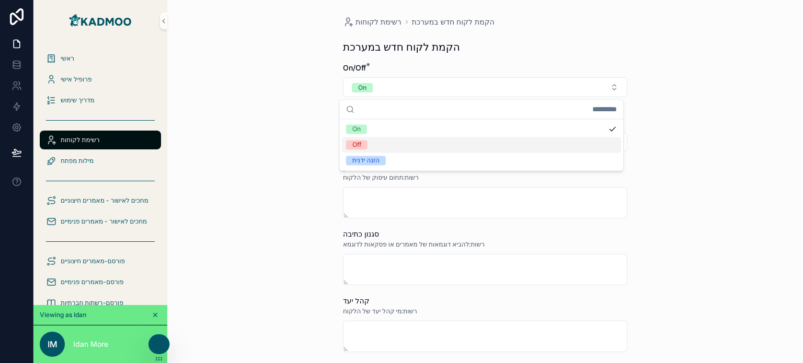
drag, startPoint x: 256, startPoint y: 135, endPoint x: 269, endPoint y: 133, distance: 12.7
click at [257, 134] on div "**********" at bounding box center [484, 181] width 635 height 363
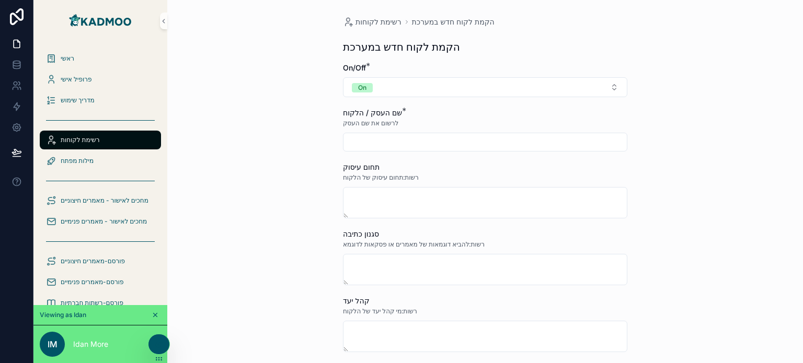
click at [368, 143] on input "text" at bounding box center [484, 142] width 283 height 15
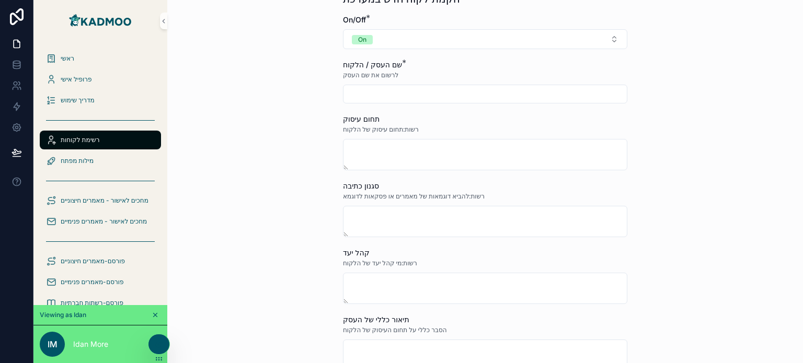
scroll to position [52, 0]
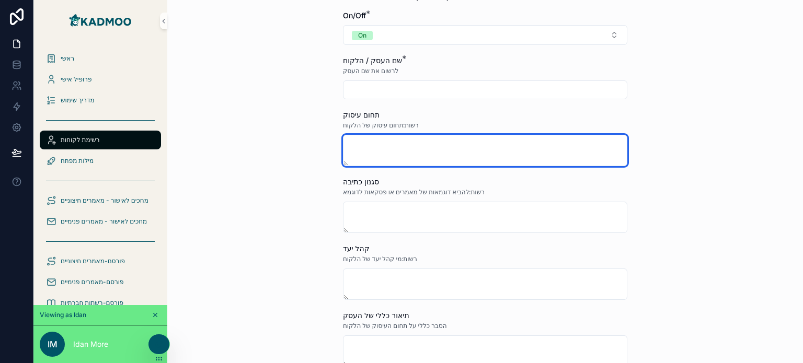
click at [369, 153] on textarea at bounding box center [485, 150] width 284 height 31
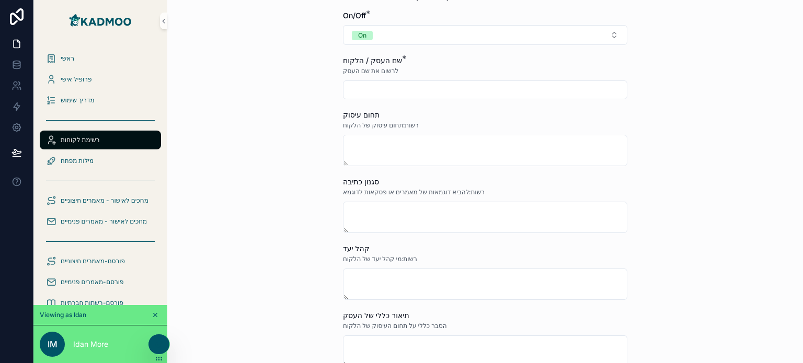
click at [374, 73] on span "לרשום את שם העסק" at bounding box center [370, 71] width 55 height 8
click at [371, 64] on span "שם העסק / הלקוח" at bounding box center [372, 60] width 59 height 9
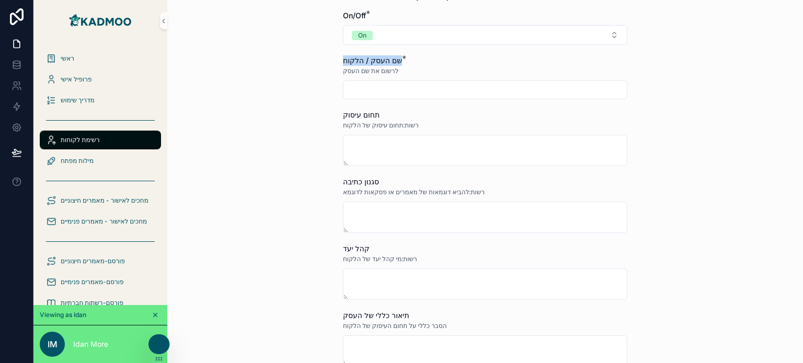
click at [371, 64] on span "שם העסק / הלקוח" at bounding box center [372, 60] width 59 height 9
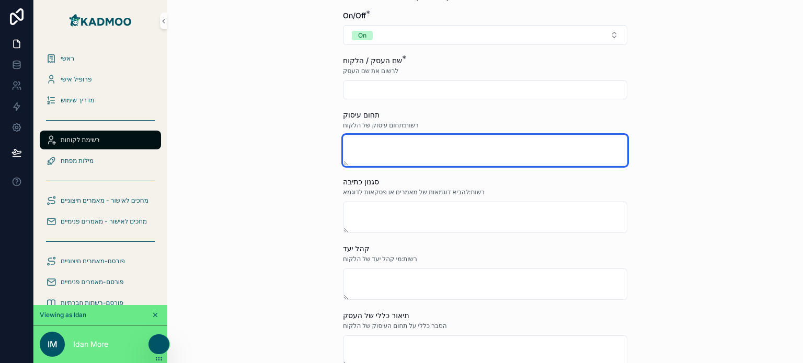
click at [376, 146] on textarea at bounding box center [485, 150] width 284 height 31
click at [366, 148] on textarea at bounding box center [485, 150] width 284 height 31
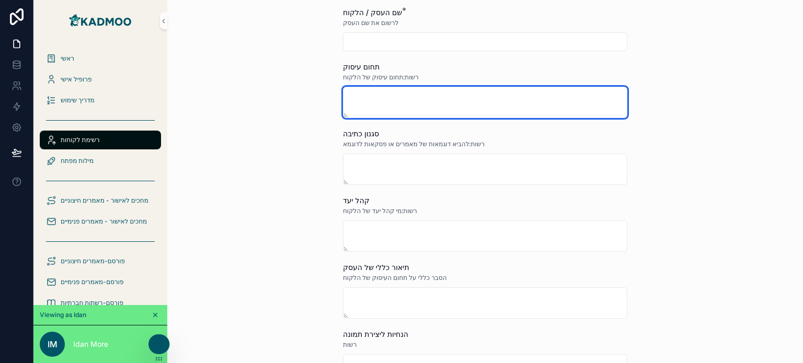
scroll to position [104, 0]
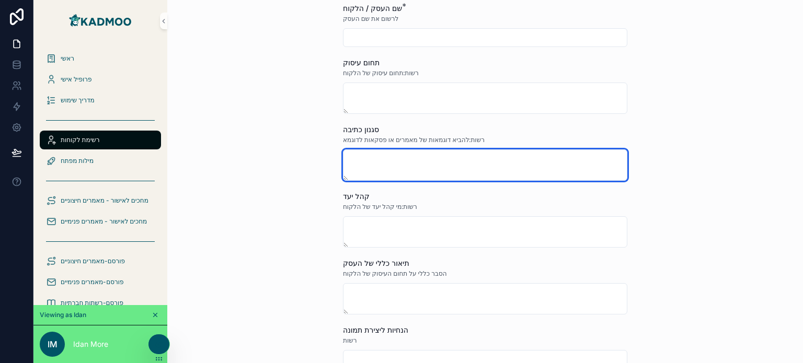
click at [368, 167] on textarea at bounding box center [485, 164] width 284 height 31
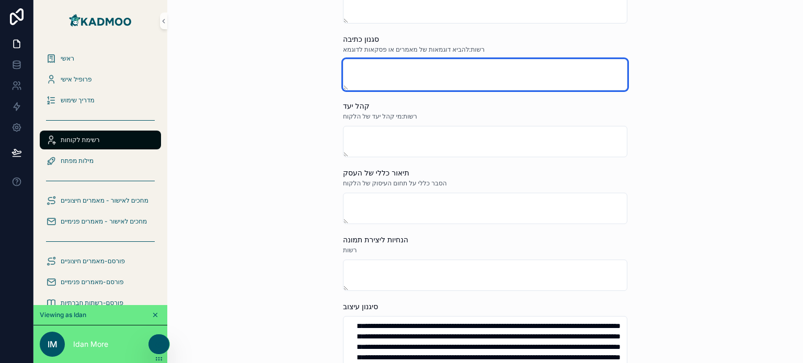
scroll to position [209, 0]
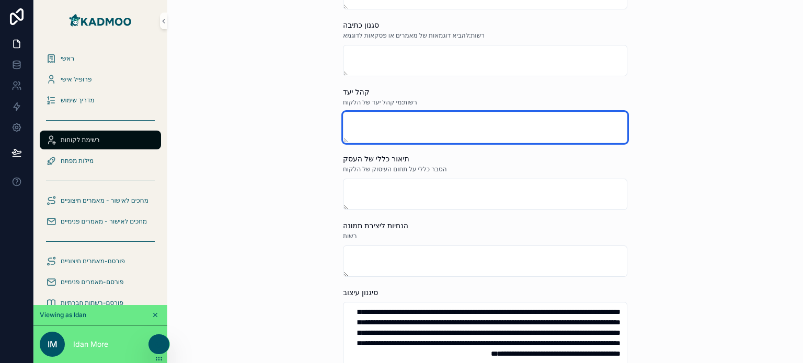
click at [383, 134] on textarea at bounding box center [485, 127] width 284 height 31
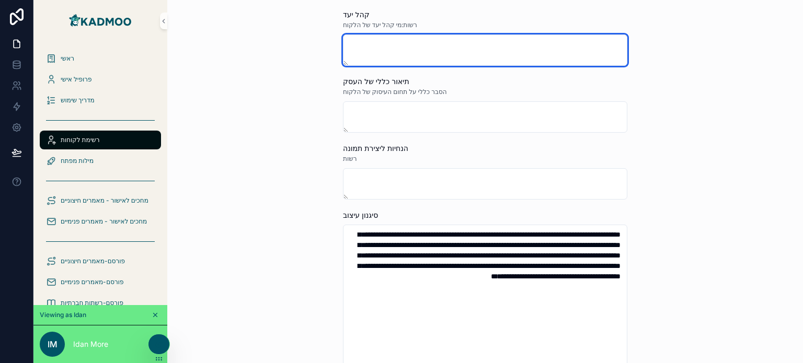
scroll to position [313, 0]
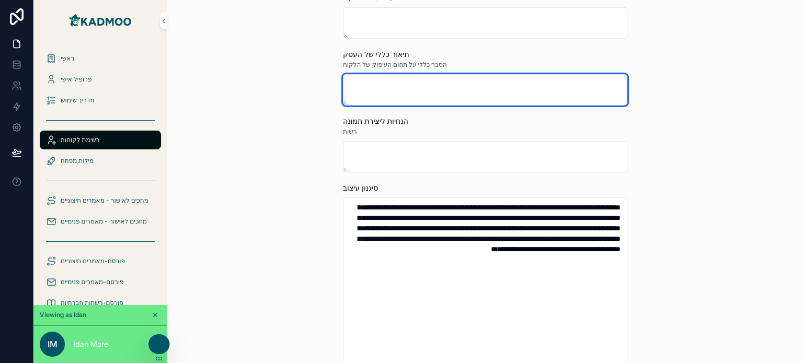
drag, startPoint x: 408, startPoint y: 88, endPoint x: 417, endPoint y: 79, distance: 12.9
click at [412, 84] on textarea at bounding box center [485, 89] width 284 height 31
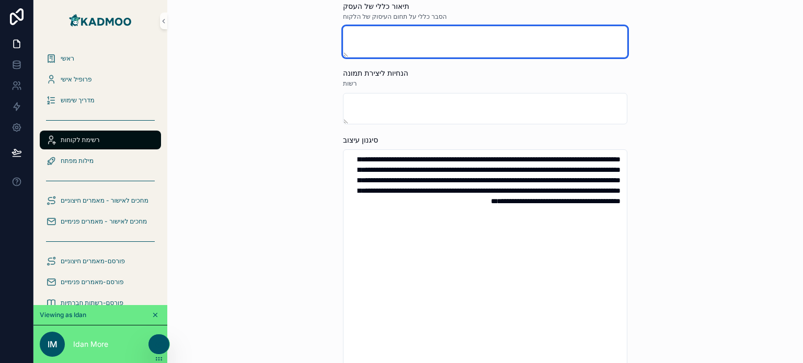
scroll to position [366, 0]
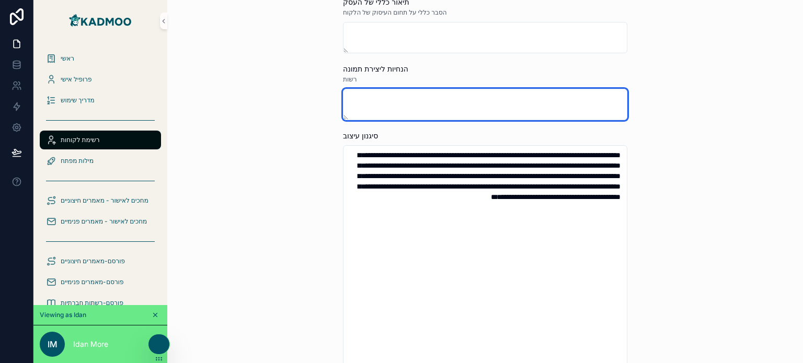
click at [387, 102] on textarea at bounding box center [485, 104] width 284 height 31
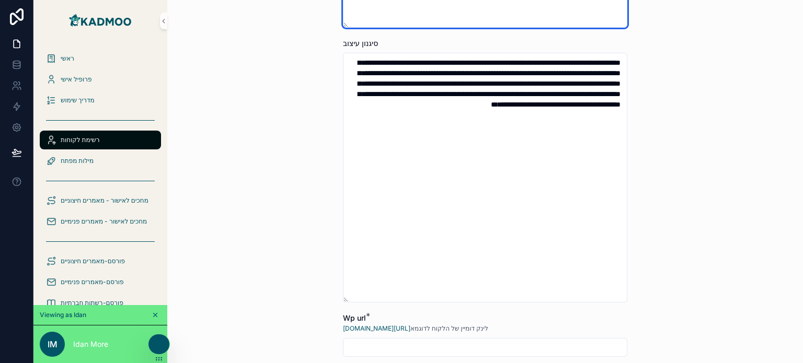
scroll to position [470, 0]
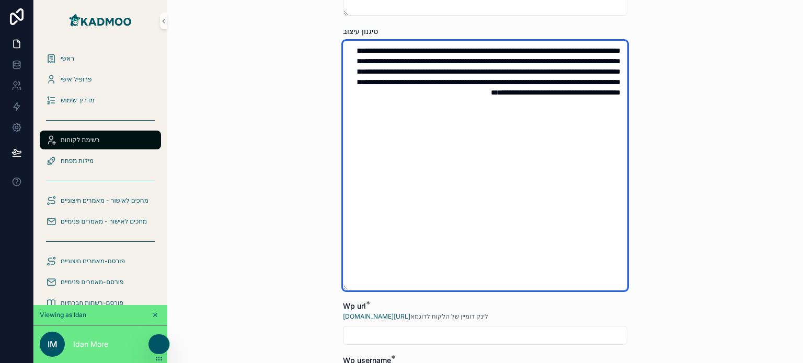
click at [481, 144] on textarea "**********" at bounding box center [485, 166] width 284 height 250
click at [504, 68] on textarea "**********" at bounding box center [485, 166] width 284 height 250
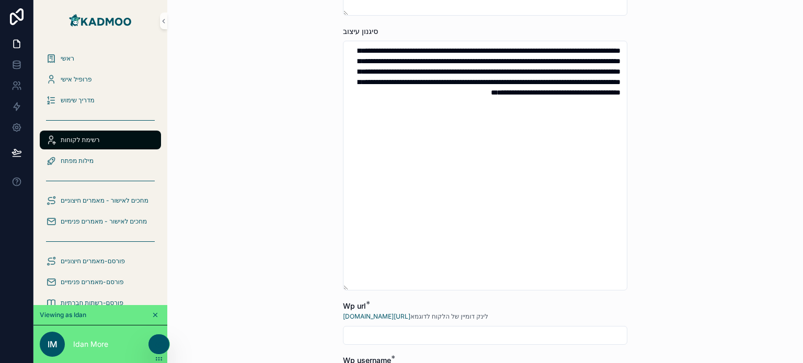
click at [689, 175] on div "**********" at bounding box center [484, 181] width 635 height 363
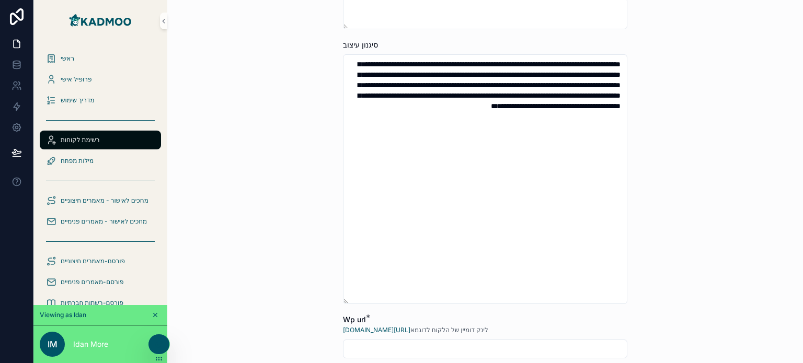
scroll to position [418, 0]
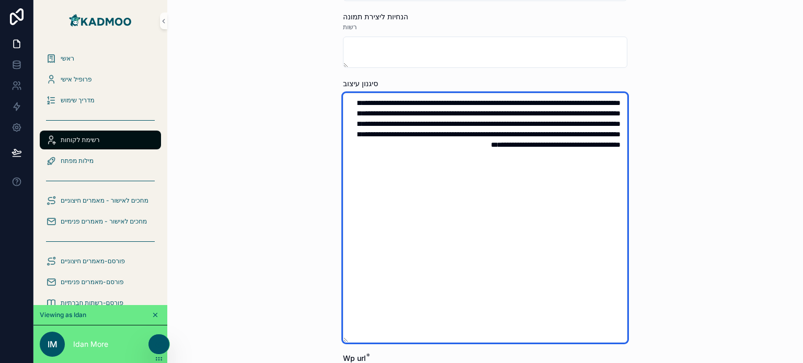
click at [471, 133] on textarea "**********" at bounding box center [485, 218] width 284 height 250
click at [481, 138] on textarea "**********" at bounding box center [485, 218] width 284 height 250
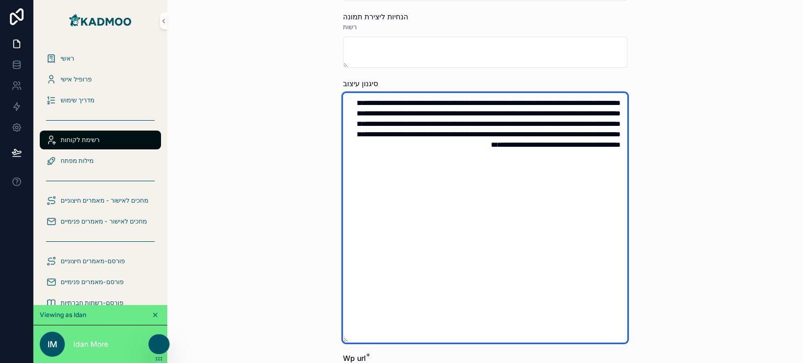
click at [481, 138] on textarea "**********" at bounding box center [485, 218] width 284 height 250
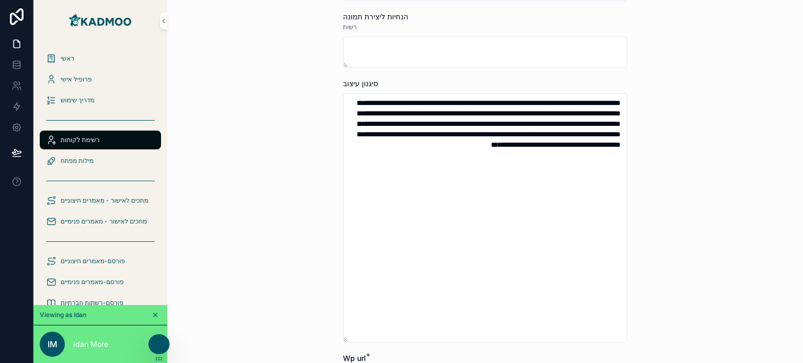
click at [675, 249] on div "**********" at bounding box center [484, 181] width 635 height 363
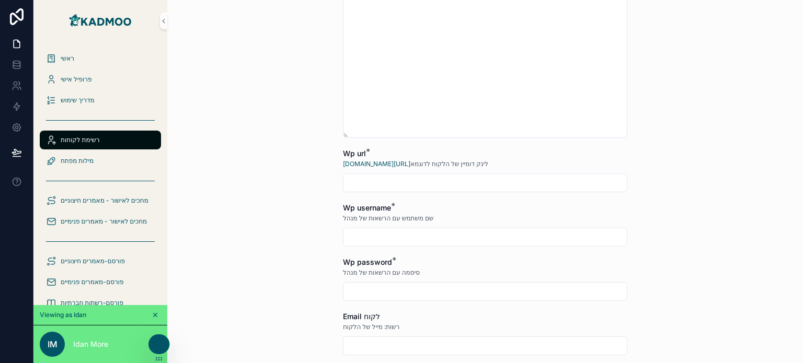
scroll to position [627, 0]
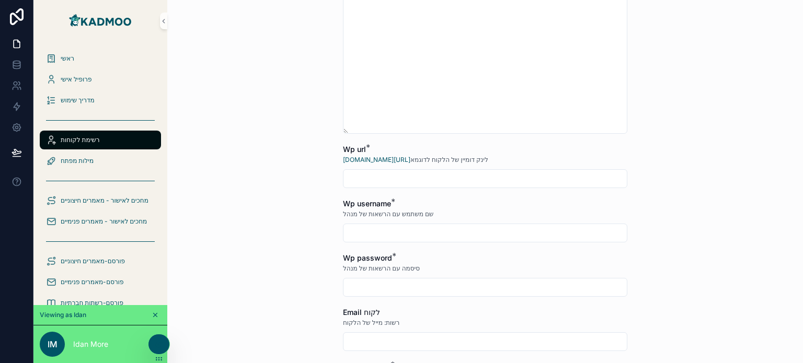
click at [359, 183] on input "text" at bounding box center [484, 178] width 283 height 15
drag, startPoint x: 332, startPoint y: 160, endPoint x: 396, endPoint y: 174, distance: 64.8
click at [386, 179] on input "text" at bounding box center [484, 178] width 283 height 15
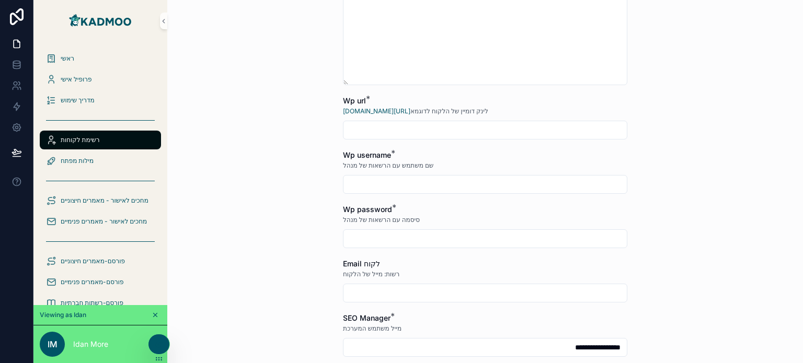
scroll to position [679, 0]
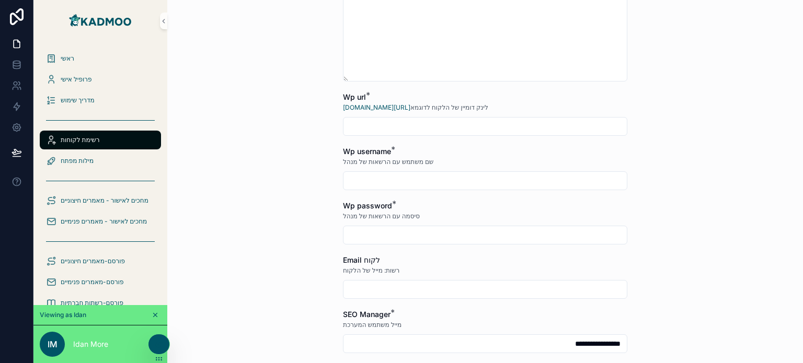
click at [375, 184] on input "text" at bounding box center [484, 180] width 283 height 15
click at [361, 242] on div at bounding box center [485, 235] width 284 height 19
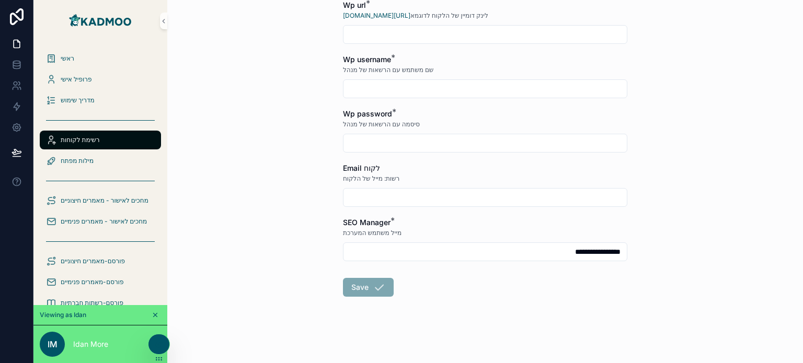
scroll to position [771, 0]
click at [380, 200] on input "text" at bounding box center [484, 197] width 283 height 15
click at [370, 253] on input "**********" at bounding box center [484, 252] width 283 height 15
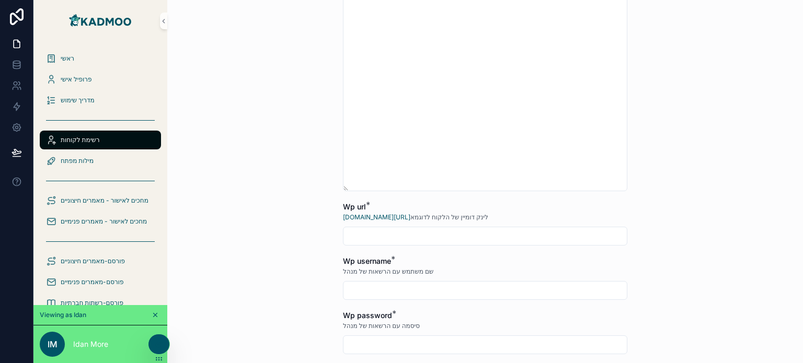
scroll to position [614, 0]
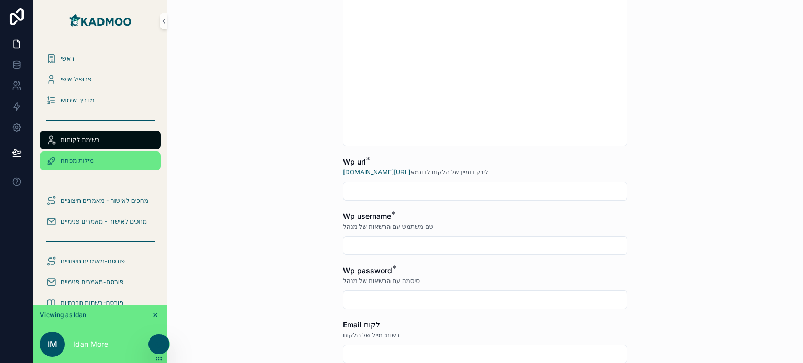
click at [94, 157] on span "מילות מפתח" at bounding box center [77, 161] width 33 height 8
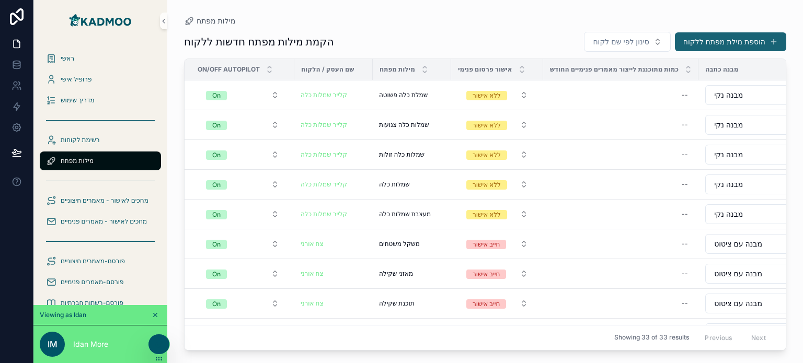
click at [732, 44] on button "הוספת מילת מפתח ללקוח" at bounding box center [730, 41] width 111 height 19
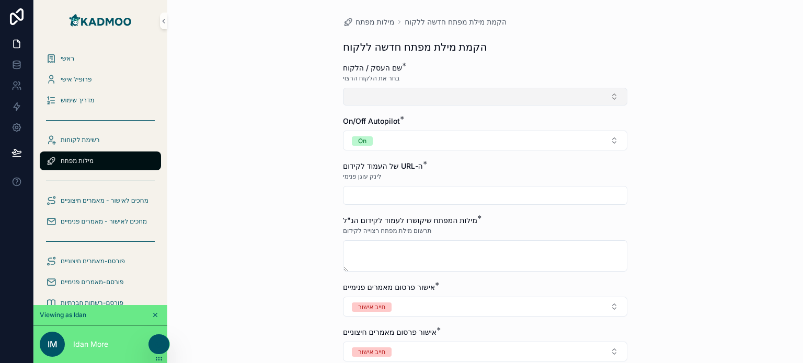
click at [400, 99] on button "Select Button" at bounding box center [485, 97] width 284 height 18
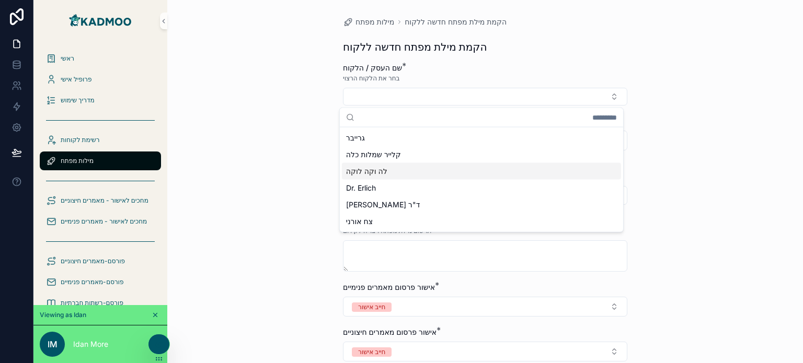
click at [231, 155] on div "מילות מפתח הקמת מילת מפתח חדשה ללקוח הקמת מילת מפתח חדשה ללקוח שם העסק / הלקוח …" at bounding box center [484, 181] width 635 height 363
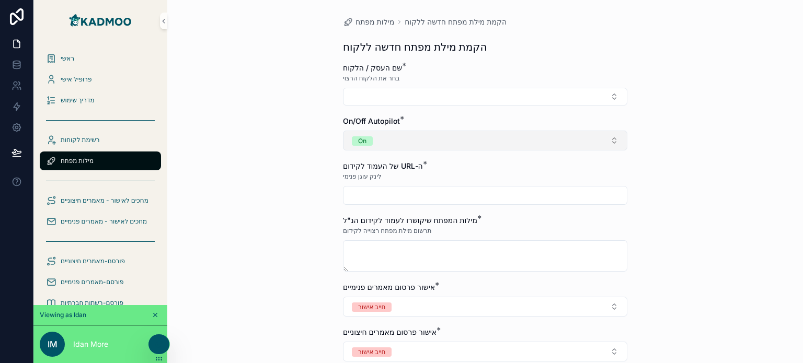
click at [396, 138] on button "On" at bounding box center [485, 141] width 284 height 20
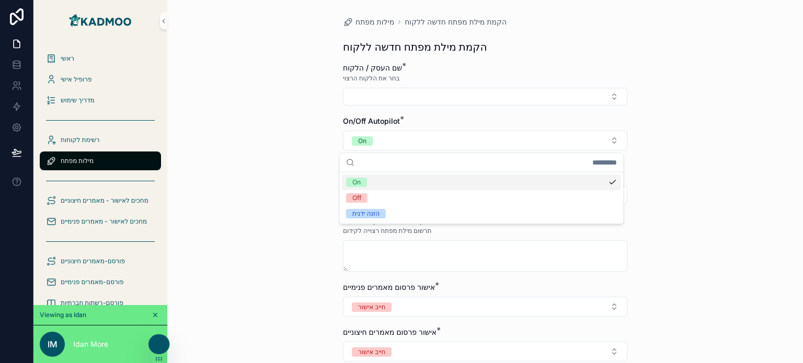
click at [259, 176] on div "מילות מפתח הקמת מילת מפתח חדשה ללקוח הקמת מילת מפתח חדשה ללקוח שם העסק / הלקוח …" at bounding box center [484, 181] width 635 height 363
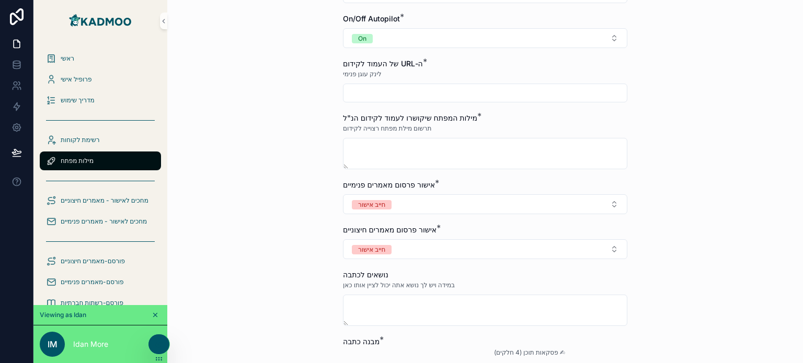
scroll to position [104, 0]
click at [381, 98] on div at bounding box center [485, 91] width 284 height 19
drag, startPoint x: 385, startPoint y: 93, endPoint x: 388, endPoint y: 81, distance: 12.4
click at [386, 91] on input "text" at bounding box center [484, 91] width 283 height 15
click at [368, 93] on input "text" at bounding box center [484, 91] width 283 height 15
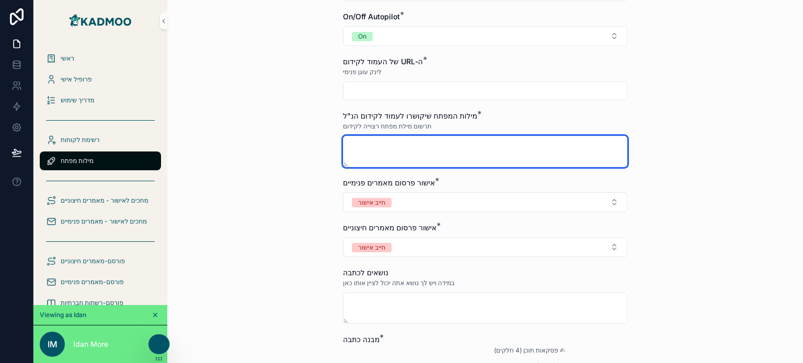
click at [428, 143] on textarea at bounding box center [485, 151] width 284 height 31
type textarea "**********"
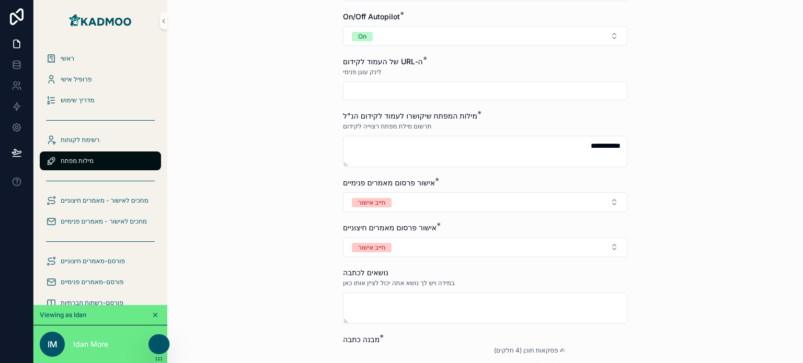
click at [720, 179] on div "**********" at bounding box center [484, 77] width 635 height 363
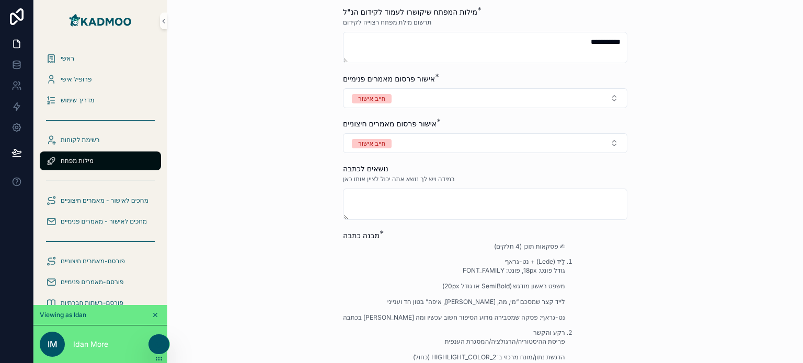
scroll to position [209, 0]
click at [421, 97] on button "חייב אישור" at bounding box center [485, 98] width 284 height 20
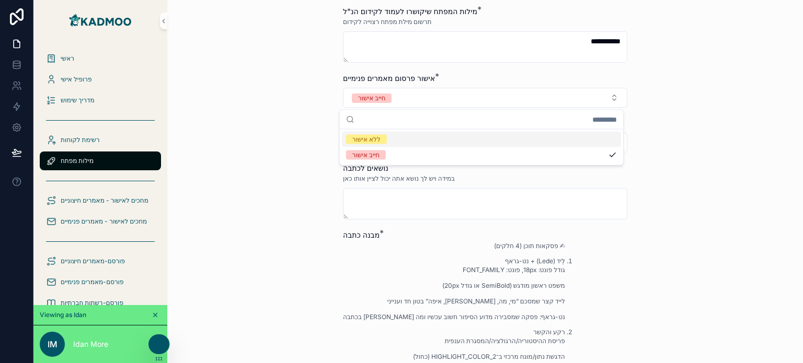
click at [404, 141] on button "חייב אישור" at bounding box center [485, 143] width 284 height 20
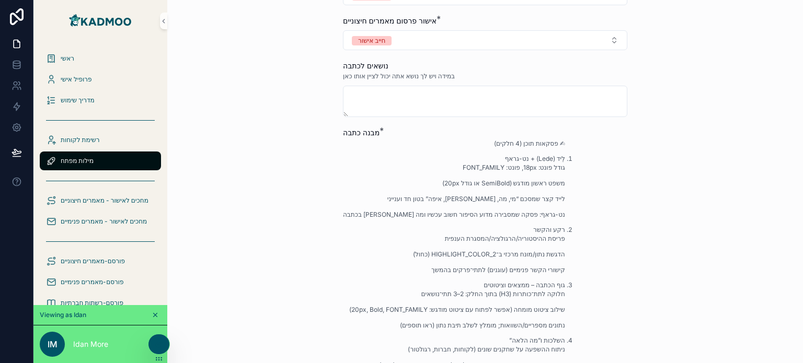
scroll to position [313, 0]
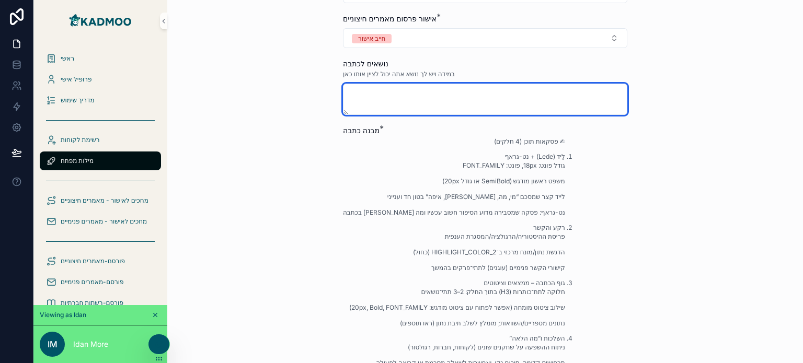
drag, startPoint x: 396, startPoint y: 107, endPoint x: 399, endPoint y: 98, distance: 8.9
click at [398, 101] on textarea at bounding box center [485, 99] width 284 height 31
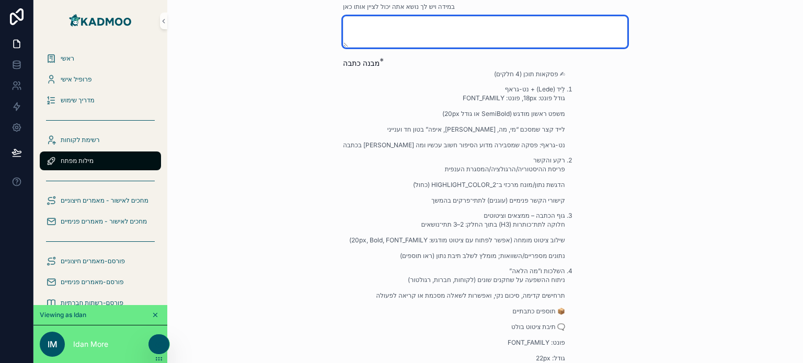
scroll to position [418, 0]
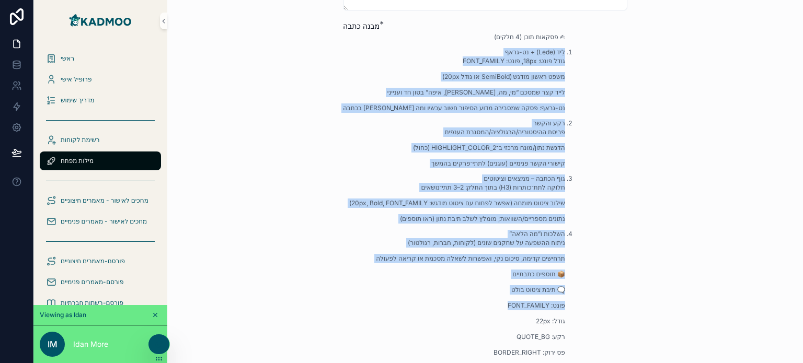
drag, startPoint x: 483, startPoint y: 36, endPoint x: 556, endPoint y: 246, distance: 222.9
click at [570, 309] on div "✍ פסקאות תוכן (4 חלקים) לֵיד (Lede) + נט-גראף גודל פונט: 18px, פונט: FONT_FAMIL…" at bounding box center [485, 276] width 284 height 490
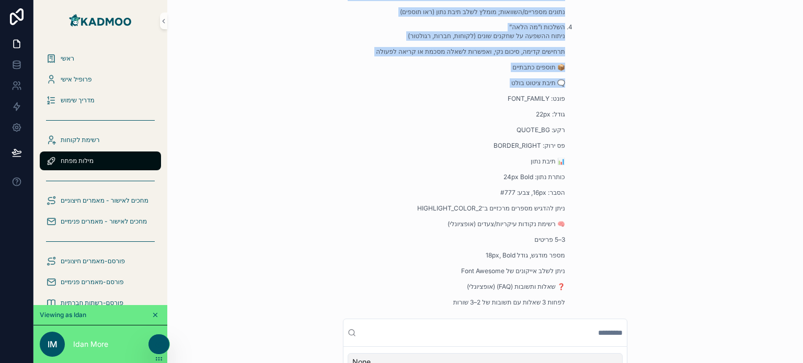
scroll to position [627, 0]
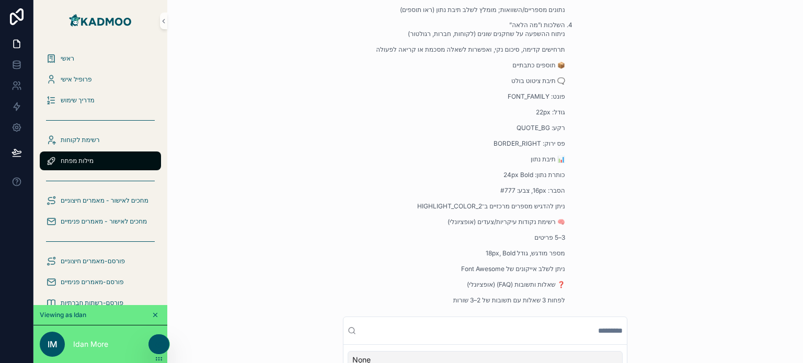
click at [529, 130] on p "רקע: QUOTE_BG" at bounding box center [454, 127] width 222 height 9
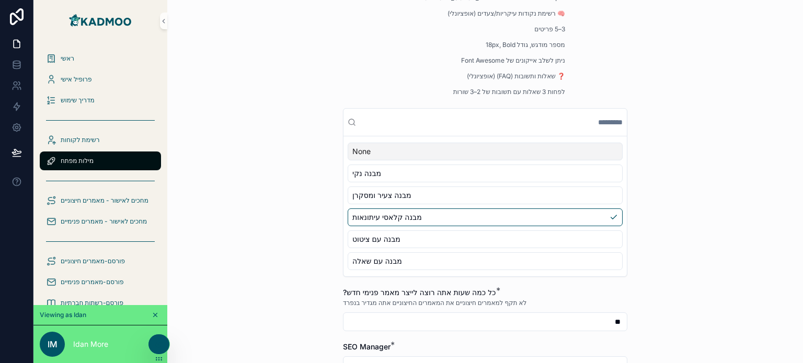
scroll to position [836, 0]
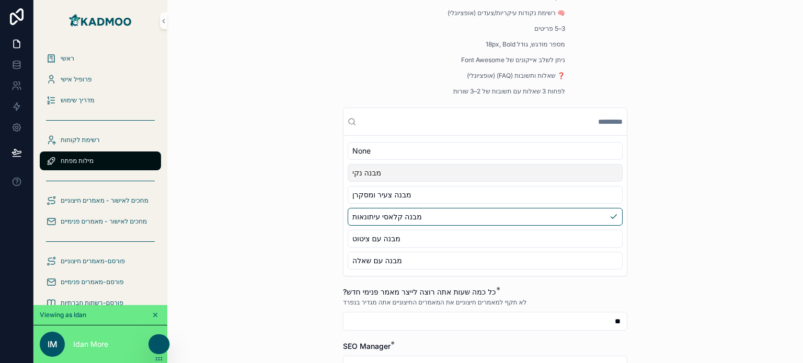
click at [373, 173] on span "מבנה נקי" at bounding box center [366, 173] width 29 height 10
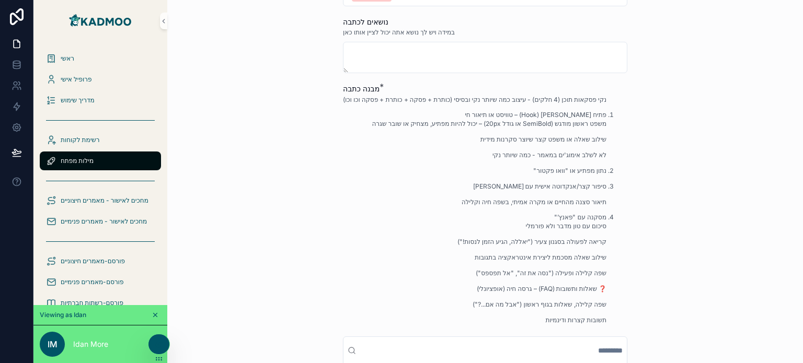
scroll to position [374, 0]
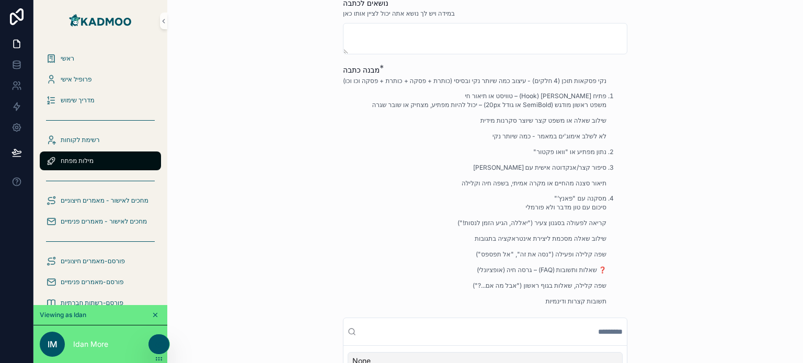
click at [501, 78] on p "נקי פסקאות תוכן (4 חלקים) - עיצוב כמה שיותר נקי ובסיסי (כותרת + פסקה + כותרת + …" at bounding box center [474, 80] width 263 height 9
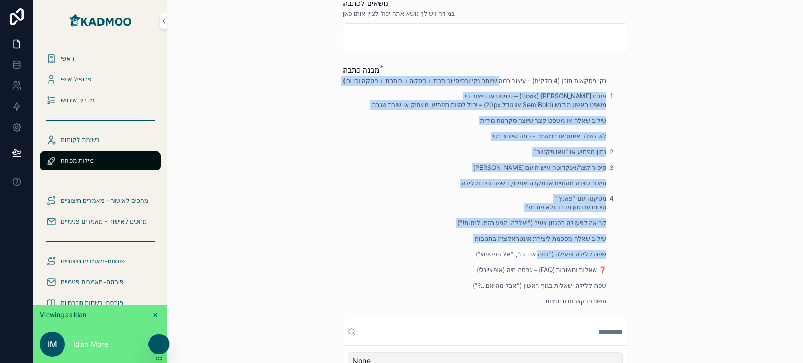
drag, startPoint x: 501, startPoint y: 78, endPoint x: 550, endPoint y: 260, distance: 188.8
click at [550, 260] on div "נקי פסקאות תוכן (4 חלקים) - עיצוב כמה שיותר נקי ובסיסי (כותרת + פסקה + כותרת + …" at bounding box center [474, 194] width 263 height 236
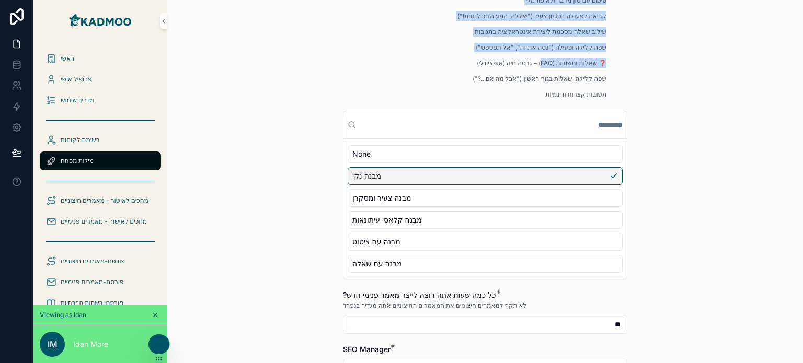
scroll to position [635, 0]
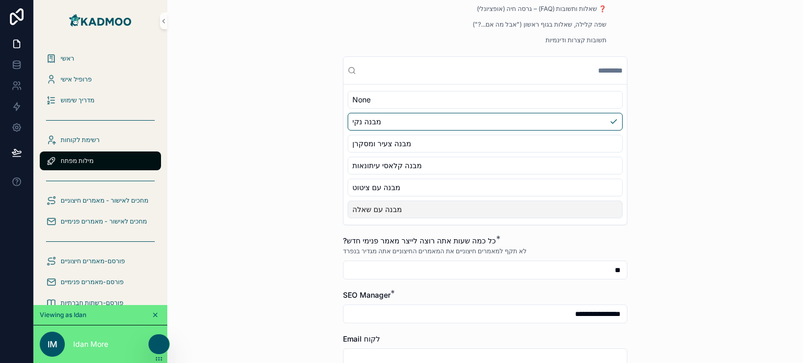
click at [267, 226] on div "**********" at bounding box center [484, 181] width 635 height 363
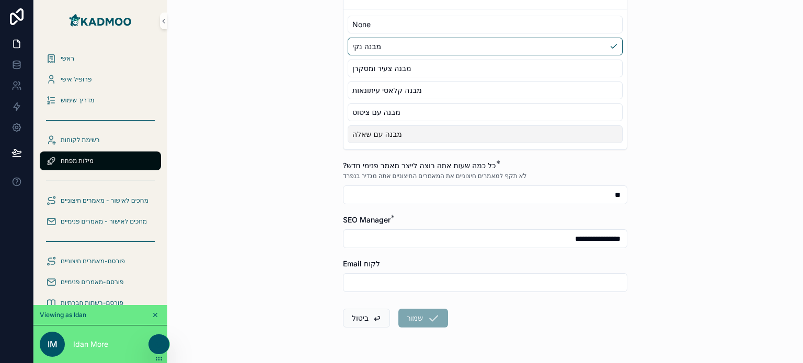
scroll to position [740, 0]
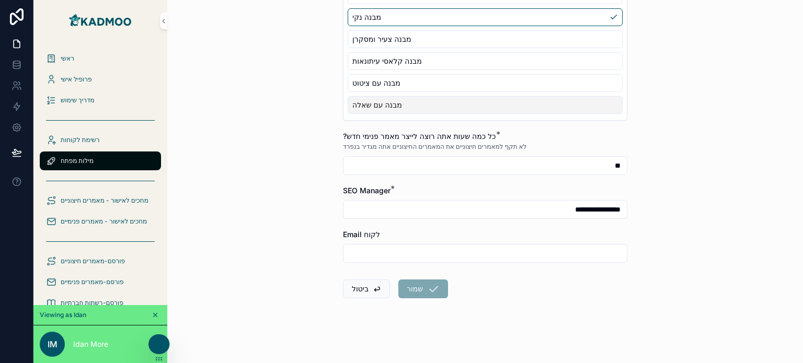
click at [462, 167] on input "**" at bounding box center [484, 165] width 283 height 15
type input "*"
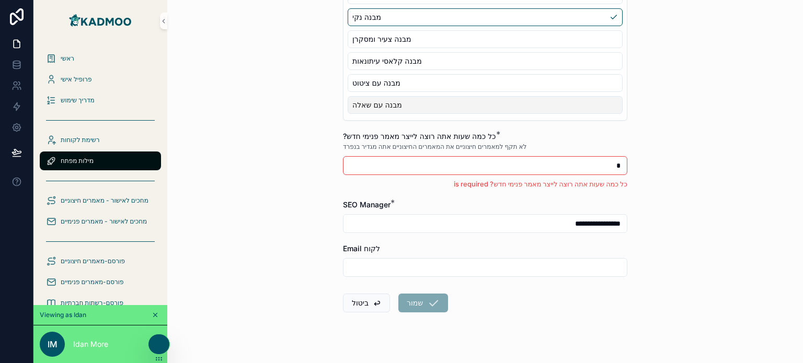
type input "**"
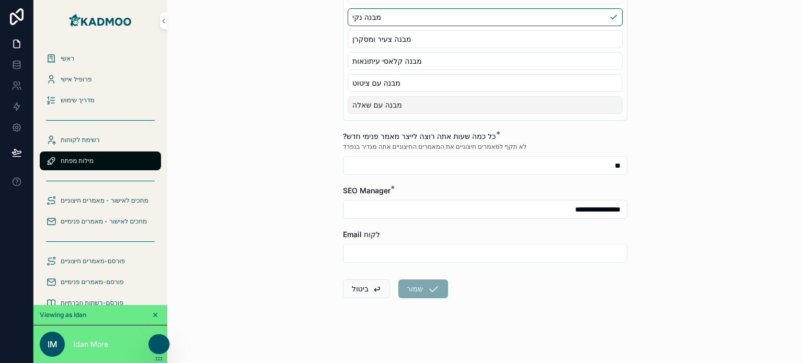
click at [687, 188] on div "**********" at bounding box center [484, 181] width 635 height 363
click at [392, 204] on input "**********" at bounding box center [484, 209] width 283 height 15
click at [385, 246] on input "text" at bounding box center [484, 253] width 283 height 15
drag, startPoint x: 280, startPoint y: 253, endPoint x: 295, endPoint y: 254, distance: 14.7
click at [280, 253] on div "**********" at bounding box center [484, 181] width 635 height 363
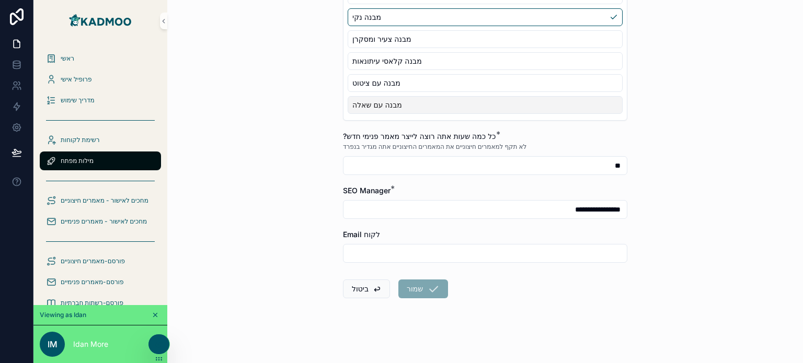
click at [581, 161] on input "**" at bounding box center [484, 165] width 283 height 15
click at [79, 162] on span "מילות מפתח" at bounding box center [77, 161] width 33 height 8
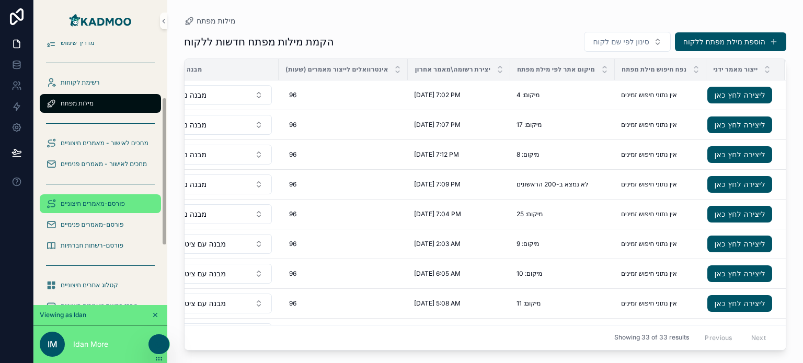
scroll to position [52, 0]
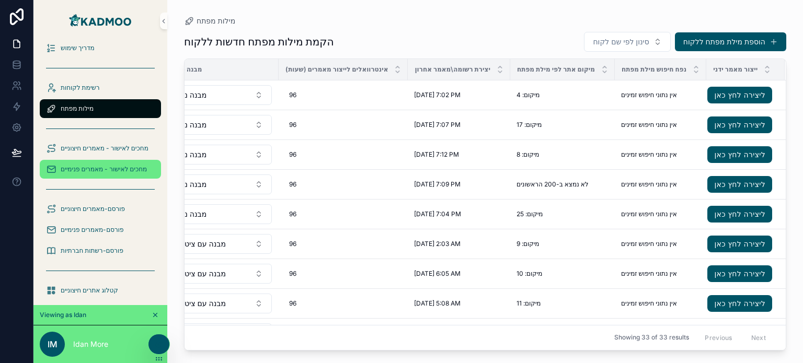
click at [119, 165] on span "מחכים לאישור - מאמרים פנימיים" at bounding box center [104, 169] width 86 height 8
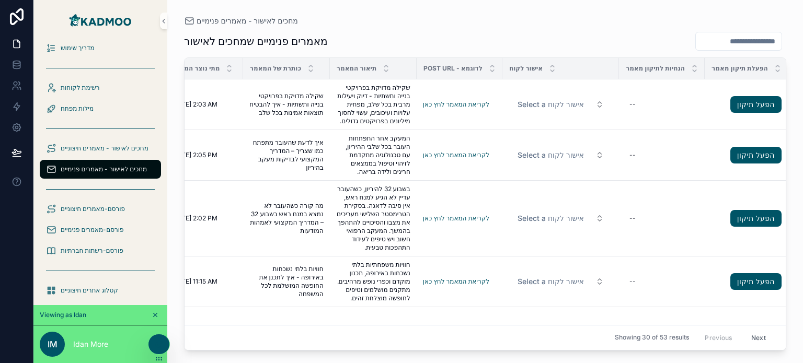
scroll to position [0, 132]
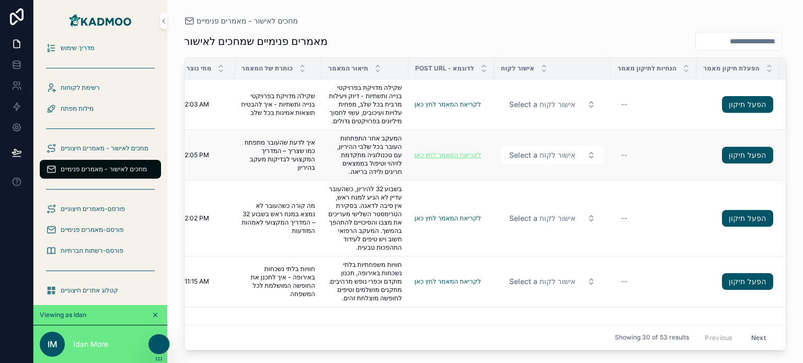
click at [454, 159] on link "לקריאת המאמר לחץ כאן" at bounding box center [447, 155] width 66 height 8
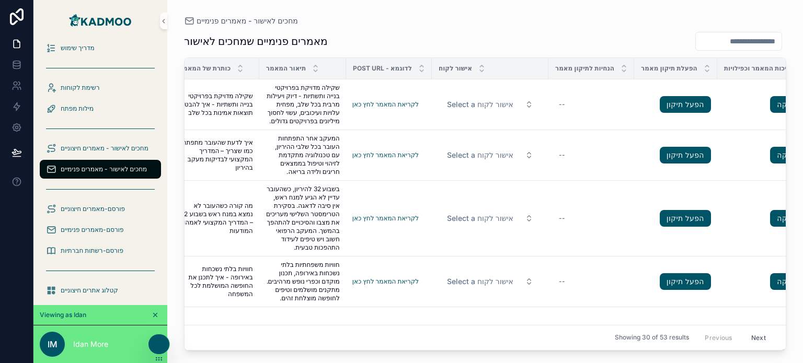
scroll to position [0, 209]
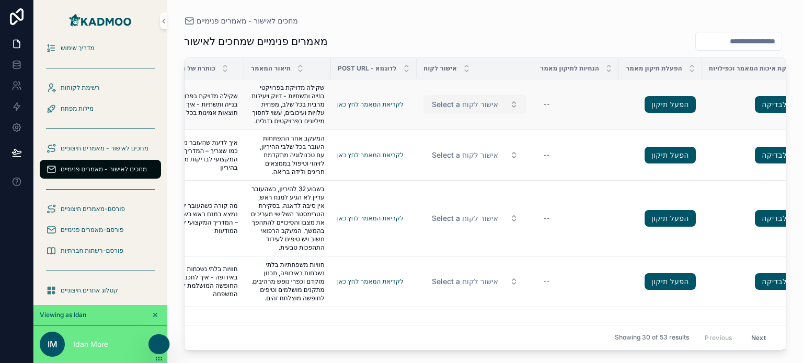
click at [484, 104] on span "Select a אישור לקוח" at bounding box center [465, 104] width 66 height 10
click at [519, 14] on div "מחכים לאישור - מאמרים פנימיים מאמרים פנימיים שמחכים לאישור לאיזה לקוח שייך המאמ…" at bounding box center [484, 175] width 635 height 351
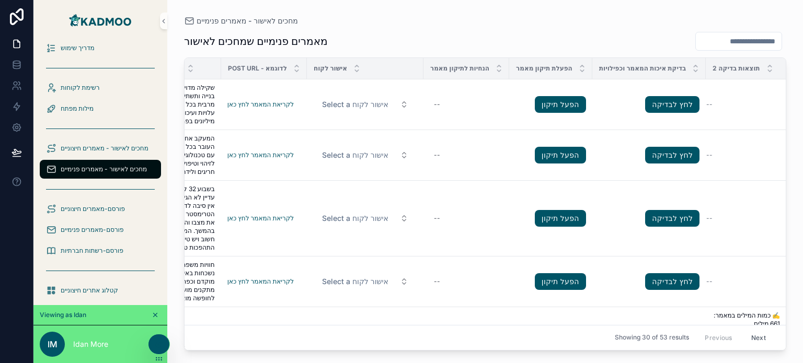
scroll to position [0, 328]
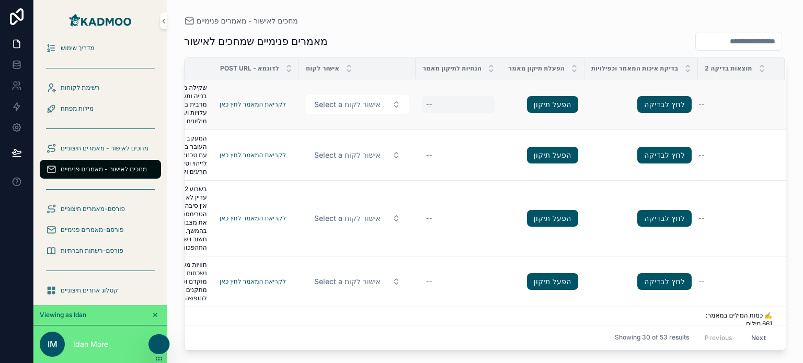
click at [455, 107] on div "--" at bounding box center [458, 104] width 73 height 17
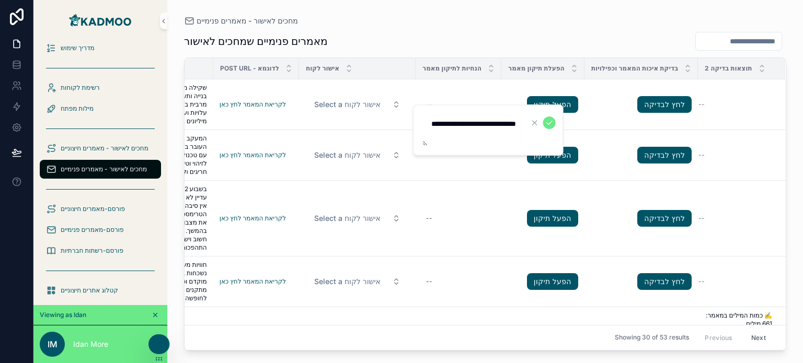
type textarea "**********"
click at [547, 124] on icon "submit" at bounding box center [549, 123] width 8 height 8
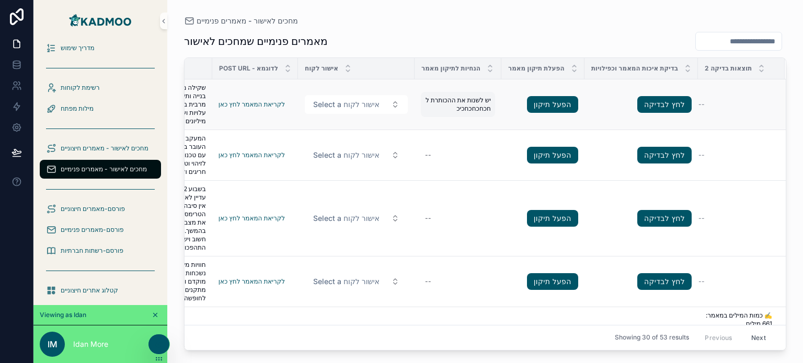
click at [454, 109] on span "יש לשנות את ההכותרת ל חכחכחכחכיכ" at bounding box center [458, 104] width 66 height 17
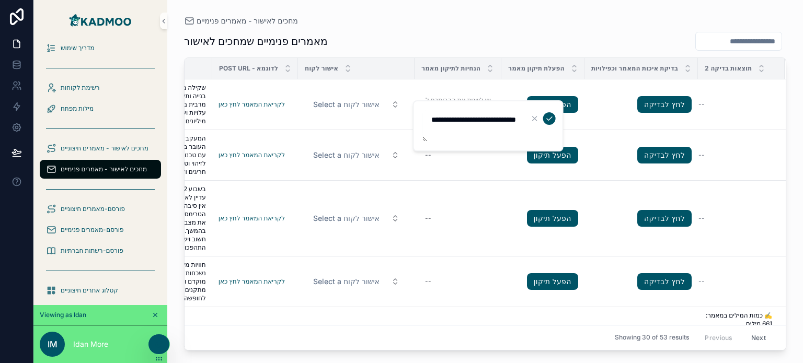
click at [484, 123] on textarea "**********" at bounding box center [472, 125] width 99 height 31
click at [547, 117] on icon "submit" at bounding box center [549, 118] width 8 height 8
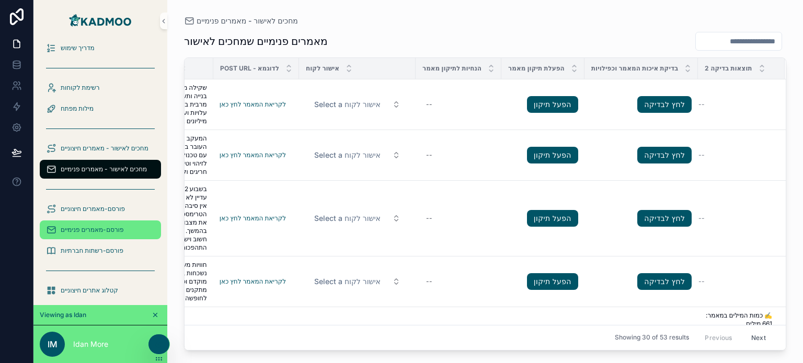
click at [102, 230] on span "פורסם-מאמרים פנימיים" at bounding box center [92, 230] width 63 height 8
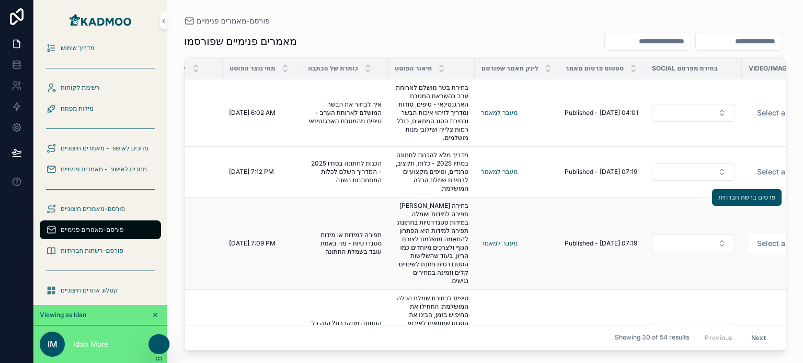
scroll to position [522, 104]
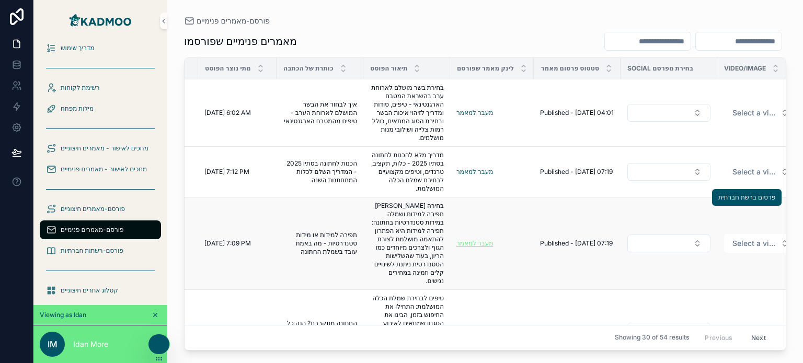
click at [475, 244] on link "מעבר למאמר" at bounding box center [474, 243] width 37 height 8
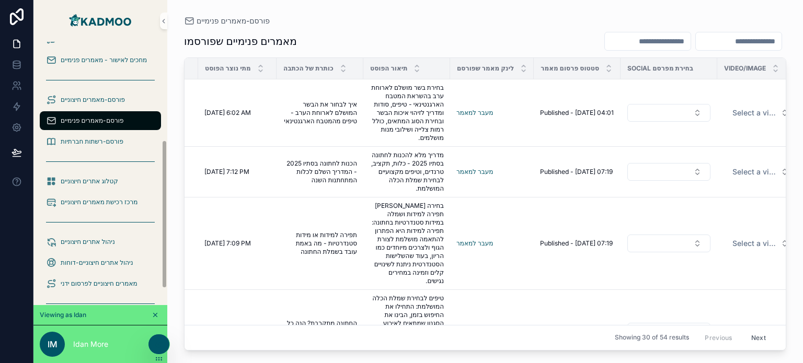
scroll to position [202, 0]
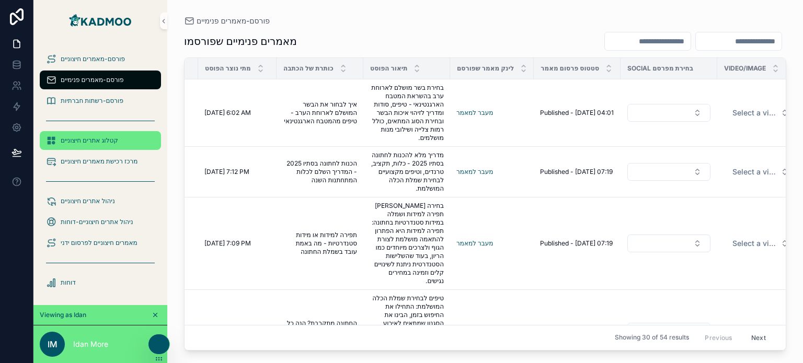
click at [89, 142] on span "קטלוג אתרים חיצוניים" at bounding box center [89, 140] width 57 height 8
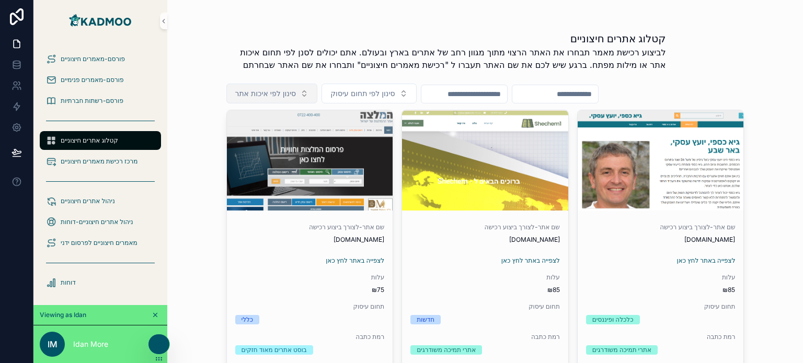
click at [272, 94] on span "סינון לפי איכות אתר" at bounding box center [265, 93] width 61 height 10
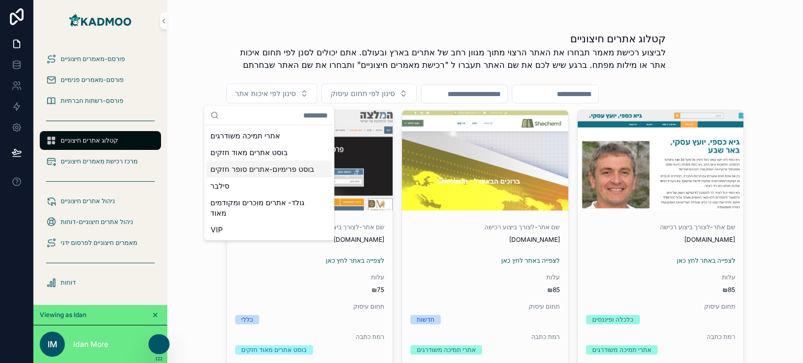
drag, startPoint x: 190, startPoint y: 71, endPoint x: 195, endPoint y: 72, distance: 5.5
click at [192, 71] on div "קטלוג אתרים חיצוניים לביצוע רכישת מאמר תבחרו את האתר הרצוי מתוך מגוון רחב של את…" at bounding box center [484, 181] width 635 height 363
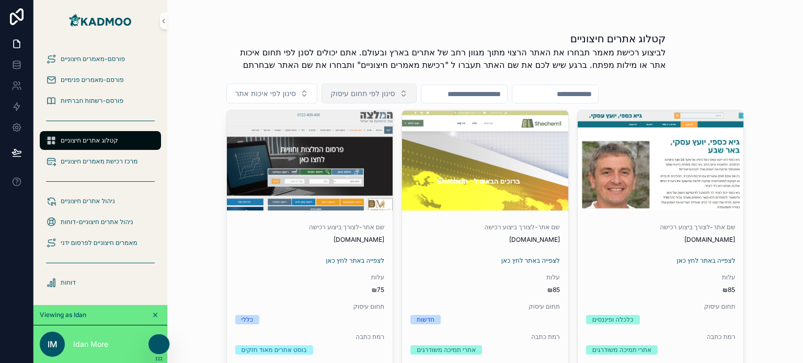
click at [355, 88] on span "סינון לפי תחום עיסוק" at bounding box center [362, 93] width 64 height 10
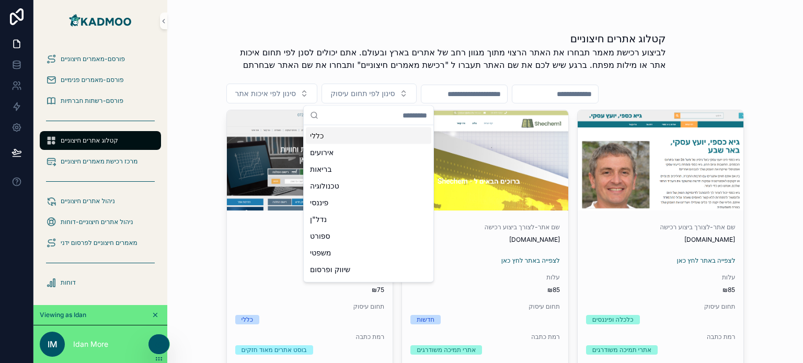
click at [490, 91] on input "text" at bounding box center [464, 94] width 86 height 15
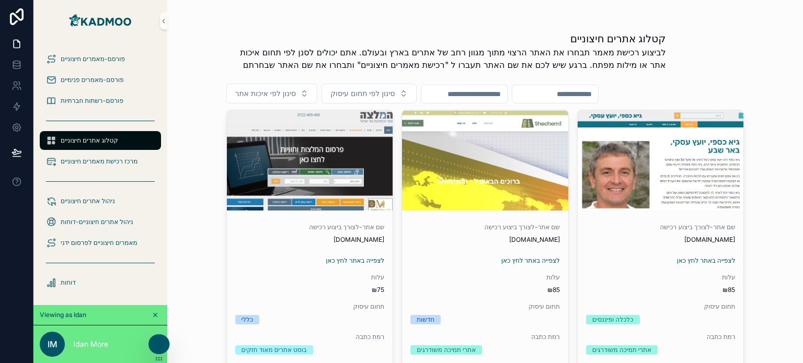
click at [704, 74] on div "קטלוג אתרים חיצוניים לביצוע רכישת מאמר תבחרו את האתר הרצוי מתוך מגוון רחב של את…" at bounding box center [485, 54] width 518 height 46
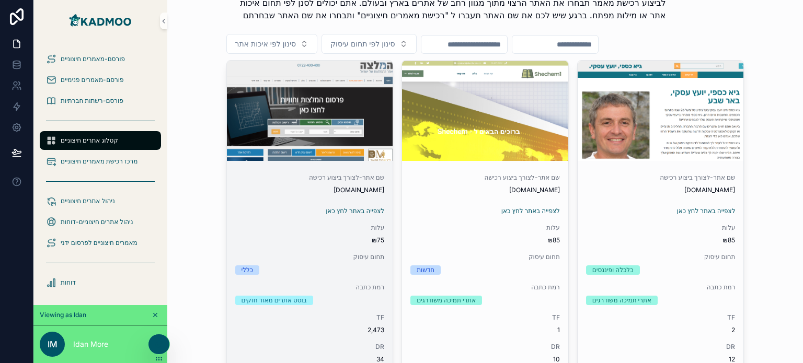
scroll to position [52, 0]
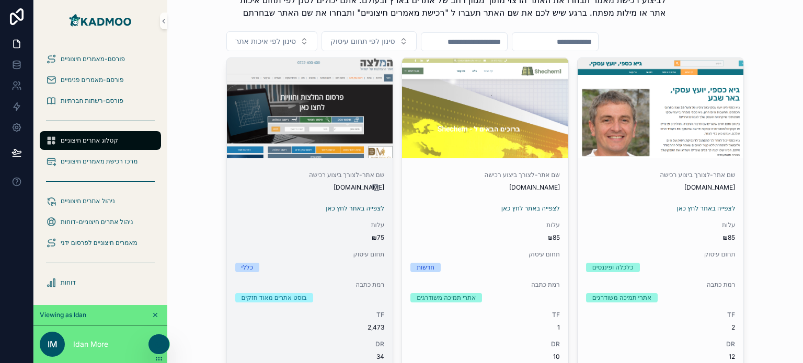
click at [372, 187] on icon at bounding box center [375, 187] width 8 height 8
drag, startPoint x: 338, startPoint y: 188, endPoint x: 385, endPoint y: 190, distance: 47.6
click at [385, 190] on div "שם אתר-לצורך ביצוע רכישה [DOMAIN_NAME] לצפייה באתר לחץ כאן עלות ₪75 תחום עיסוק …" at bounding box center [310, 280] width 166 height 237
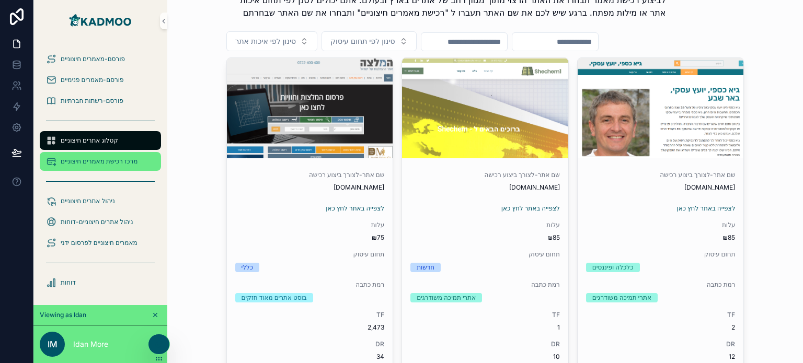
click at [102, 166] on div "מרכז רכישת מאמרים חיצוניים" at bounding box center [100, 161] width 109 height 17
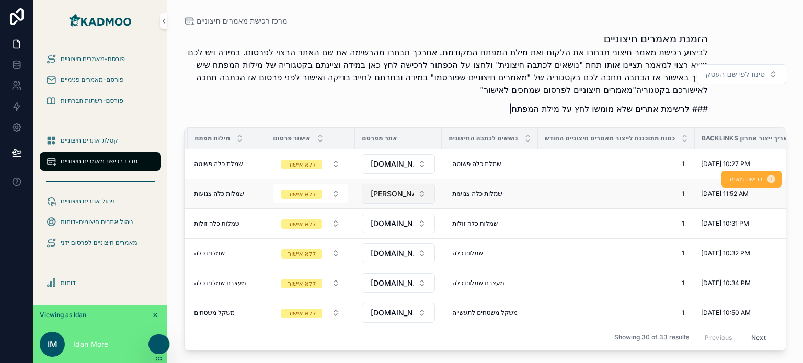
scroll to position [0, 80]
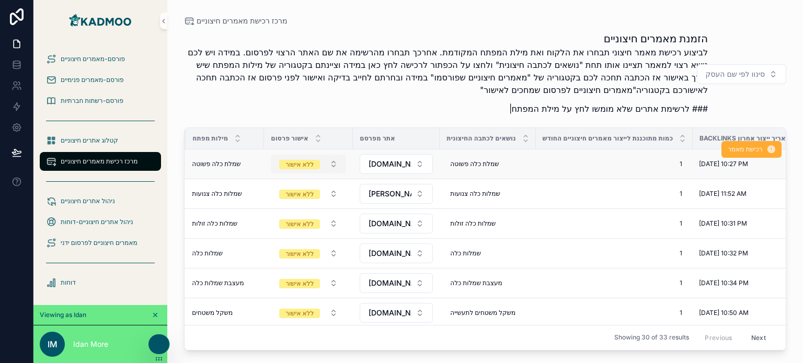
click at [312, 169] on span "ללא אישור" at bounding box center [299, 164] width 41 height 9
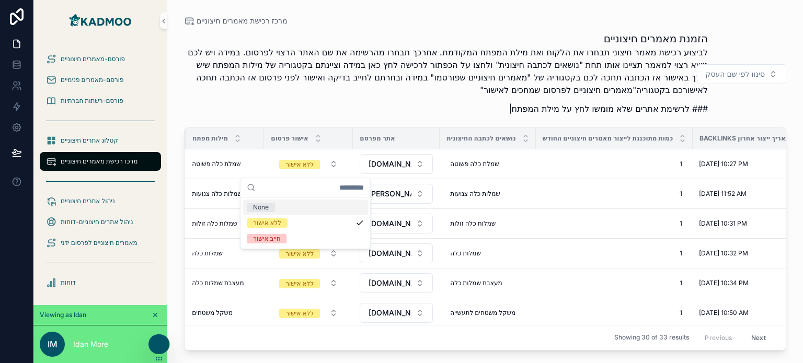
click at [336, 109] on p "### לרשימת אתרים שלא מומשו לחץ על מילת המפתח|" at bounding box center [446, 108] width 524 height 13
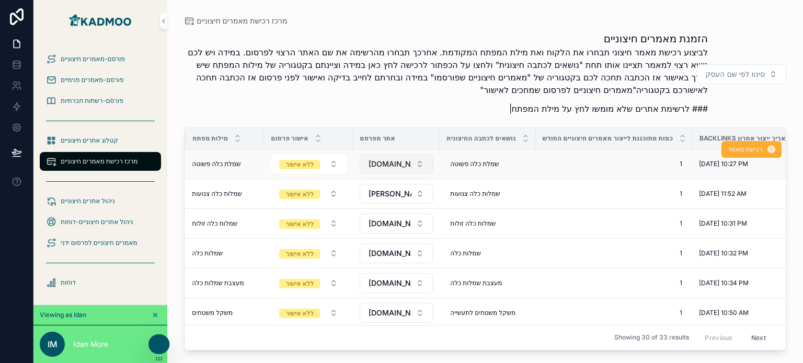
click at [396, 166] on span "[DOMAIN_NAME]" at bounding box center [389, 164] width 43 height 10
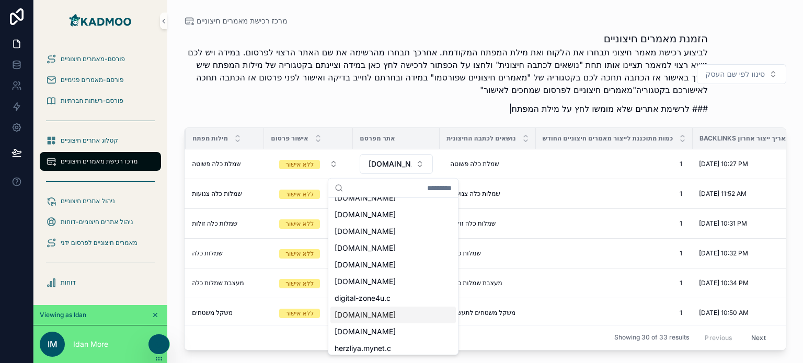
scroll to position [0, 0]
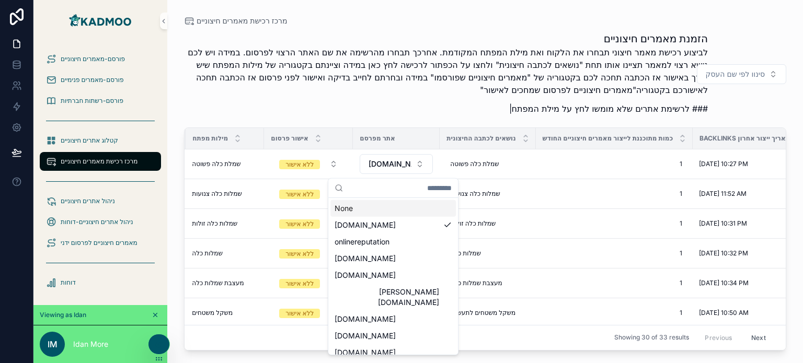
click at [424, 187] on input "text" at bounding box center [399, 188] width 104 height 19
type input "**********"
click at [311, 112] on p "### לרשימת אתרים שלא מומשו לחץ על מילת המפתח|" at bounding box center [446, 108] width 524 height 13
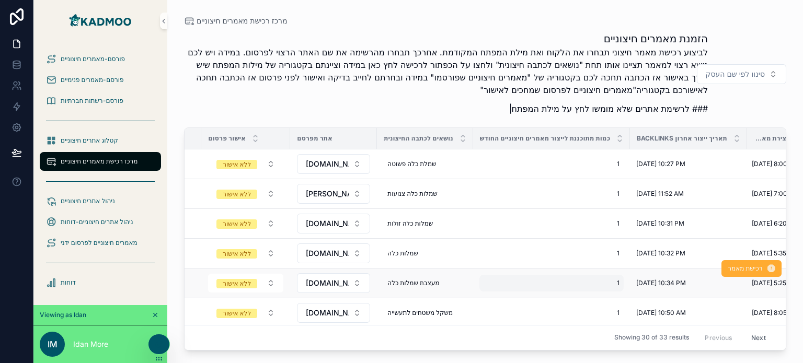
scroll to position [0, 146]
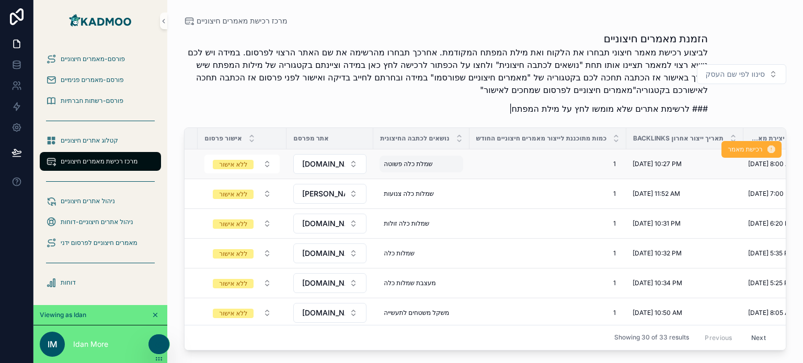
click at [413, 161] on span "שמלת כלה פשוטה" at bounding box center [407, 164] width 49 height 8
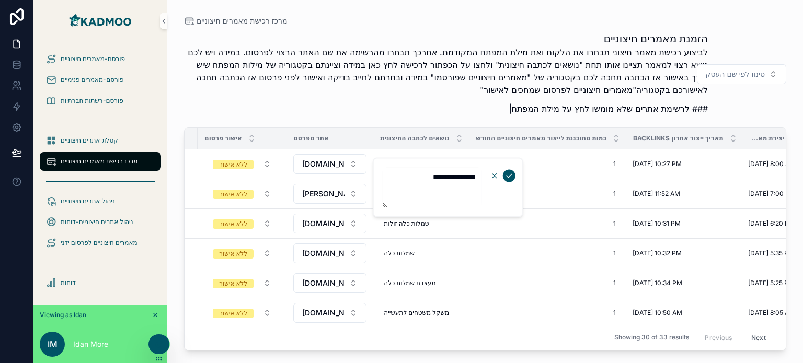
click at [493, 177] on icon "button" at bounding box center [494, 176] width 8 height 8
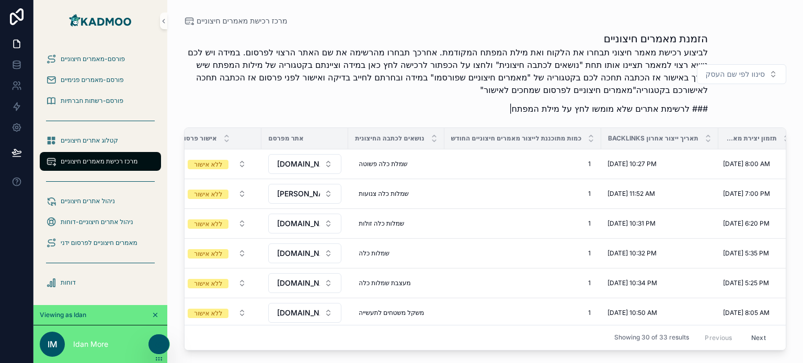
scroll to position [0, 188]
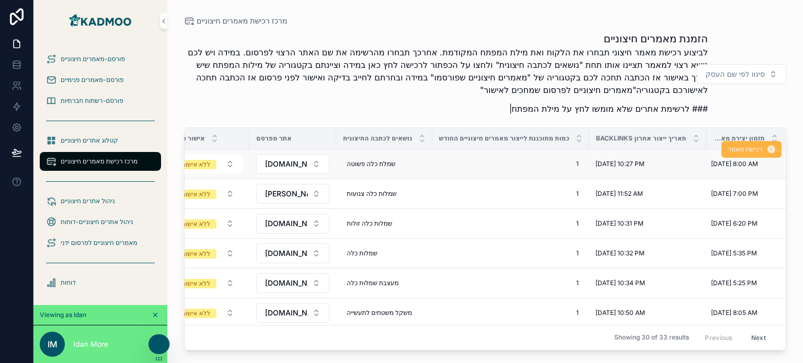
click at [740, 148] on span "רכישת מאמר" at bounding box center [745, 149] width 34 height 8
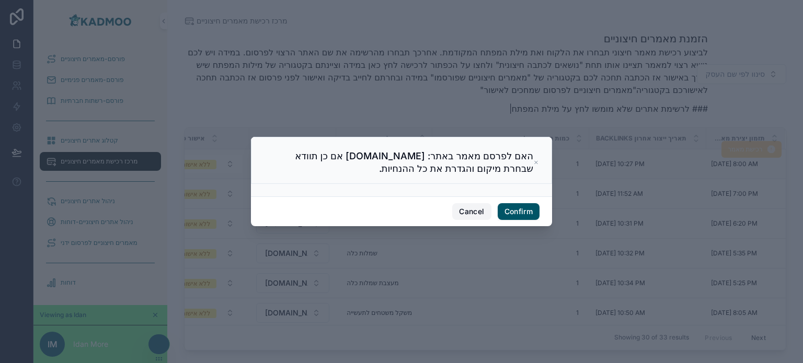
click at [473, 214] on button "Cancel" at bounding box center [471, 211] width 39 height 17
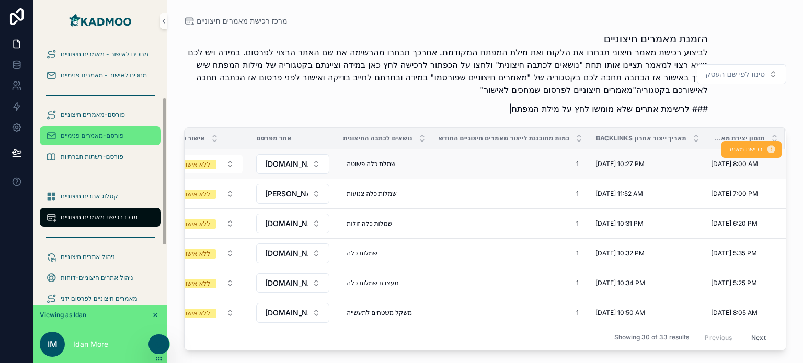
scroll to position [150, 0]
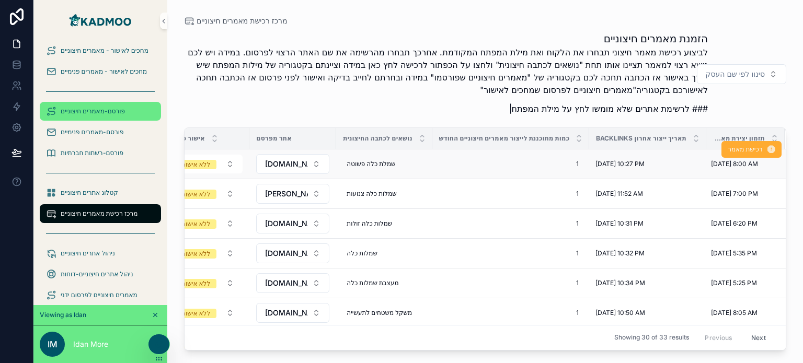
click at [107, 110] on span "פורסם-מאמרים חיצוניים" at bounding box center [93, 111] width 64 height 8
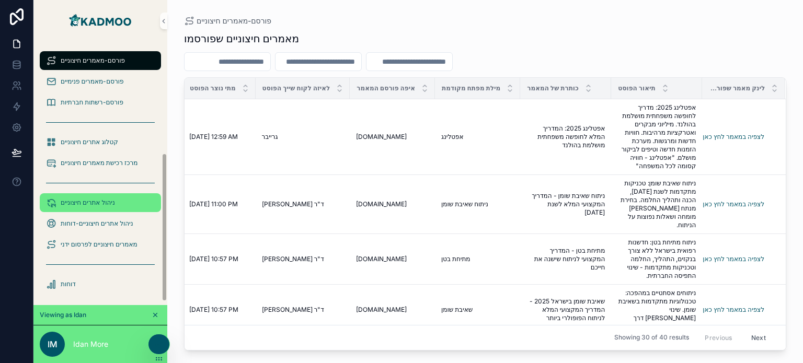
scroll to position [202, 0]
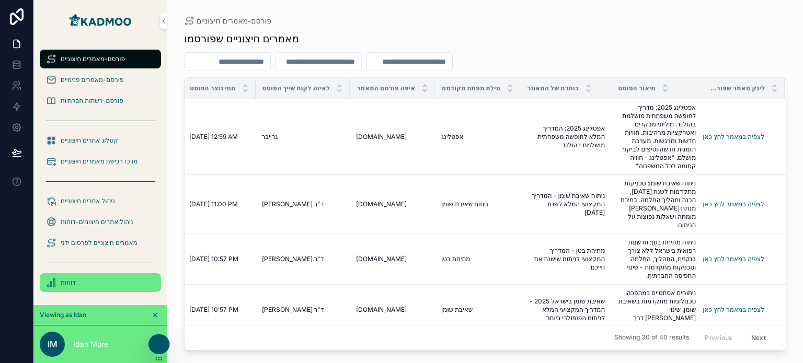
drag, startPoint x: 63, startPoint y: 282, endPoint x: 74, endPoint y: 270, distance: 16.3
click at [63, 282] on span "דוחות" at bounding box center [68, 282] width 15 height 8
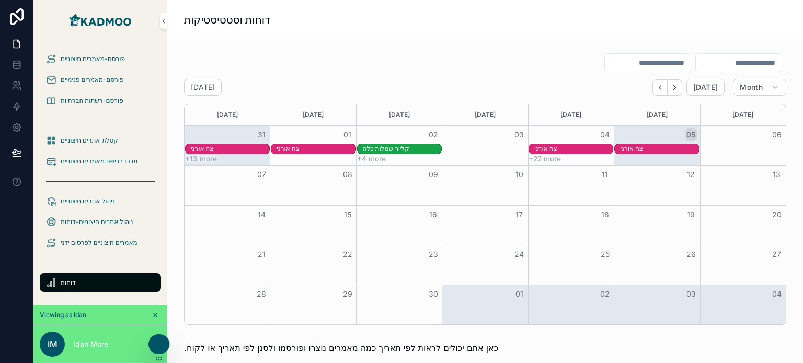
click at [616, 63] on input "text" at bounding box center [648, 62] width 86 height 15
click at [721, 62] on input "text" at bounding box center [738, 62] width 86 height 15
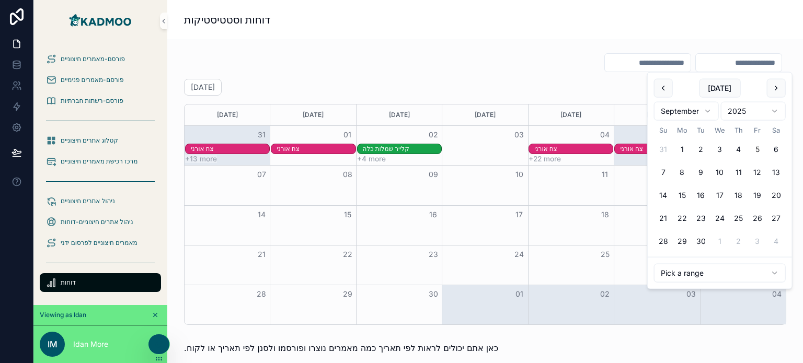
click at [431, 71] on div at bounding box center [485, 63] width 602 height 20
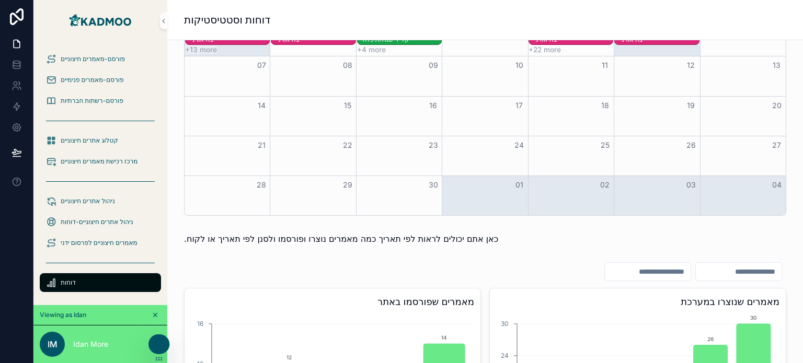
scroll to position [52, 0]
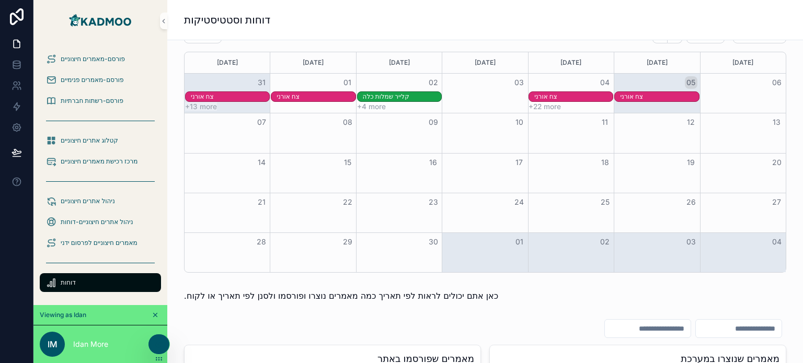
click at [396, 96] on div "קלייר שמלות כלה" at bounding box center [402, 96] width 78 height 8
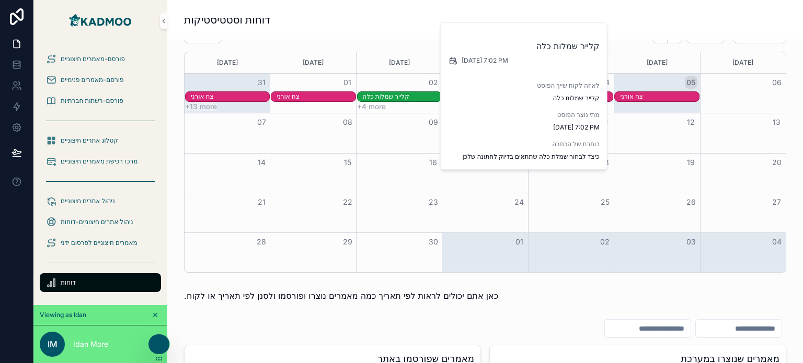
click at [665, 8] on div "דוחות וסטטיסטיקות" at bounding box center [485, 20] width 602 height 40
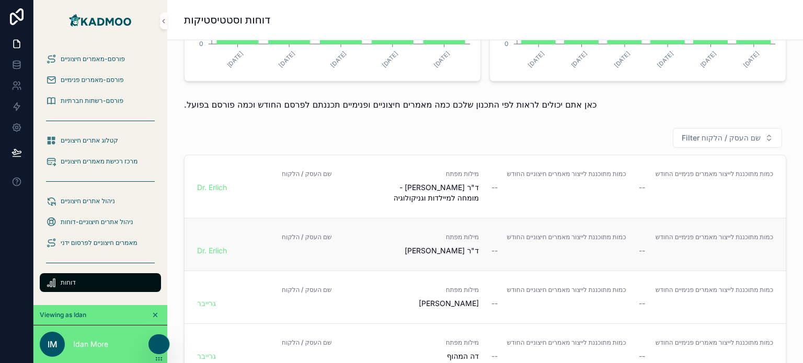
scroll to position [575, 0]
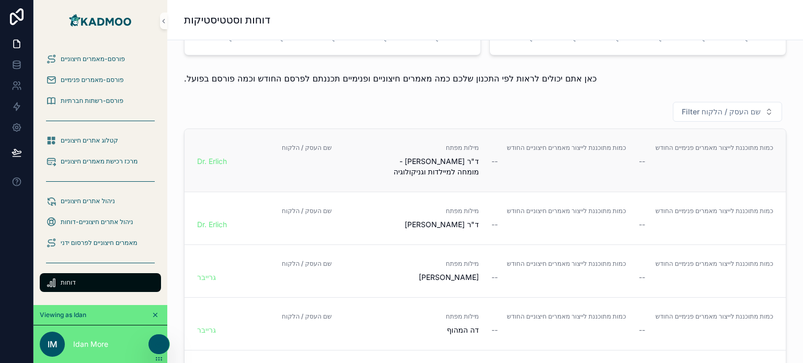
click at [675, 157] on div "--" at bounding box center [705, 161] width 135 height 10
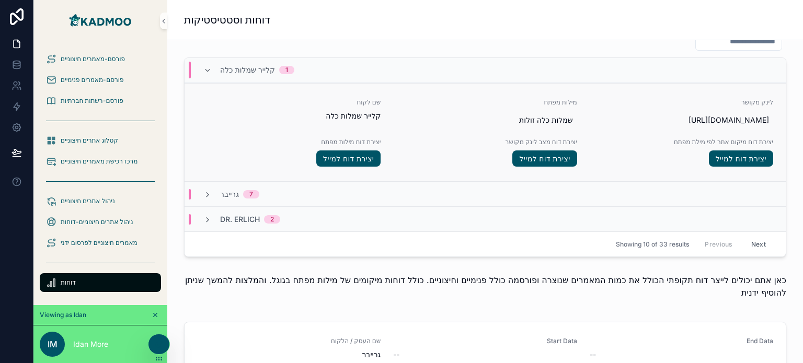
scroll to position [940, 0]
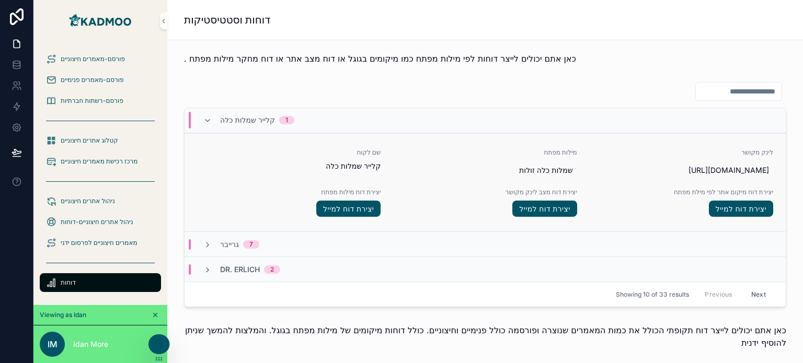
click at [694, 196] on span "יצירת דוח מיקום אתר לפי מילת מפתח" at bounding box center [680, 192] width 183 height 8
click at [361, 196] on span "יצירת דוח מילות מפתח" at bounding box center [288, 192] width 183 height 8
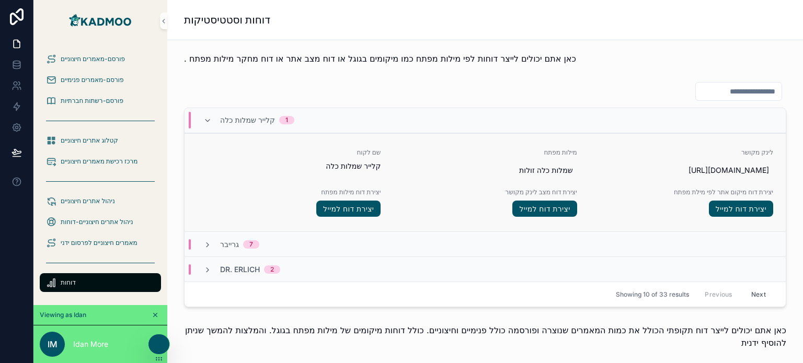
click at [361, 196] on span "יצירת דוח מילות מפתח" at bounding box center [288, 192] width 183 height 8
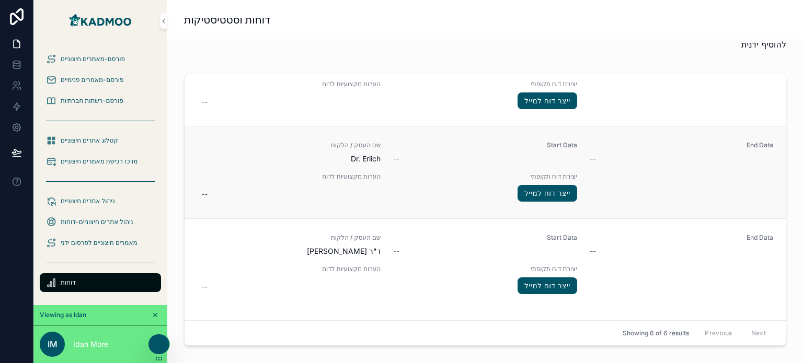
scroll to position [202, 0]
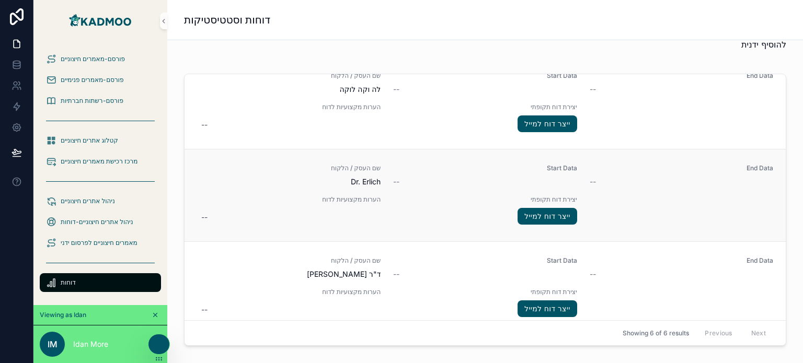
drag, startPoint x: 741, startPoint y: 200, endPoint x: 695, endPoint y: 206, distance: 46.4
click at [733, 172] on span "End Data" at bounding box center [680, 168] width 183 height 8
click at [546, 172] on span "Start Data" at bounding box center [484, 168] width 183 height 8
click at [348, 227] on div "--" at bounding box center [288, 217] width 183 height 19
click at [311, 259] on icon "button" at bounding box center [312, 260] width 4 height 4
